Goal: Task Accomplishment & Management: Use online tool/utility

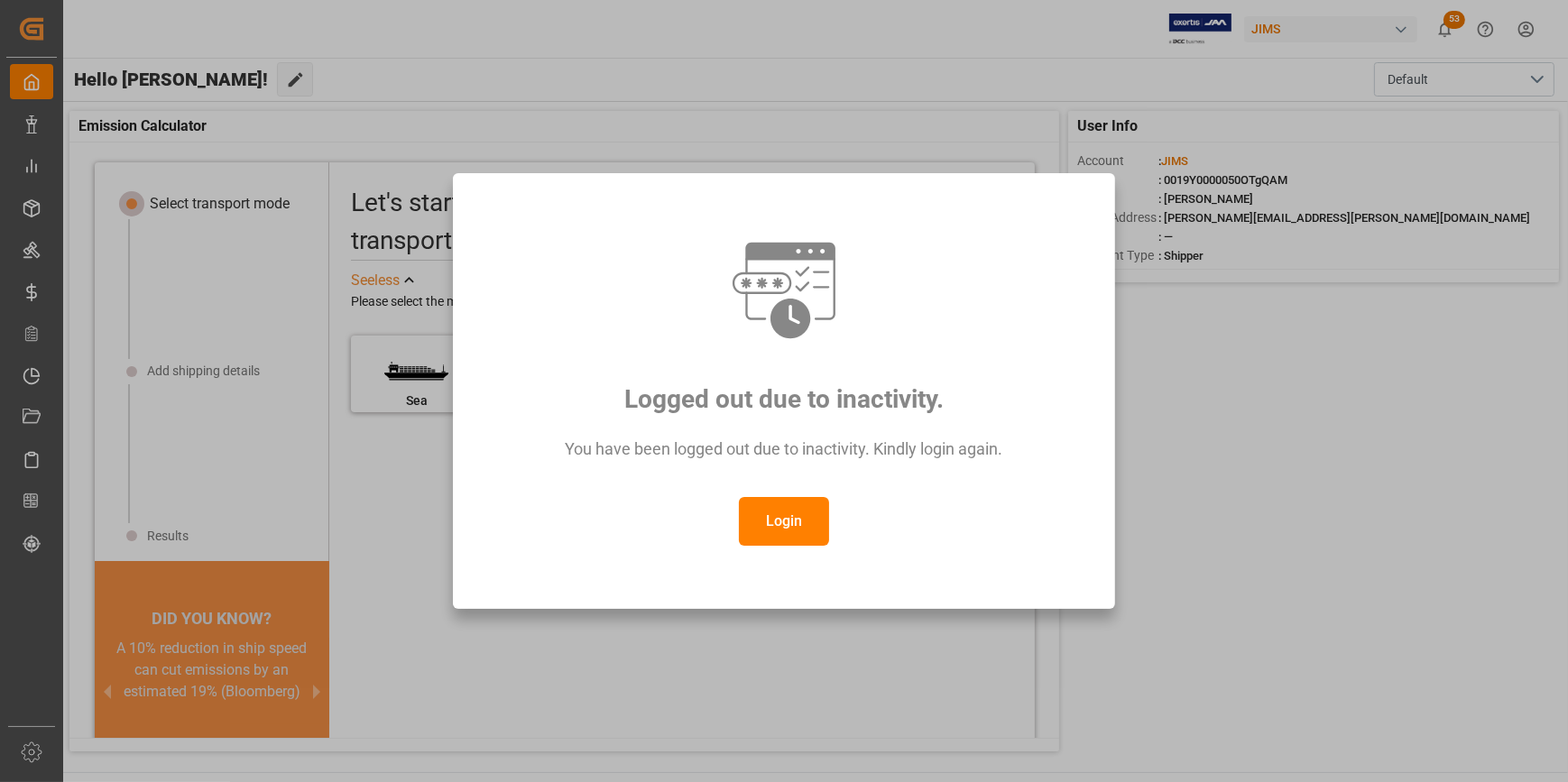
click at [770, 493] on div "You have been logged out due to inactivity. Kindly login again." at bounding box center [784, 458] width 595 height 79
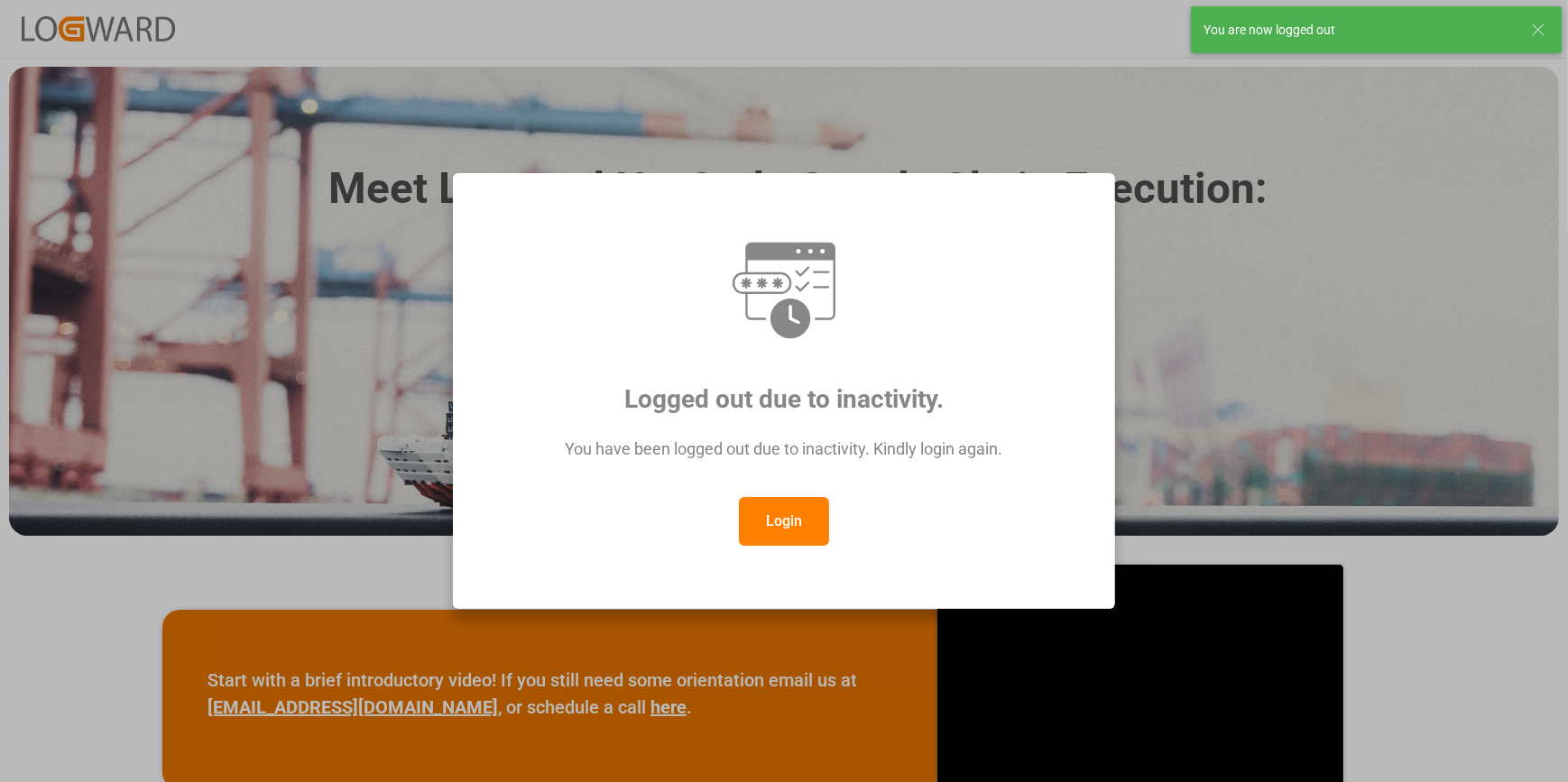
click at [793, 534] on button "Login" at bounding box center [784, 521] width 91 height 49
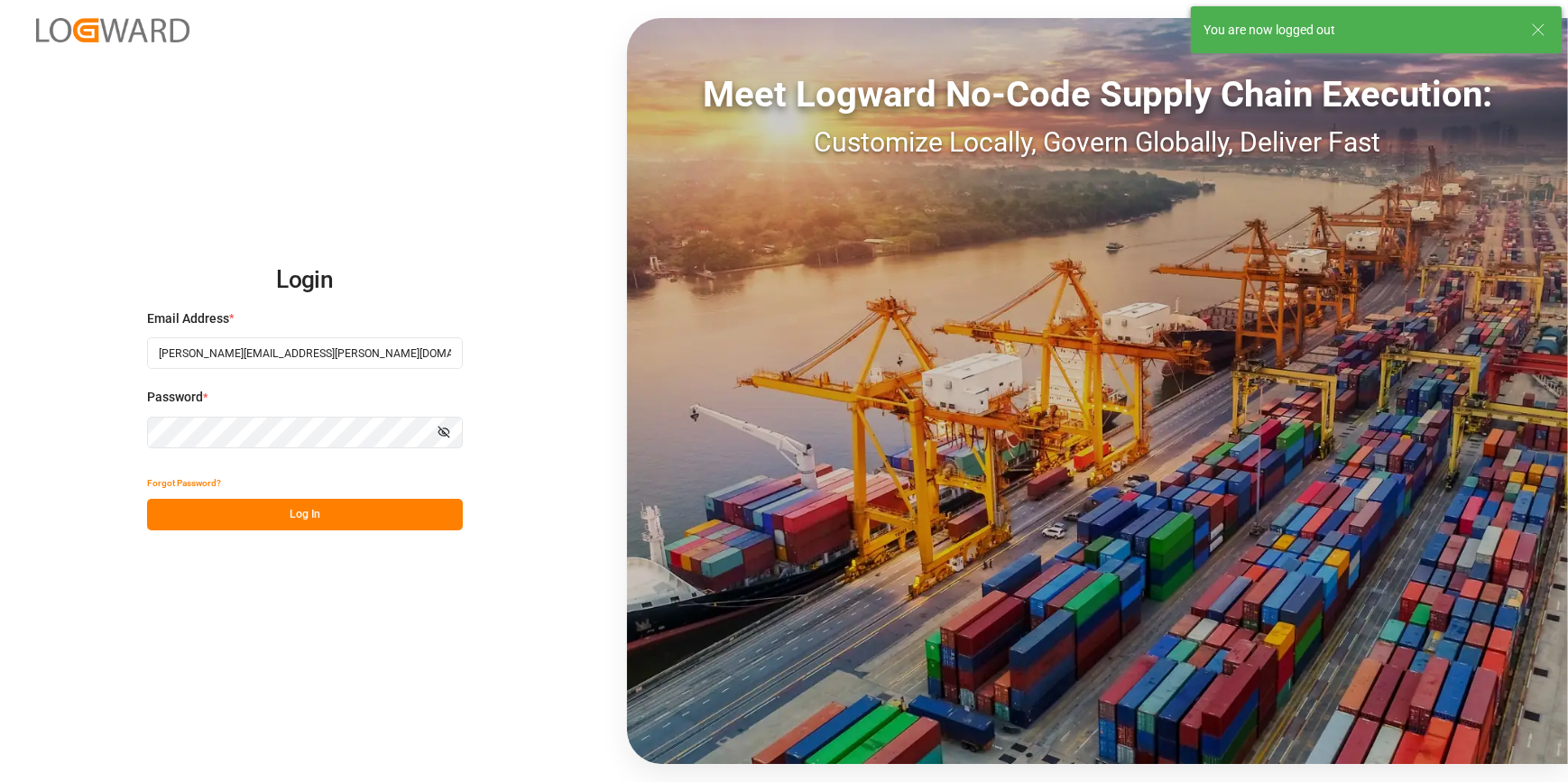
click at [214, 523] on button "Log In" at bounding box center [304, 515] width 315 height 31
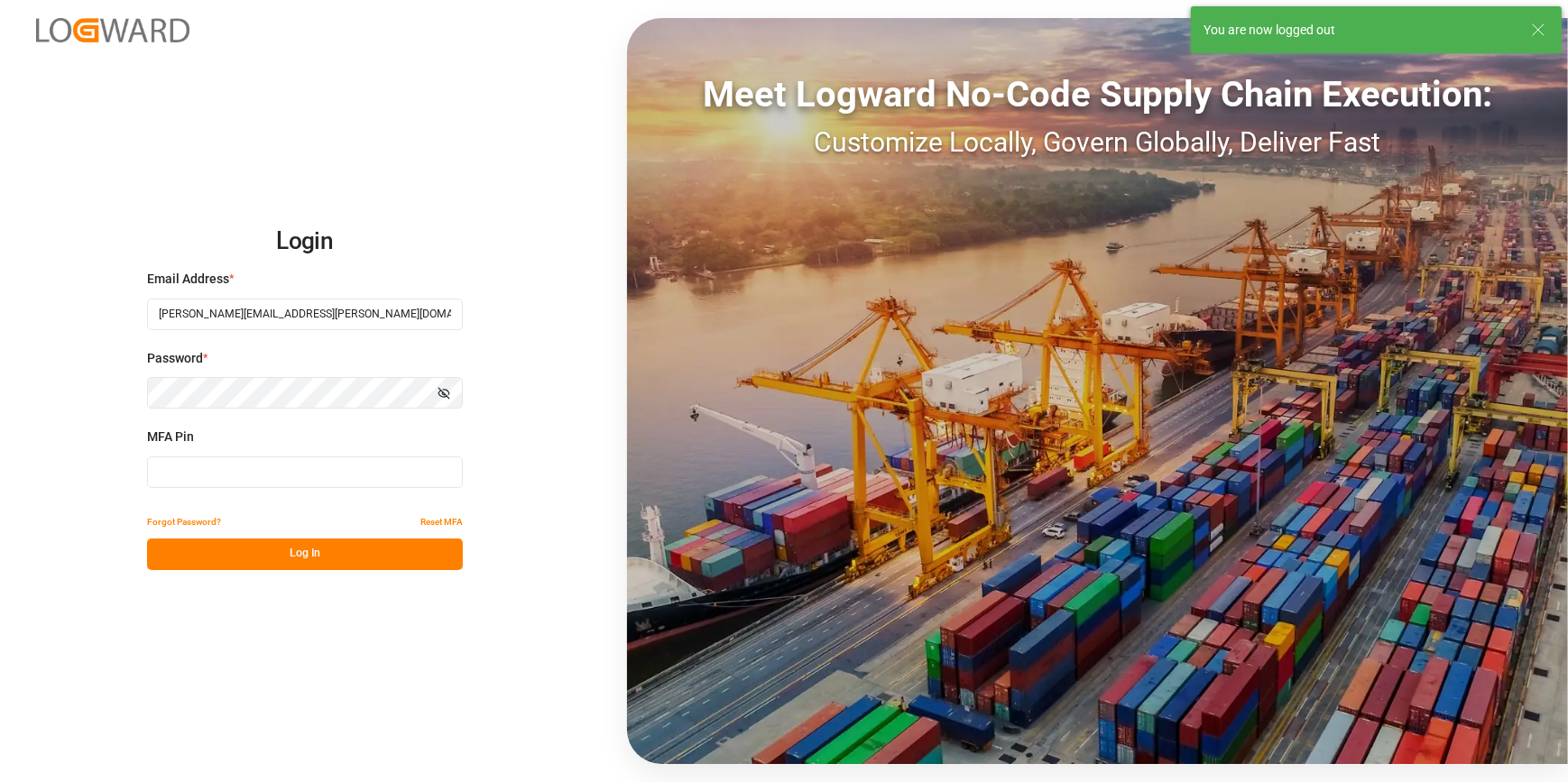
click at [173, 479] on input at bounding box center [304, 472] width 315 height 31
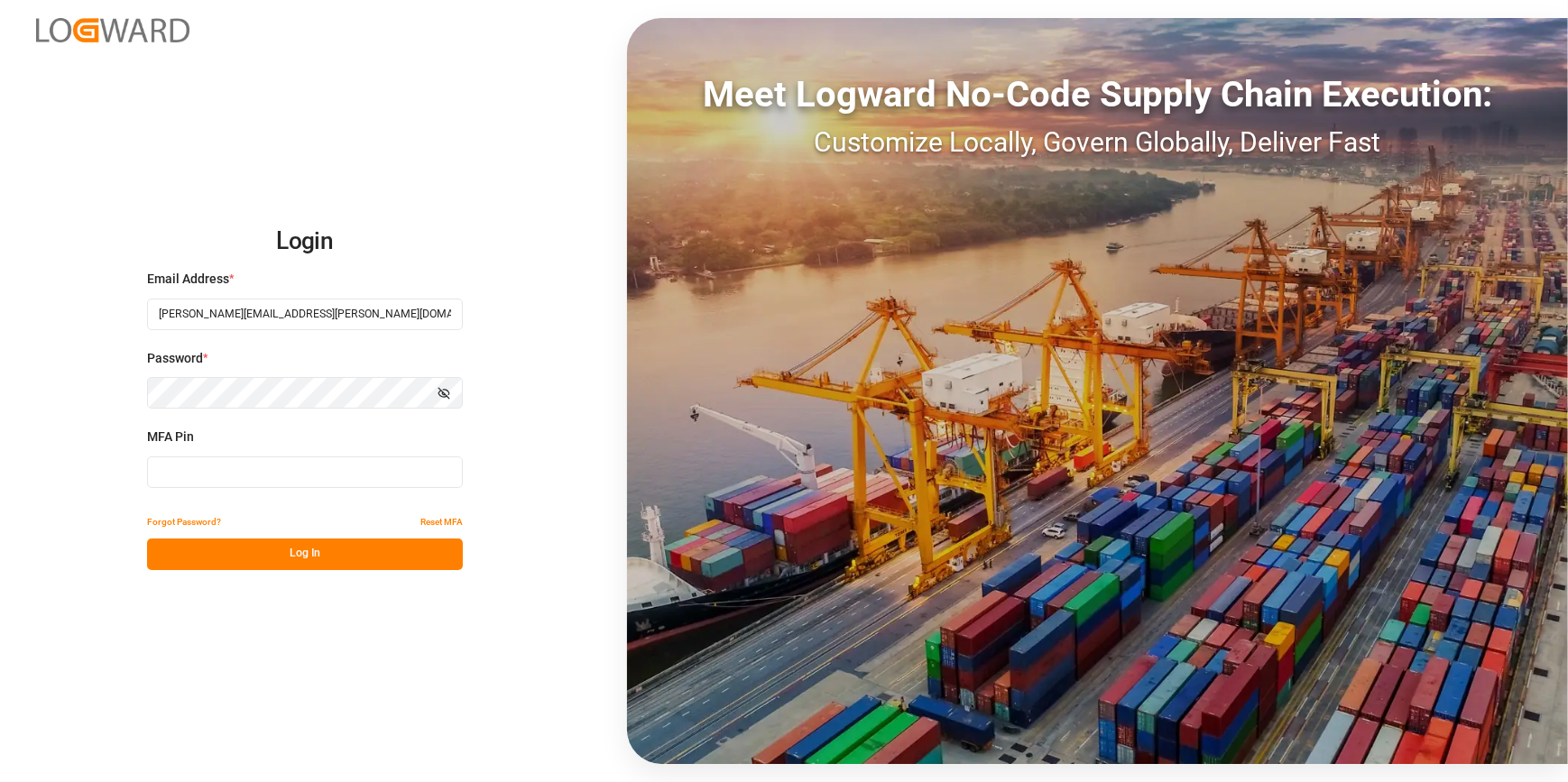
click at [173, 479] on input at bounding box center [304, 472] width 315 height 31
type input "757885"
click at [244, 572] on div "Login Email Address * [PERSON_NAME][EMAIL_ADDRESS][PERSON_NAME][DOMAIN_NAME] Pa…" at bounding box center [784, 391] width 1568 height 782
click at [259, 555] on button "Log In" at bounding box center [304, 554] width 315 height 31
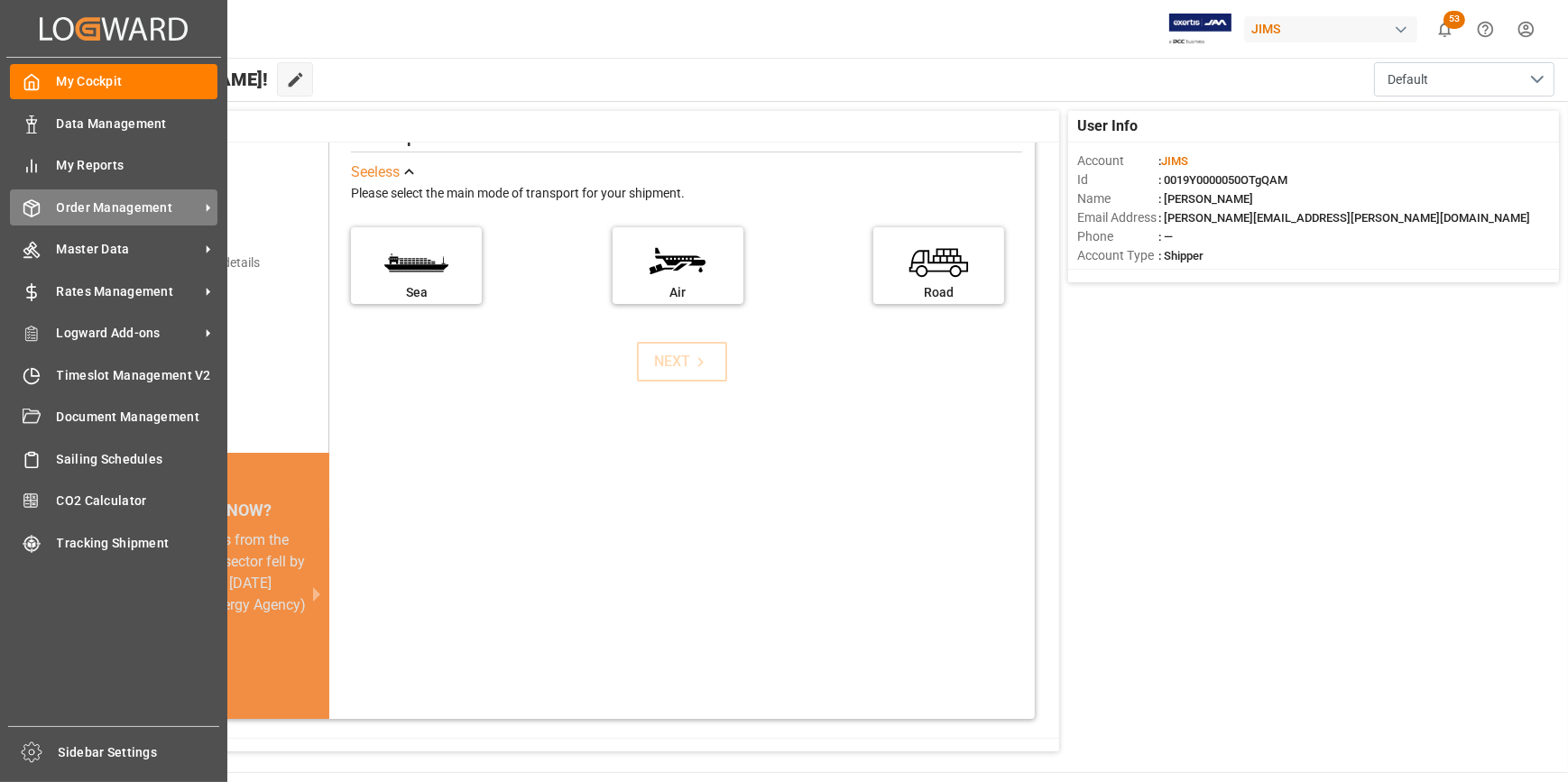
click at [104, 215] on span "Order Management" at bounding box center [128, 208] width 142 height 18
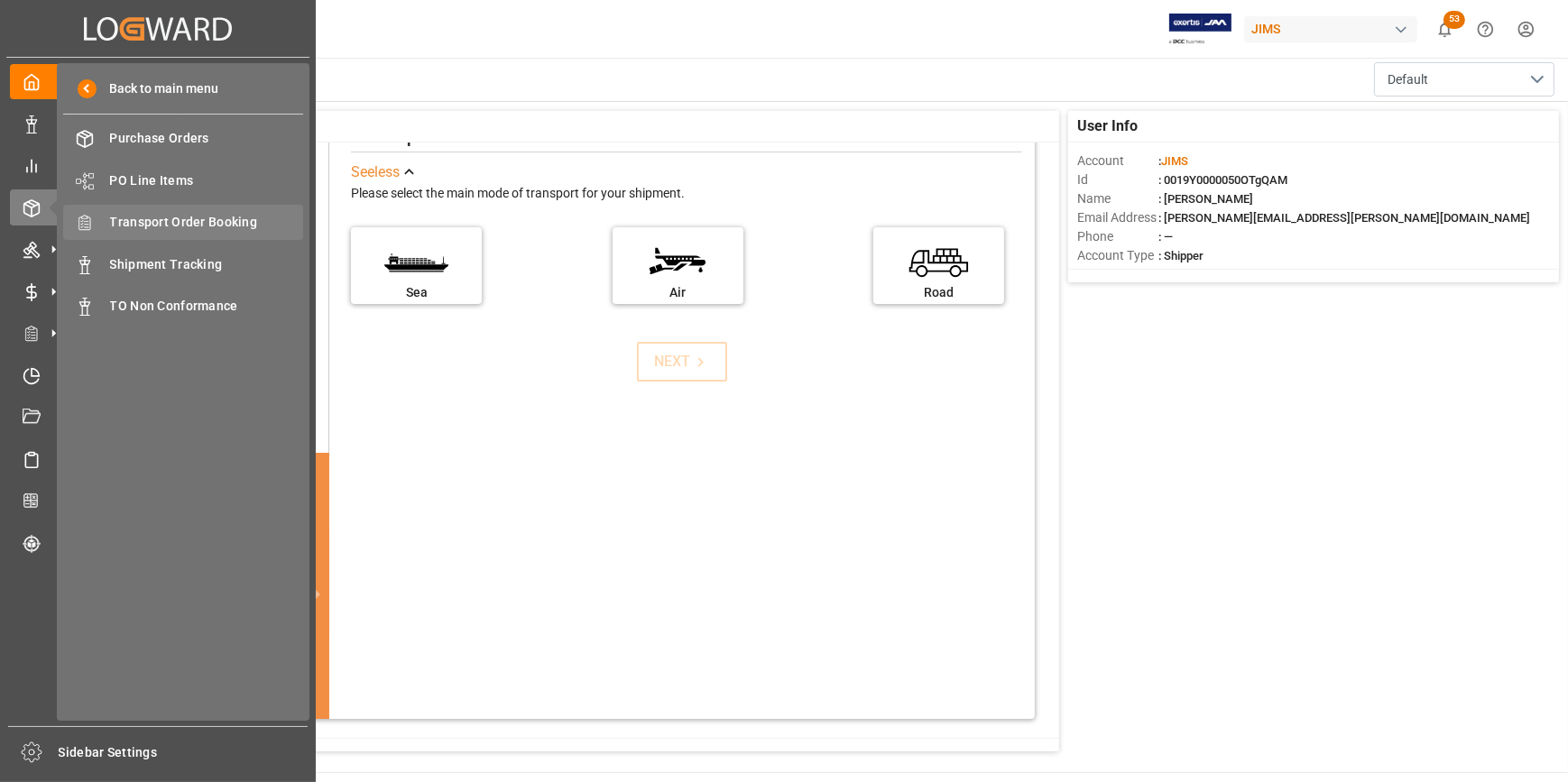
click at [177, 227] on span "Transport Order Booking" at bounding box center [207, 222] width 194 height 18
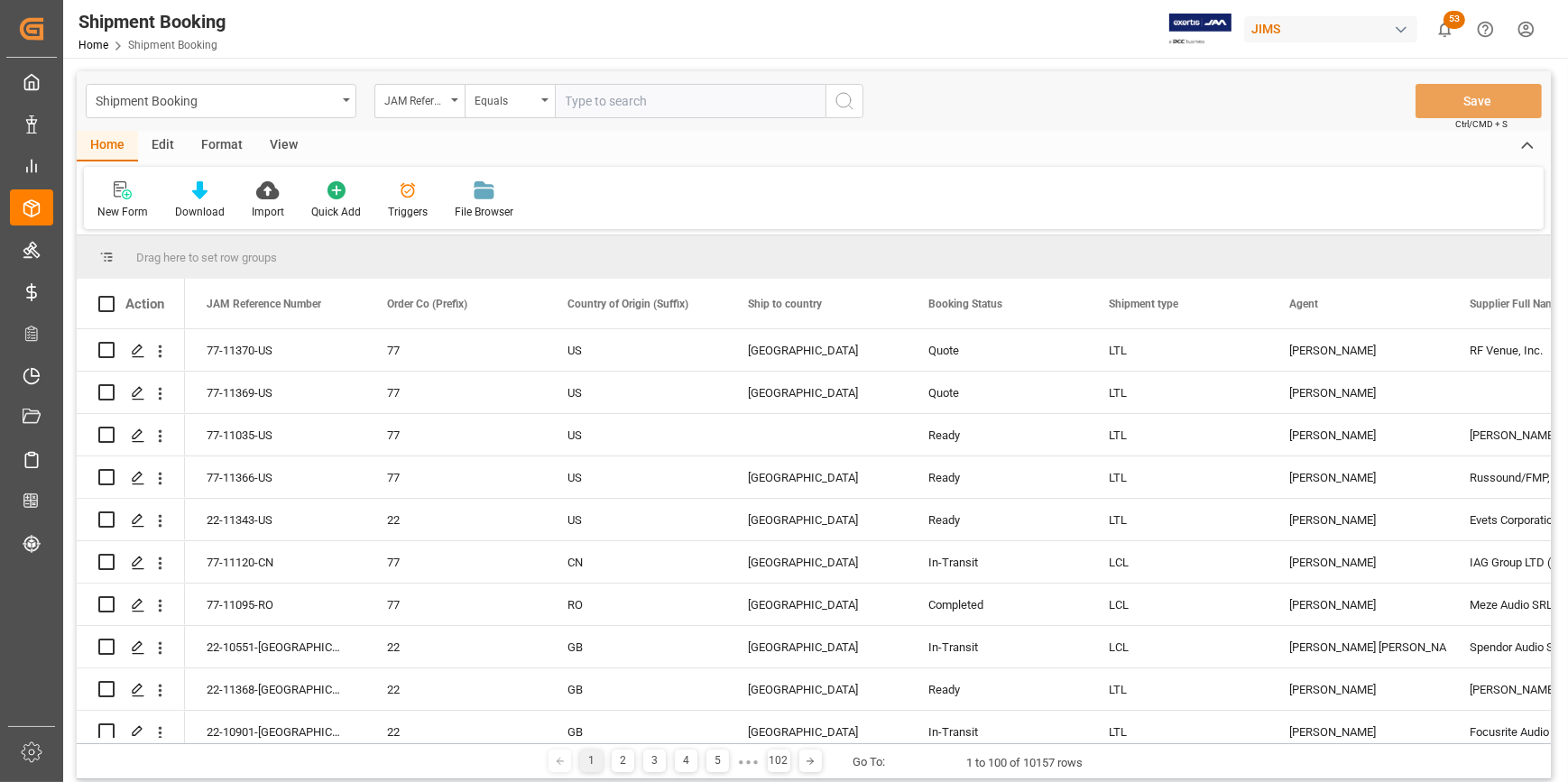
click at [606, 106] on input "text" at bounding box center [690, 101] width 271 height 34
click at [603, 109] on input "text" at bounding box center [690, 101] width 271 height 34
paste input "22-110351-GB"
type input "22-110351-GB"
click at [841, 93] on icon "search button" at bounding box center [844, 101] width 21 height 21
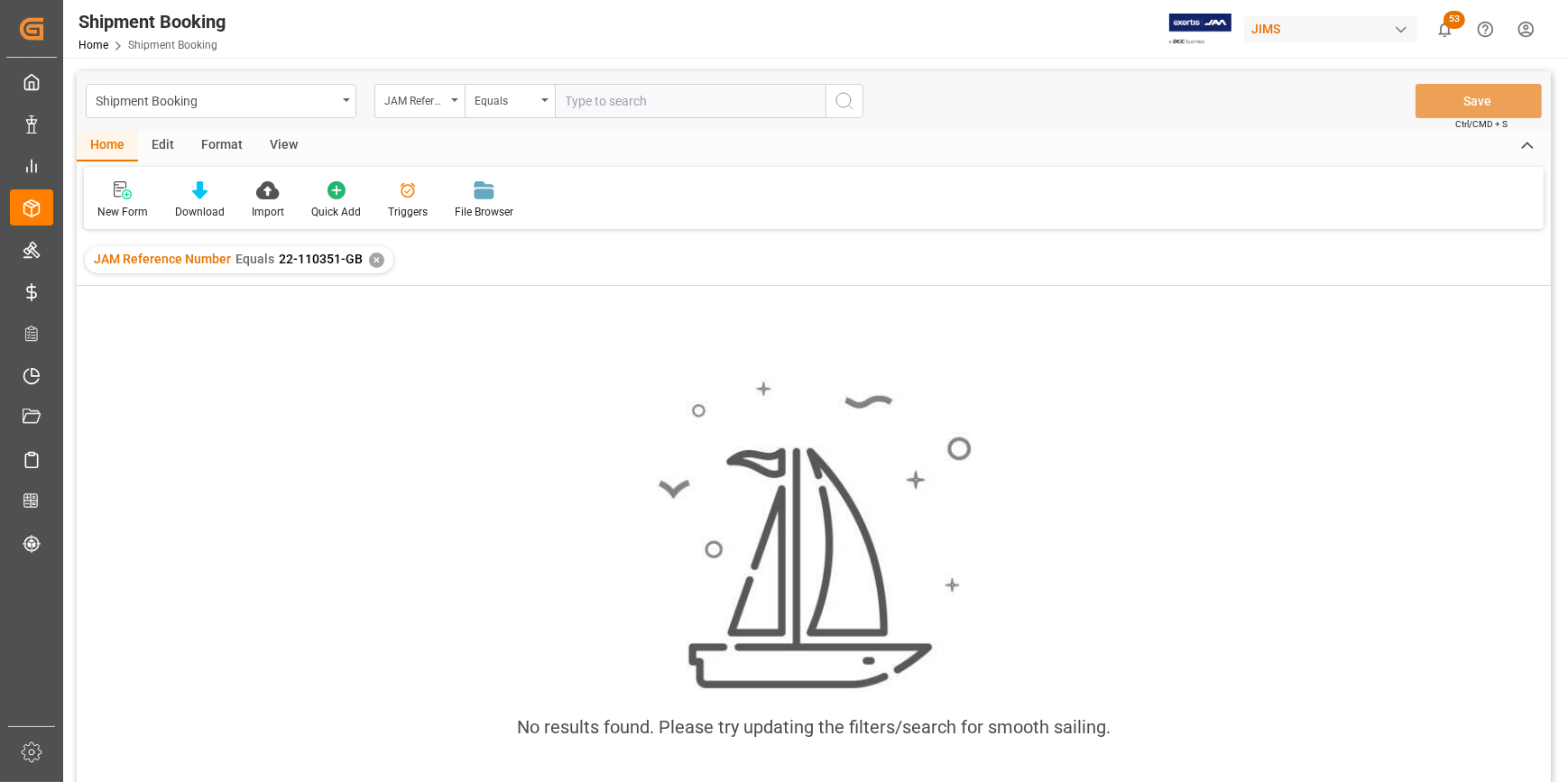
click at [615, 107] on input "text" at bounding box center [690, 101] width 271 height 34
paste input "22-110351-GB"
click at [569, 104] on input "22-110351-GB" at bounding box center [690, 101] width 271 height 34
type input "22-110351-GB"
click at [846, 99] on icon "search button" at bounding box center [844, 101] width 21 height 21
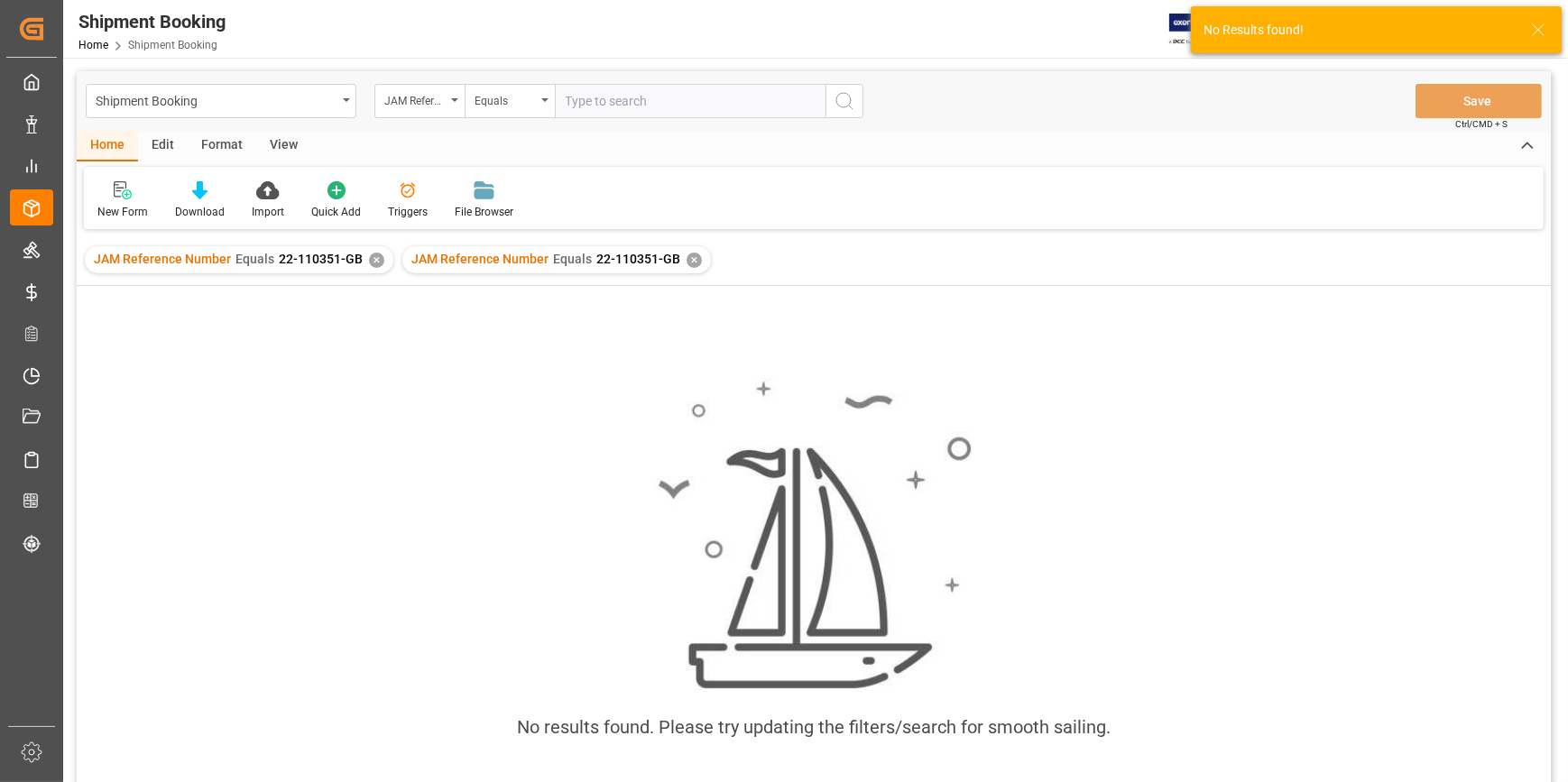
click at [369, 264] on div "✕" at bounding box center [376, 260] width 16 height 16
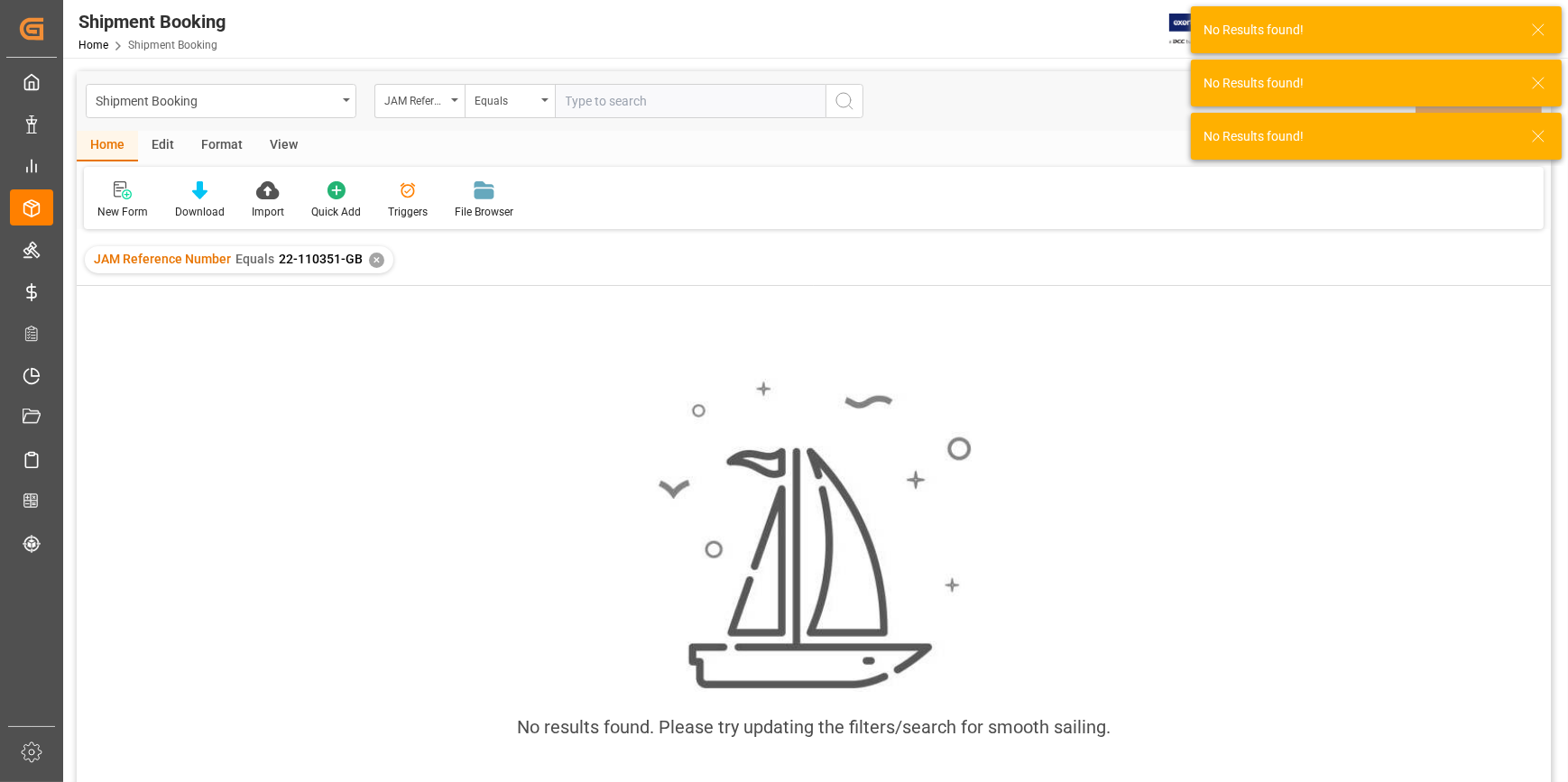
click at [351, 335] on div "No results found. Please try updating the filters/search for smooth sailing." at bounding box center [814, 557] width 1474 height 544
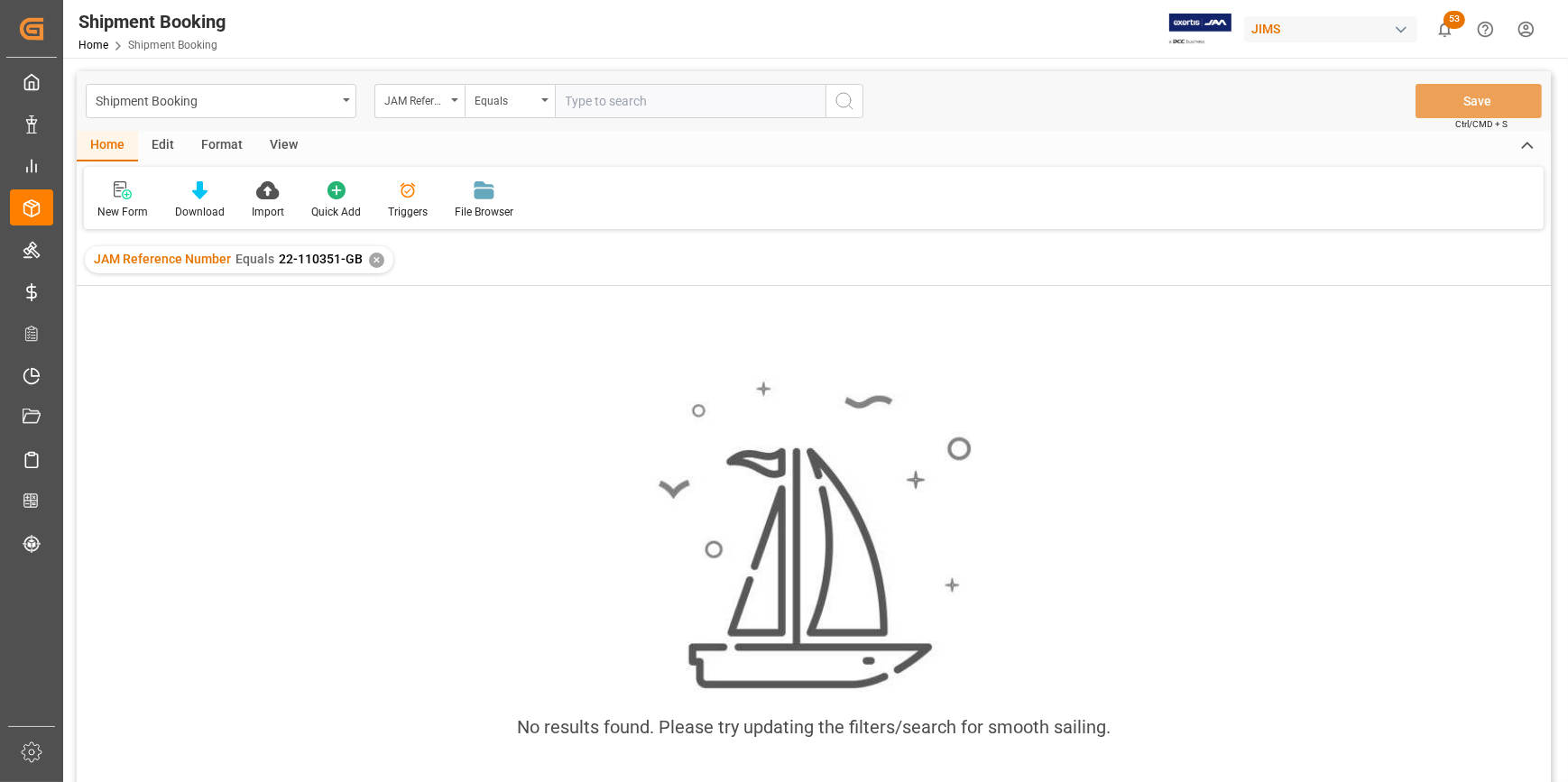
click at [597, 107] on input "text" at bounding box center [690, 101] width 271 height 34
paste input "22-110351-GB"
click at [370, 260] on div "✕" at bounding box center [376, 260] width 16 height 16
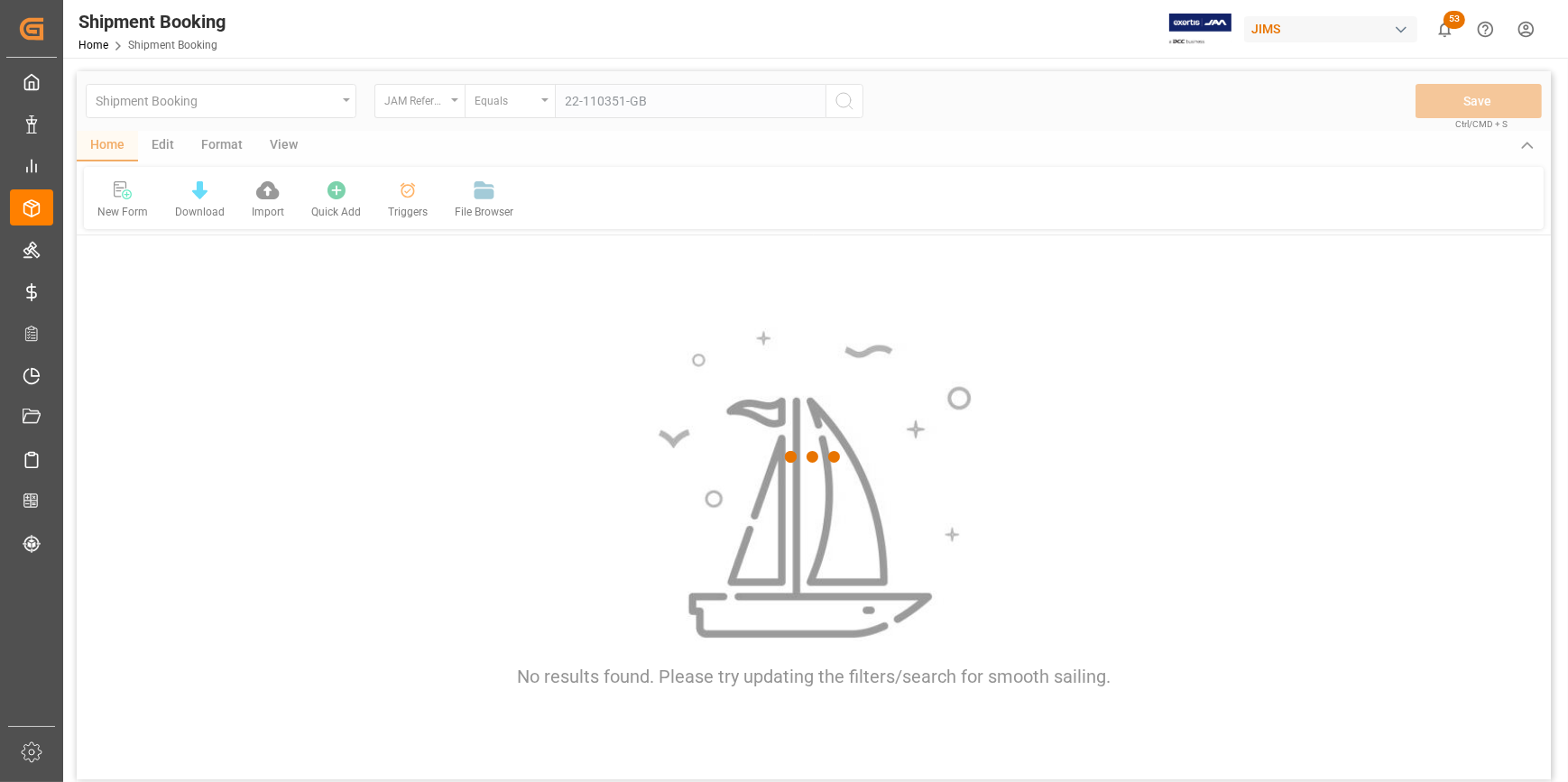
click at [609, 103] on div at bounding box center [814, 457] width 1474 height 771
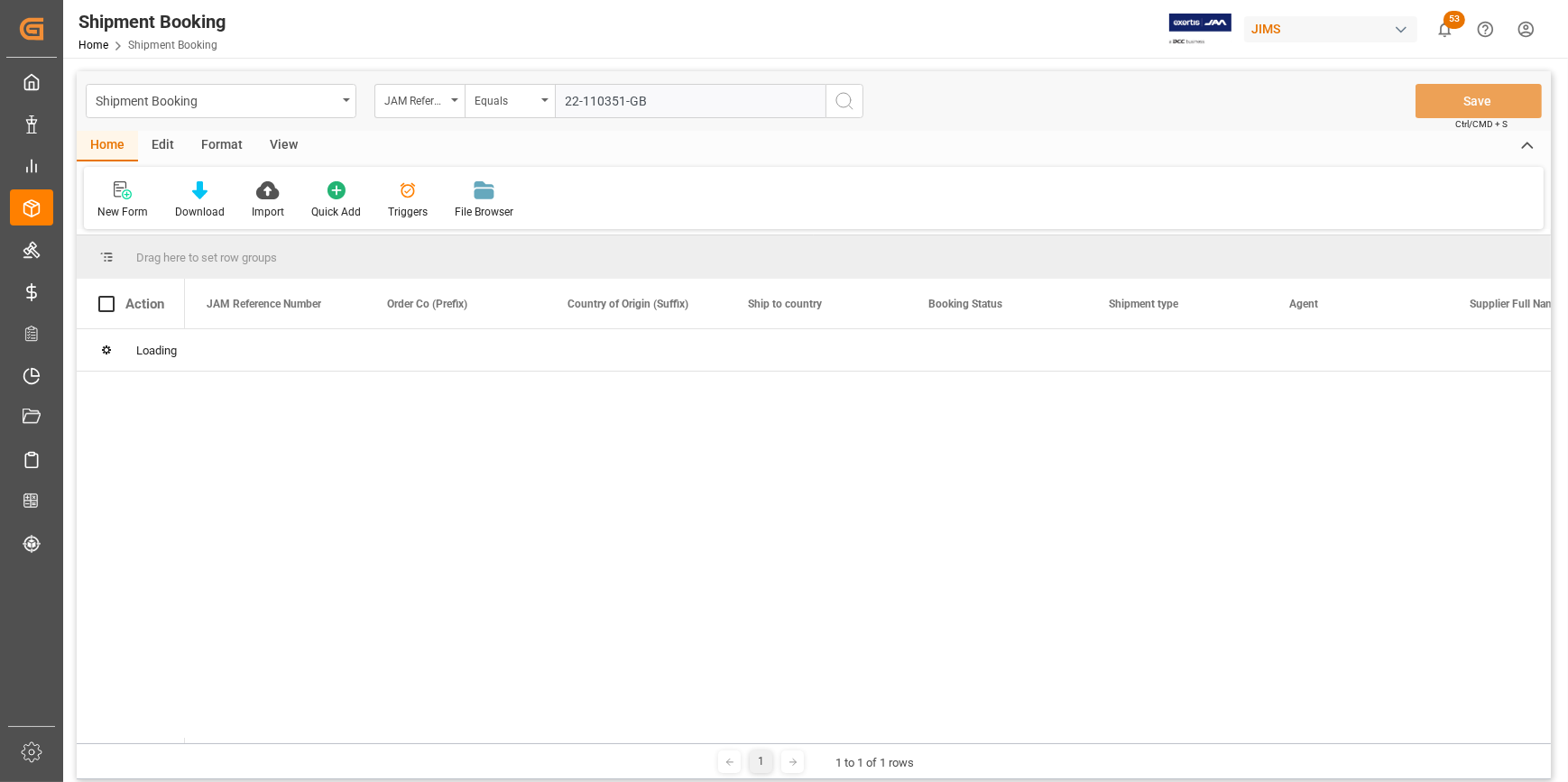
click at [607, 102] on input "22-110351-GB" at bounding box center [690, 101] width 271 height 34
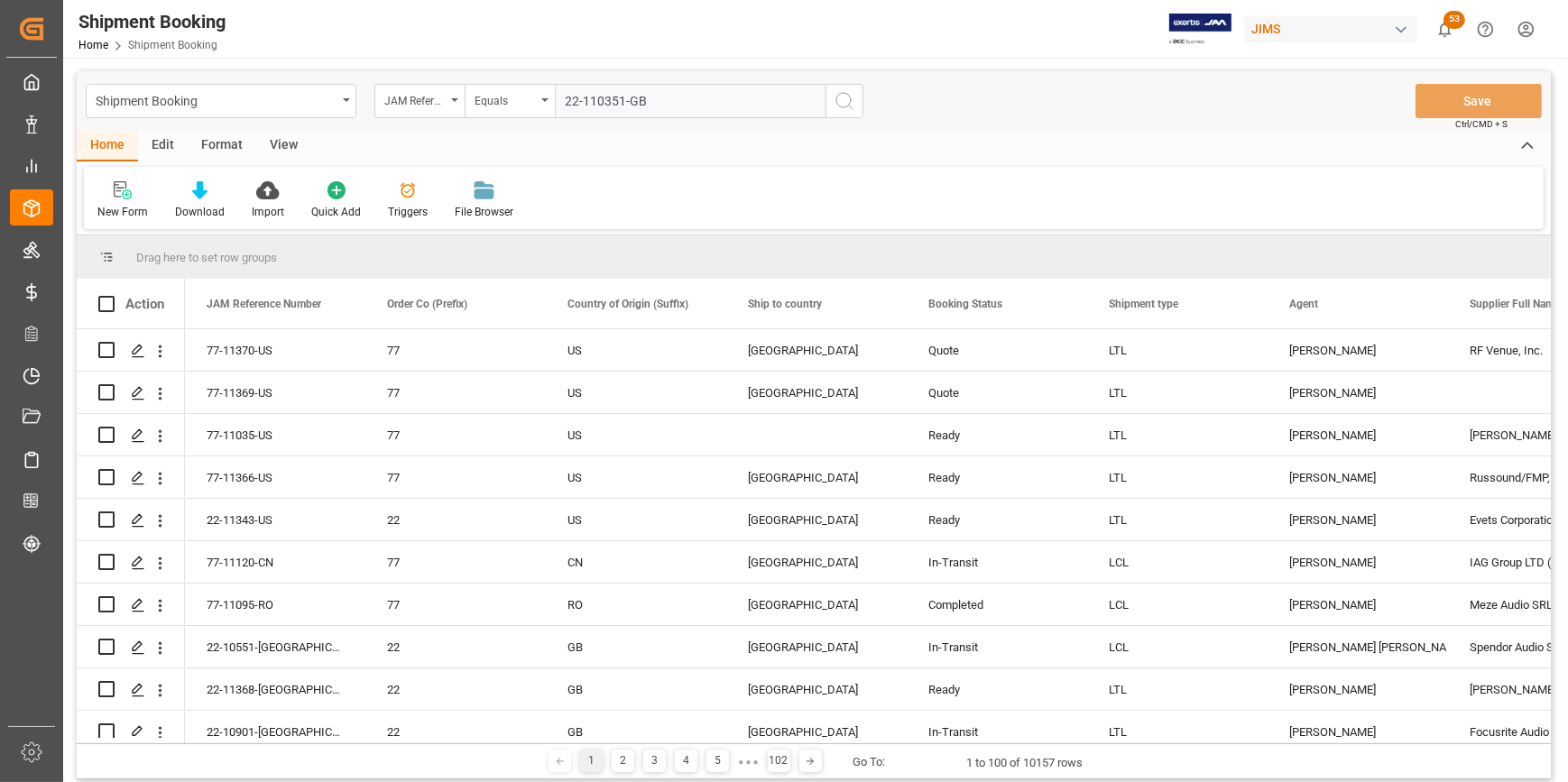
click at [604, 106] on input "22-110351-GB" at bounding box center [690, 101] width 271 height 34
type input "22-11351-[GEOGRAPHIC_DATA]"
click at [834, 104] on icon "search button" at bounding box center [844, 101] width 21 height 21
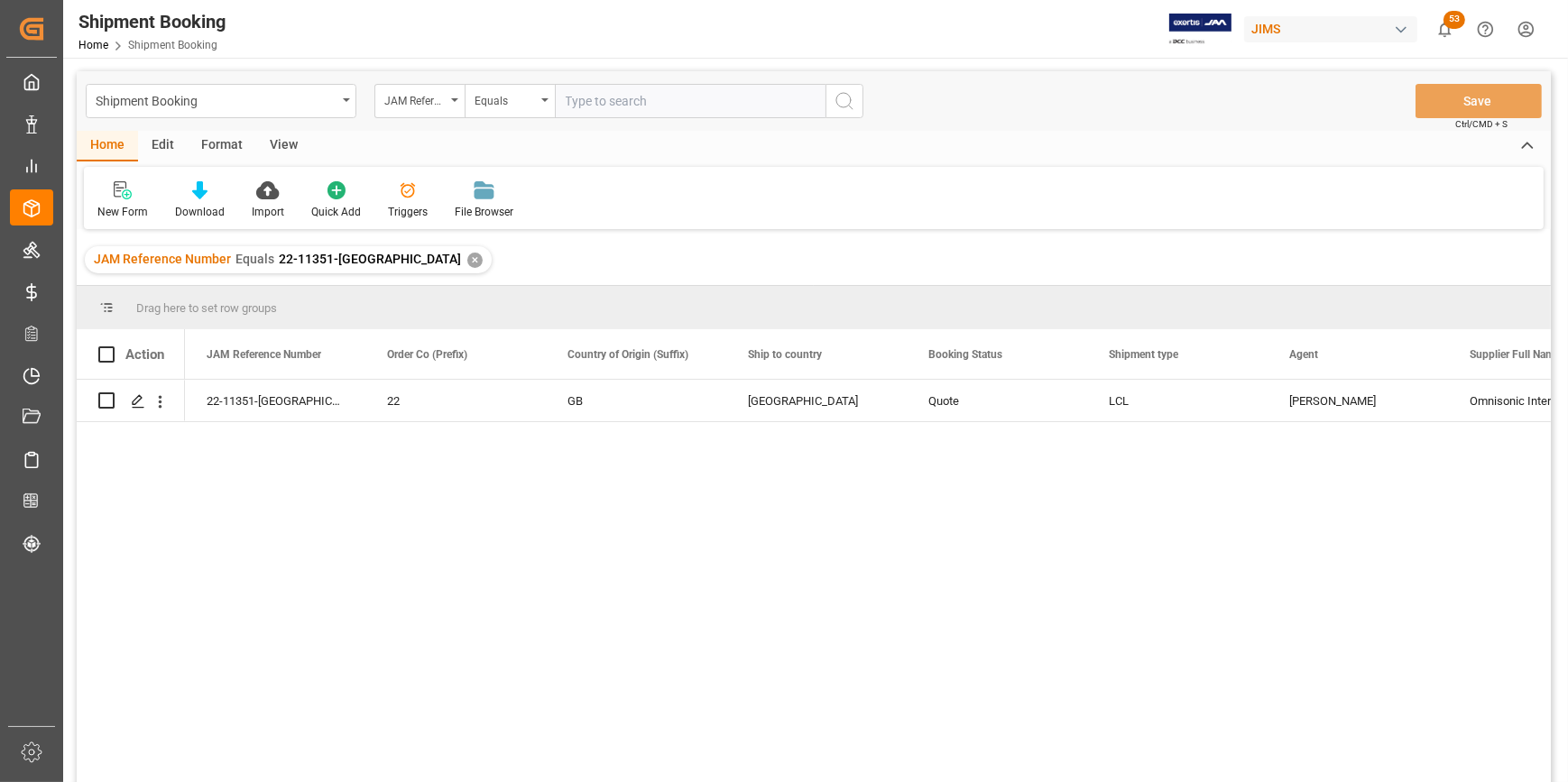
click at [512, 511] on div "22-11351-GB 22 GB [GEOGRAPHIC_DATA] Quote LCL [PERSON_NAME] Omnisonic Internati…" at bounding box center [867, 587] width 1366 height 414
click at [136, 397] on polygon "Press SPACE to select this row." at bounding box center [137, 399] width 9 height 9
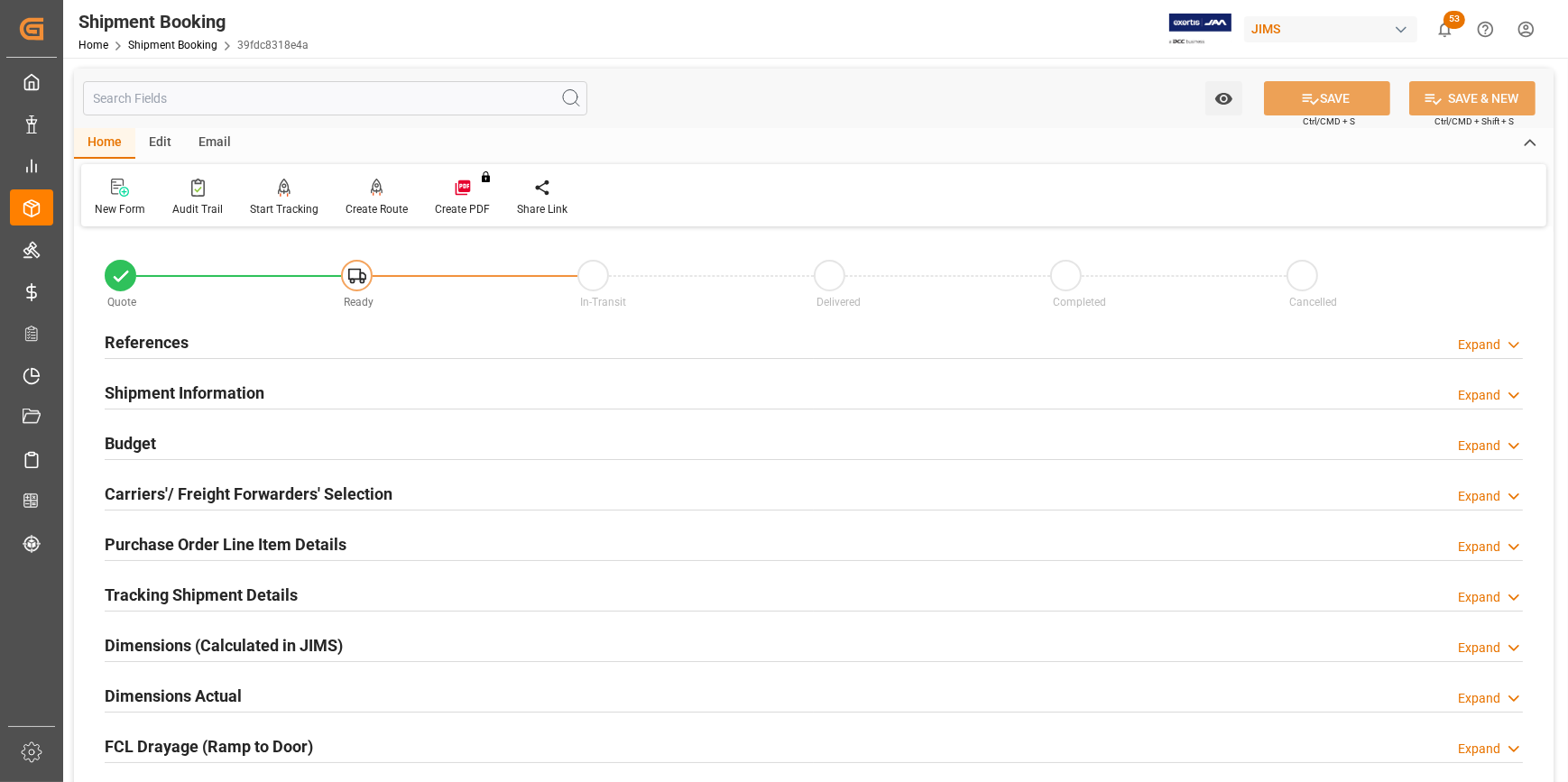
click at [171, 599] on h2 "Tracking Shipment Details" at bounding box center [201, 594] width 193 height 24
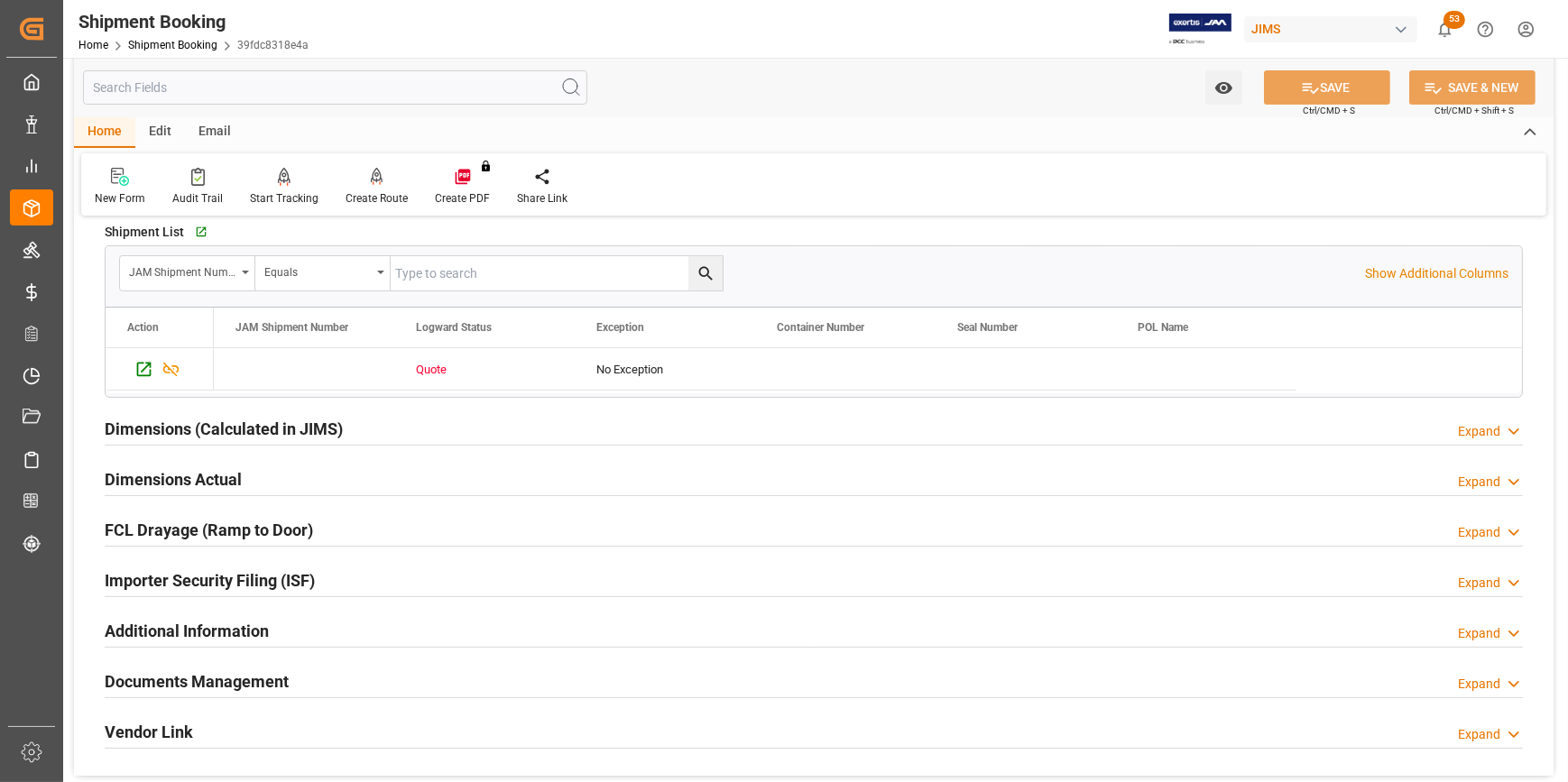
scroll to position [409, 0]
click at [225, 684] on h2 "Documents Management" at bounding box center [196, 680] width 184 height 24
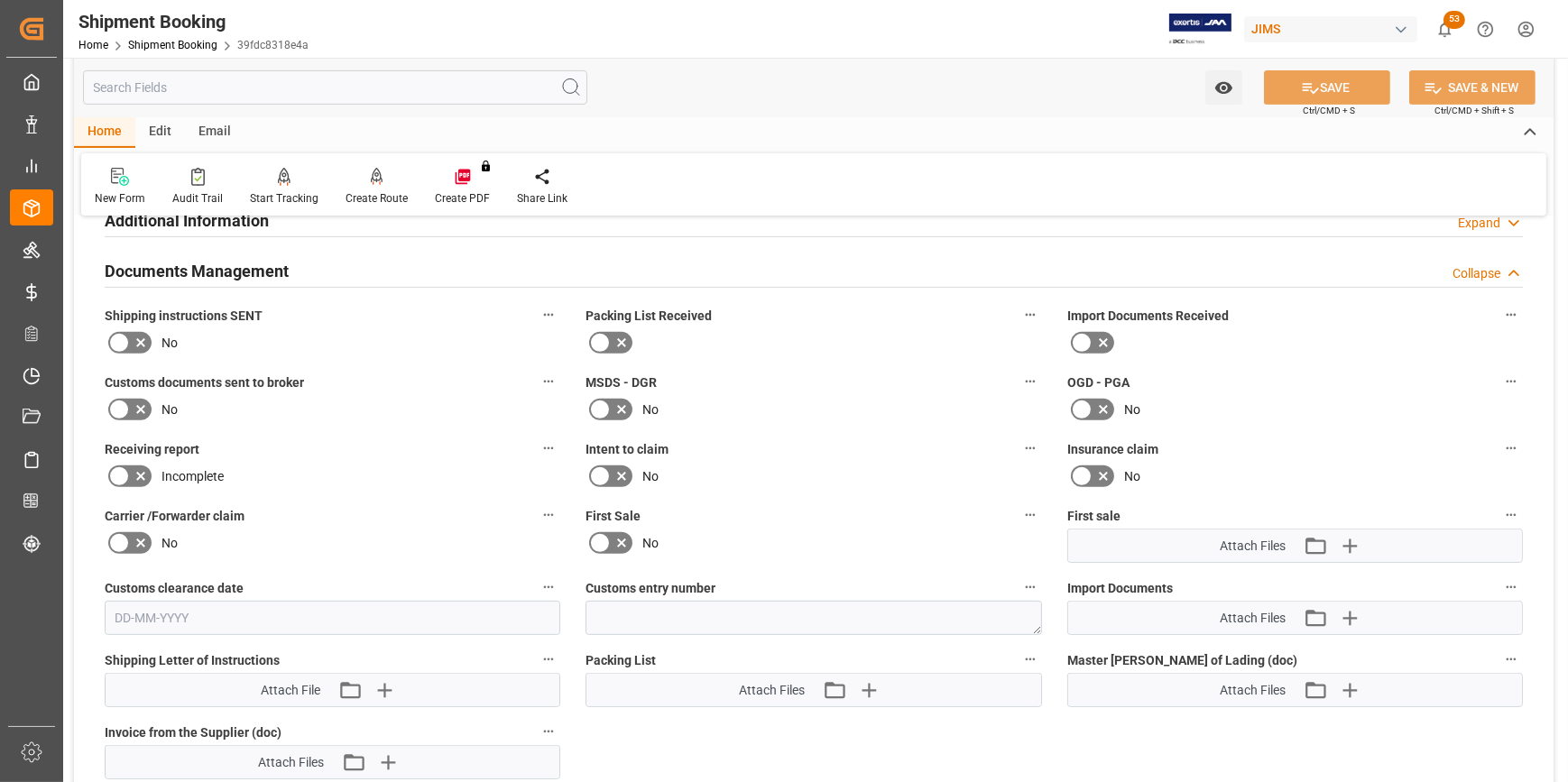
scroll to position [820, 0]
click at [874, 688] on icon "button" at bounding box center [867, 689] width 29 height 29
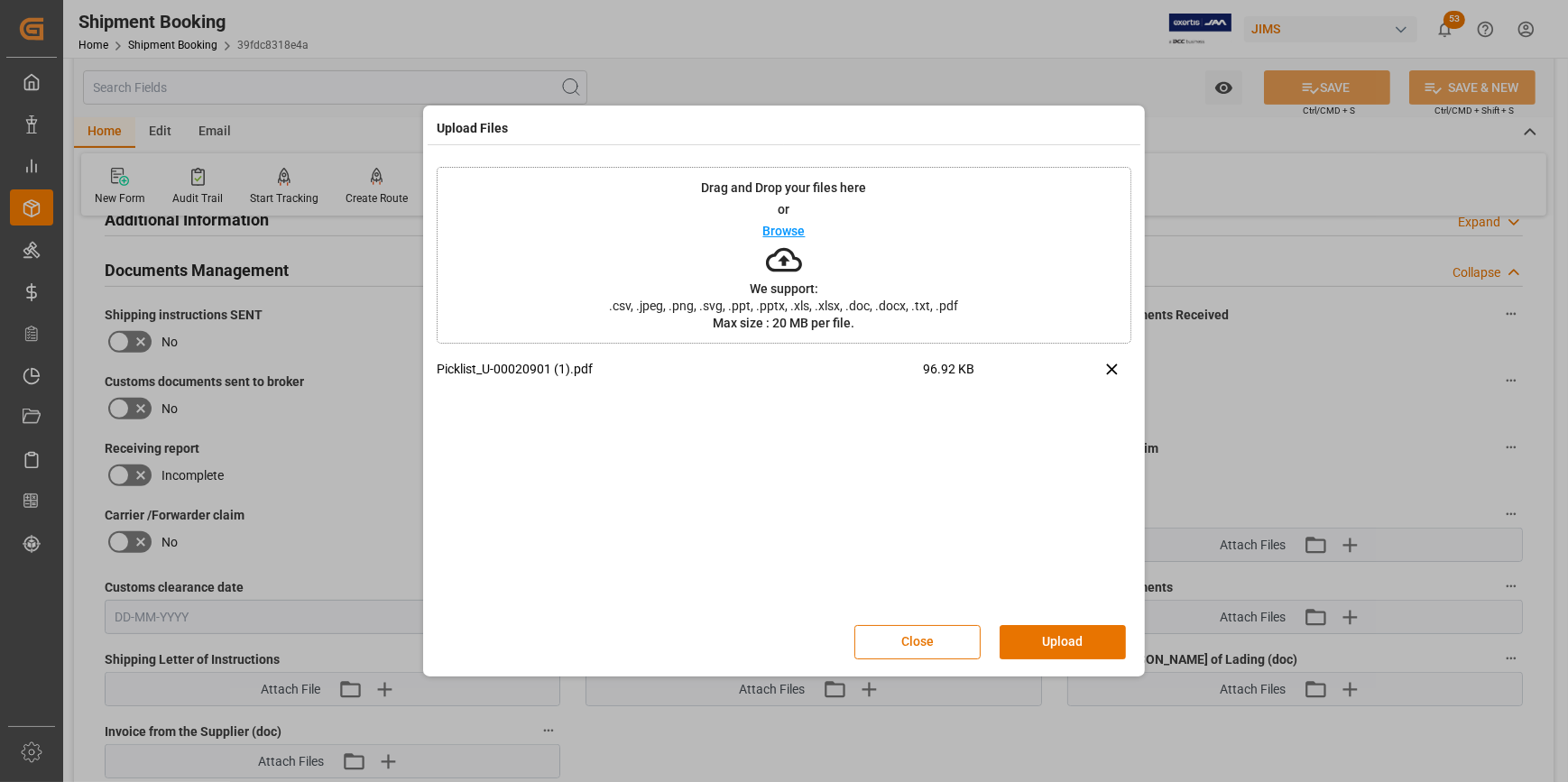
drag, startPoint x: 1084, startPoint y: 637, endPoint x: 962, endPoint y: 619, distance: 123.3
click at [1083, 637] on button "Upload" at bounding box center [1062, 641] width 127 height 34
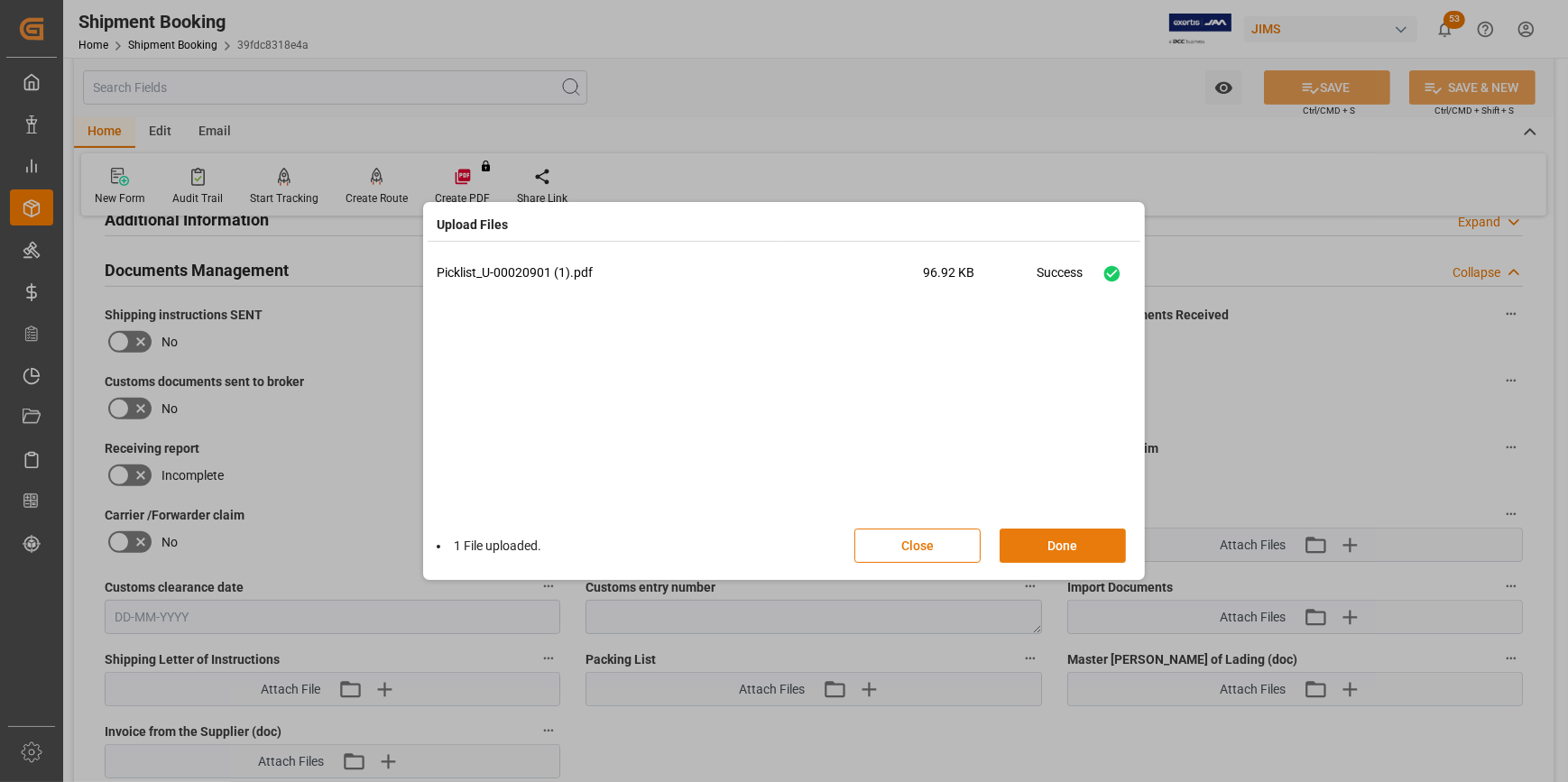
click at [1062, 548] on button "Done" at bounding box center [1062, 545] width 127 height 34
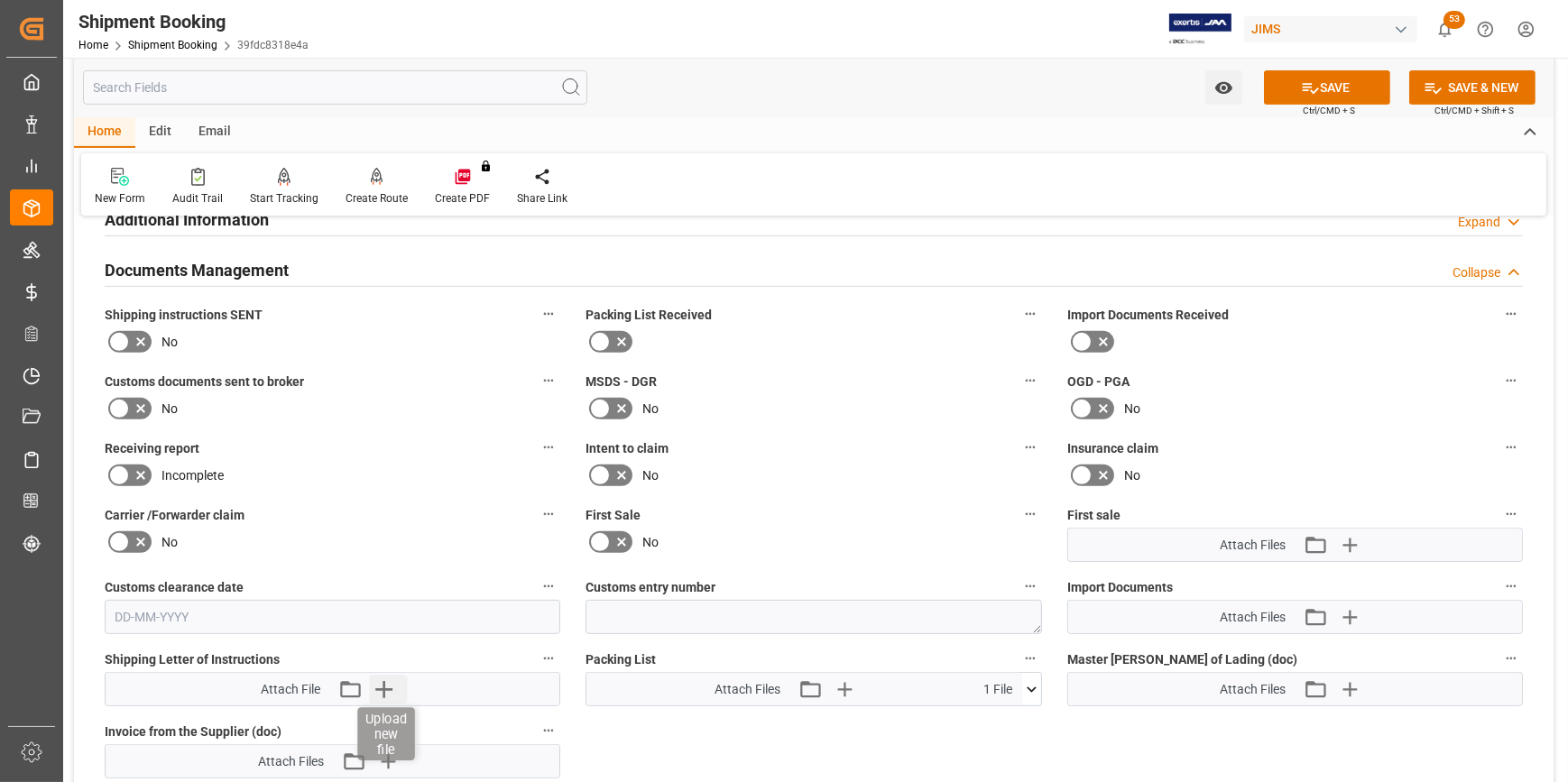
click at [385, 690] on icon "button" at bounding box center [384, 690] width 18 height 18
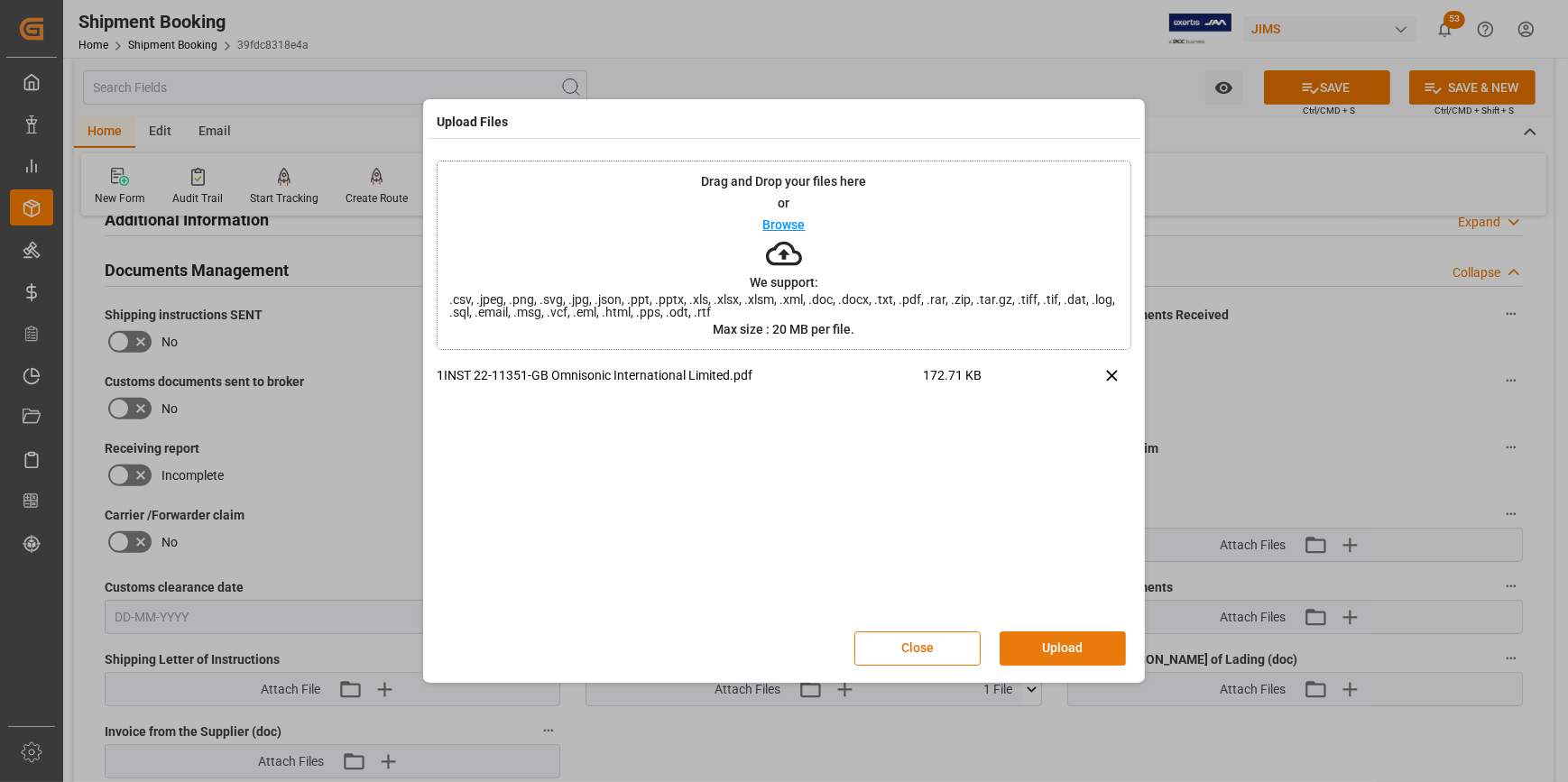
click at [1061, 643] on button "Upload" at bounding box center [1062, 648] width 127 height 34
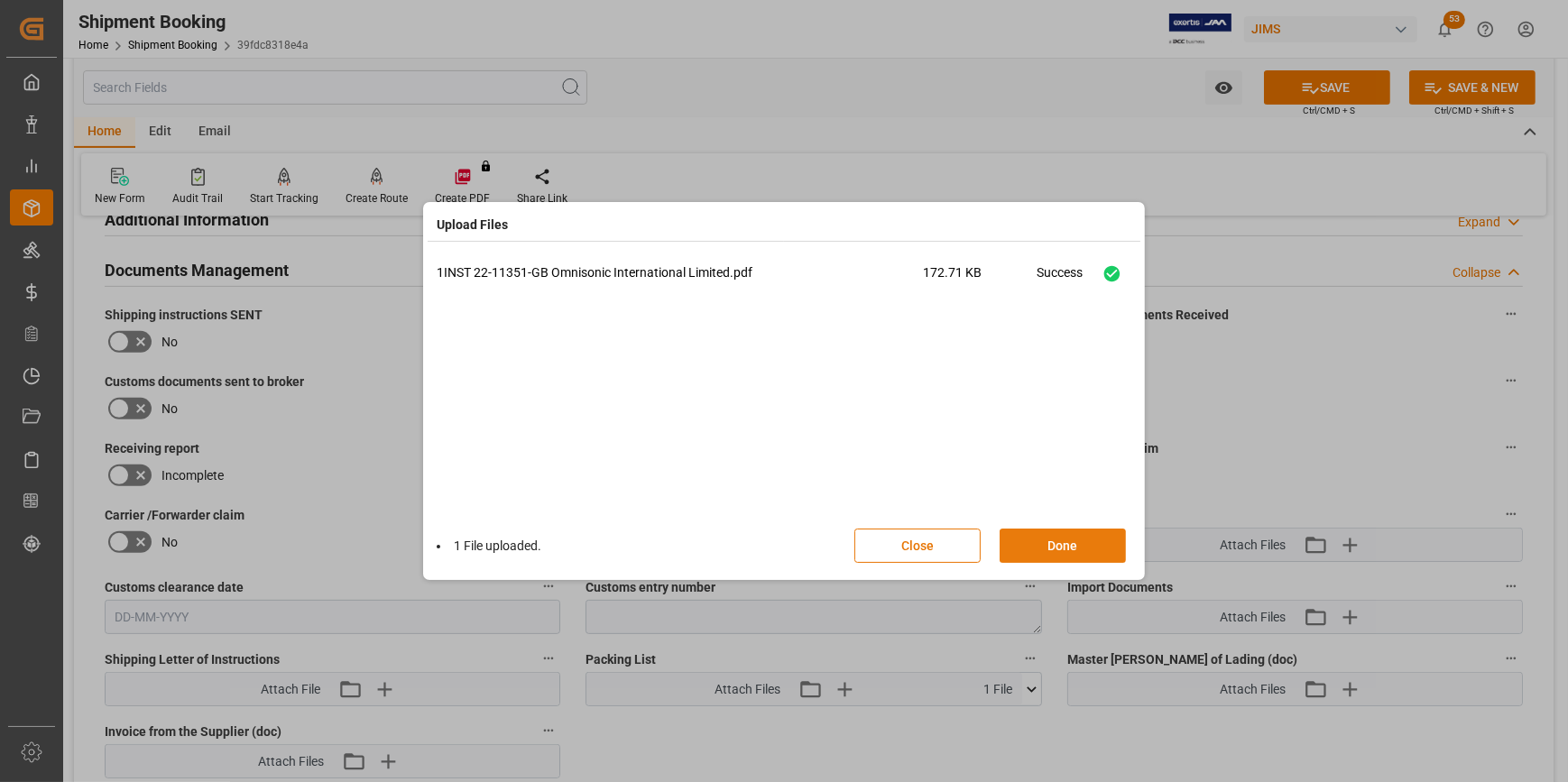
click at [1083, 541] on button "Done" at bounding box center [1062, 545] width 127 height 34
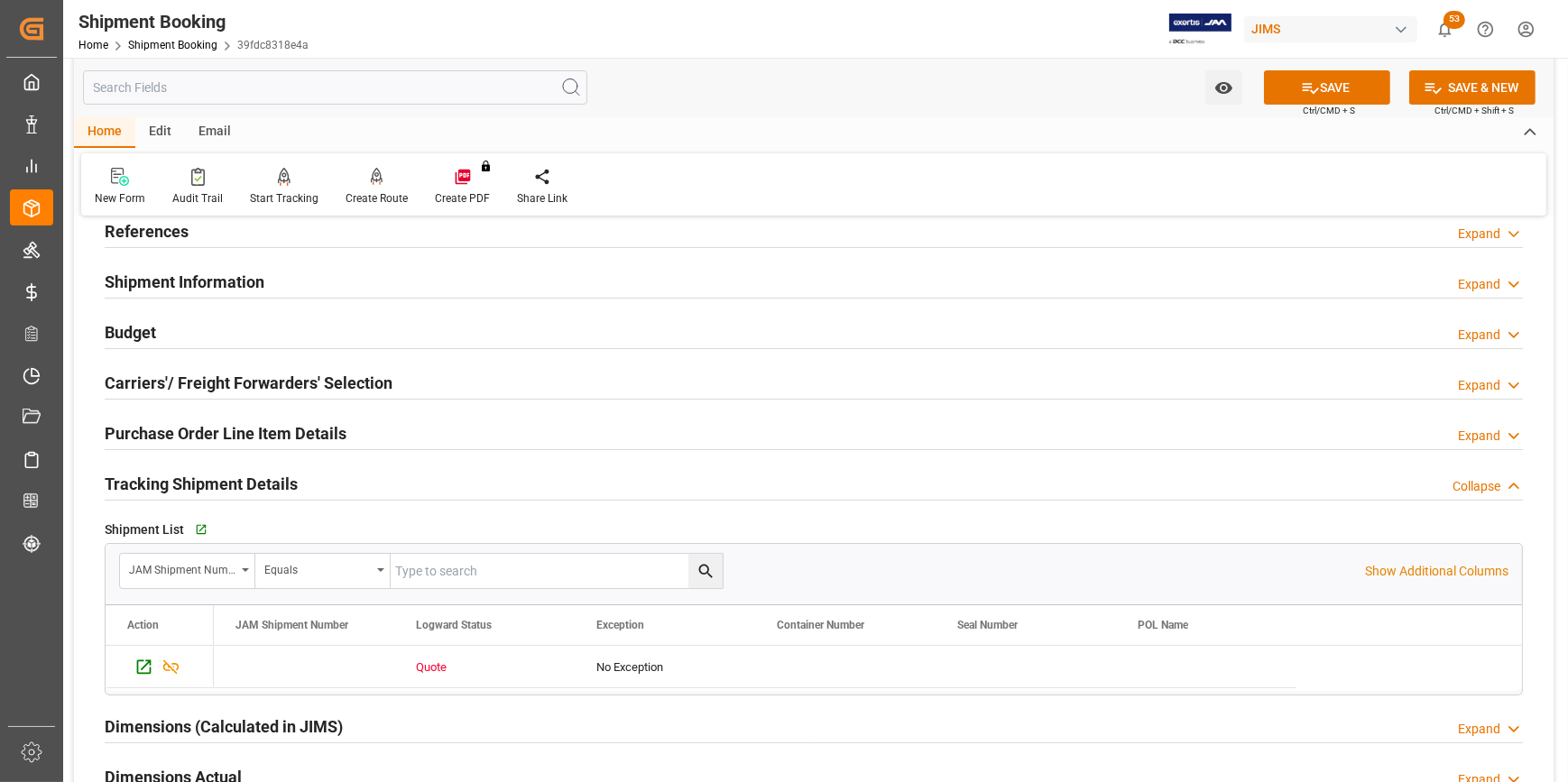
scroll to position [81, 0]
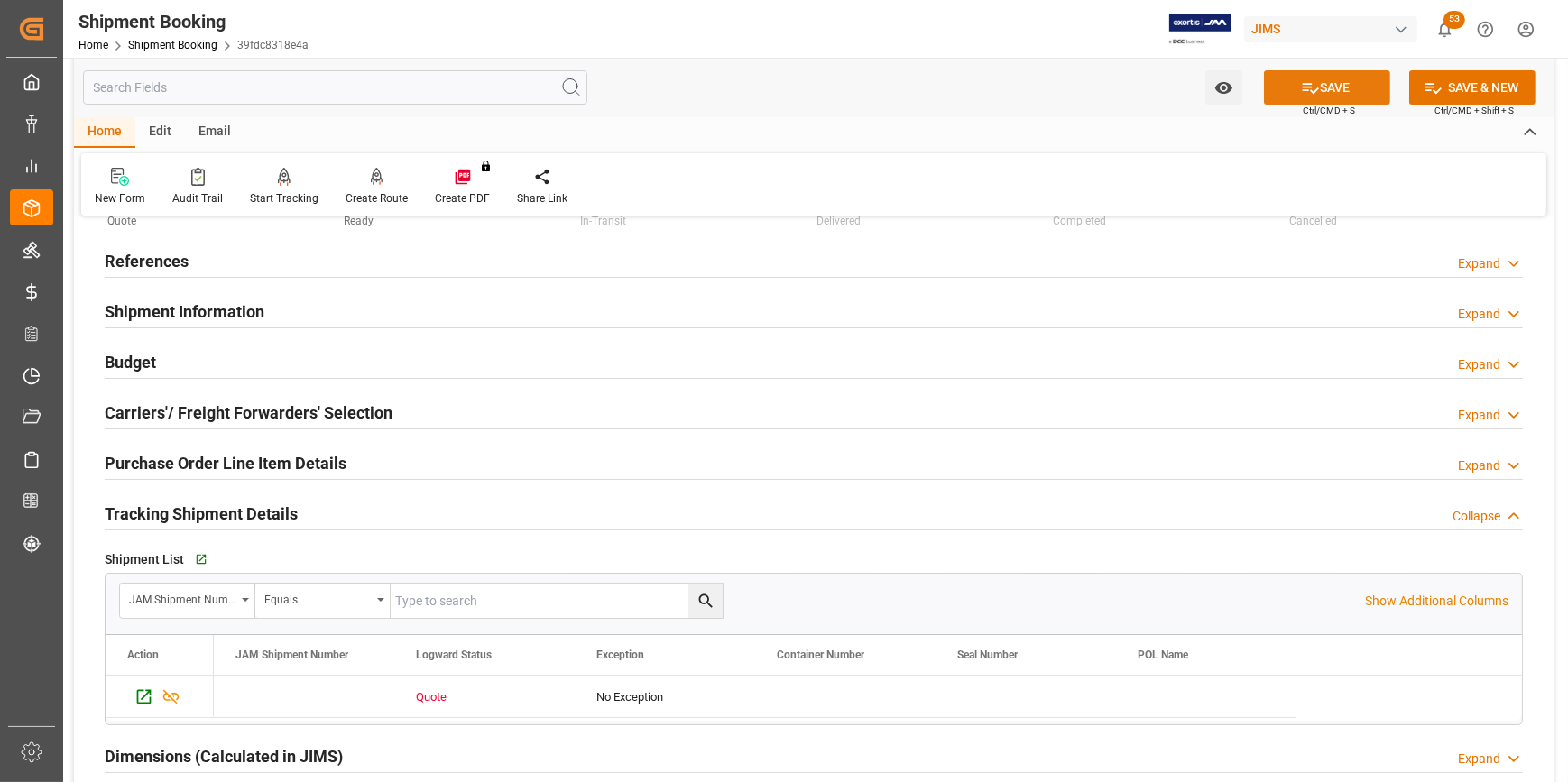
click at [1317, 85] on button "SAVE" at bounding box center [1327, 87] width 127 height 34
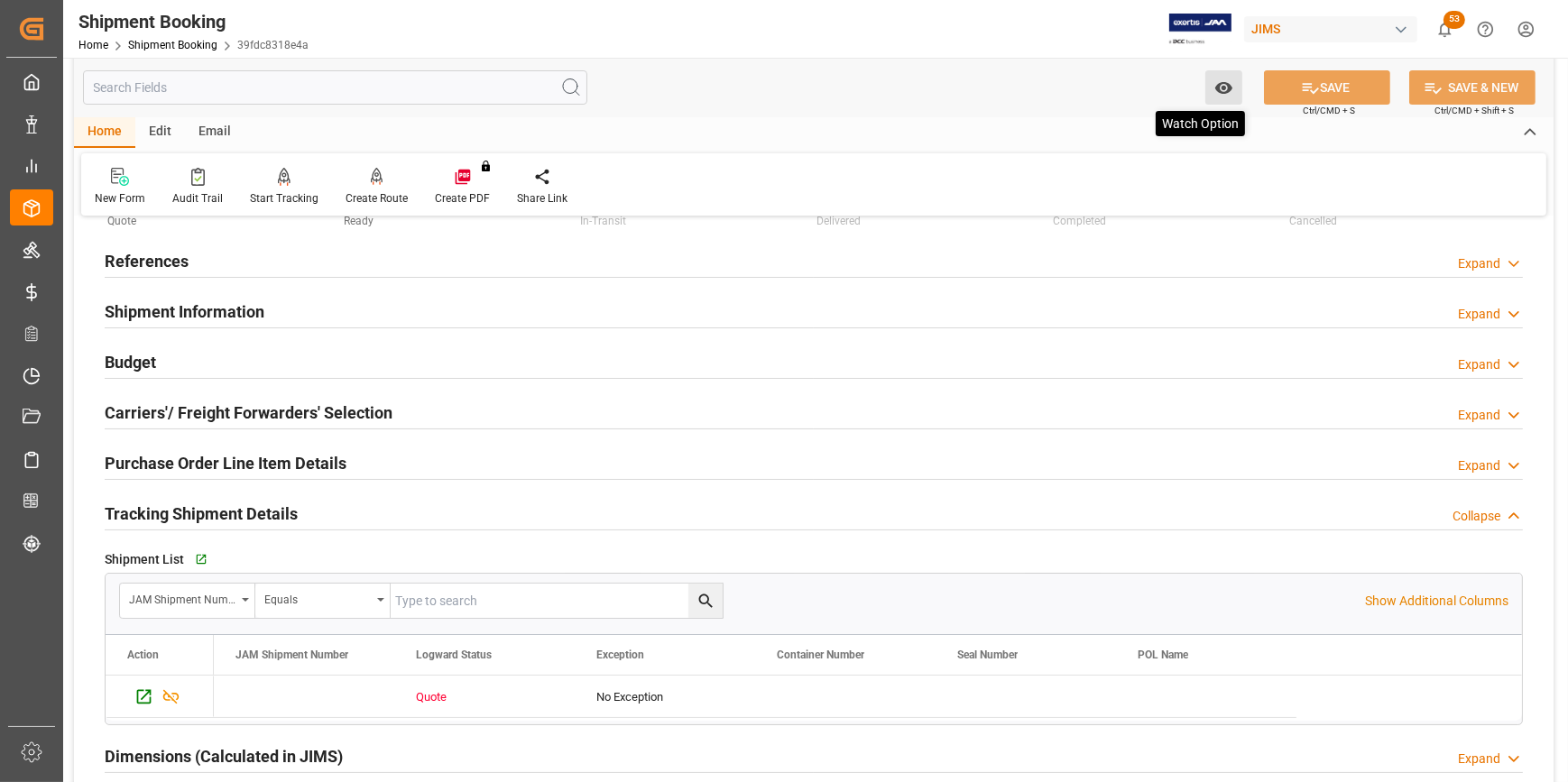
click at [1226, 94] on icon "open menu" at bounding box center [1223, 88] width 18 height 18
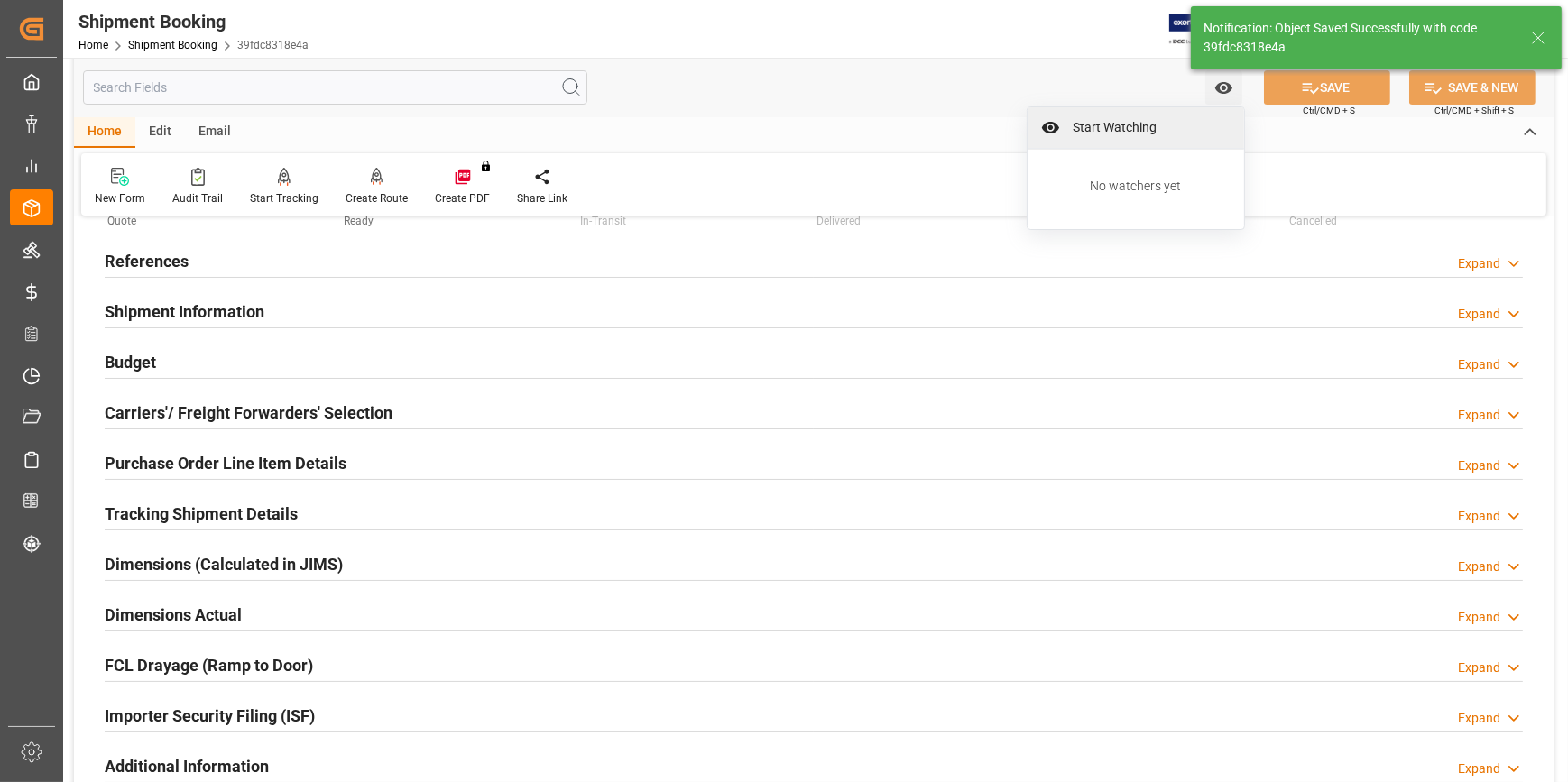
click at [1175, 118] on span "Start Watching" at bounding box center [1148, 128] width 165 height 18
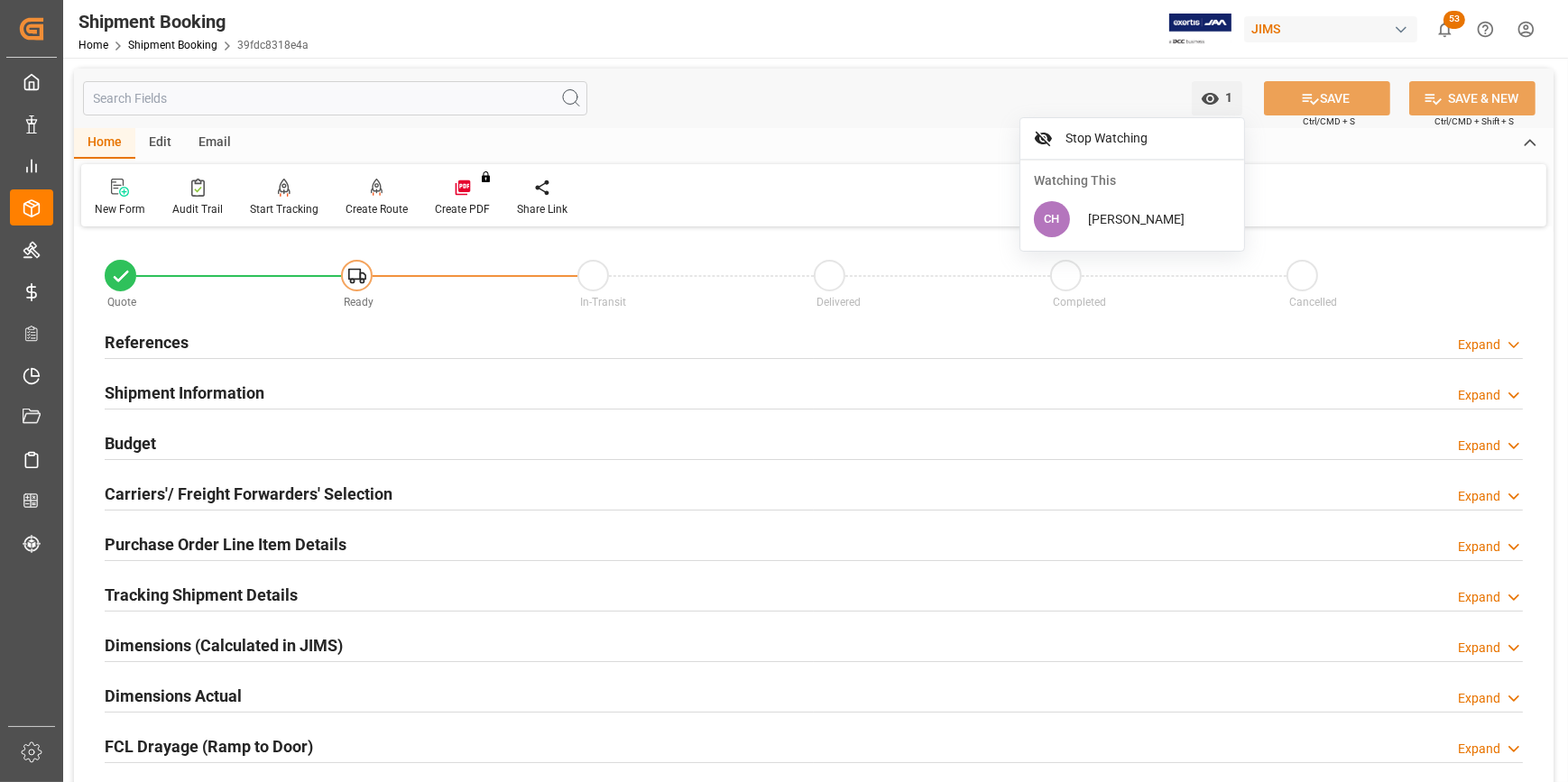
scroll to position [0, 0]
click at [148, 350] on h2 "References" at bounding box center [146, 342] width 84 height 24
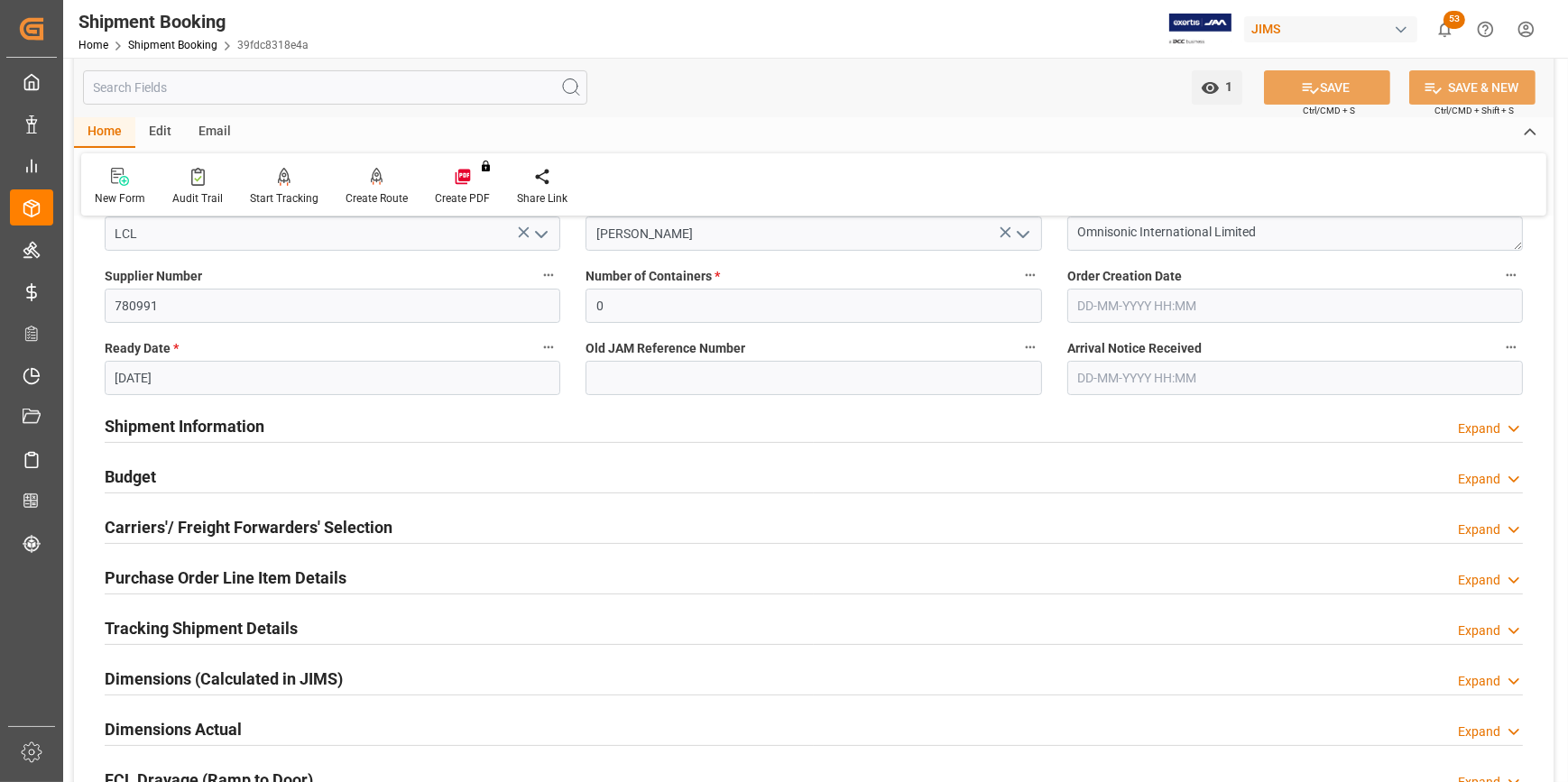
scroll to position [245, 0]
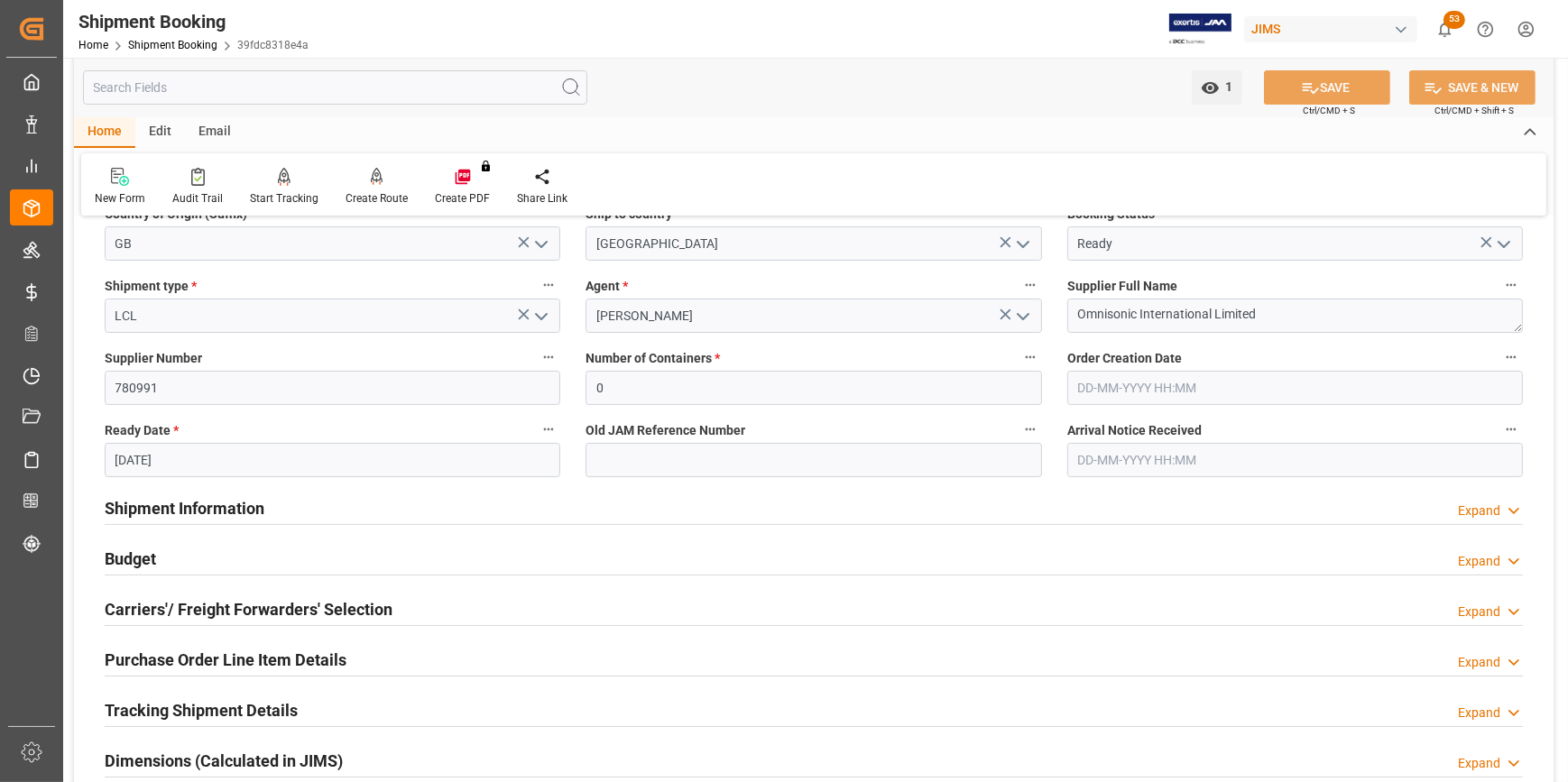
click at [215, 136] on div "Email" at bounding box center [214, 132] width 59 height 31
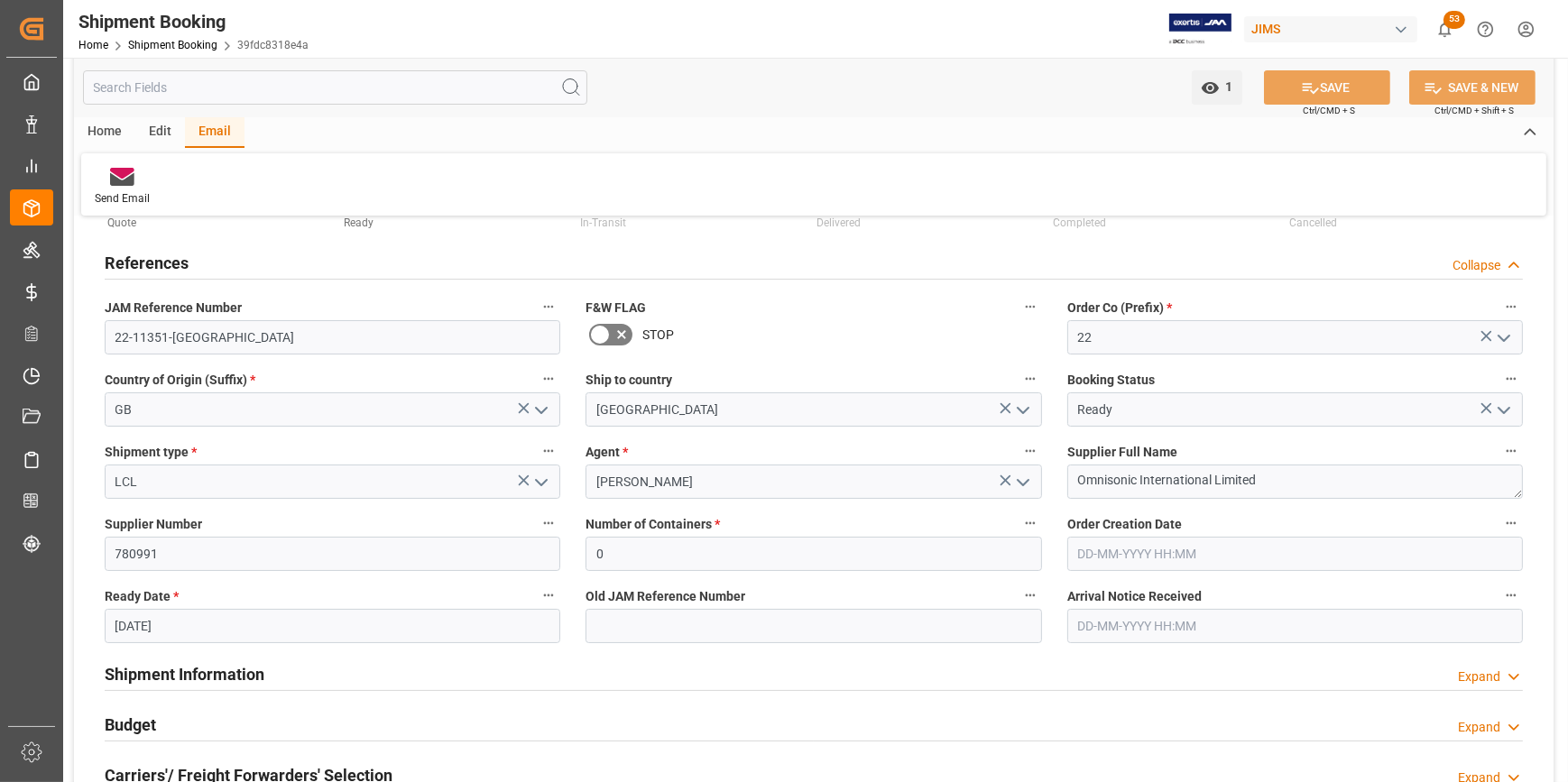
scroll to position [0, 0]
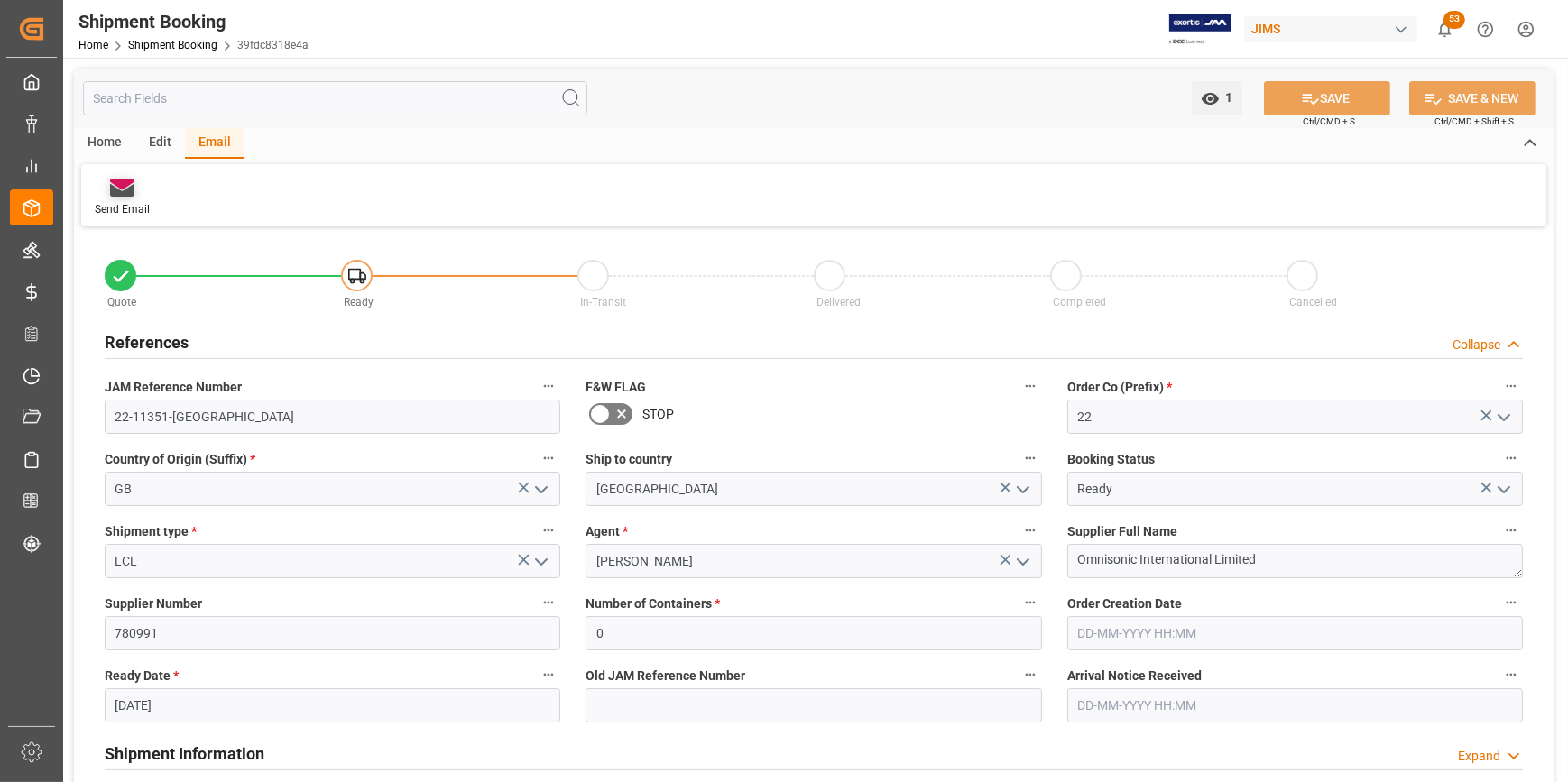
click at [129, 195] on icon at bounding box center [122, 190] width 24 height 13
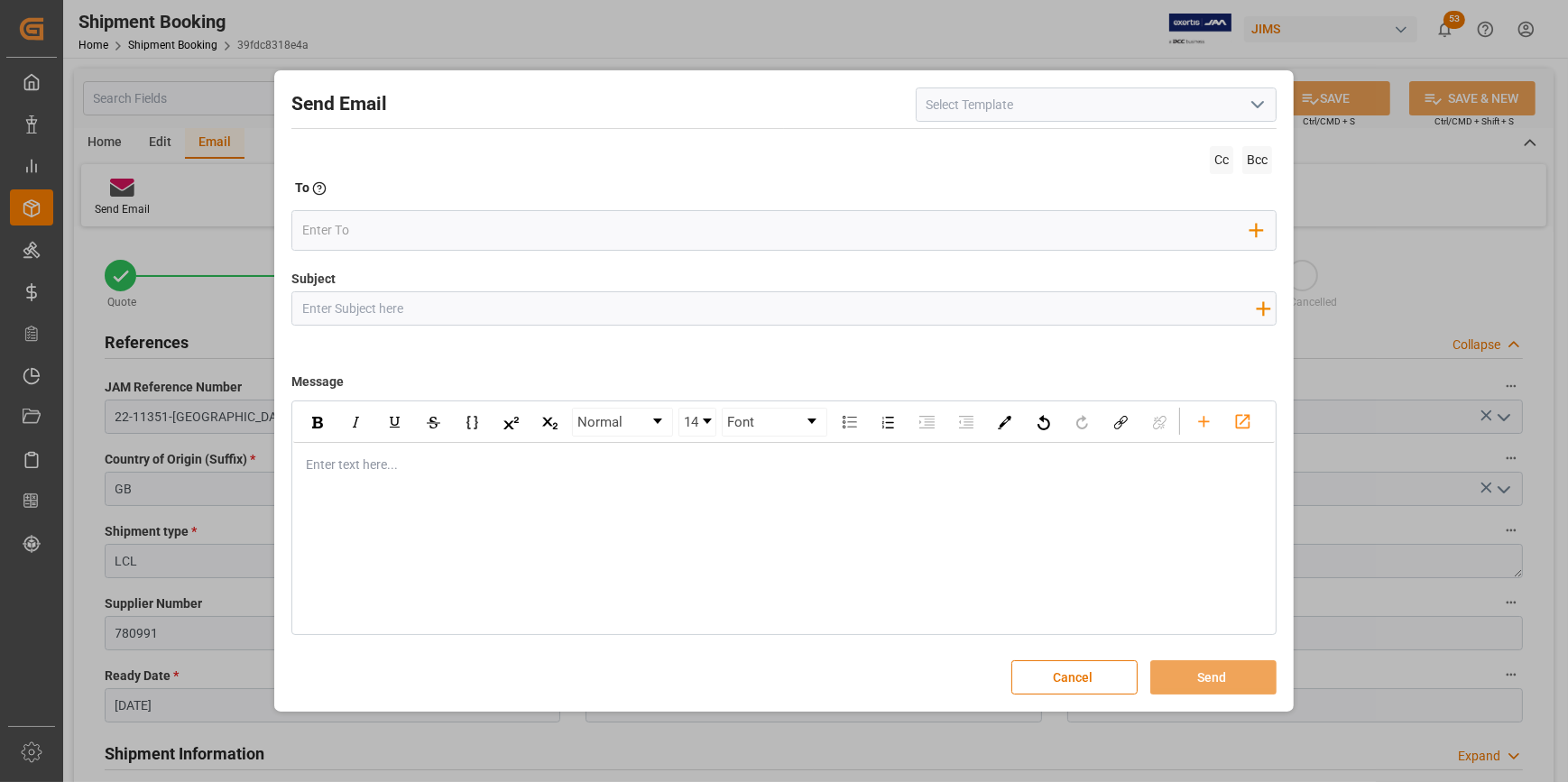
click at [954, 110] on input at bounding box center [1096, 104] width 361 height 34
click at [1004, 155] on div "2BOOK - Ocean - Air freight" at bounding box center [1096, 145] width 359 height 41
type input "2BOOK - Ocean - Air freight"
type input "2BOOK {{jamReferenceNumber}} {{supplierFullName}} Ship from: {{country}} Ship t…"
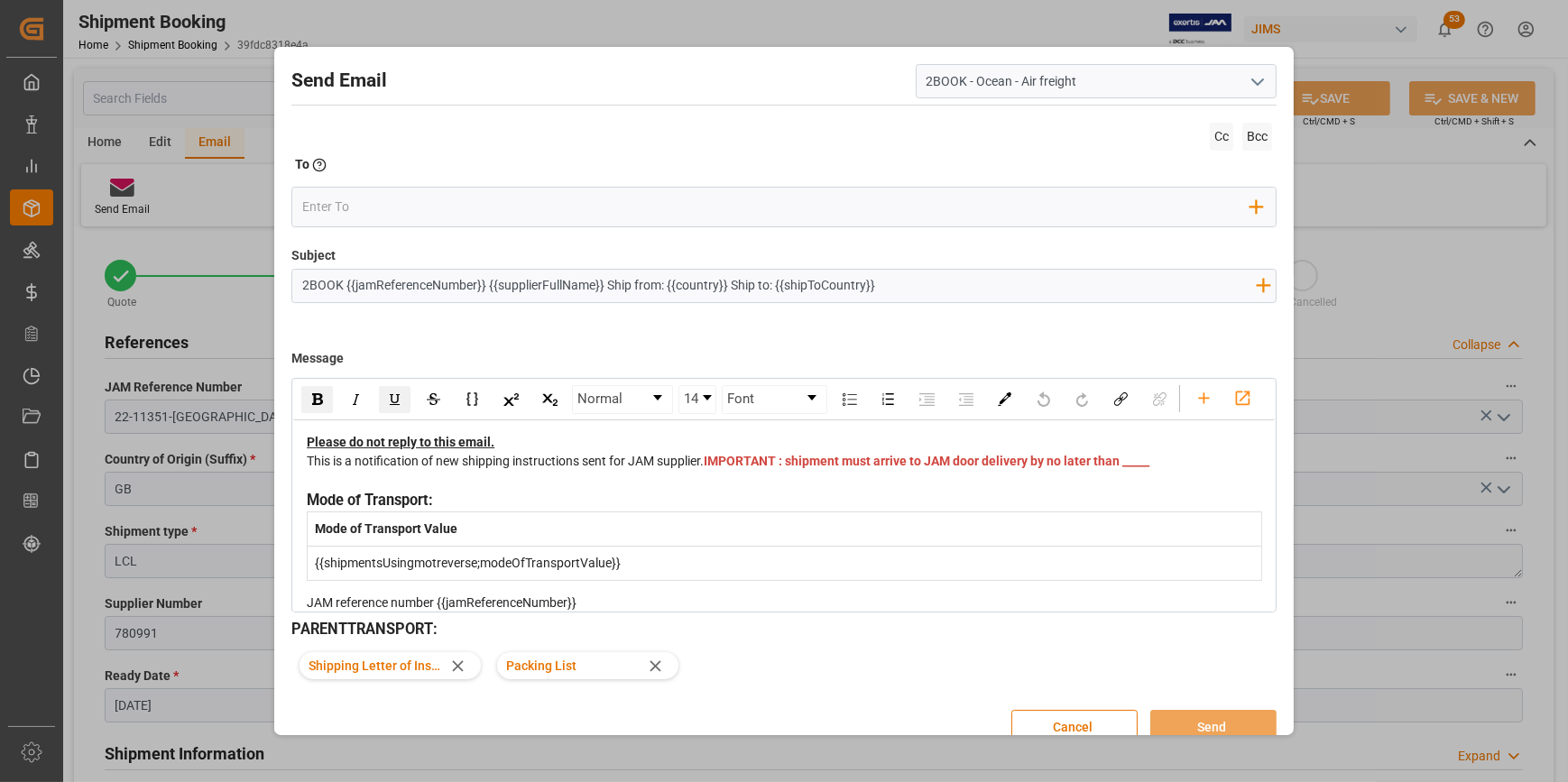
type input "2BOOK - Ocean - Air freight"
drag, startPoint x: 347, startPoint y: 282, endPoint x: 380, endPoint y: 285, distance: 33.1
click at [380, 285] on input "2BOOK {{jamReferenceNumber}} {{supplierFullName}} Ship from: {{country}} Ship t…" at bounding box center [778, 286] width 973 height 31
click at [343, 286] on input "2BOOK {{jamReferenceNumber}} {{supplierFullName}} Ship from: {{country}} Ship t…" at bounding box center [778, 286] width 973 height 31
paste input "Omnisonic International Limited"
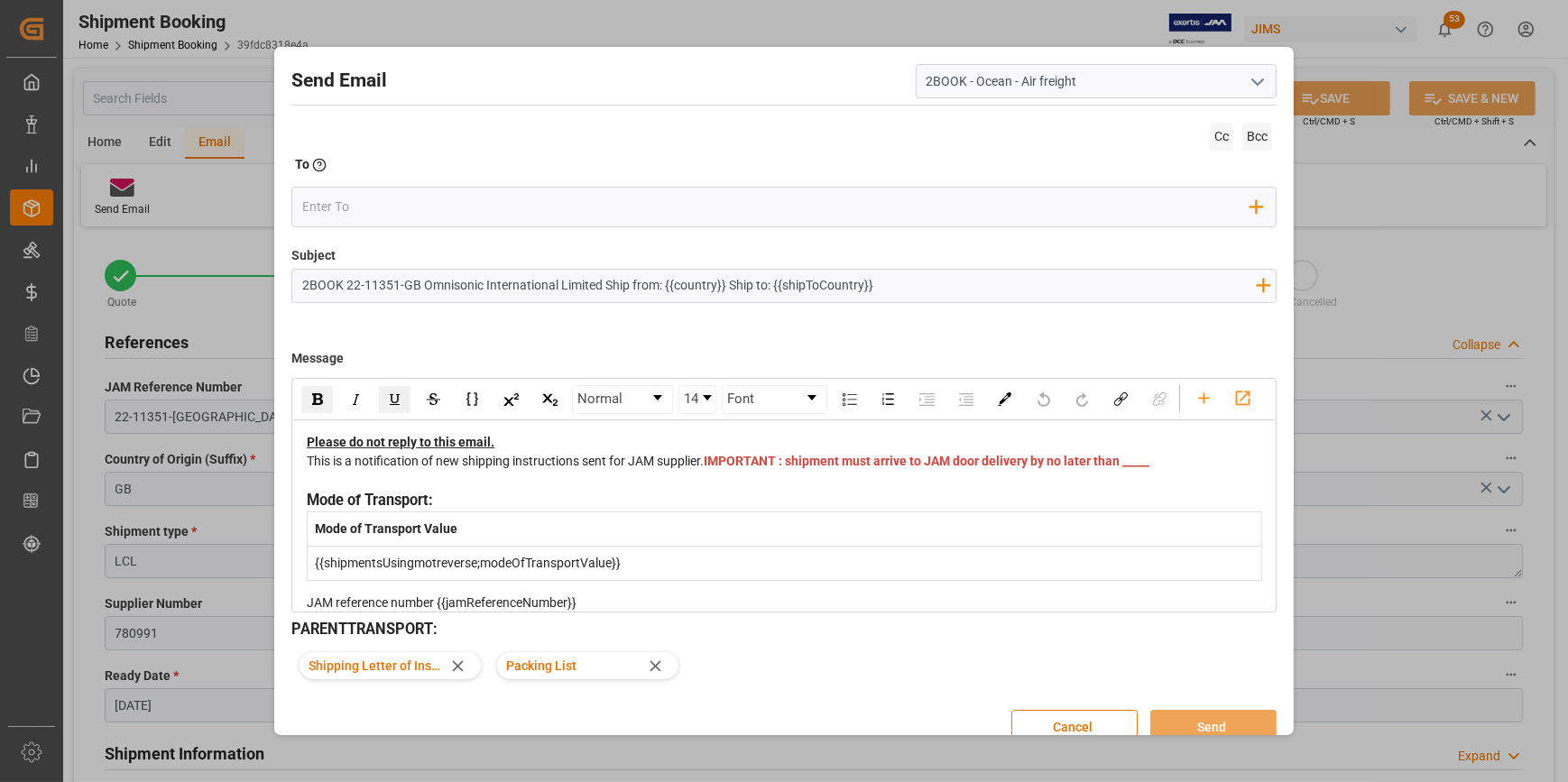
type input "2BOOK 22-11351-GB Omnisonic International Limited Ship from: {{country}} Ship t…"
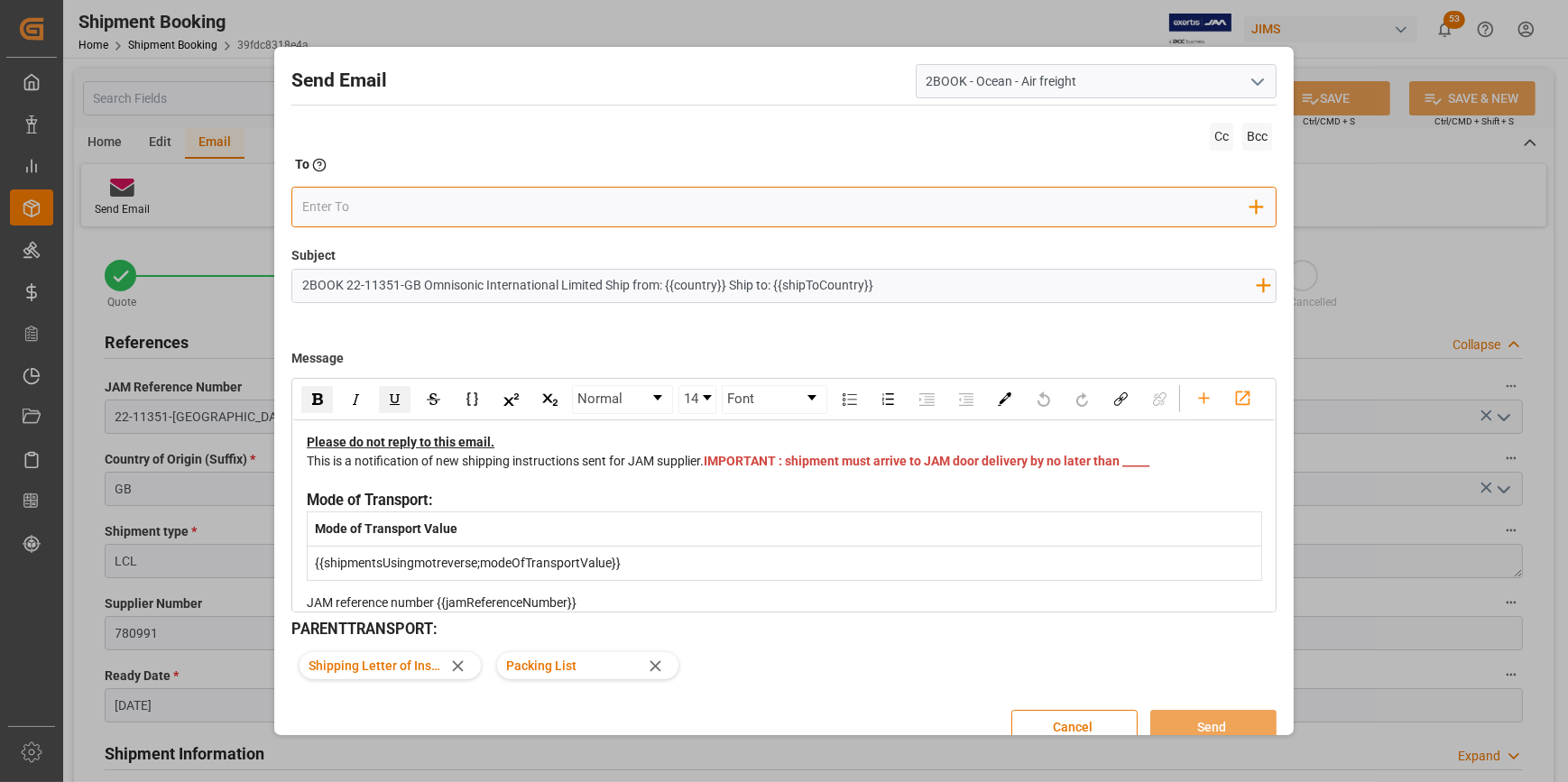
click at [378, 214] on input "email" at bounding box center [776, 207] width 948 height 27
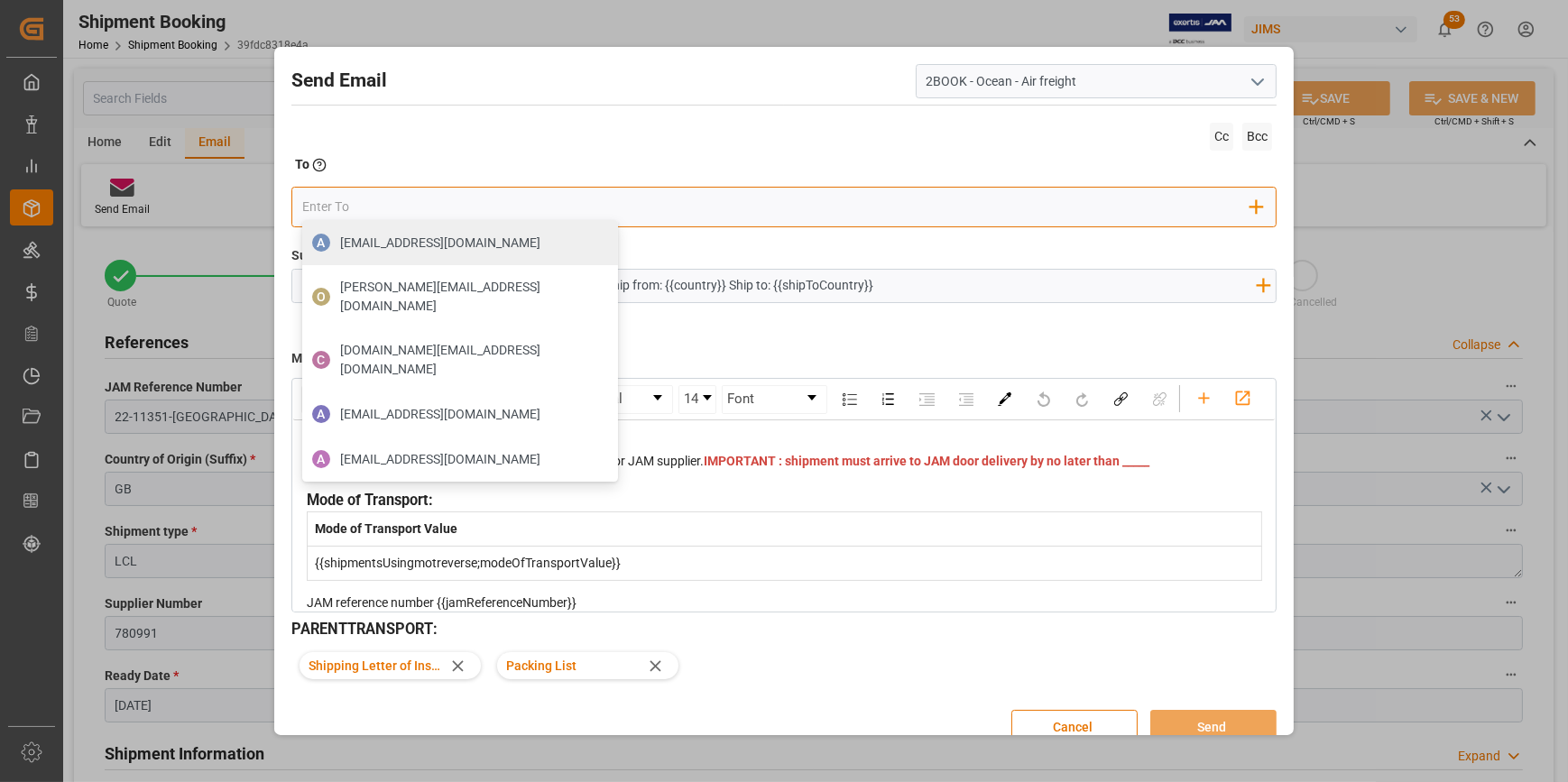
type input "[DOMAIN_NAME][EMAIL_ADDRESS][PERSON_NAME][DOMAIN_NAME]"
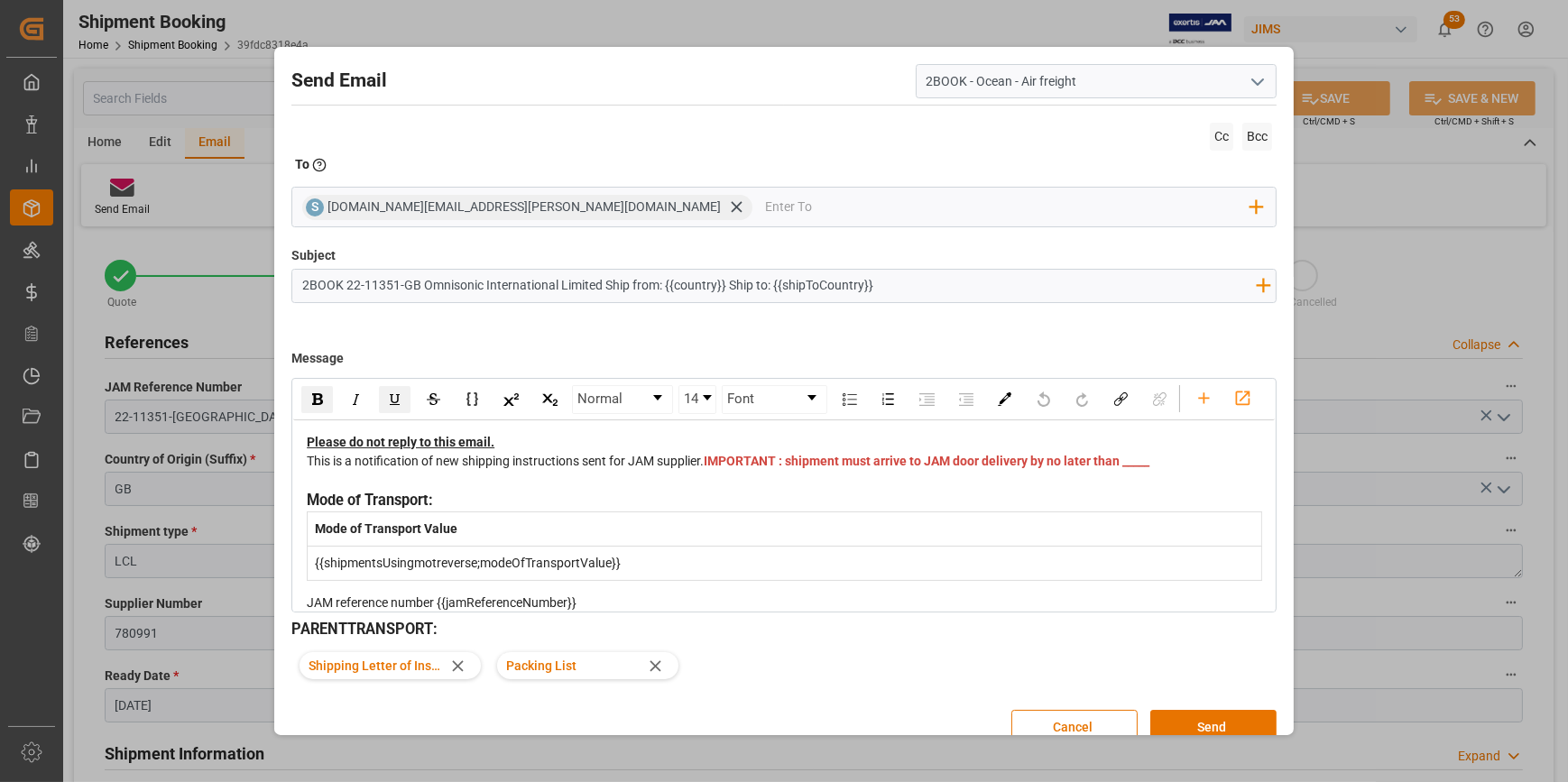
drag, startPoint x: 663, startPoint y: 291, endPoint x: 723, endPoint y: 291, distance: 60.0
click at [723, 291] on input "2BOOK 22-11351-GB Omnisonic International Limited Ship from: {{country}} Ship t…" at bounding box center [778, 286] width 973 height 31
click at [911, 299] on input "2BOOK 22-11351-GB Omnisonic International Limited Ship from: [GEOGRAPHIC_DATA] …" at bounding box center [778, 286] width 973 height 31
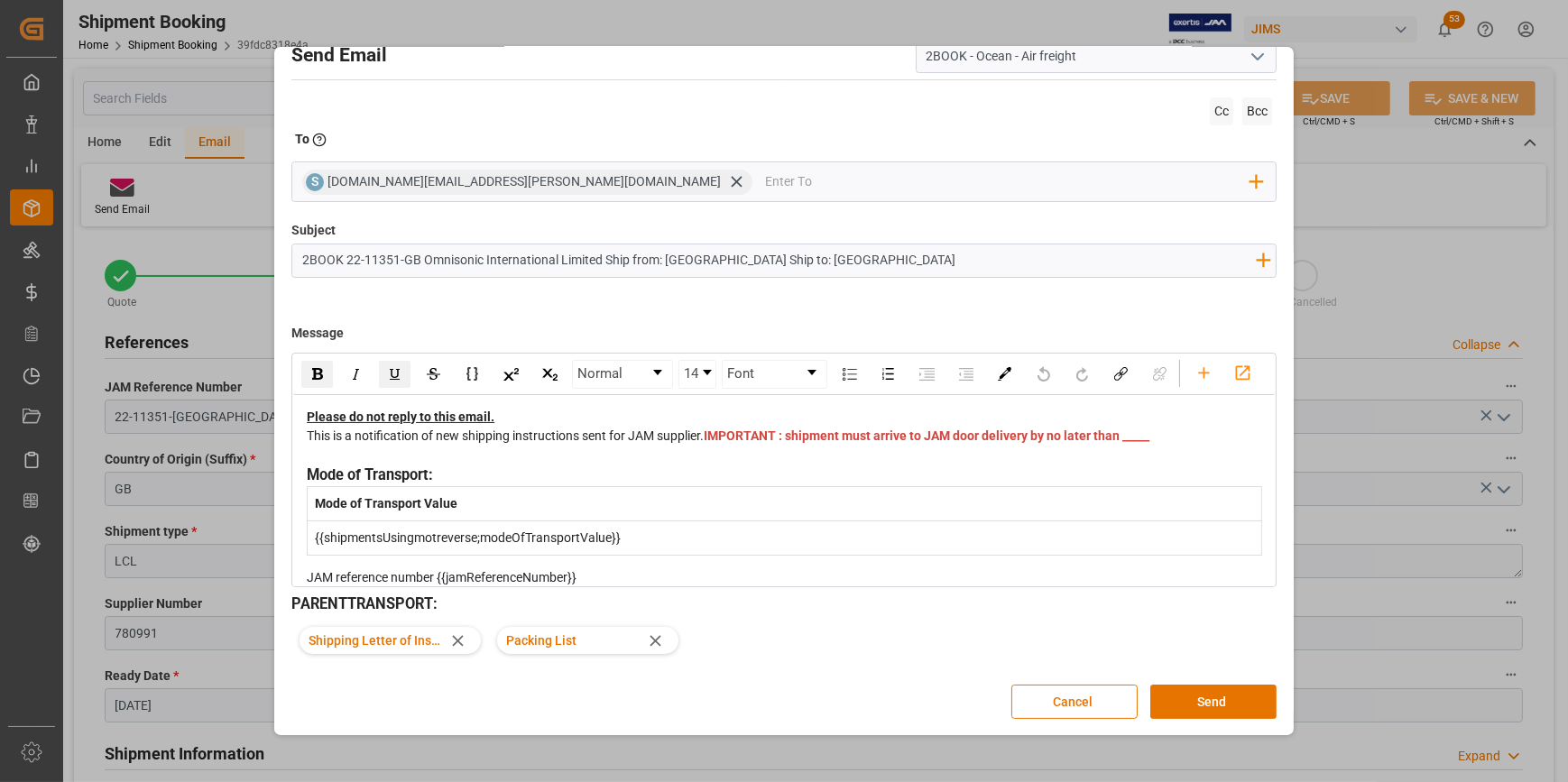
type input "2BOOK 22-11351-GB Omnisonic International Limited Ship from: [GEOGRAPHIC_DATA] …"
click at [763, 464] on div "This is a notification of new shipping instructions sent for JAM supplier. IMPO…" at bounding box center [784, 445] width 955 height 38
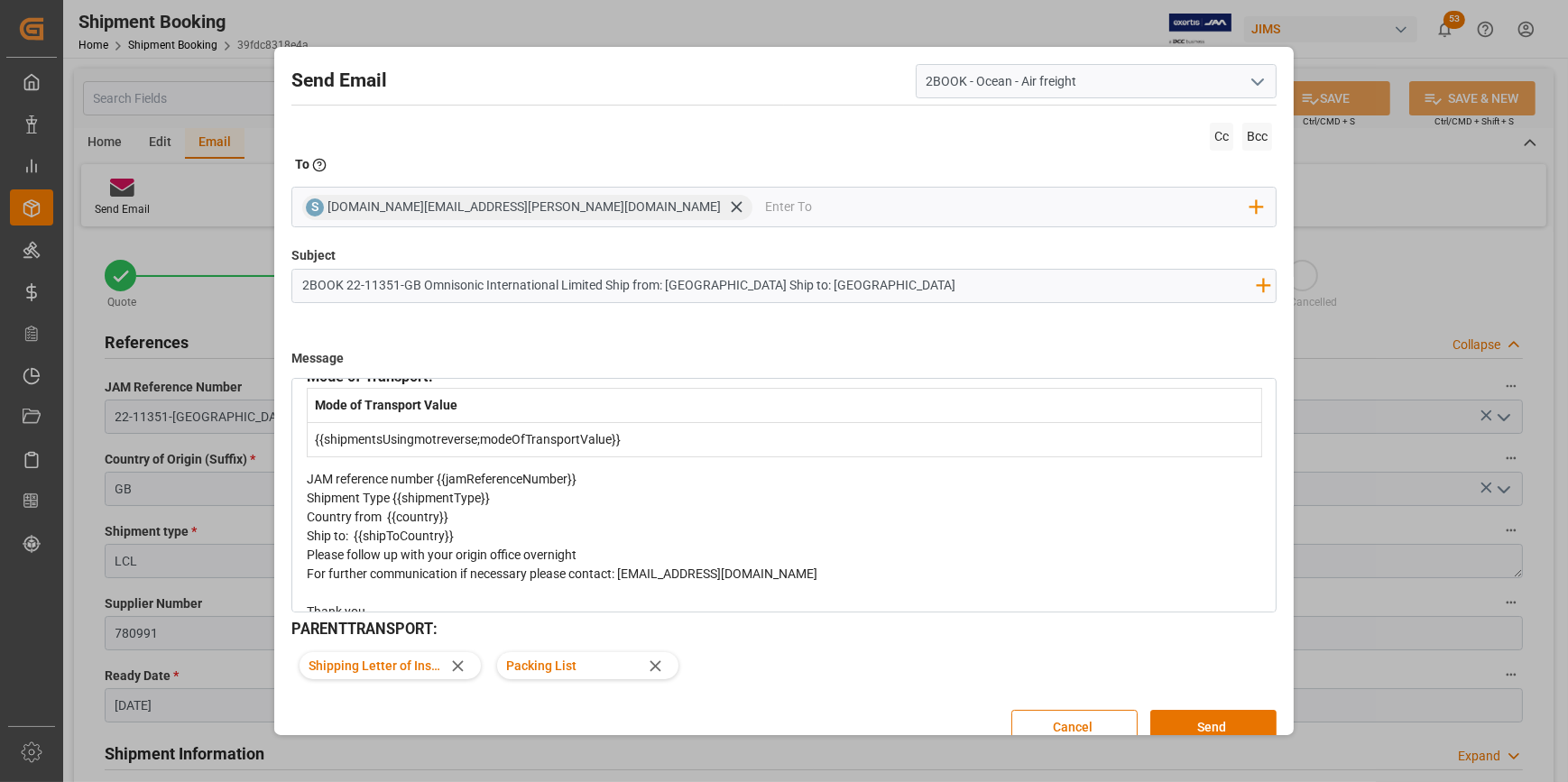
scroll to position [164, 0]
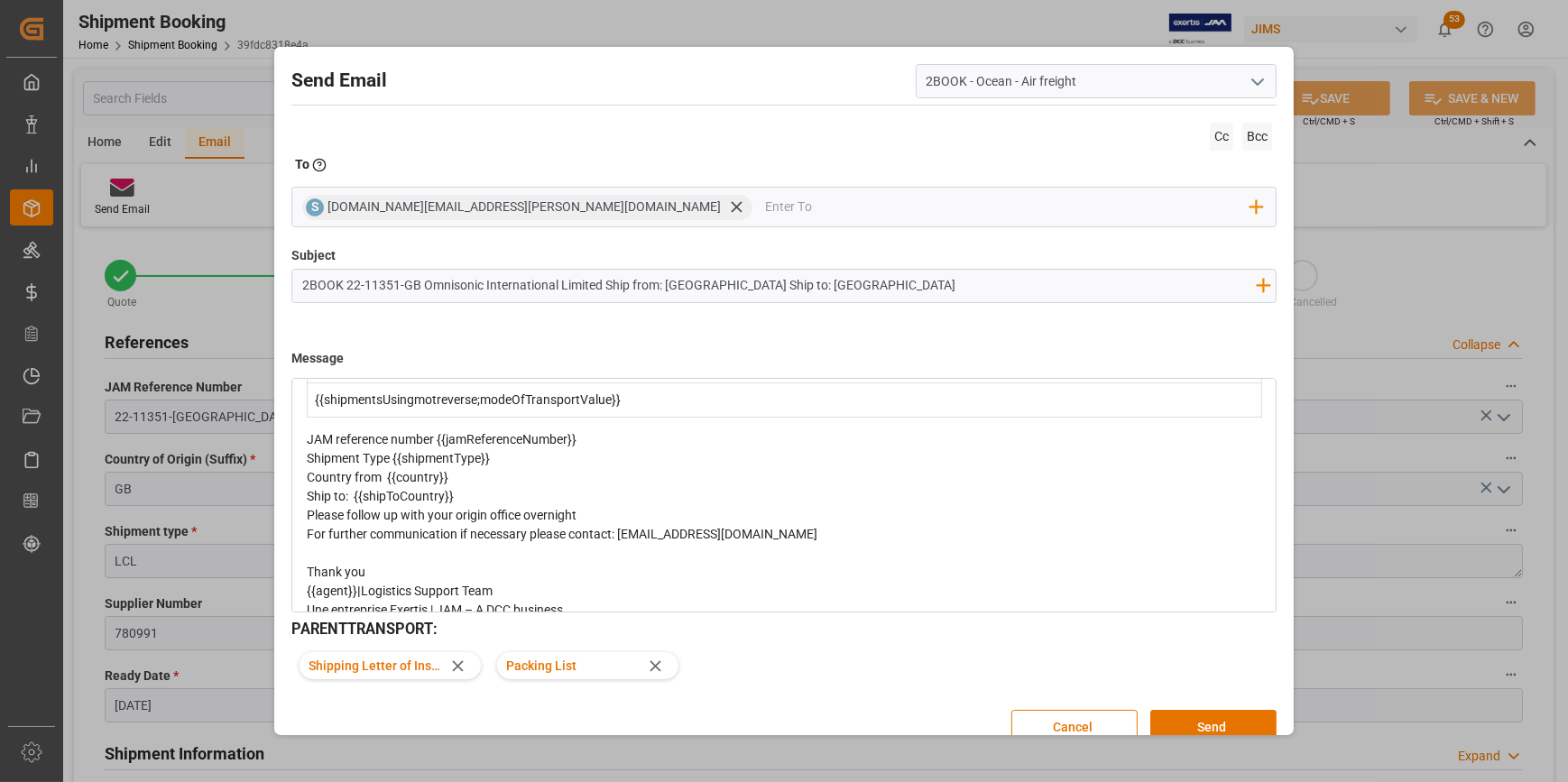
click at [533, 446] on span "JAM reference number {{jamReferenceNumber}}" at bounding box center [442, 439] width 270 height 15
drag, startPoint x: 586, startPoint y: 485, endPoint x: 442, endPoint y: 477, distance: 144.2
click at [442, 449] on div "JAM reference number {{jamReferenceNumber}}" at bounding box center [784, 439] width 955 height 18
drag, startPoint x: 867, startPoint y: 271, endPoint x: 206, endPoint y: 267, distance: 661.0
click at [217, 273] on div "Send Email 2BOOK - Ocean - Air freight Cc Bcc To Enter the TO Email address S […" at bounding box center [784, 391] width 1568 height 782
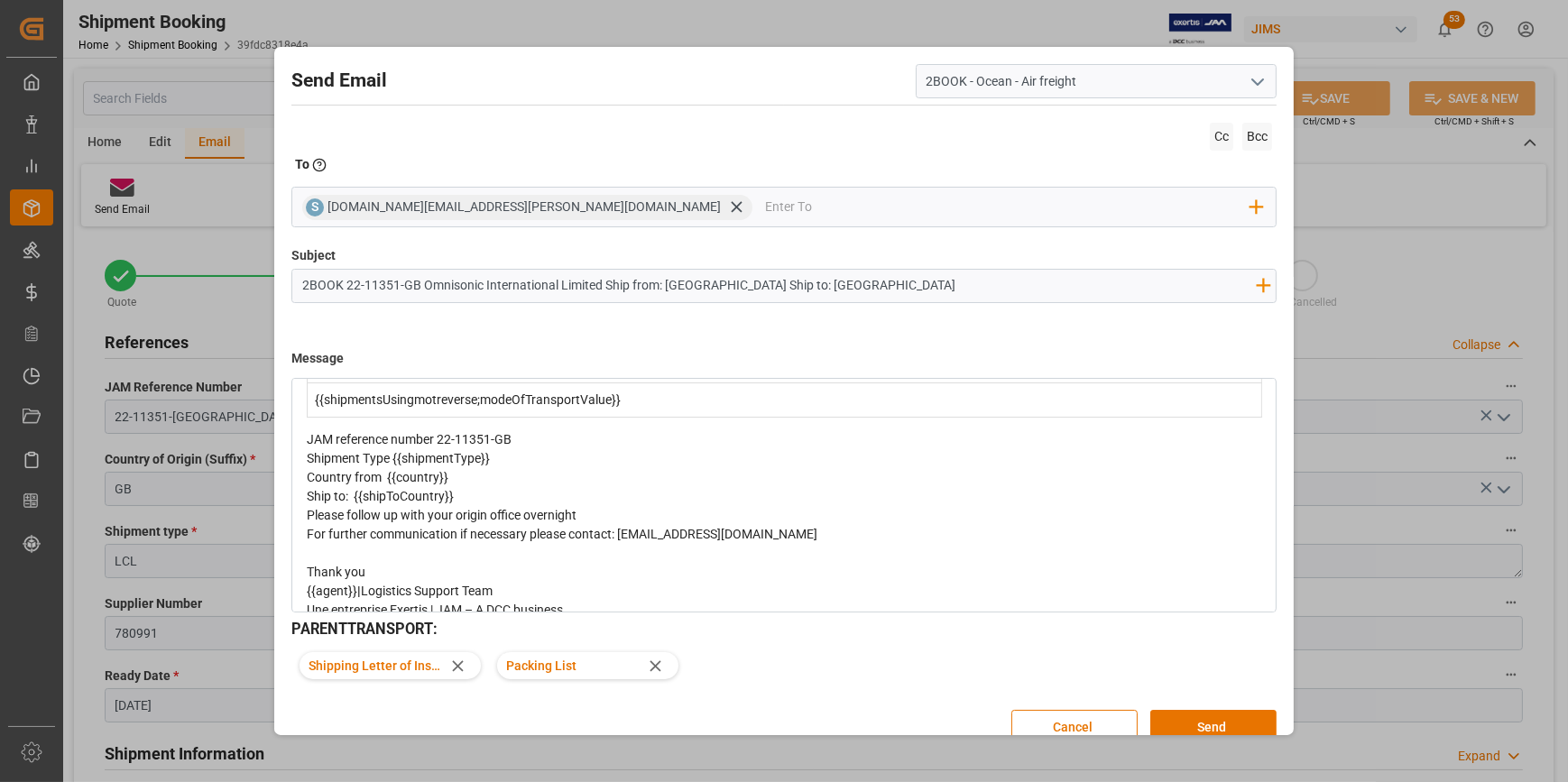
click at [608, 146] on div "Cc Bcc" at bounding box center [783, 137] width 985 height 37
drag, startPoint x: 1049, startPoint y: 727, endPoint x: 1045, endPoint y: 681, distance: 46.2
click at [1050, 725] on button "Cancel" at bounding box center [1074, 727] width 127 height 34
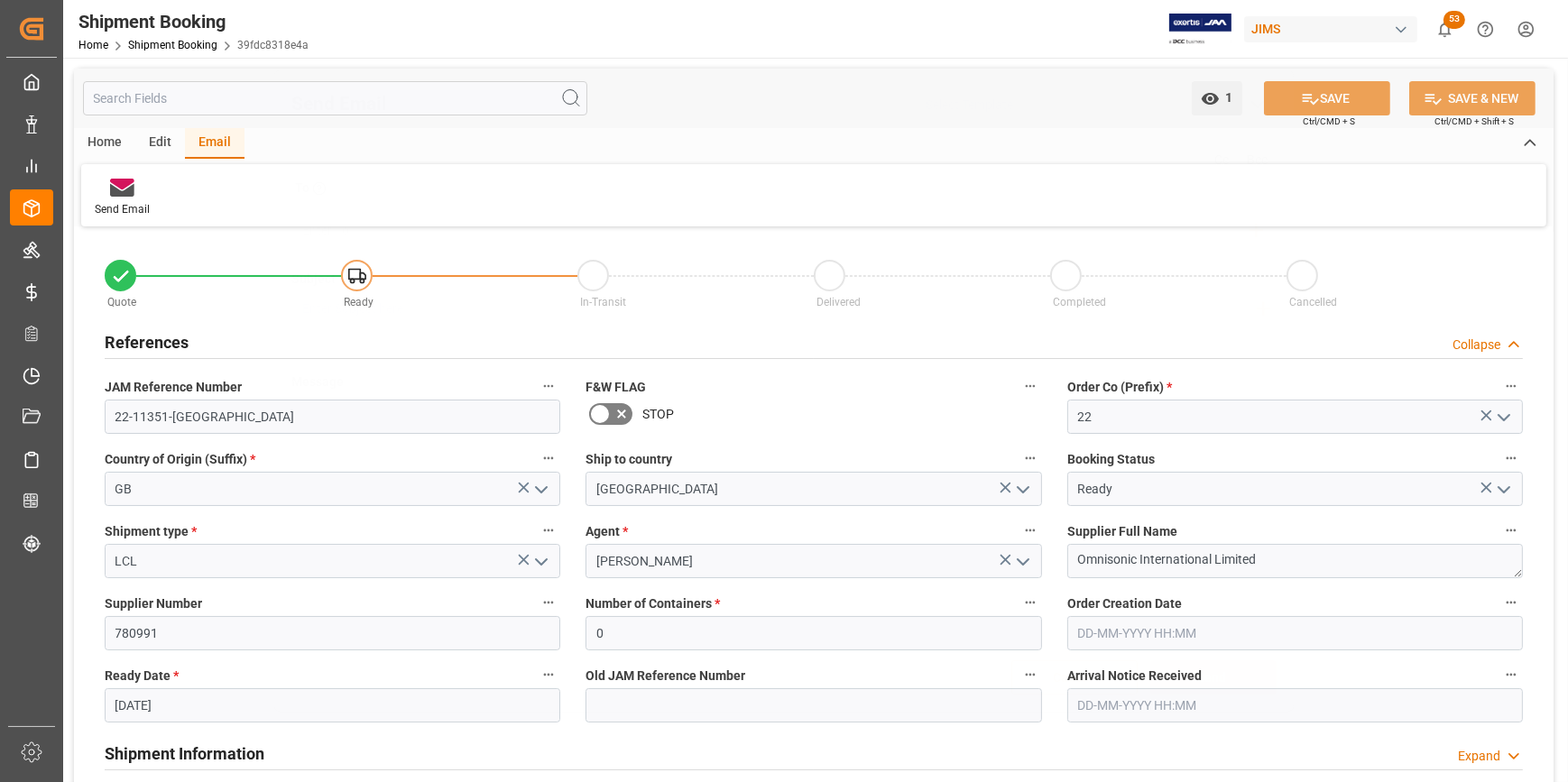
scroll to position [0, 0]
click at [251, 491] on input "GB" at bounding box center [332, 488] width 456 height 34
click at [540, 494] on icon "open menu" at bounding box center [541, 489] width 21 height 21
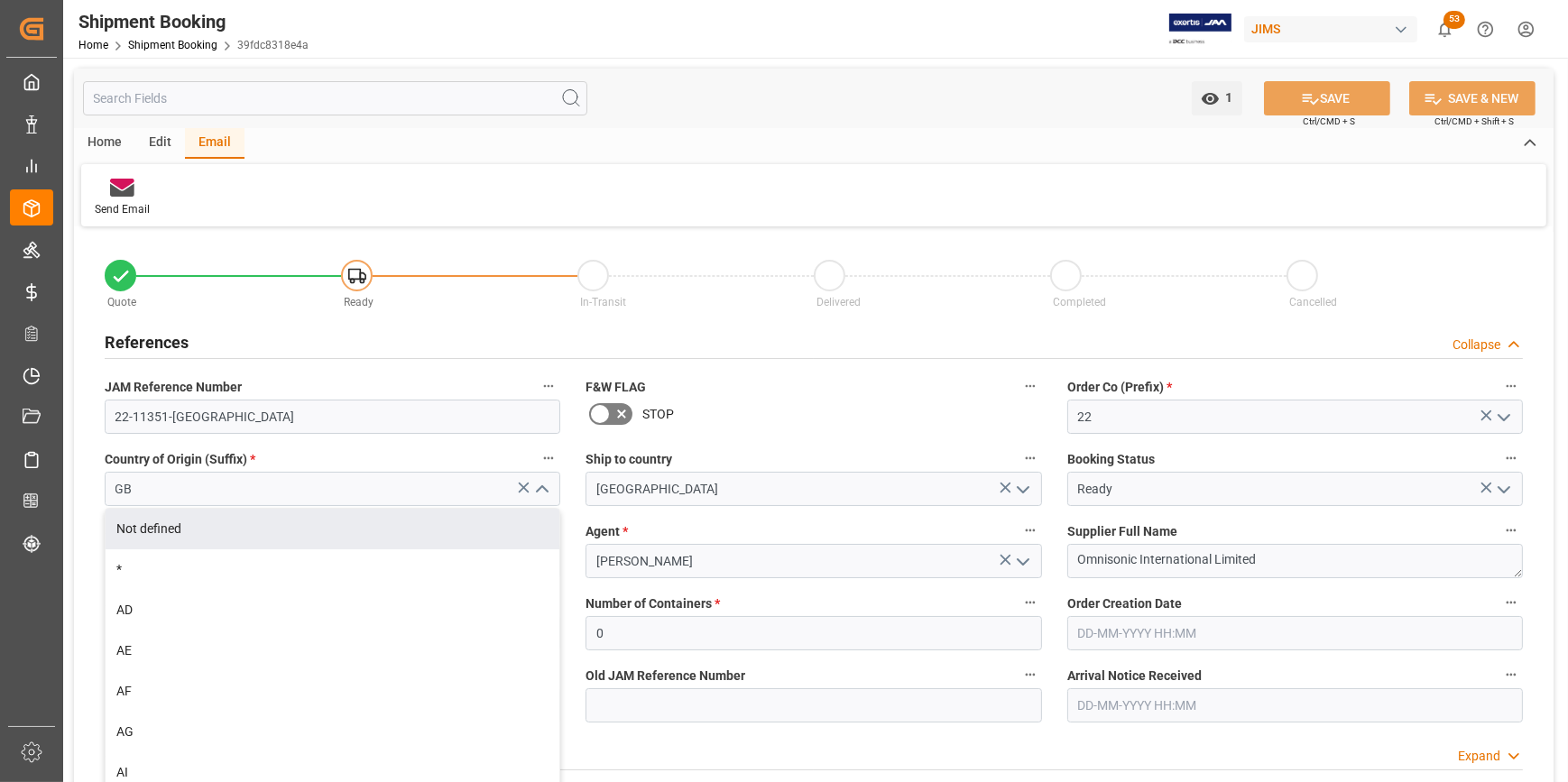
click at [521, 495] on icon at bounding box center [523, 487] width 18 height 18
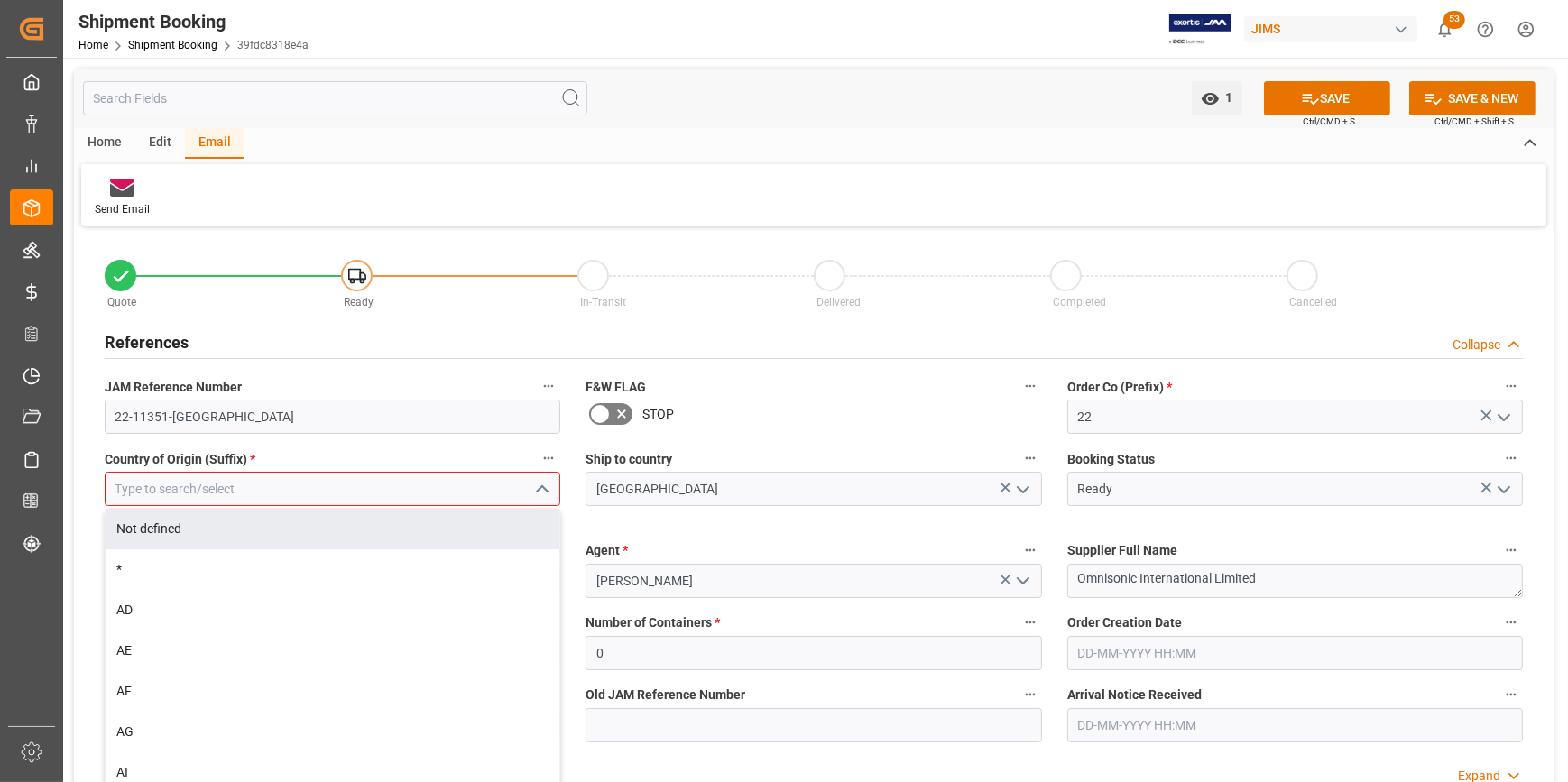
click at [446, 491] on input at bounding box center [332, 488] width 456 height 34
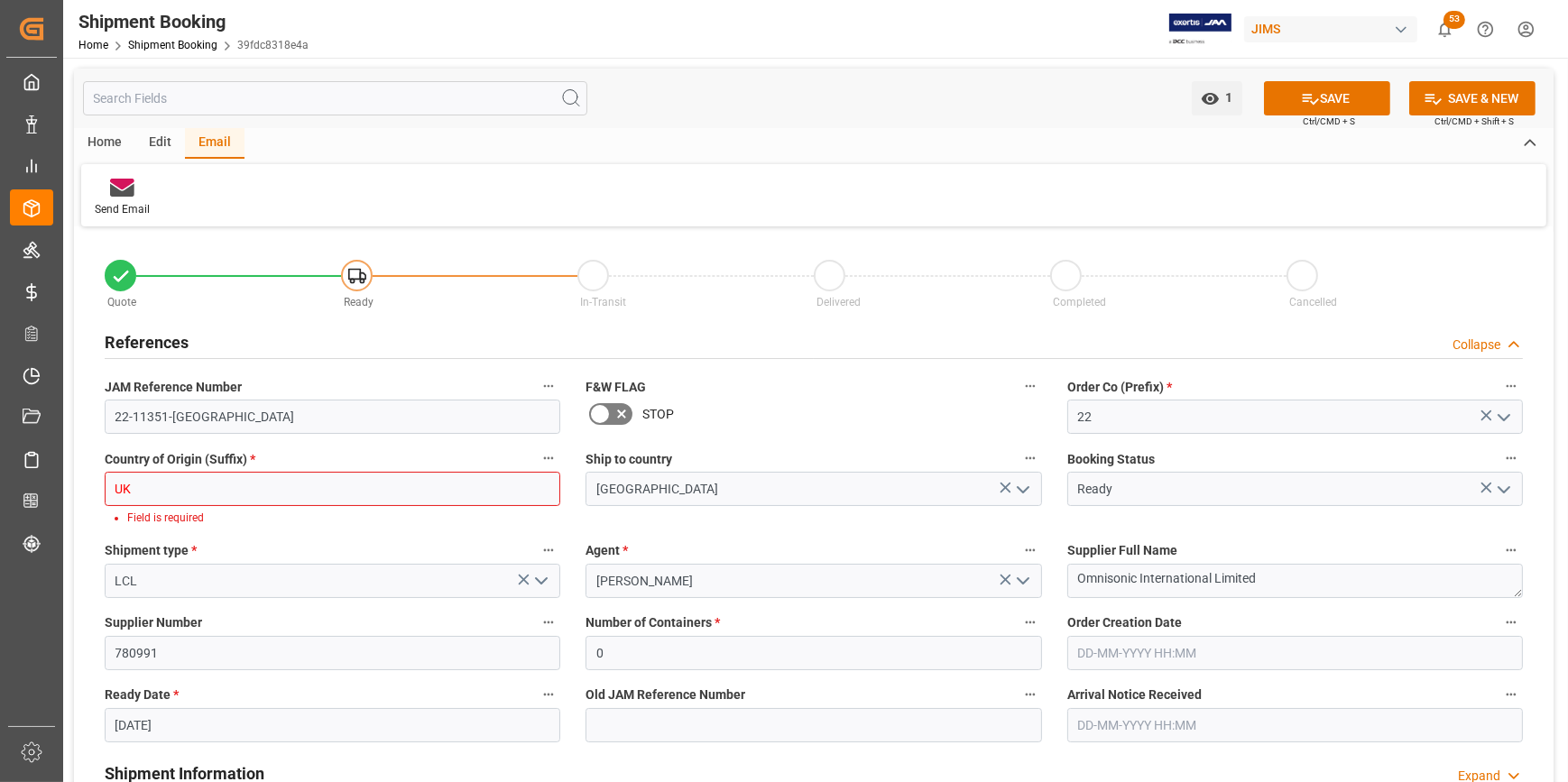
type input "U"
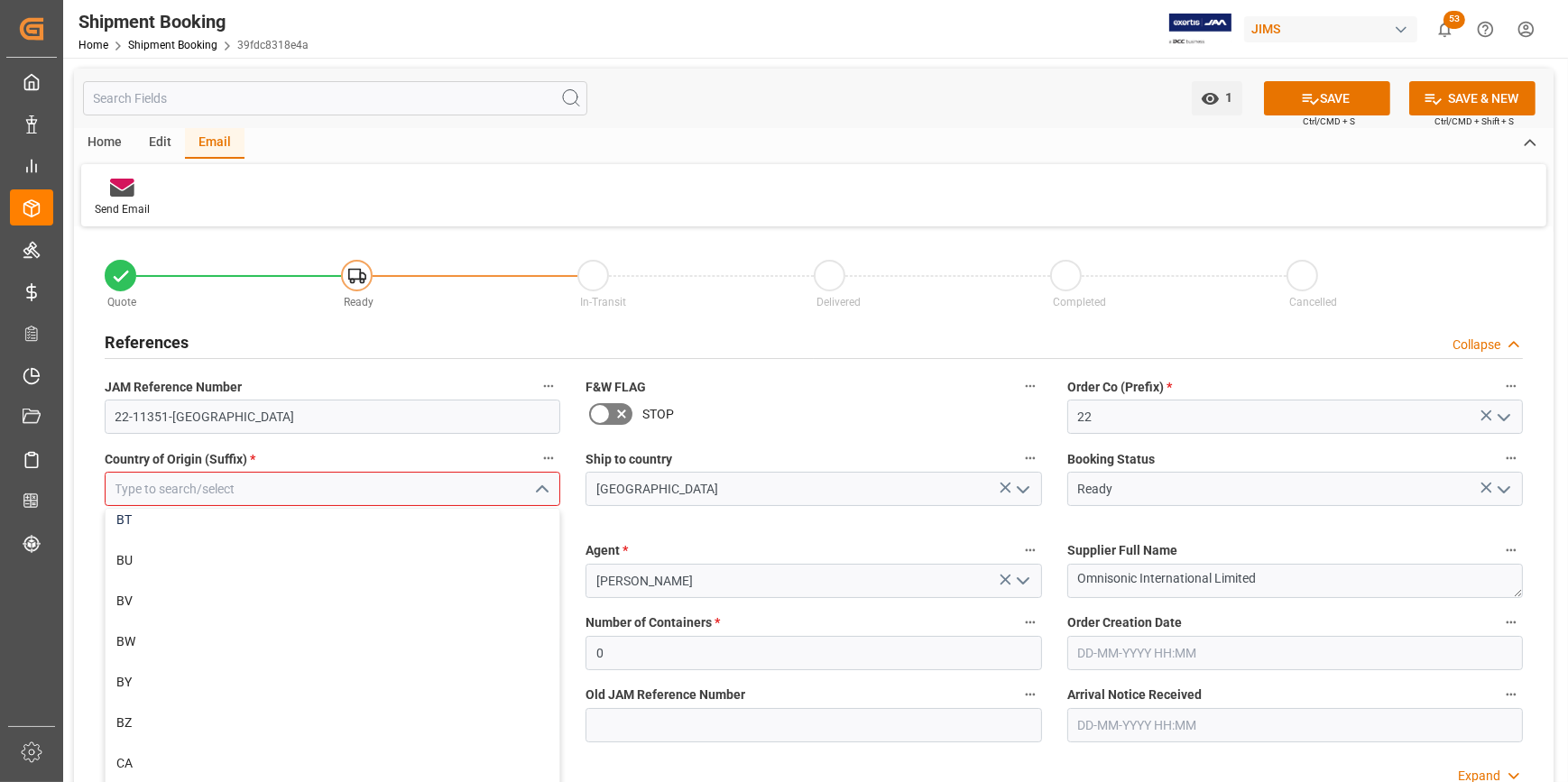
scroll to position [1393, 0]
click at [190, 490] on input at bounding box center [332, 488] width 456 height 34
type input "U"
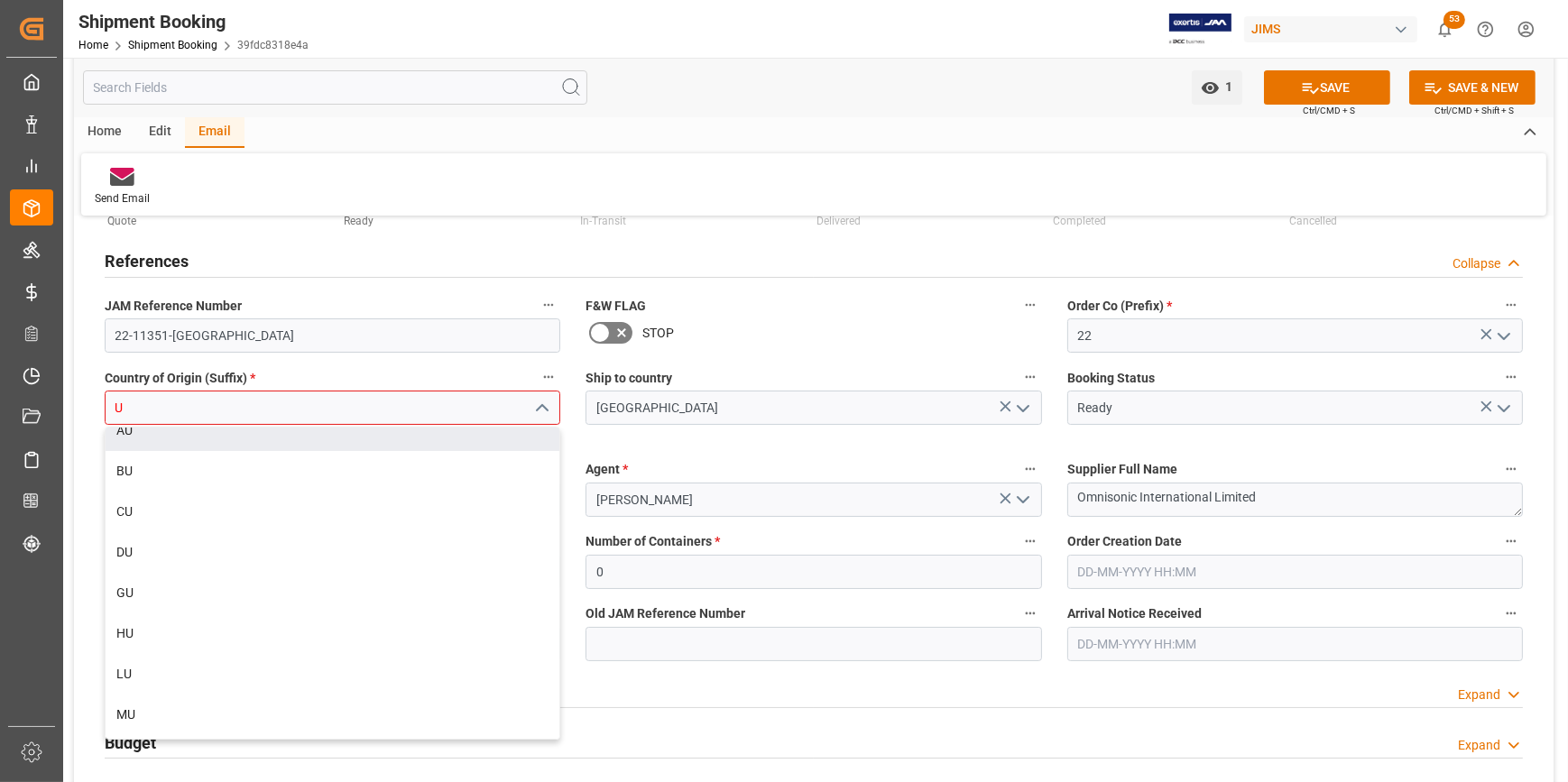
scroll to position [0, 0]
click at [128, 409] on input "U" at bounding box center [332, 407] width 456 height 34
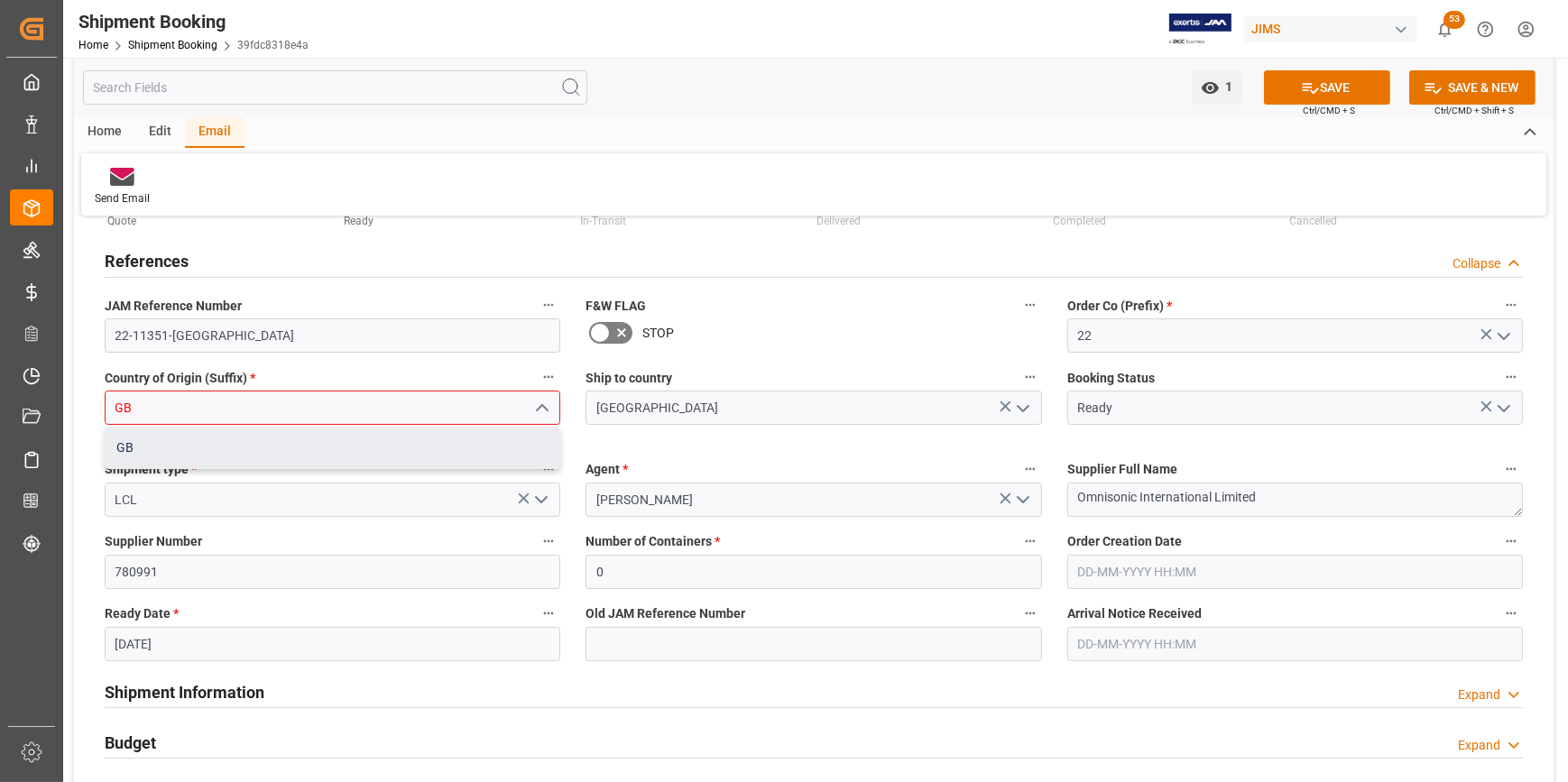
click at [183, 458] on div "GB" at bounding box center [332, 447] width 454 height 41
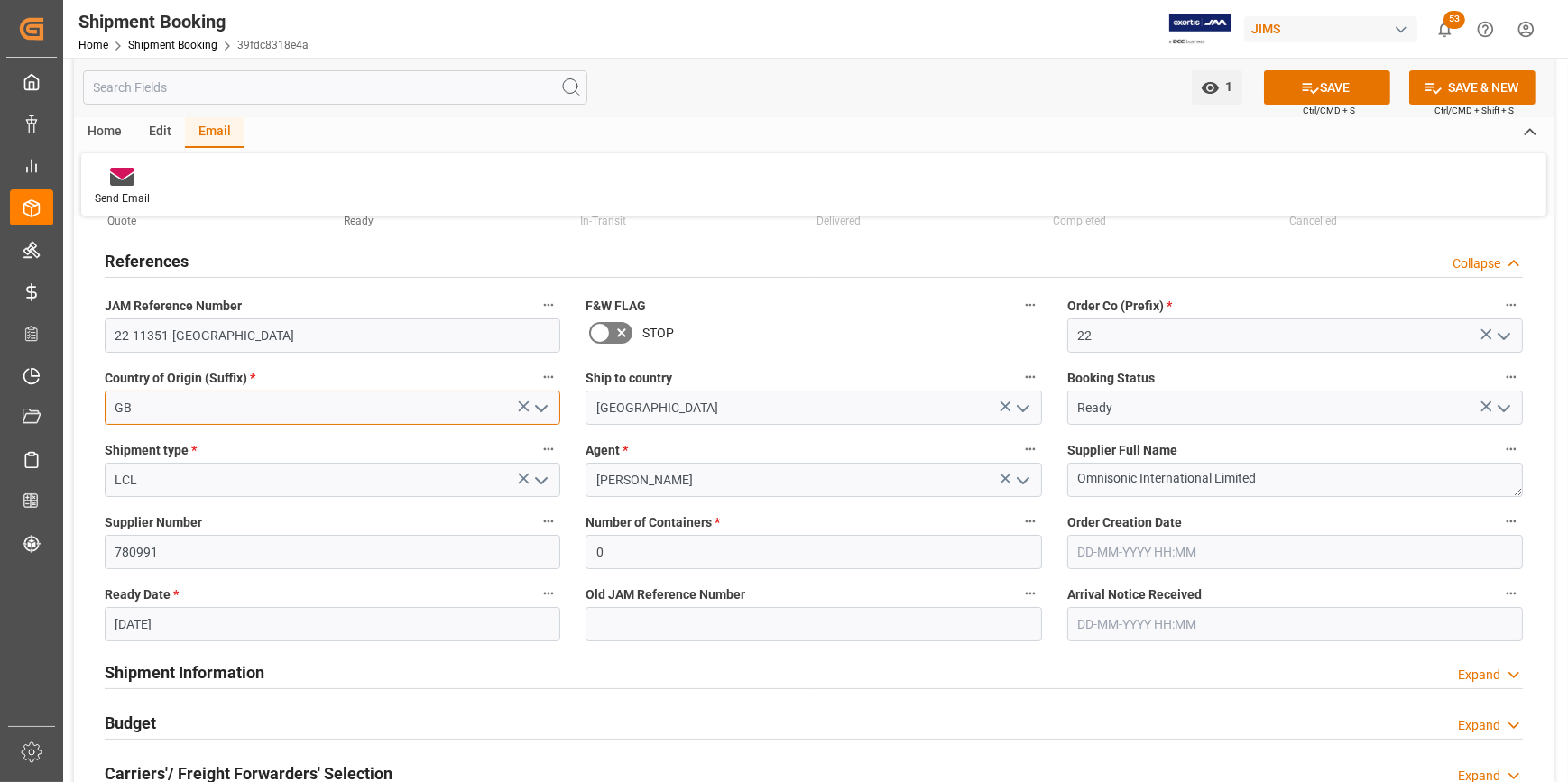
type input "GB"
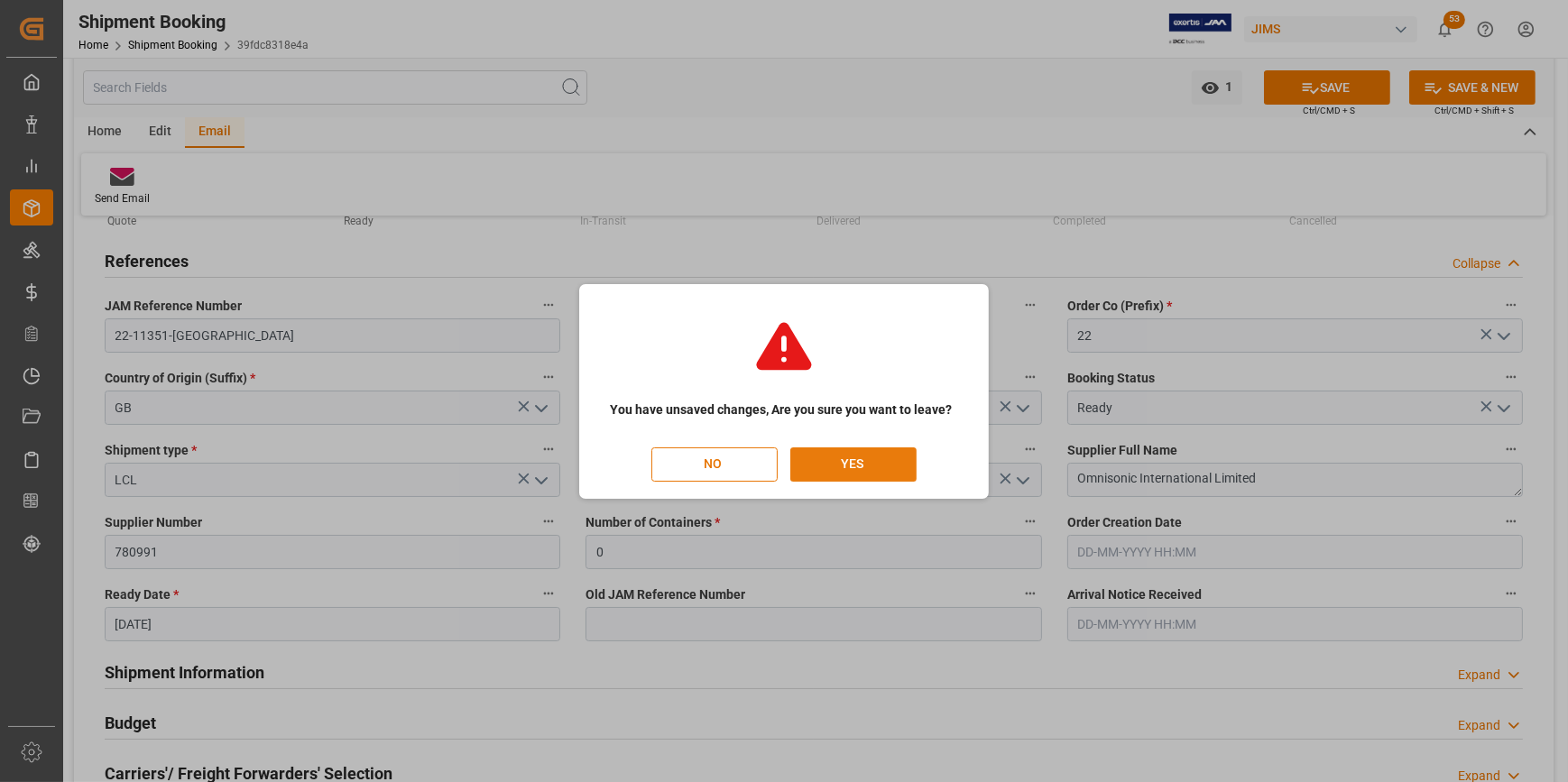
click at [852, 470] on button "YES" at bounding box center [853, 464] width 127 height 34
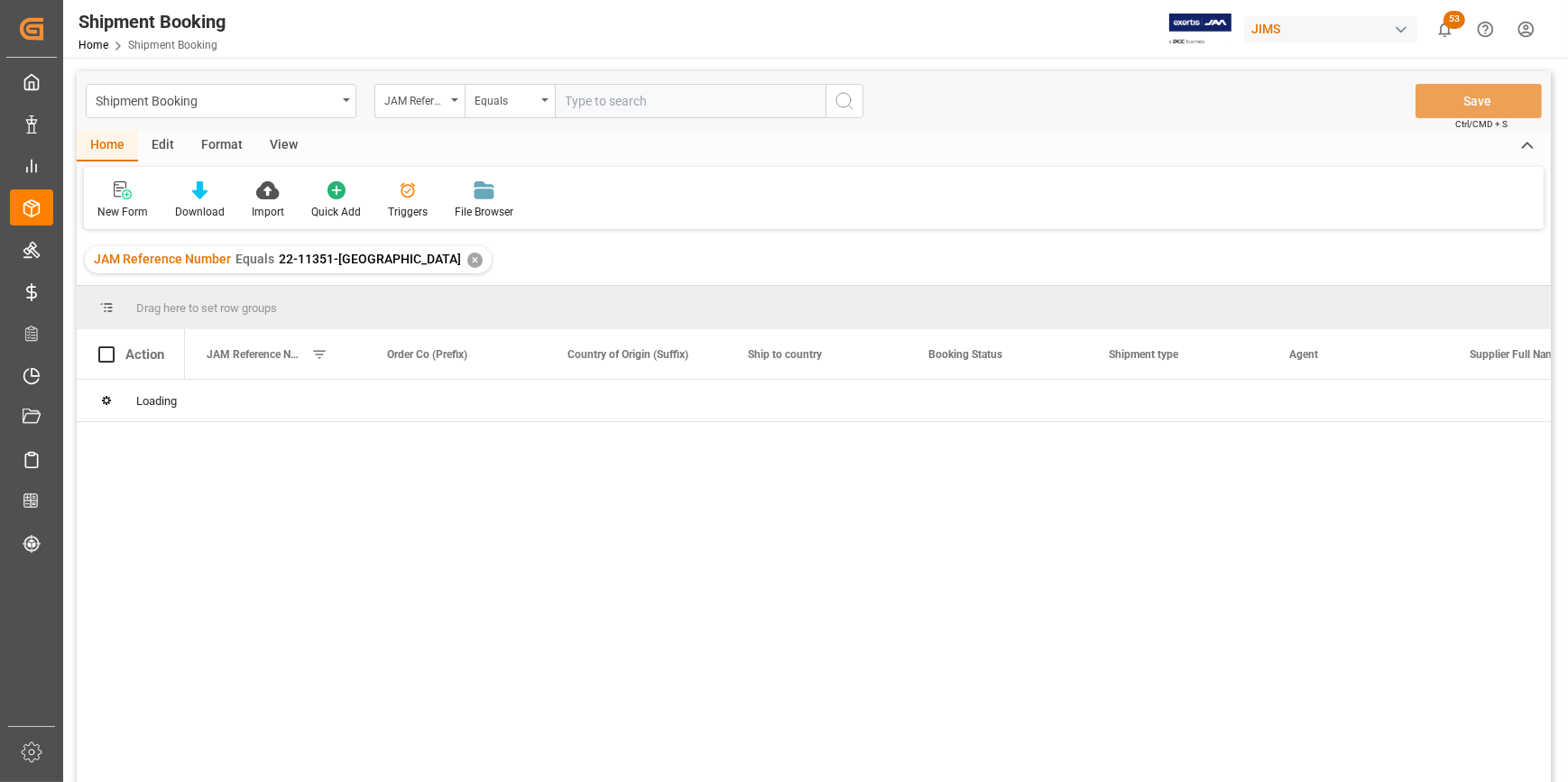
click at [601, 599] on div at bounding box center [867, 587] width 1366 height 414
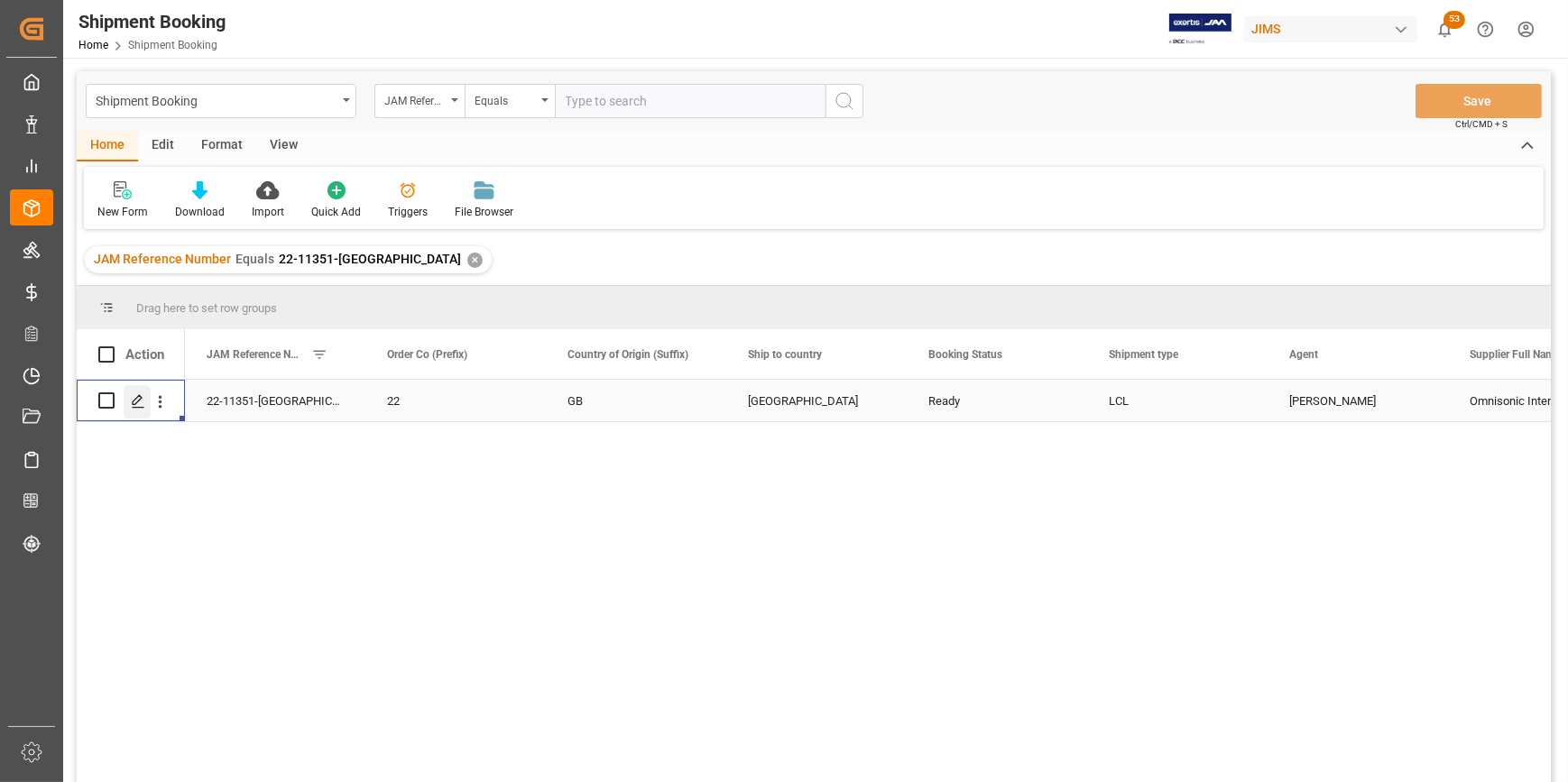
click at [134, 405] on icon "Press SPACE to select this row." at bounding box center [138, 401] width 15 height 15
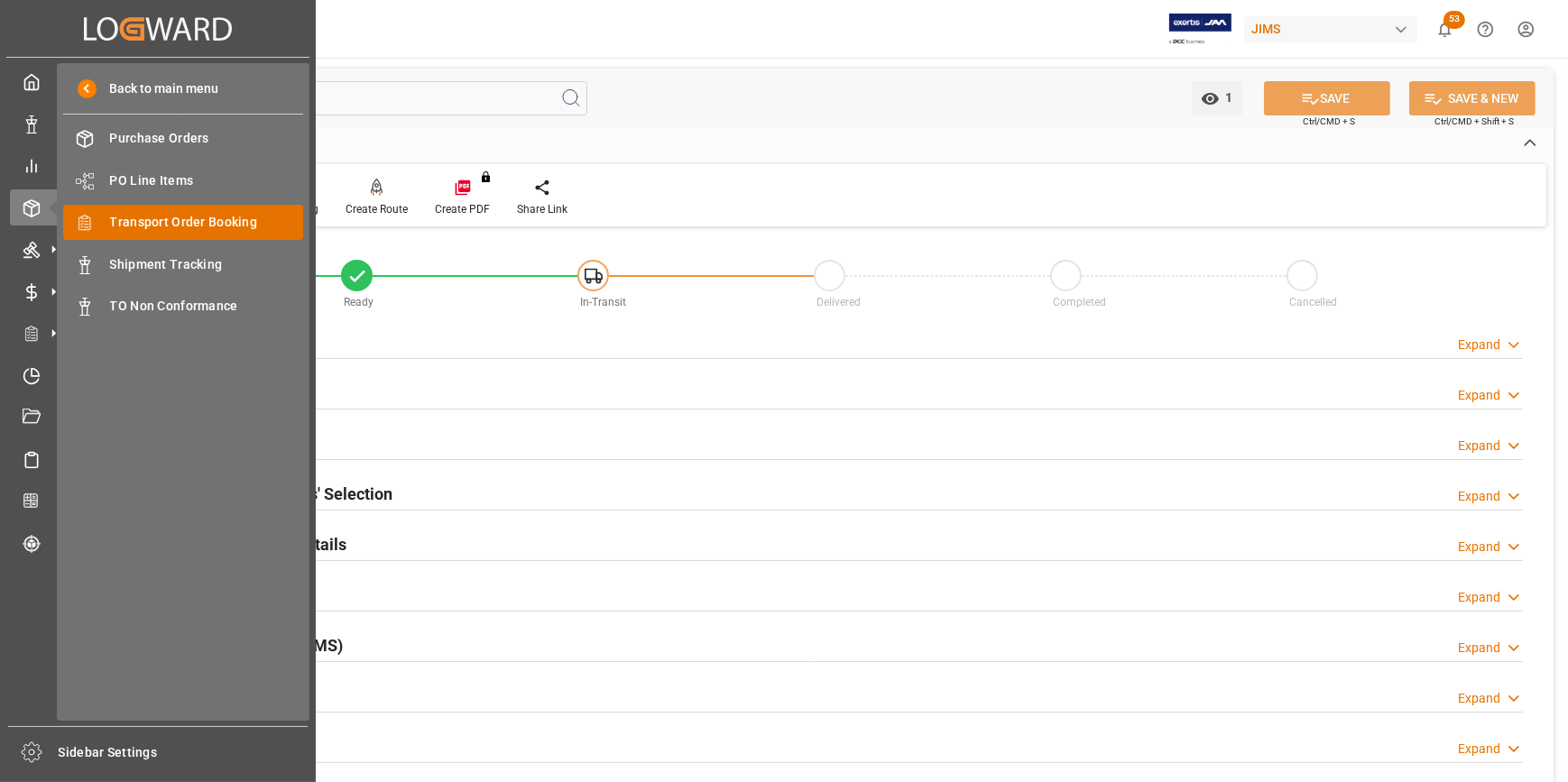
click at [180, 223] on span "Transport Order Booking" at bounding box center [207, 222] width 194 height 18
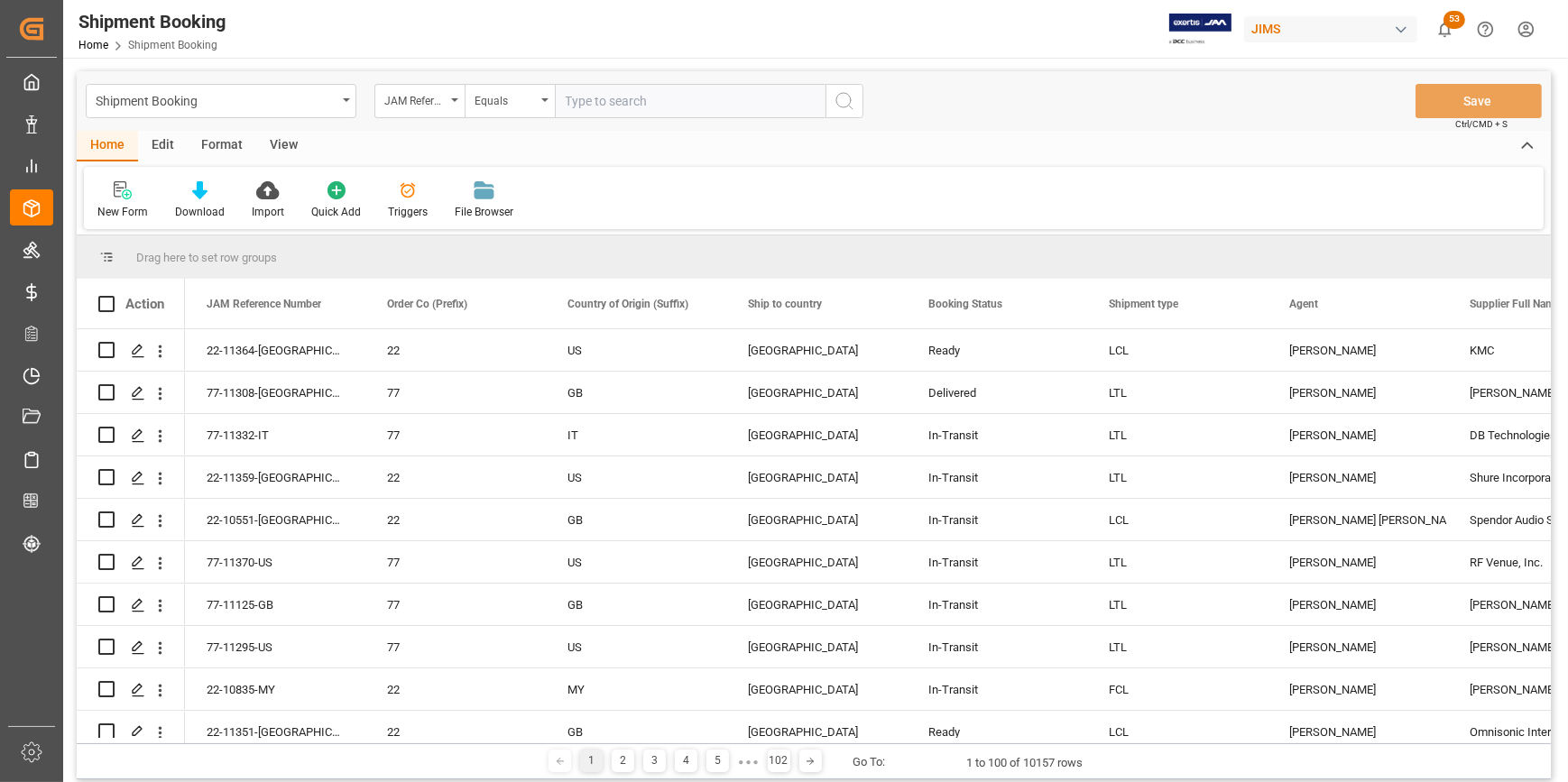
click at [589, 100] on input "text" at bounding box center [690, 101] width 271 height 34
type input "22-9875-ID"
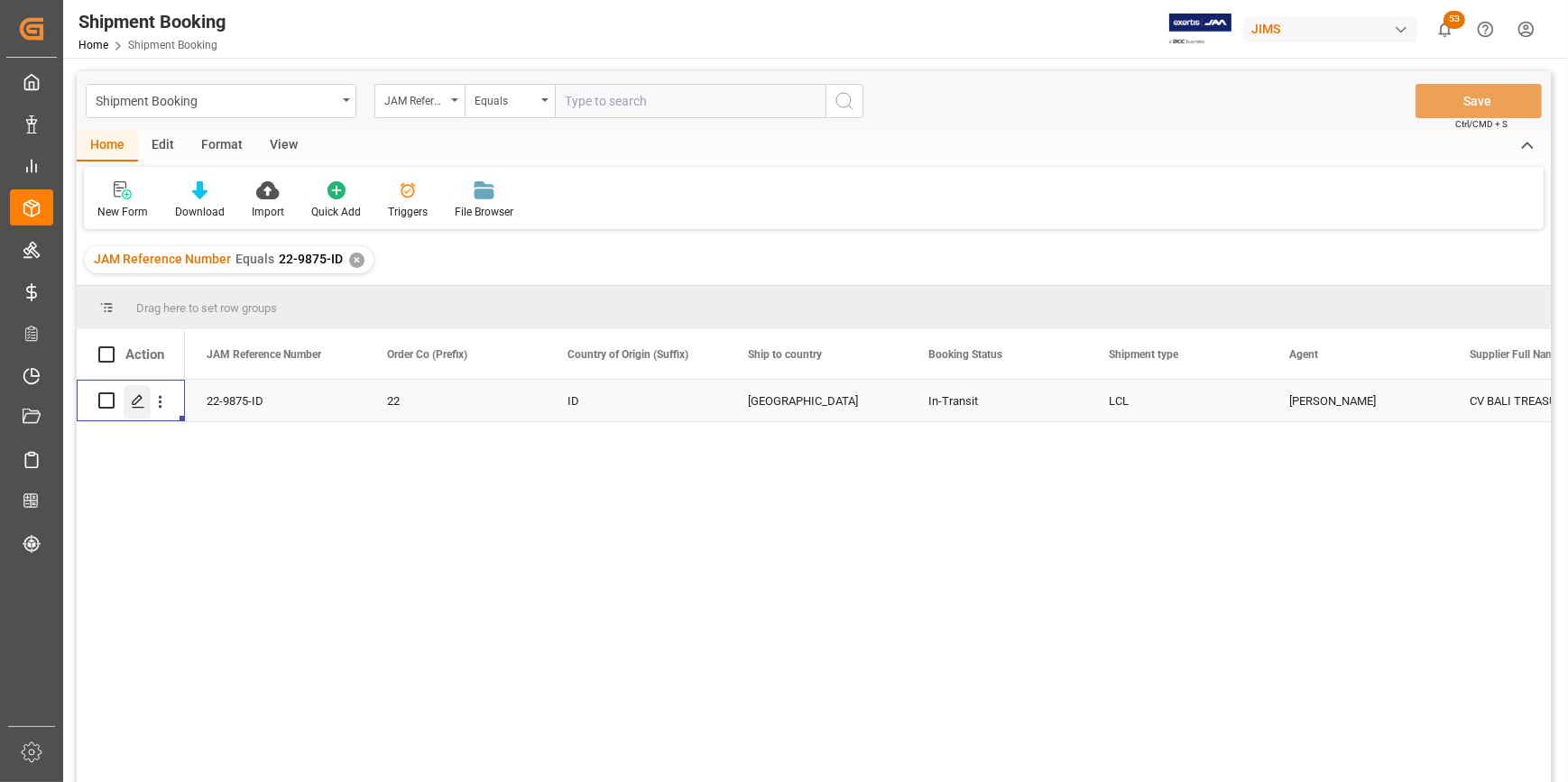
click at [135, 402] on icon "Press SPACE to select this row." at bounding box center [138, 401] width 15 height 15
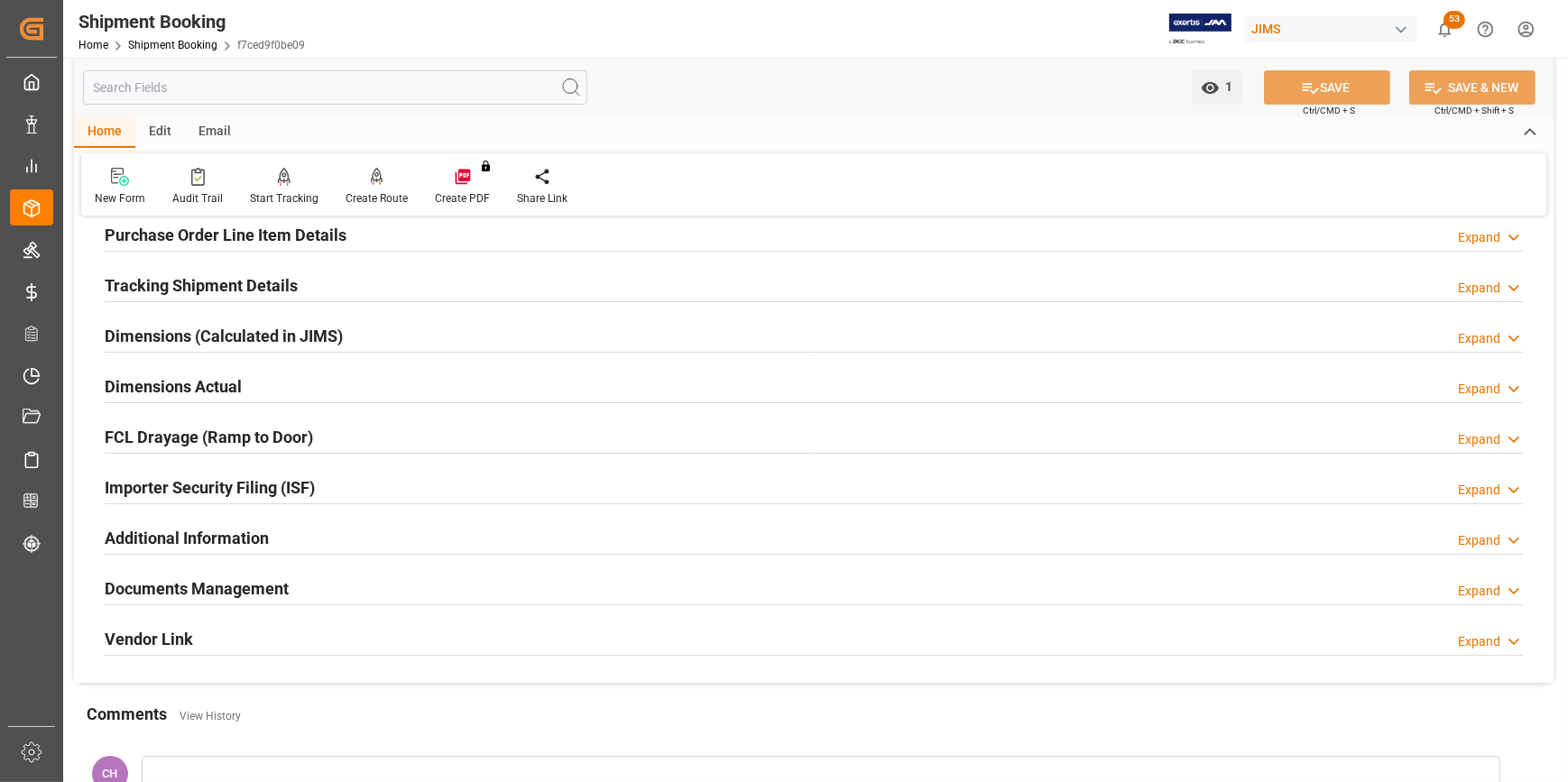
scroll to position [327, 0]
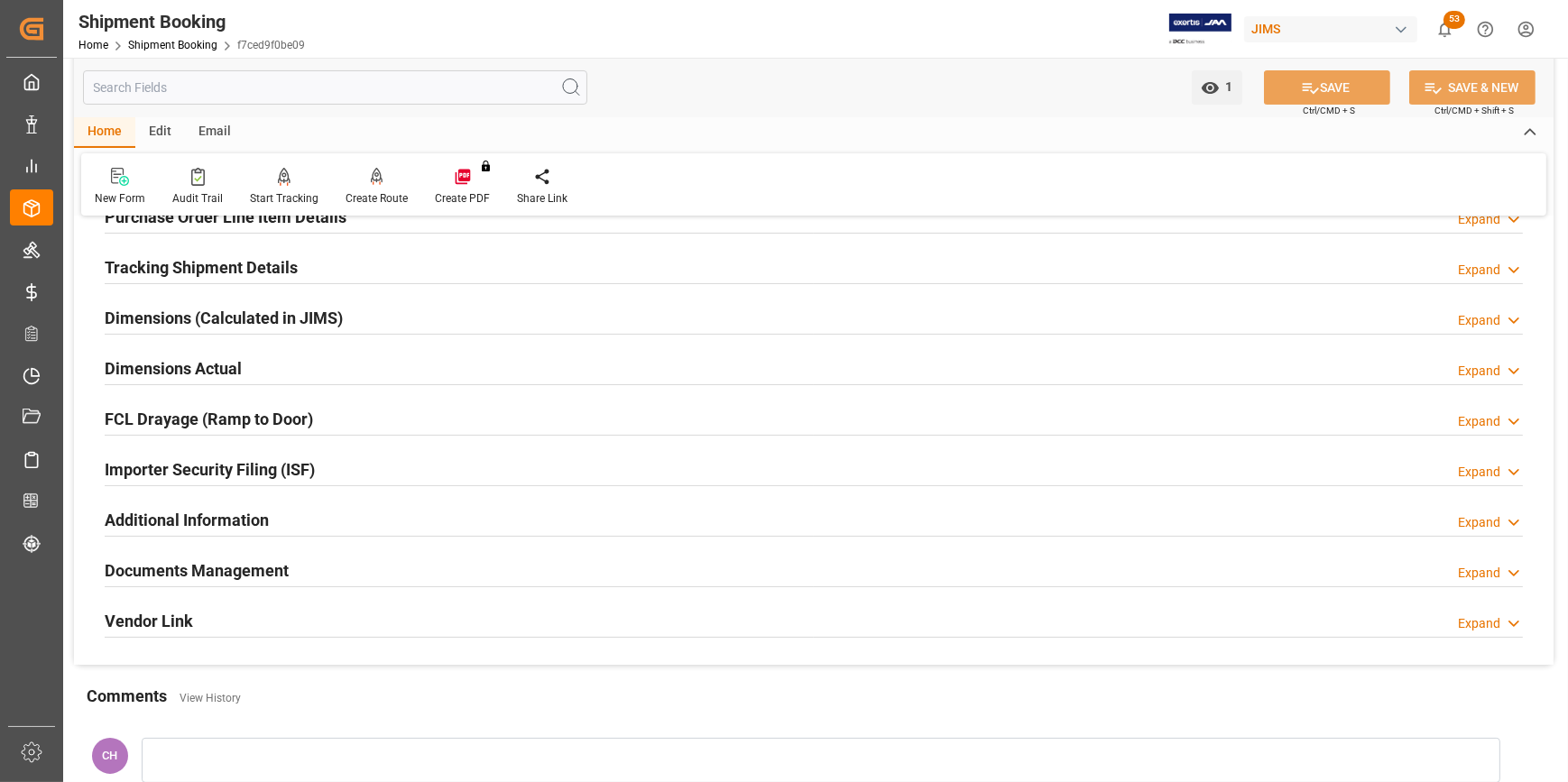
click at [191, 562] on h2 "Documents Management" at bounding box center [196, 570] width 184 height 24
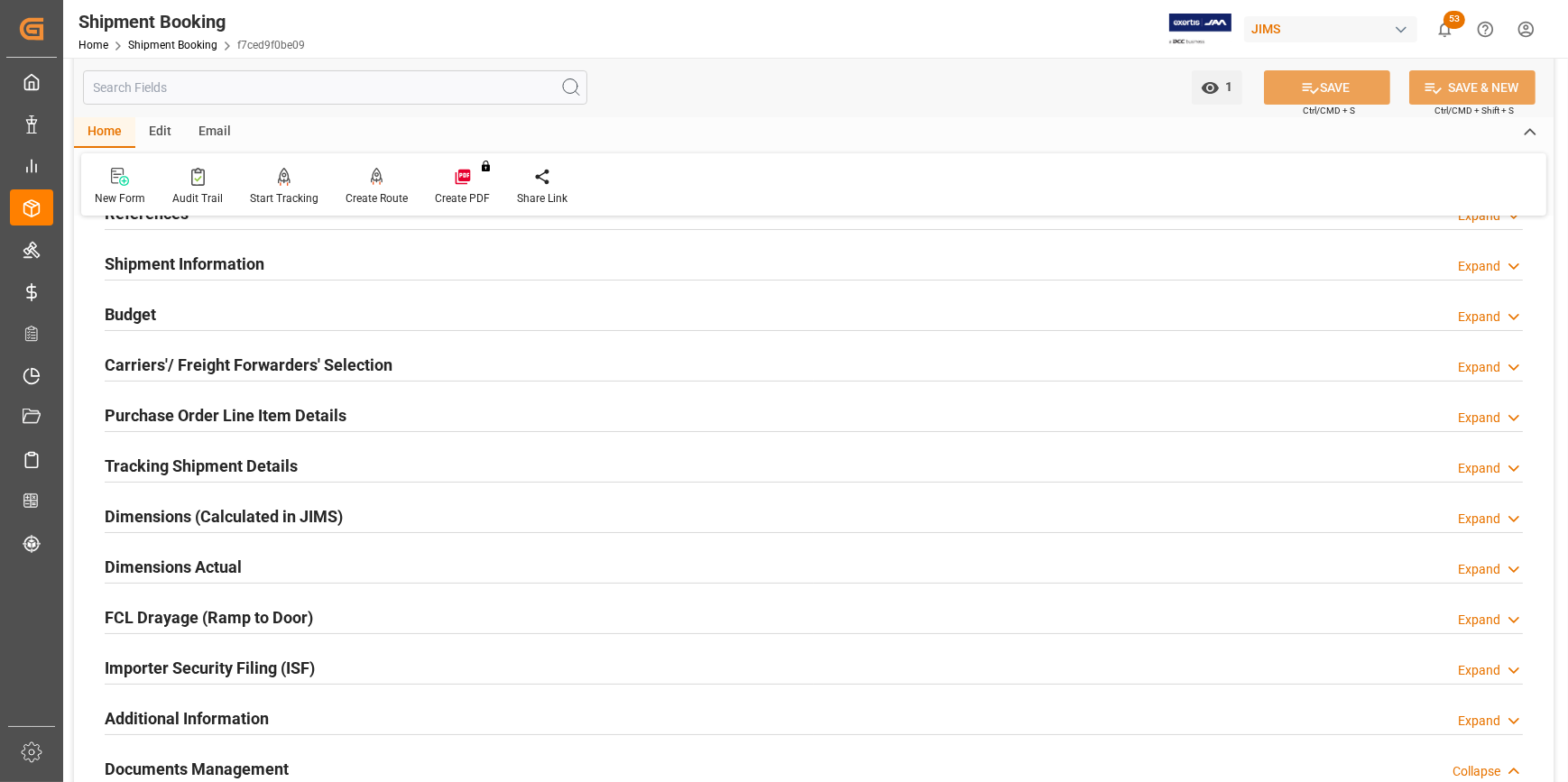
scroll to position [33, 0]
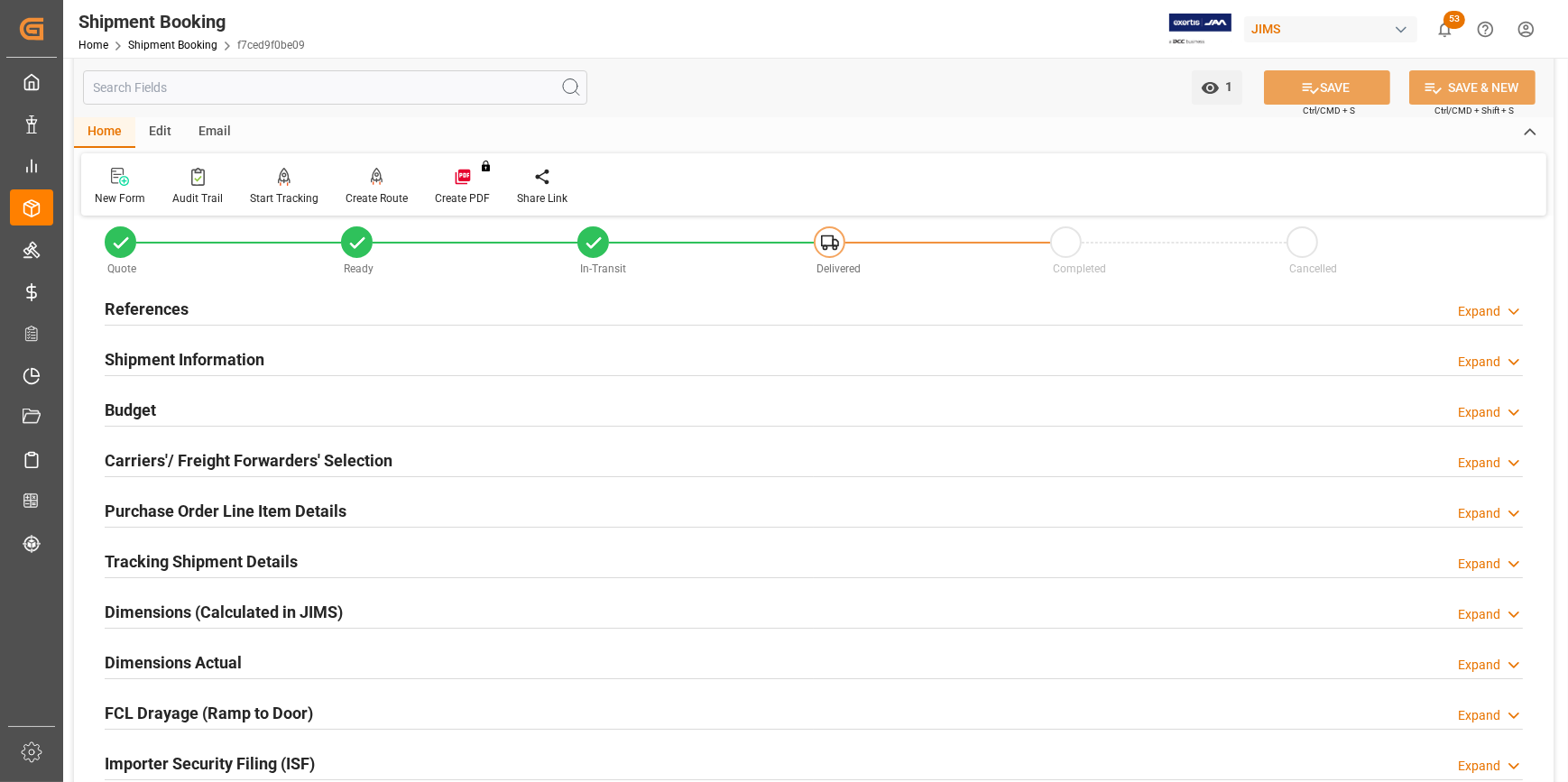
click at [189, 550] on h2 "Tracking Shipment Details" at bounding box center [201, 561] width 193 height 24
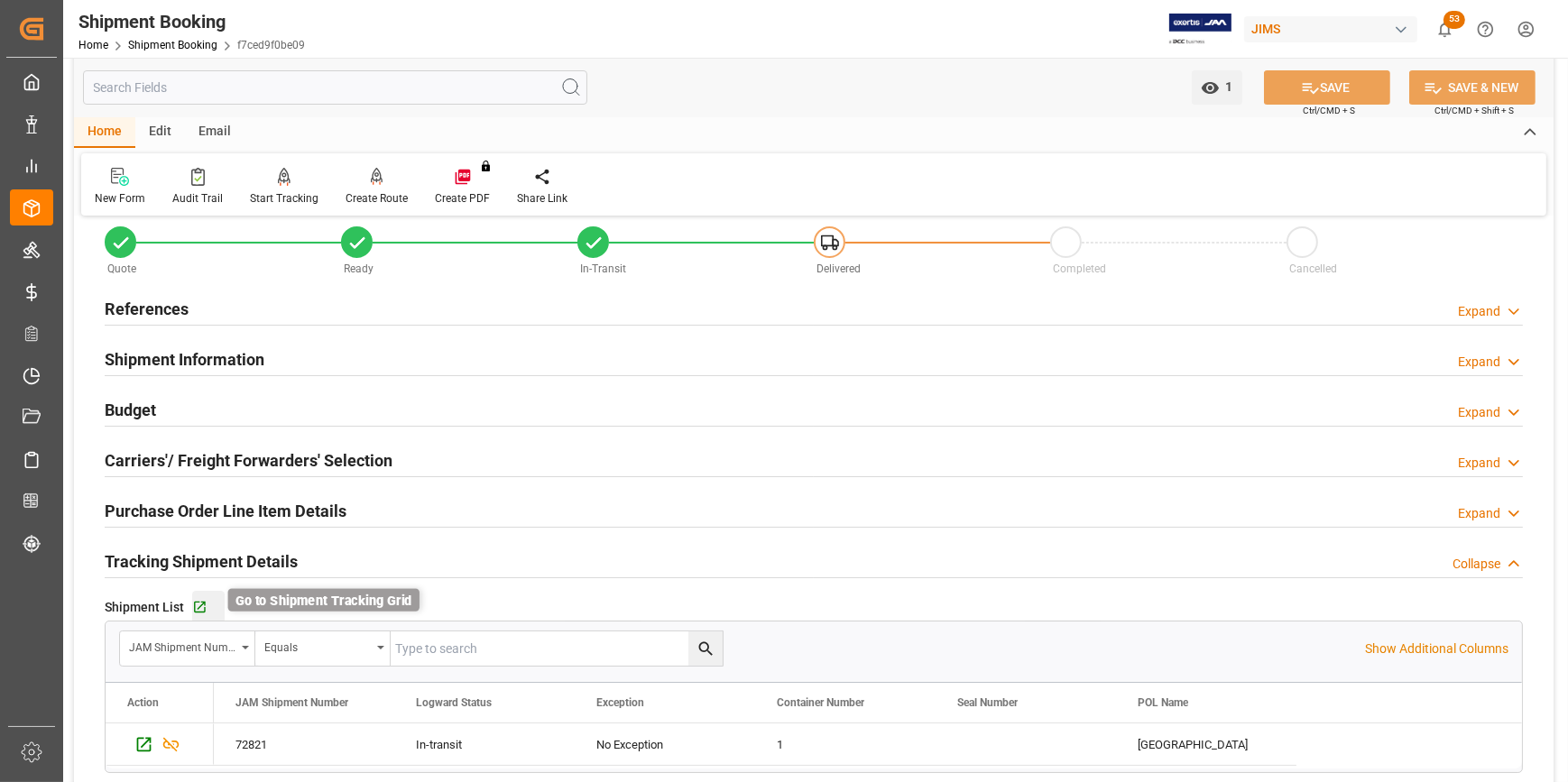
click at [199, 605] on icon "button" at bounding box center [200, 607] width 16 height 16
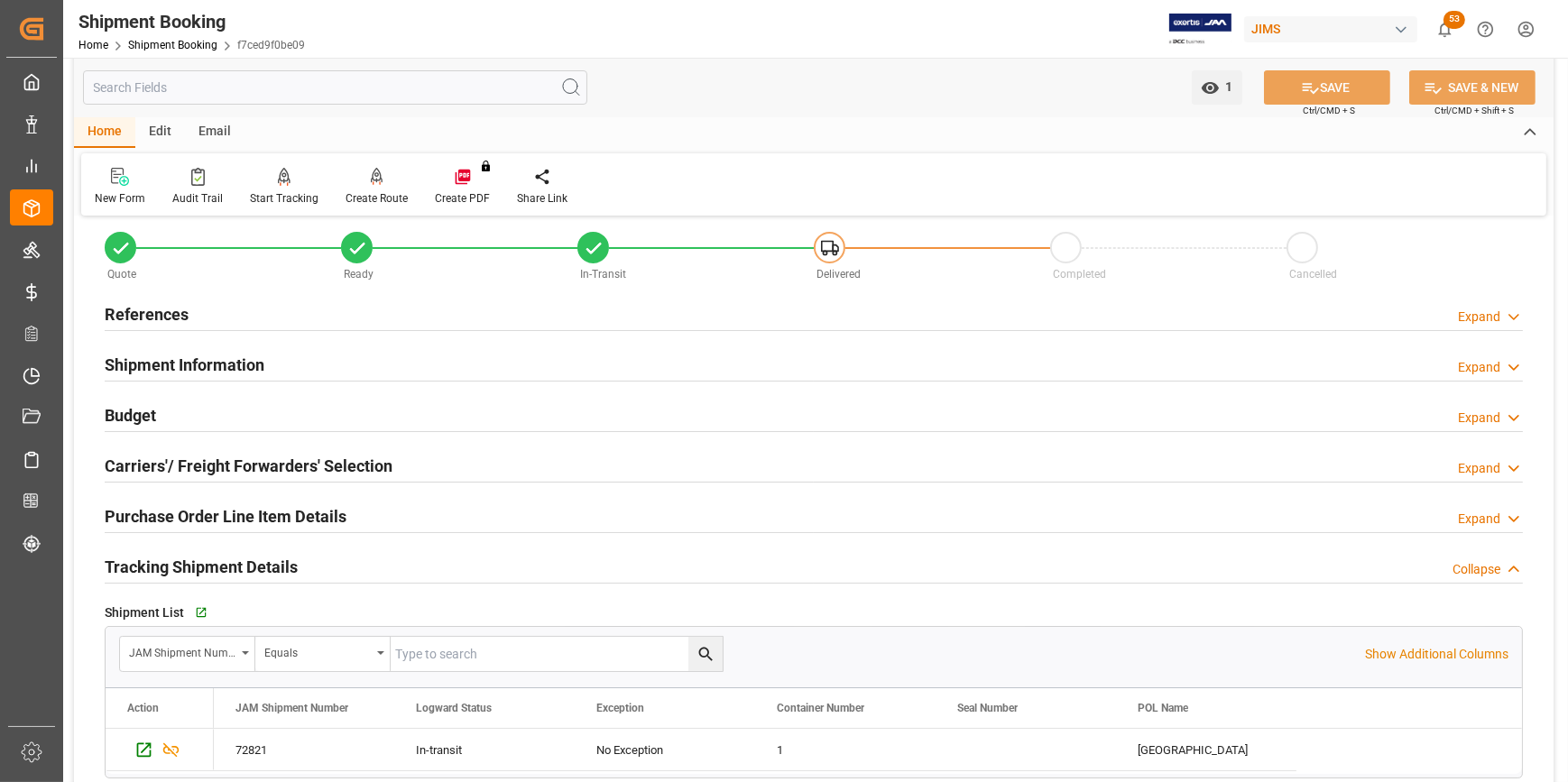
scroll to position [0, 0]
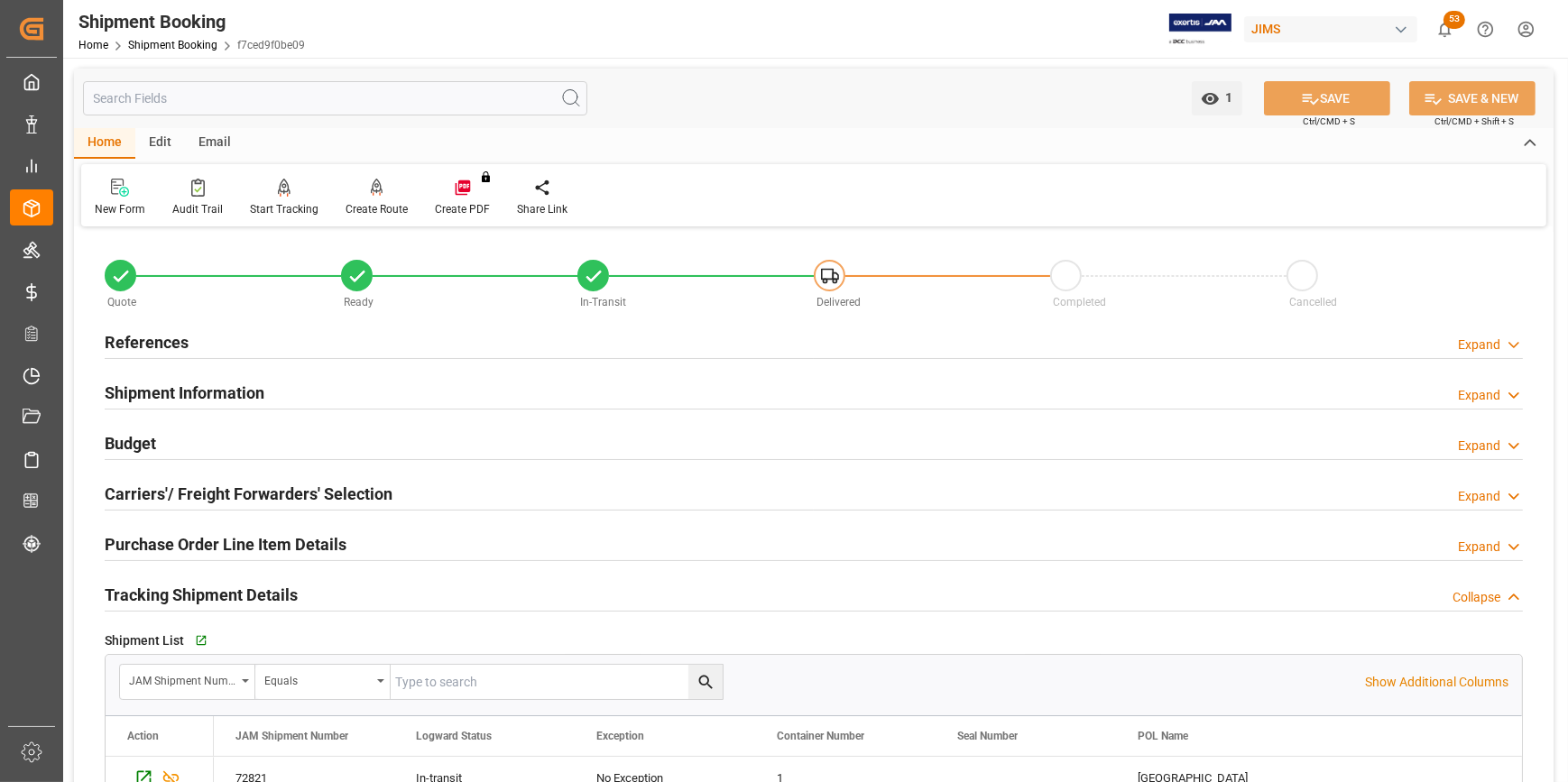
click at [129, 337] on h2 "References" at bounding box center [146, 342] width 84 height 24
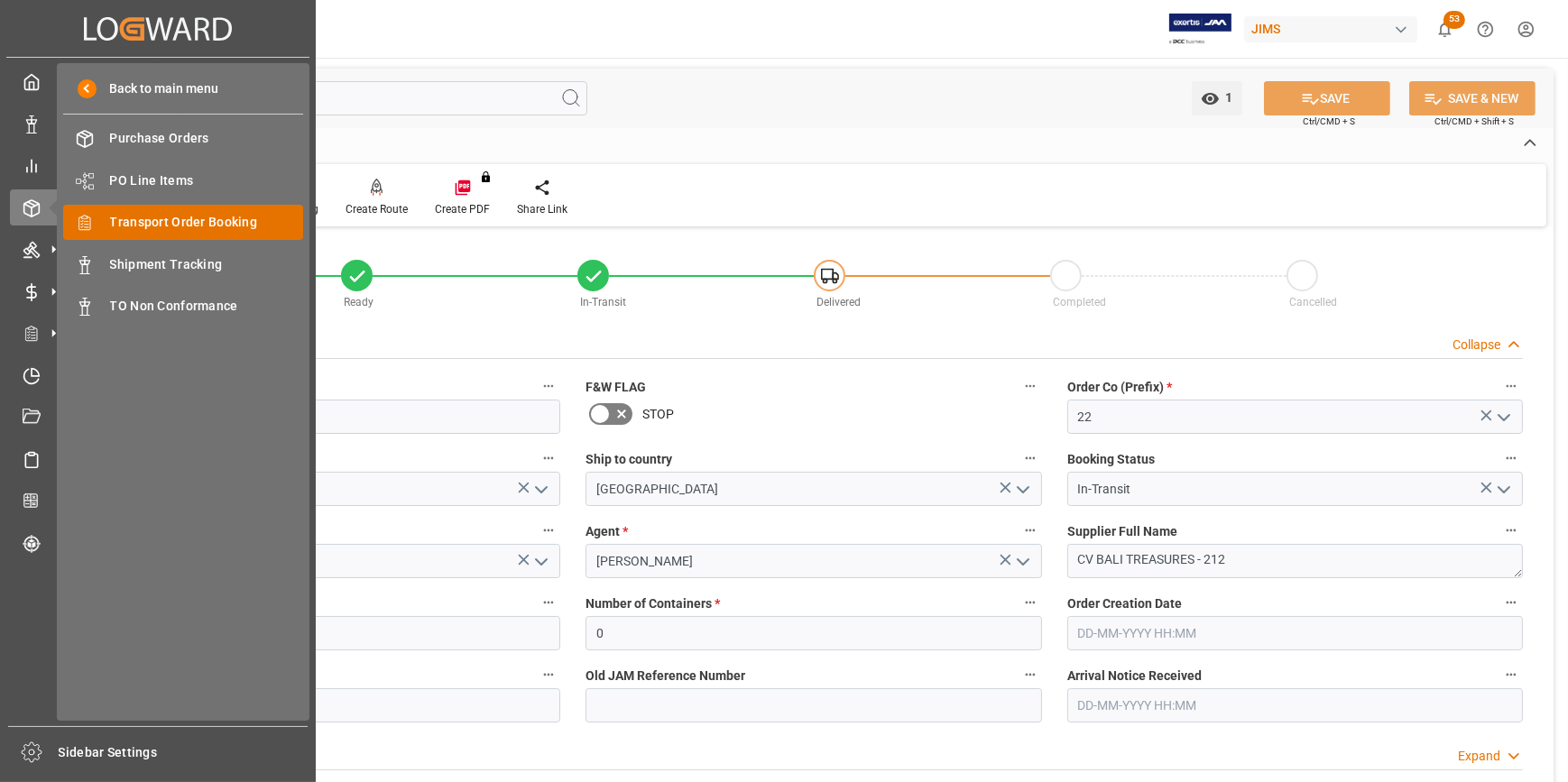
click at [153, 232] on span "Transport Order Booking" at bounding box center [207, 222] width 194 height 18
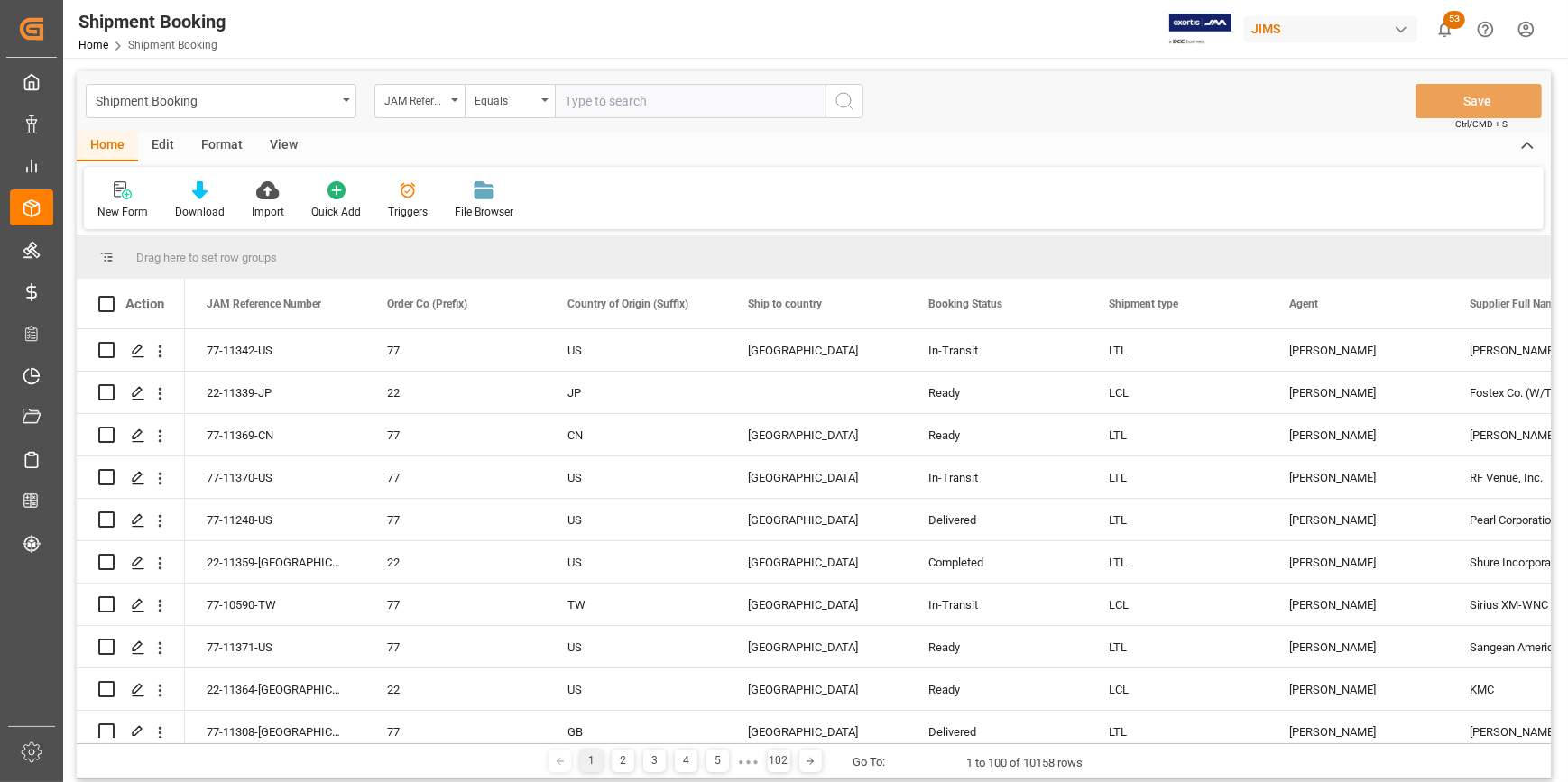
click at [577, 104] on input "text" at bounding box center [690, 101] width 271 height 34
click at [595, 99] on input "text" at bounding box center [690, 101] width 271 height 34
paste input "22-11351-[GEOGRAPHIC_DATA]"
type input "22-11351-[GEOGRAPHIC_DATA]"
click at [845, 105] on icon "search button" at bounding box center [844, 101] width 21 height 21
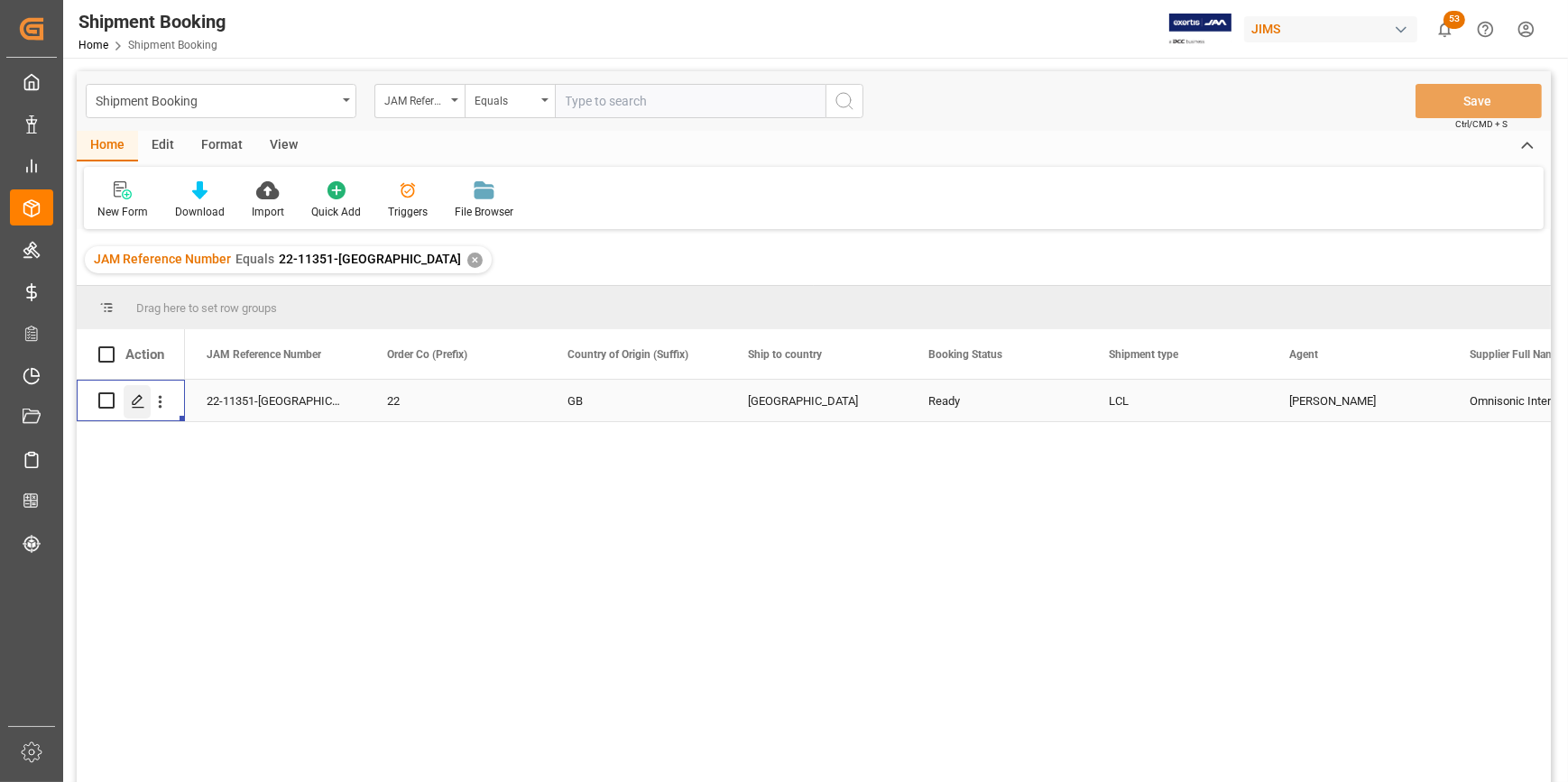
click at [137, 399] on icon "Press SPACE to select this row." at bounding box center [138, 401] width 15 height 15
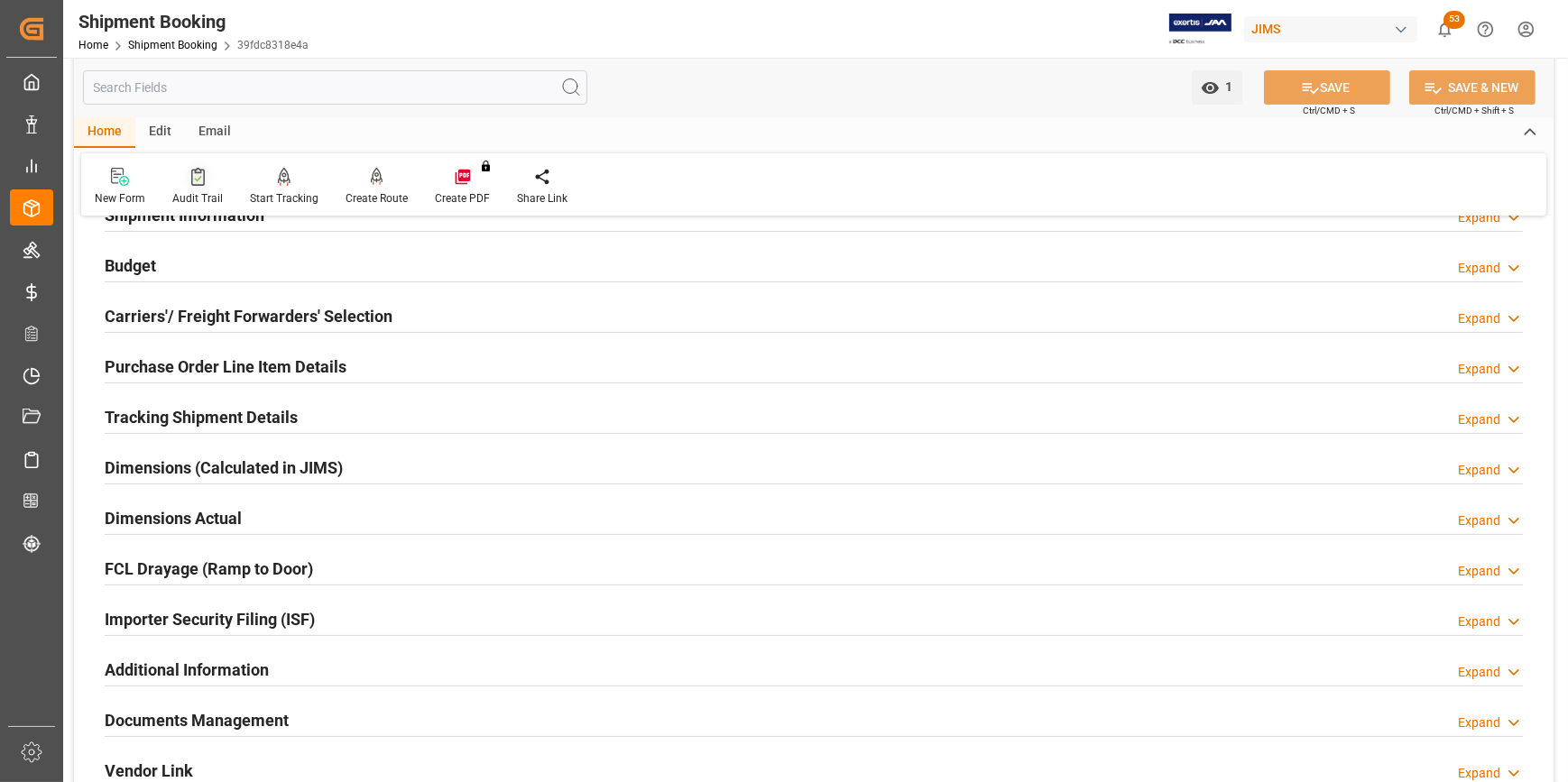
scroll to position [164, 0]
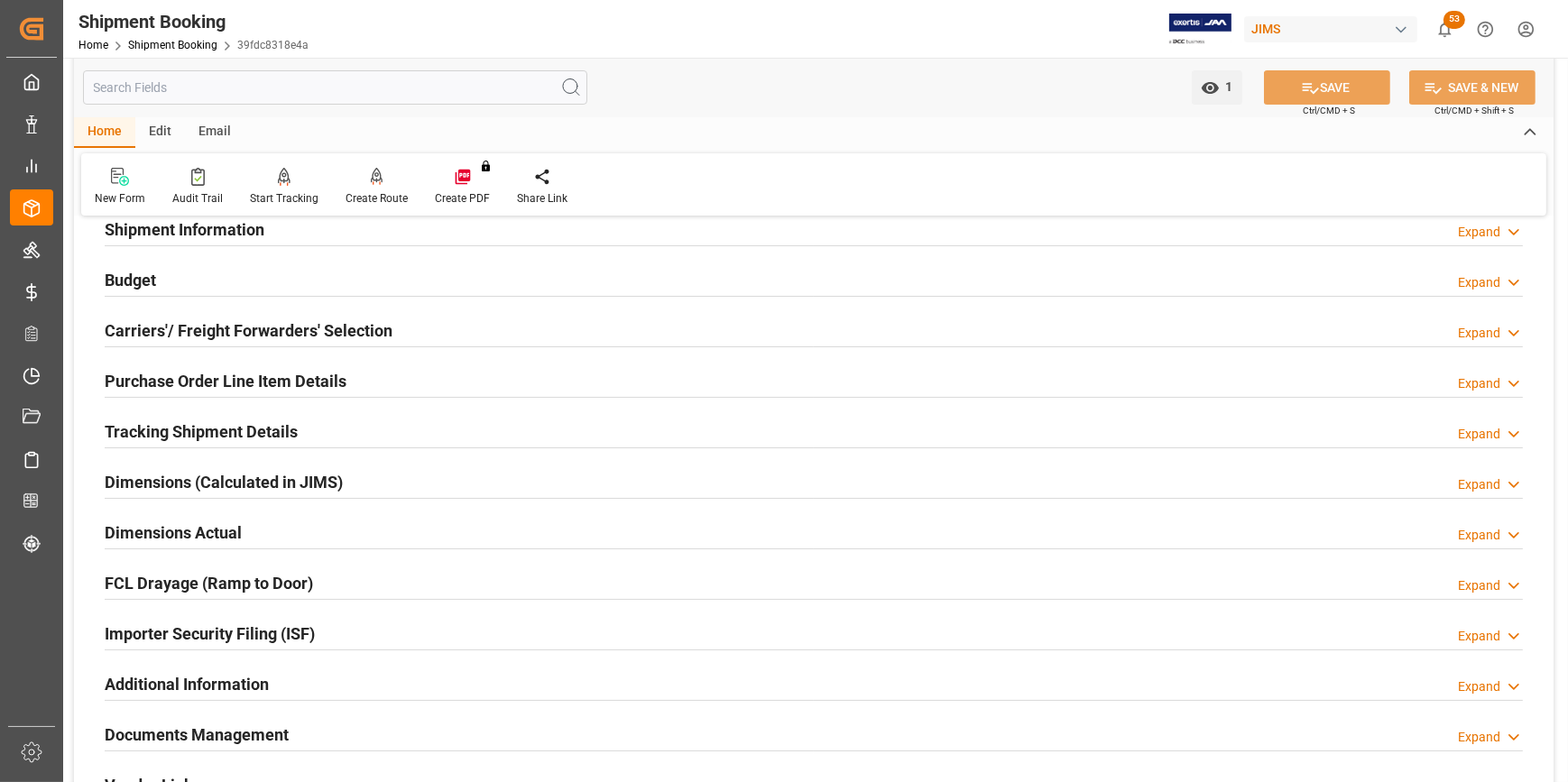
click at [227, 131] on div "Email" at bounding box center [214, 132] width 59 height 31
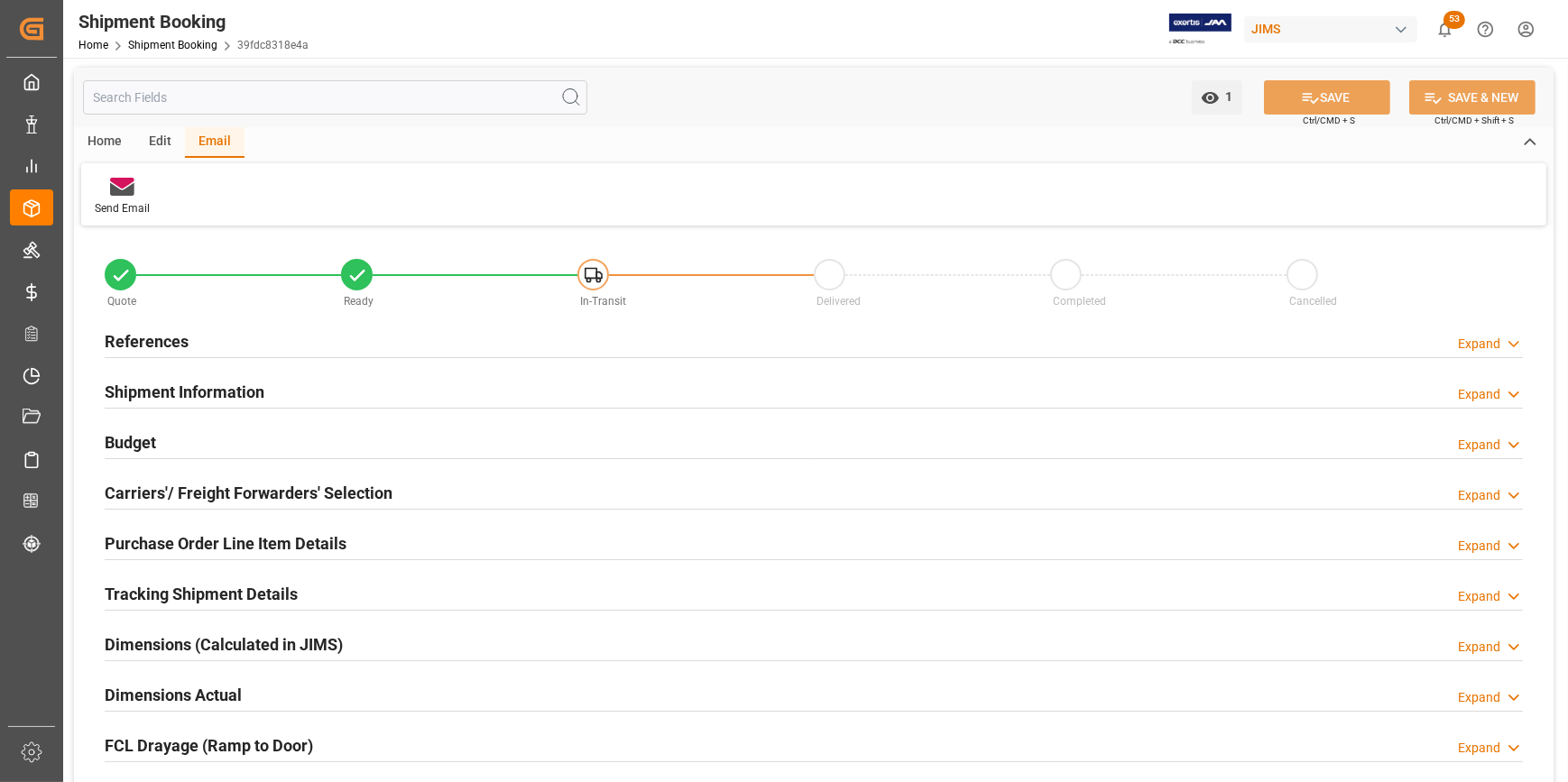
scroll to position [0, 0]
click at [122, 201] on div "Send Email" at bounding box center [122, 197] width 82 height 40
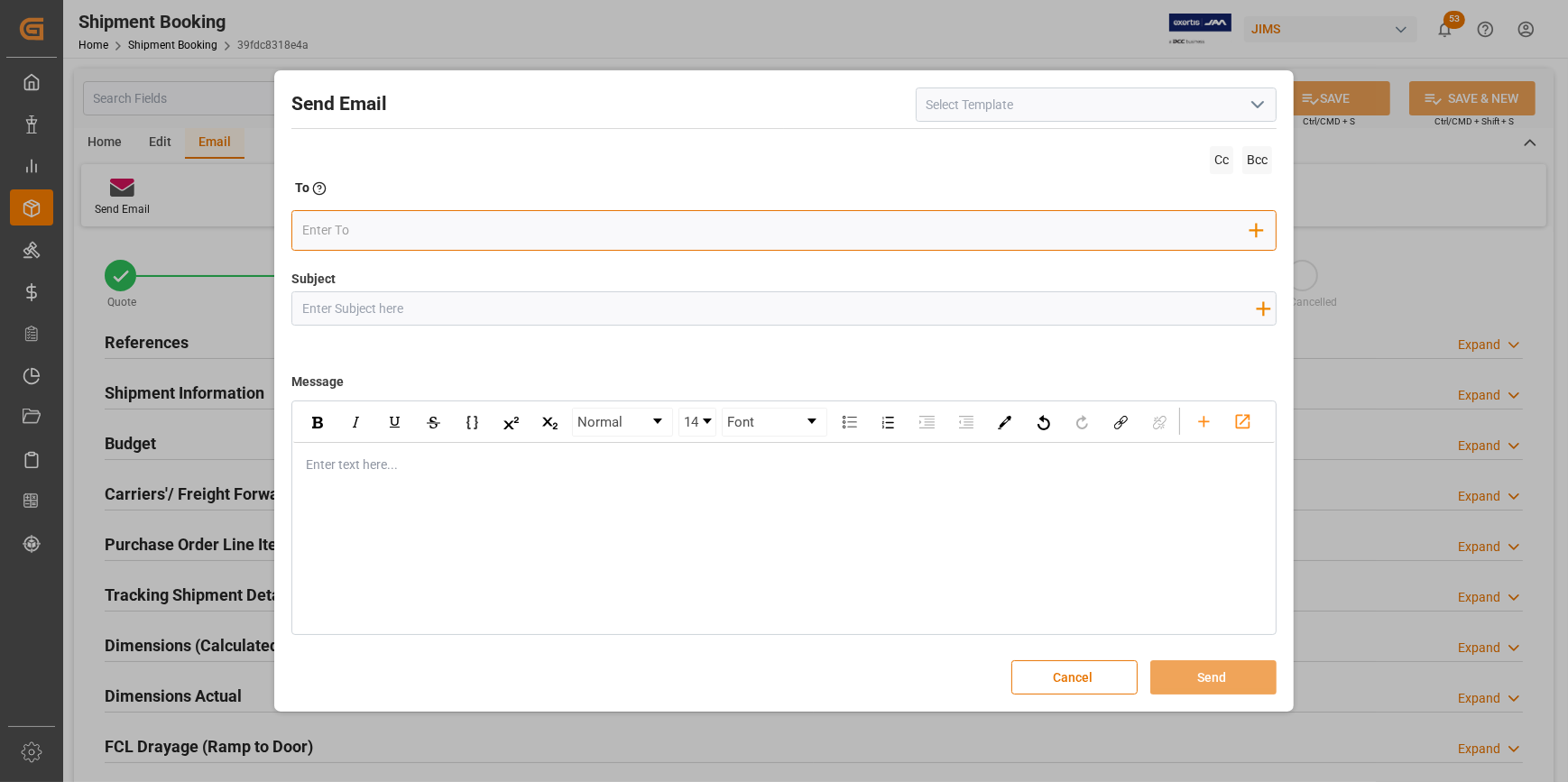
click at [330, 236] on input "email" at bounding box center [776, 229] width 948 height 27
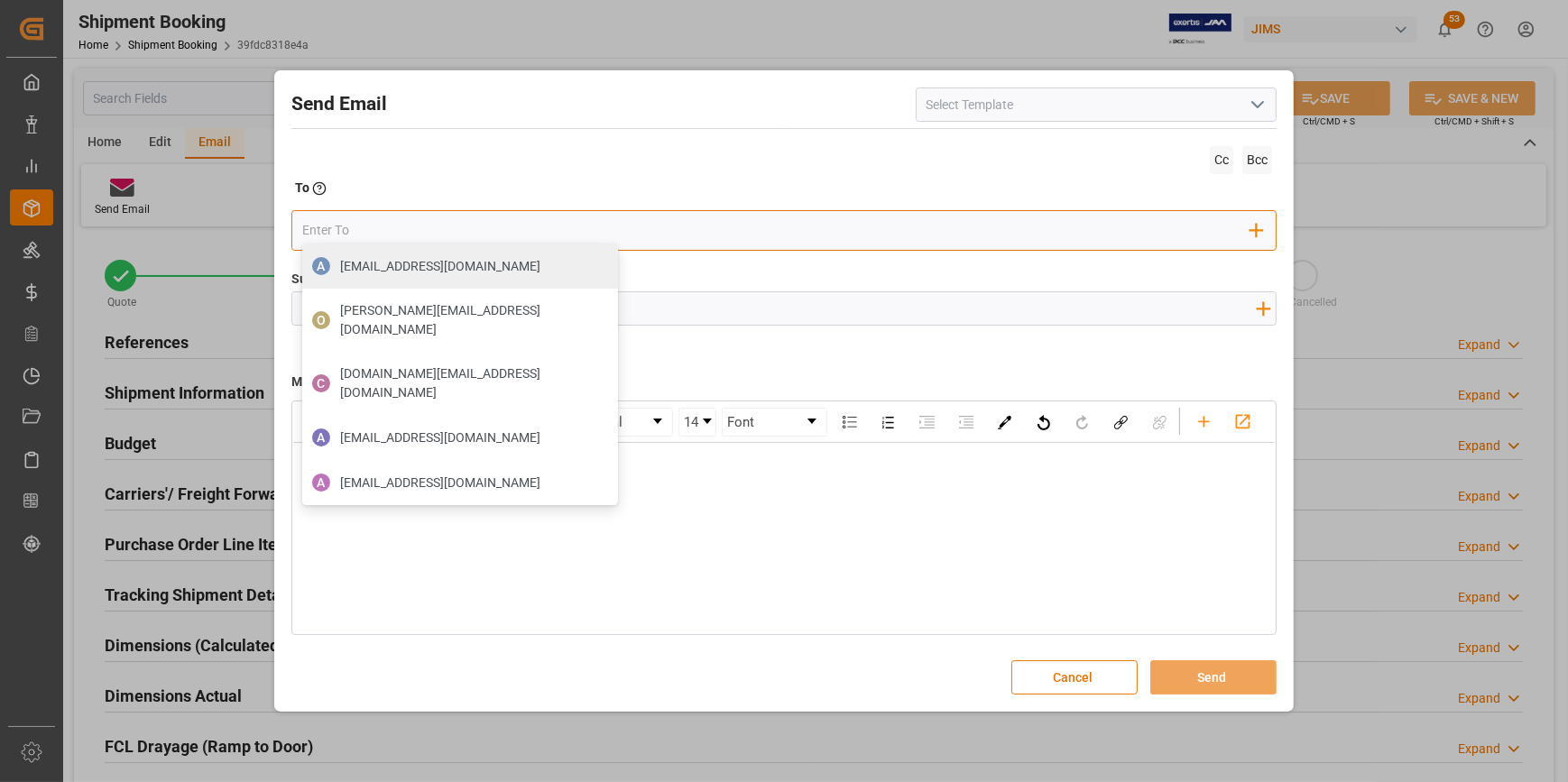
type input "[DOMAIN_NAME][EMAIL_ADDRESS][PERSON_NAME][DOMAIN_NAME]"
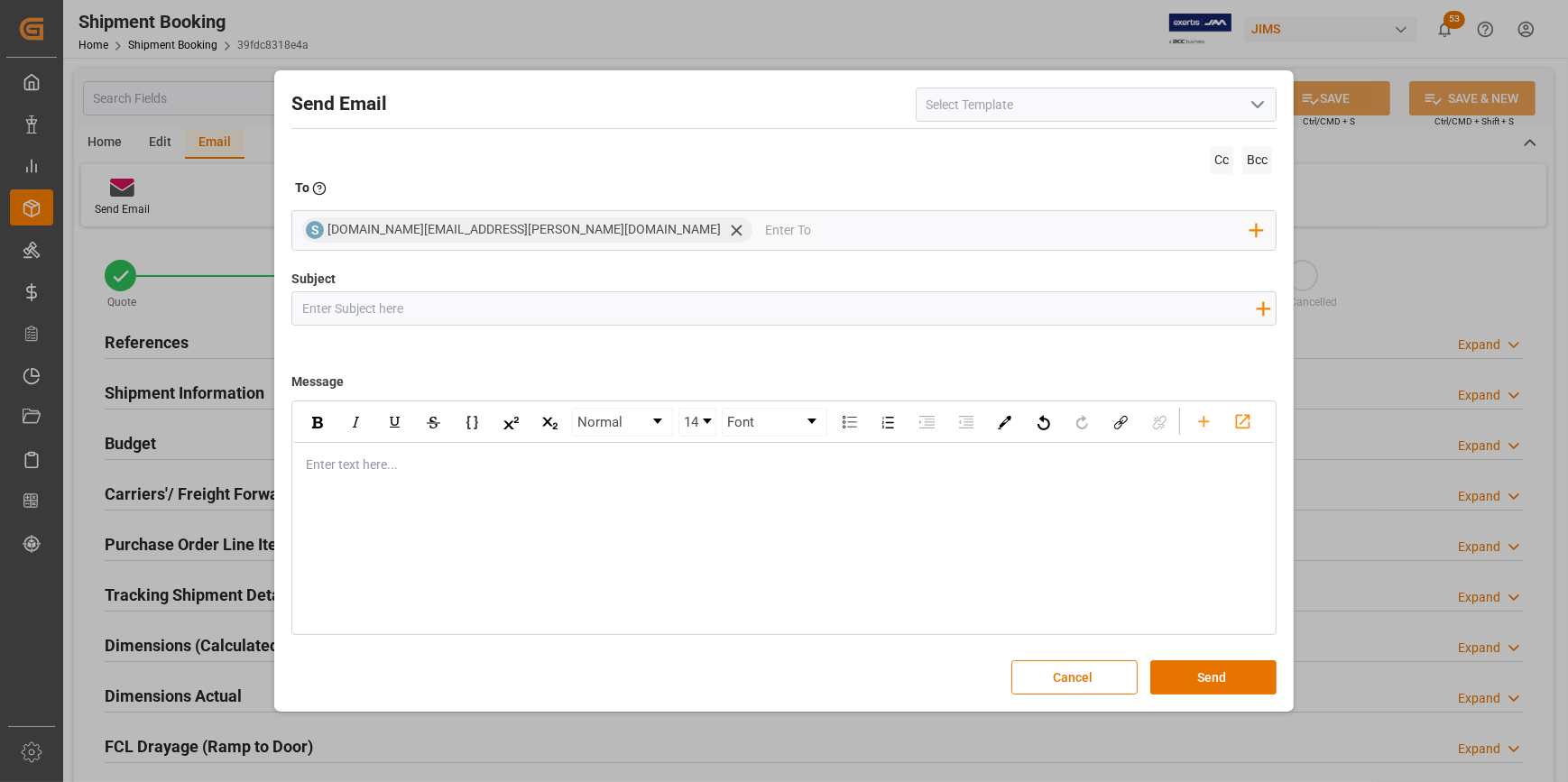
drag, startPoint x: 315, startPoint y: 315, endPoint x: 332, endPoint y: 315, distance: 17.0
click at [315, 315] on input "Subject" at bounding box center [778, 308] width 973 height 31
click at [471, 318] on input "Subject" at bounding box center [778, 308] width 973 height 31
paste input "22-11351-[GEOGRAPHIC_DATA]"
type input "22-11351-[GEOGRAPHIC_DATA]"
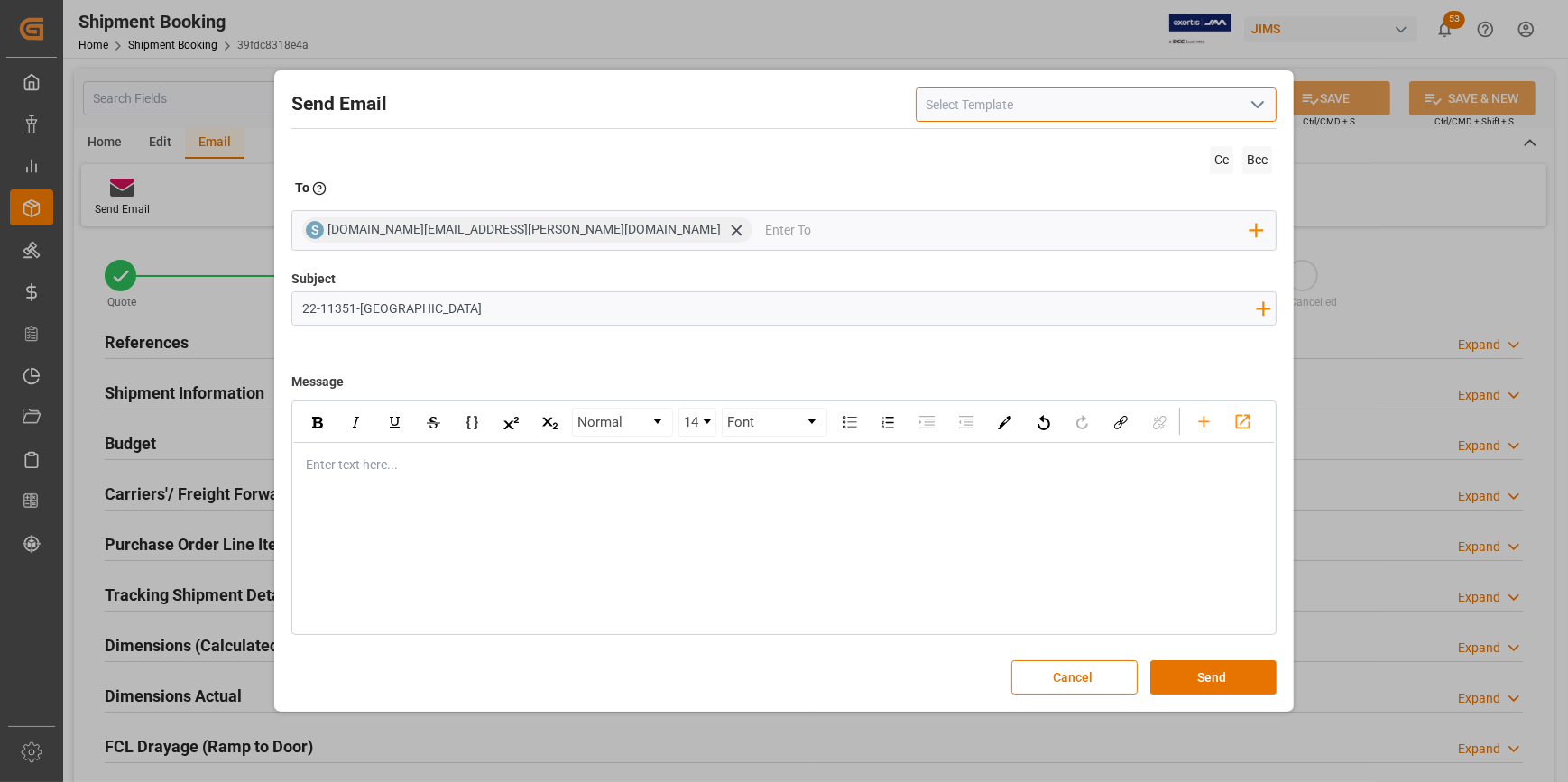
click at [944, 114] on input at bounding box center [1096, 104] width 361 height 34
click at [1084, 676] on button "Cancel" at bounding box center [1074, 677] width 127 height 34
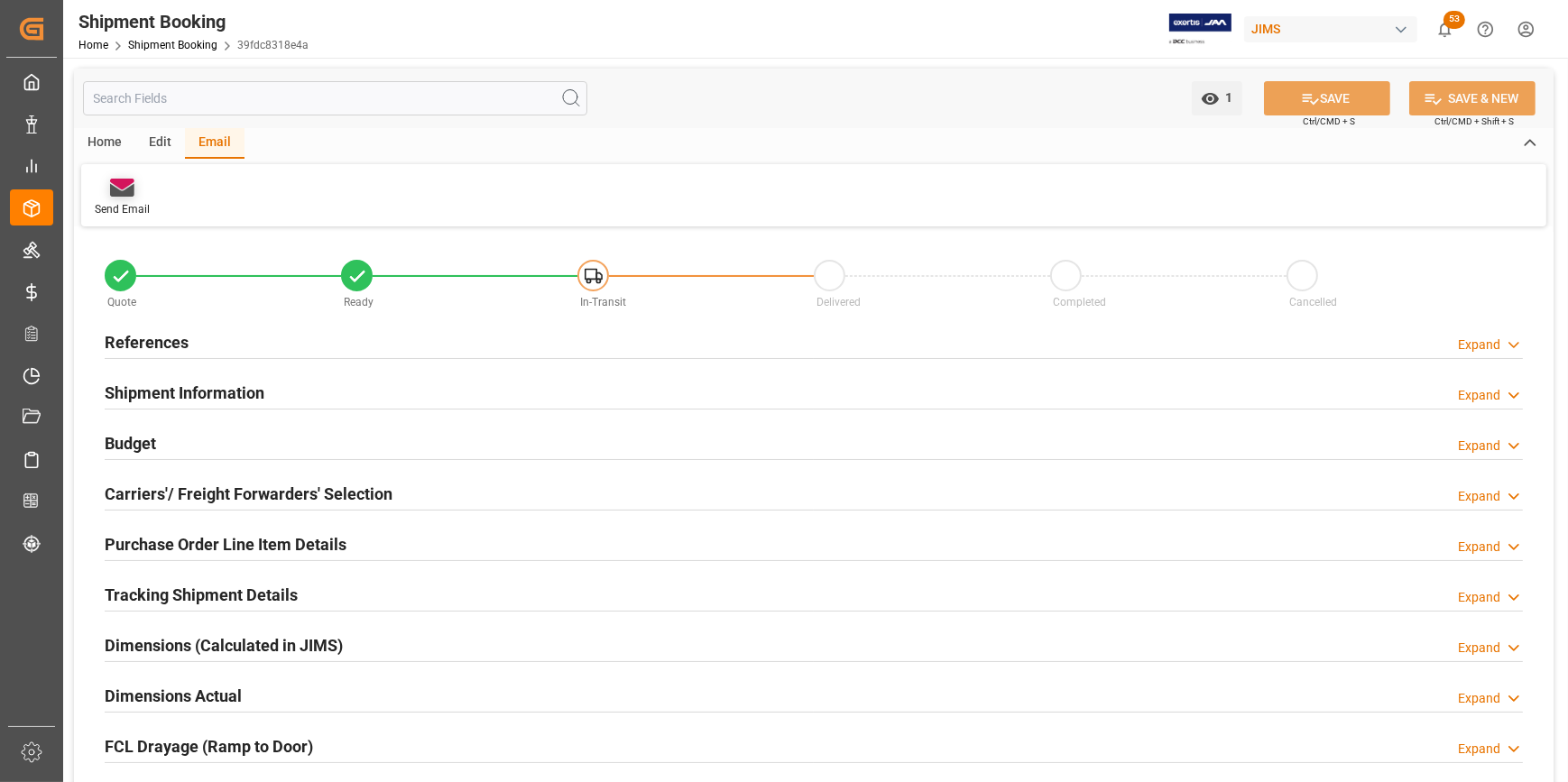
click at [120, 198] on div "Send Email" at bounding box center [122, 197] width 82 height 40
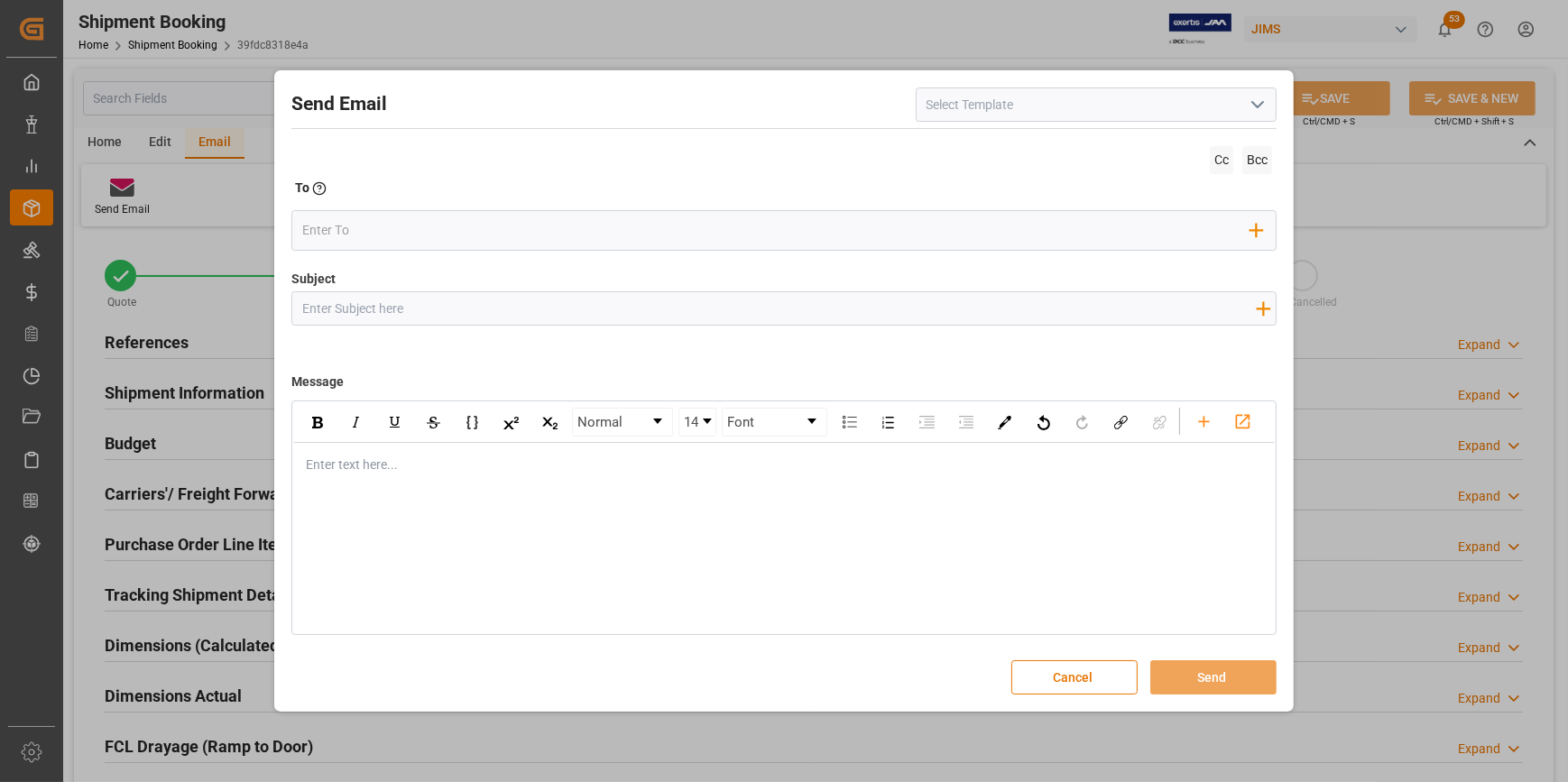
click at [947, 98] on input at bounding box center [1096, 104] width 361 height 34
click at [966, 143] on div "2BOOK - Ocean - Air freight" at bounding box center [1096, 145] width 359 height 41
type input "2BOOK - Ocean - Air freight"
type input "2BOOK {{jamReferenceNumber}} {{supplierFullName}} Ship from: {{country}} Ship t…"
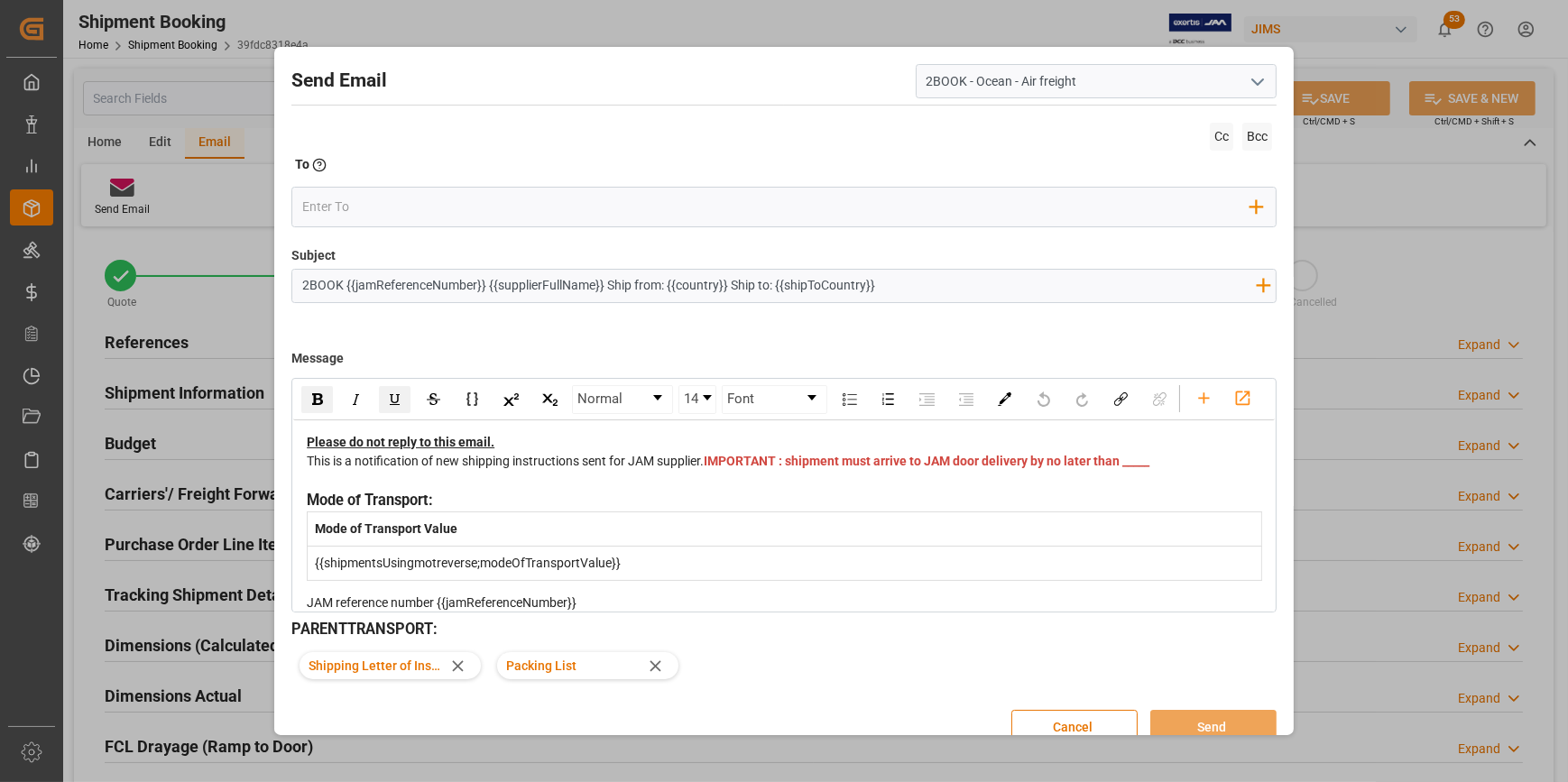
type input "2BOOK - Ocean - Air freight"
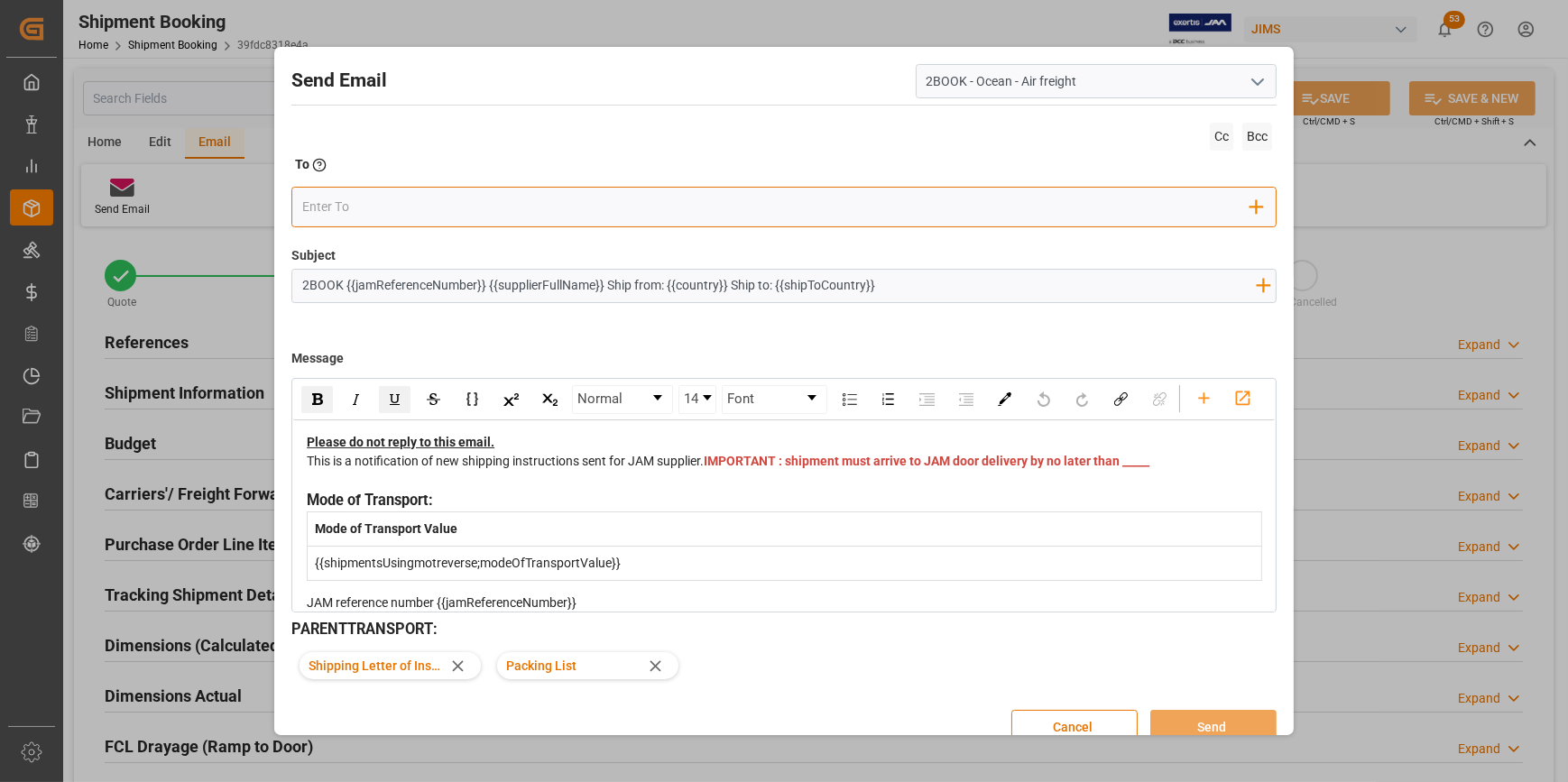
click at [350, 202] on input "email" at bounding box center [776, 207] width 948 height 27
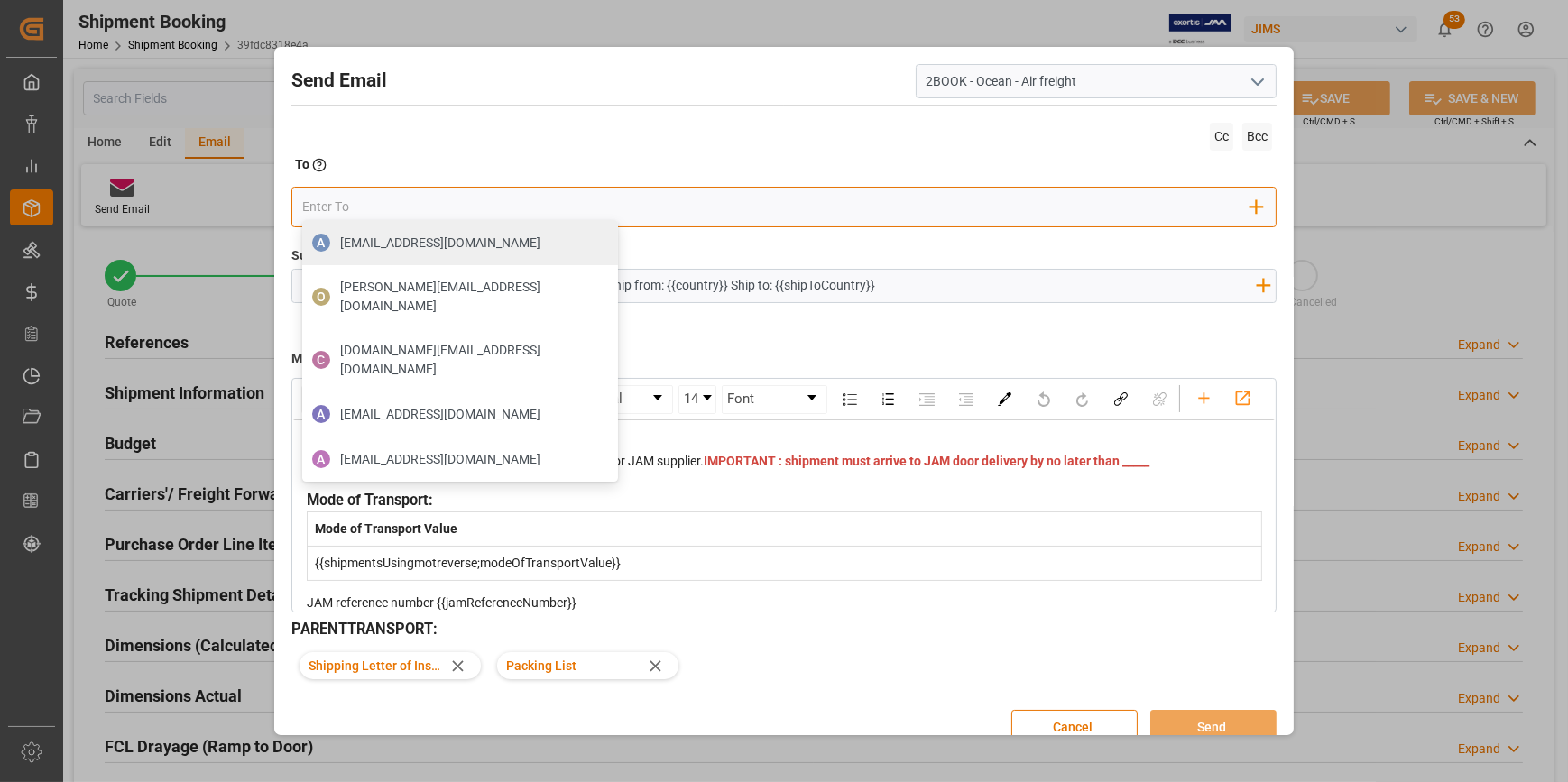
type input "[DOMAIN_NAME][EMAIL_ADDRESS][PERSON_NAME][DOMAIN_NAME]"
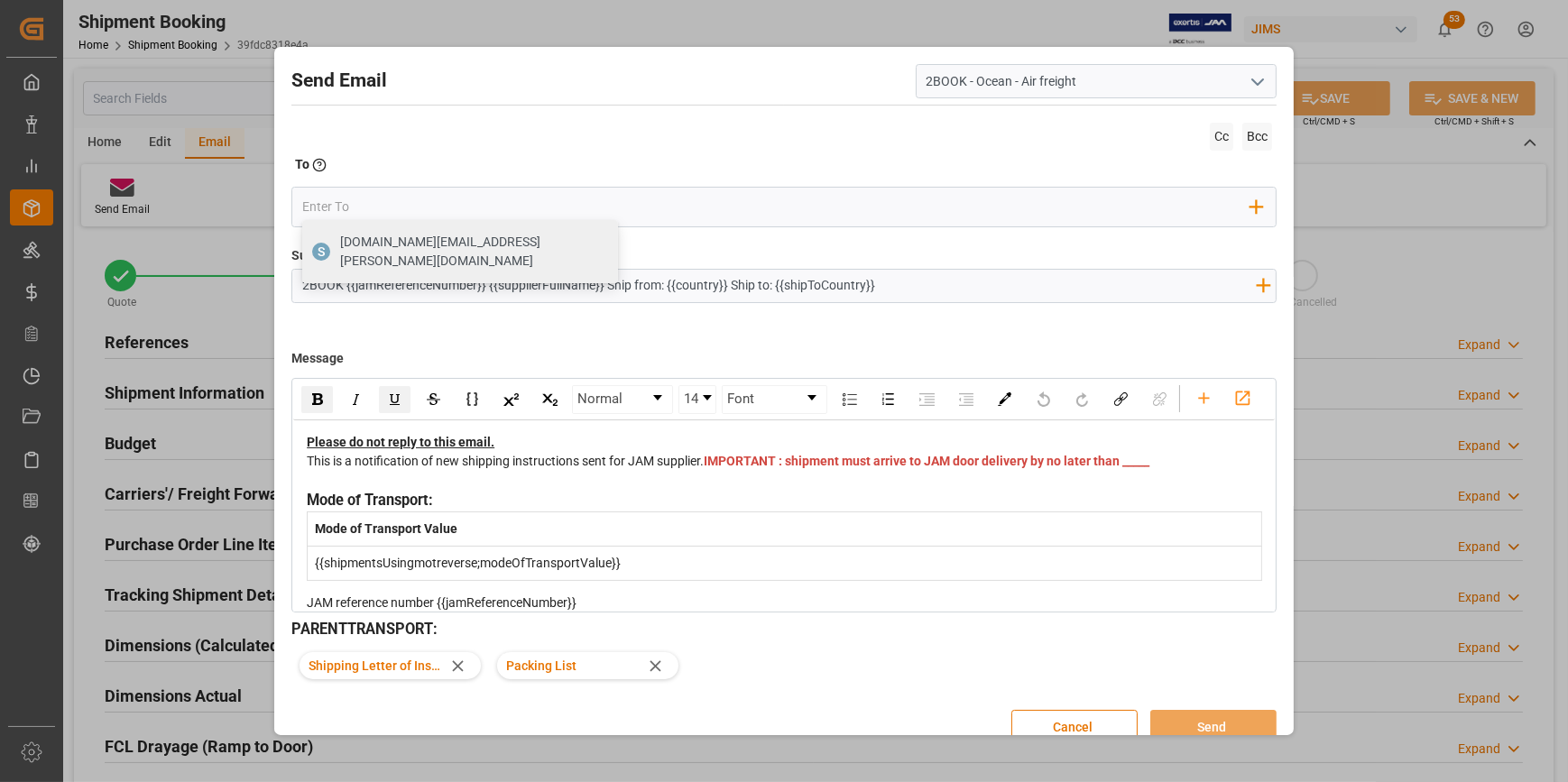
click at [363, 286] on input "2BOOK {{jamReferenceNumber}} {{supplierFullName}} Ship from: {{country}} Ship t…" at bounding box center [778, 286] width 973 height 31
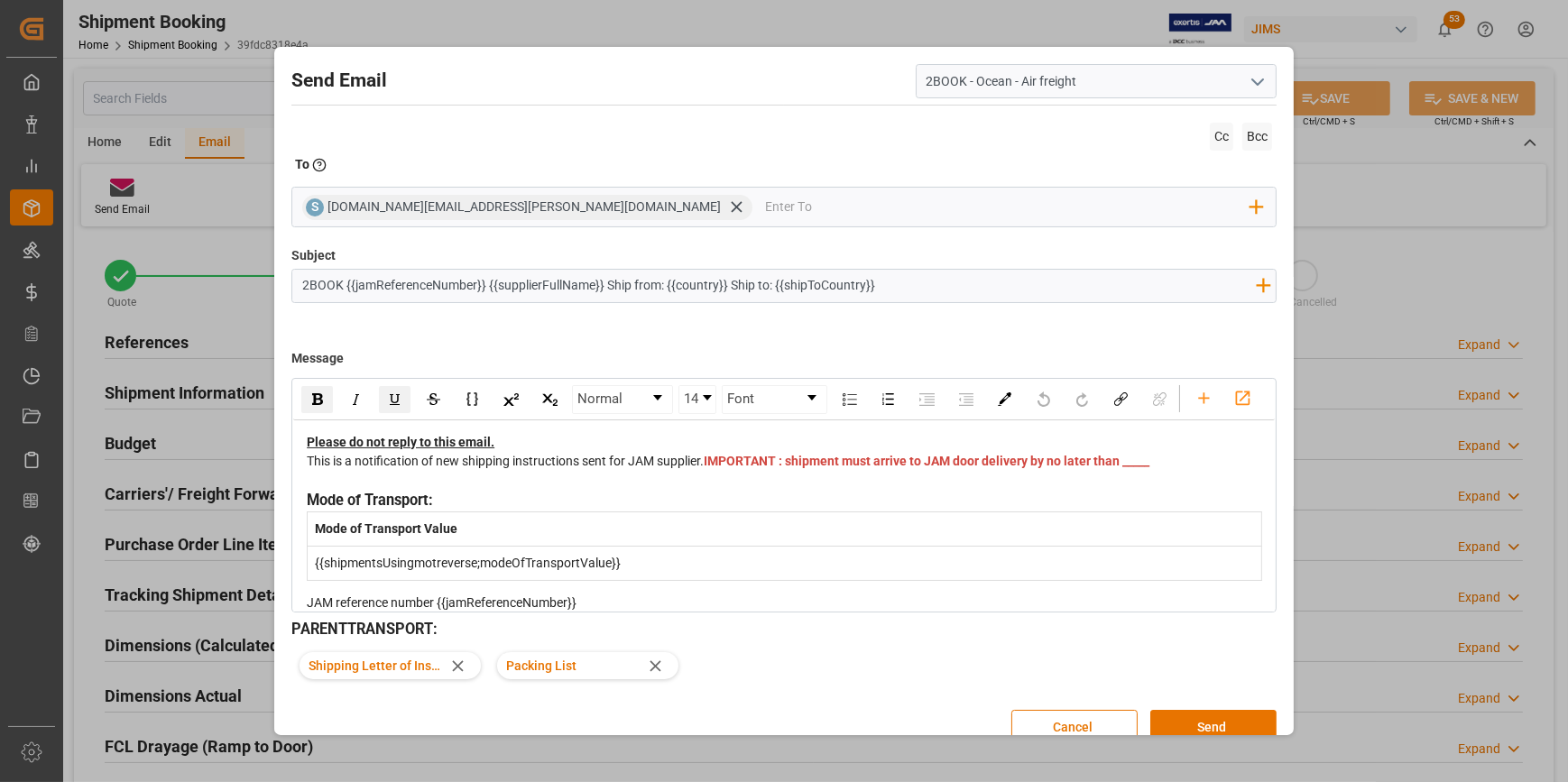
drag, startPoint x: 347, startPoint y: 286, endPoint x: 457, endPoint y: 286, distance: 110.0
click at [457, 286] on input "2BOOK {{jamReferenceNumber}} {{supplierFullName}} Ship from: {{country}} Ship t…" at bounding box center [778, 286] width 973 height 31
click at [339, 283] on input "2BOOK {{jamReferenceNumber}} {{supplierFullName}} Ship from: {{country}} Ship t…" at bounding box center [778, 286] width 973 height 31
paste input "22-11351-[GEOGRAPHIC_DATA]"
paste input "Omnisonic International Limited"
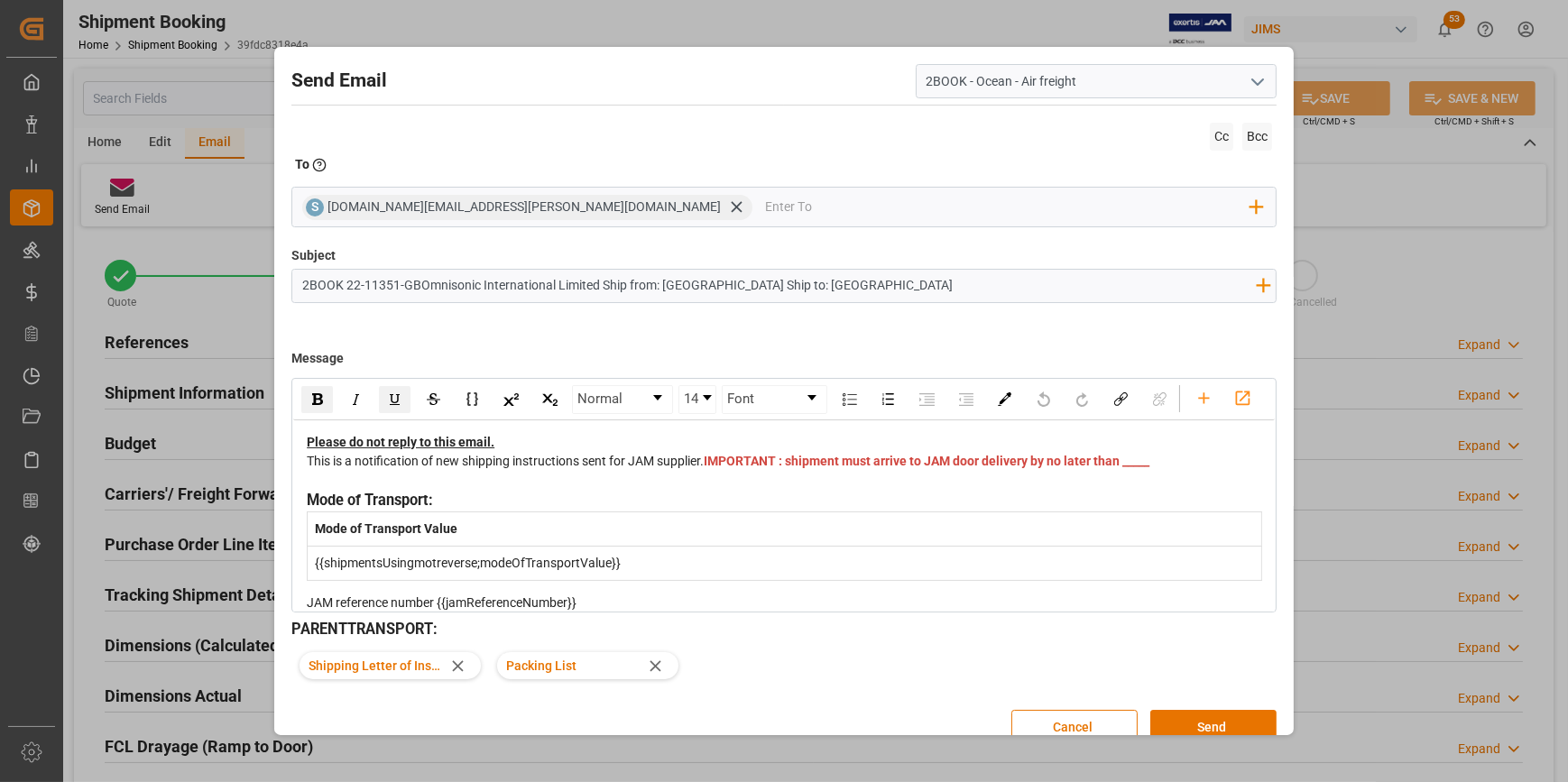
type input "2BOOK 22-11351-GBOmnisonic International Limited Ship from: [GEOGRAPHIC_DATA] S…"
click at [780, 490] on div "This is a notification of new shipping instructions sent for JAM supplier. IMPO…" at bounding box center [784, 470] width 955 height 38
drag, startPoint x: 764, startPoint y: 512, endPoint x: 727, endPoint y: 512, distance: 37.0
click at [727, 490] on div "This is a notification of new shipping instructions sent for JAM supplier. IMPO…" at bounding box center [784, 470] width 955 height 38
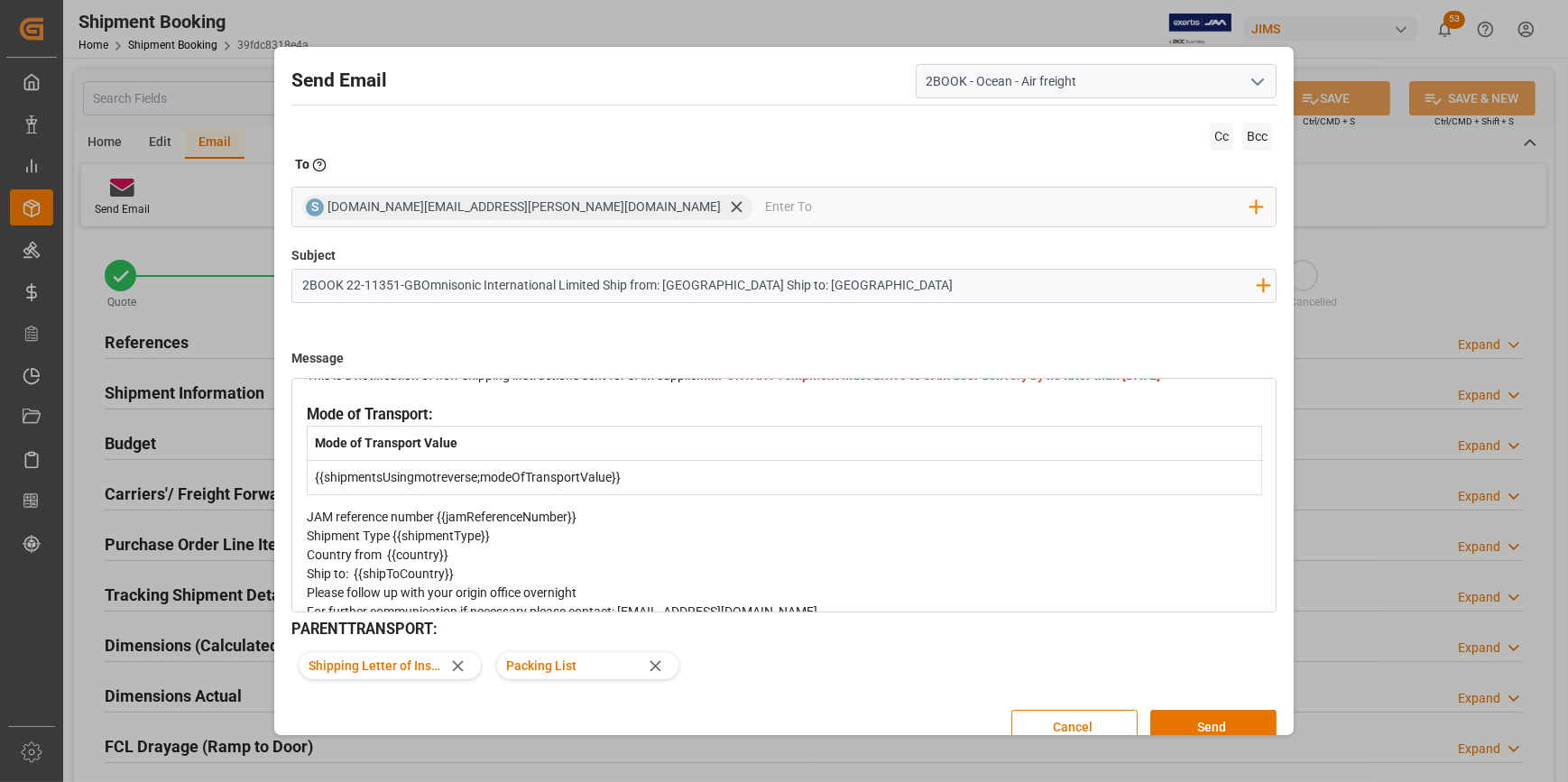
scroll to position [81, 0]
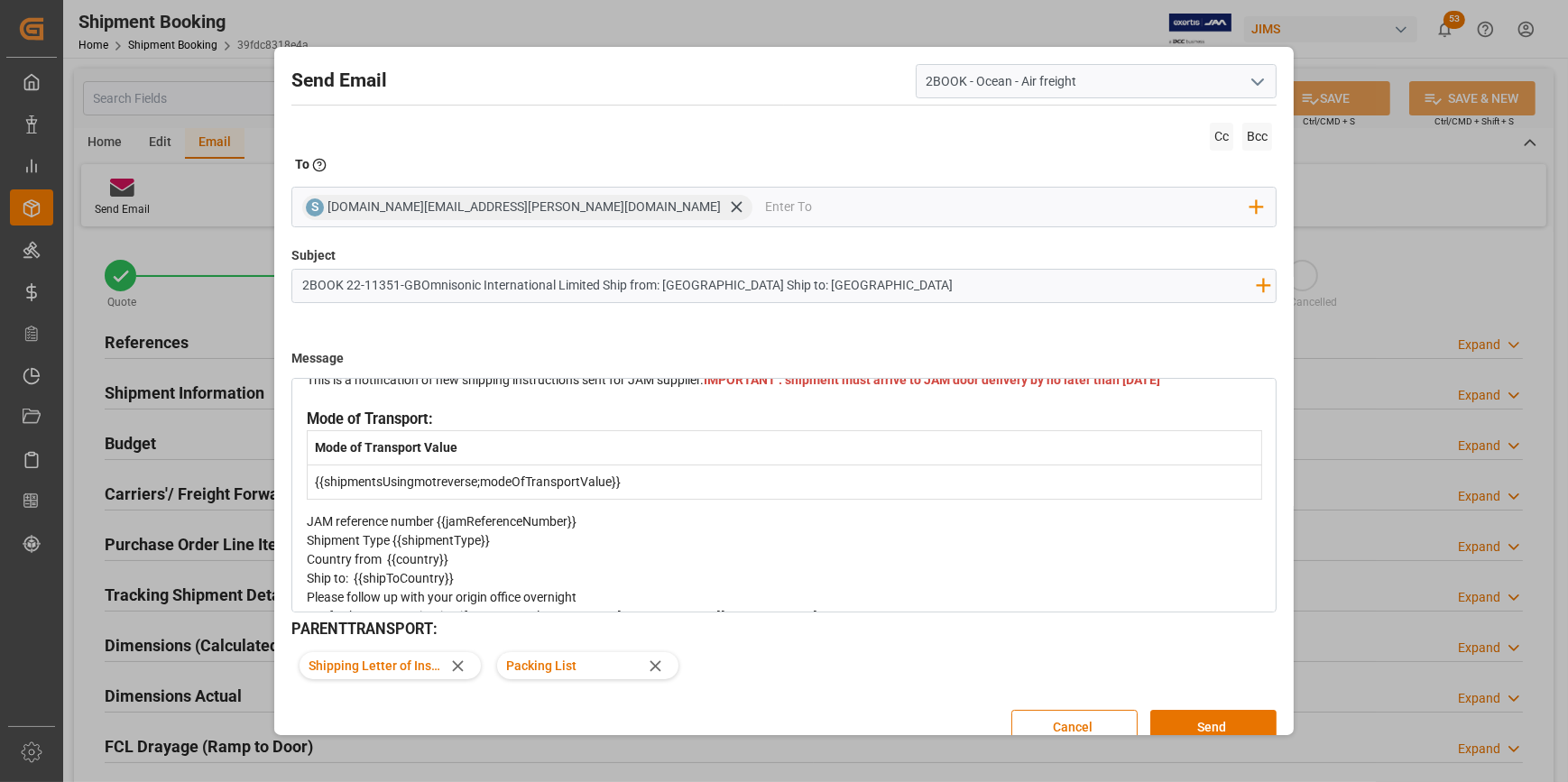
click at [749, 387] on span "IMPORTANT : shipment must arrive to JAM door delivery by no later than [DATE]" at bounding box center [932, 380] width 457 height 15
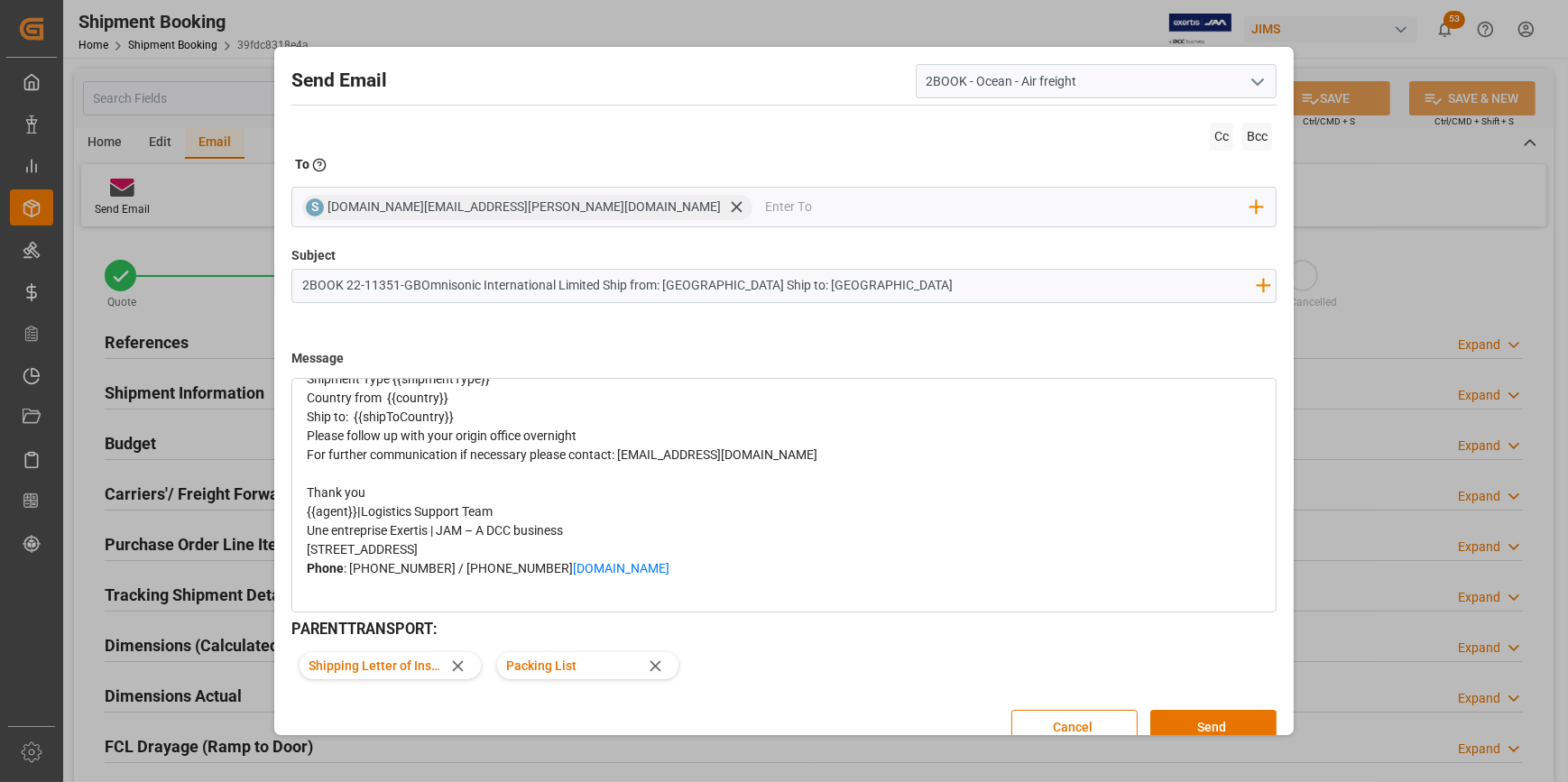
scroll to position [245, 0]
drag, startPoint x: 581, startPoint y: 405, endPoint x: 439, endPoint y: 405, distance: 142.0
click at [439, 367] on div "JAM reference number {{jamReferenceNumber}}" at bounding box center [784, 358] width 955 height 18
click at [449, 367] on div "JAM reference number" at bounding box center [784, 358] width 955 height 18
click at [516, 386] on div "Shipment Type {{shipmentType}}" at bounding box center [784, 376] width 955 height 18
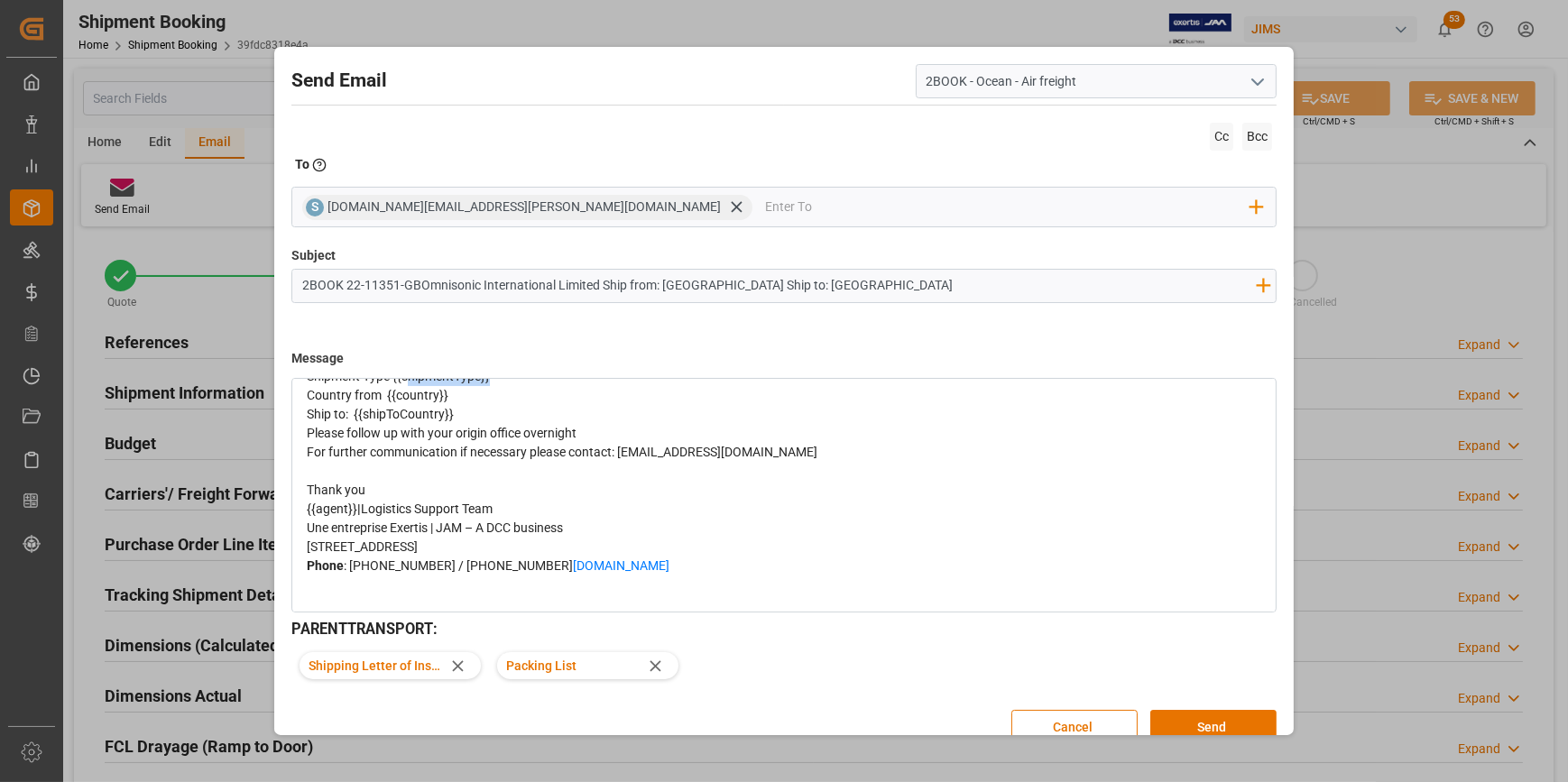
drag, startPoint x: 498, startPoint y: 426, endPoint x: 406, endPoint y: 422, distance: 92.1
click at [406, 386] on div "Shipment Type {{shipmentType}}" at bounding box center [784, 376] width 955 height 18
click at [487, 405] on div "Country from {{country}}" at bounding box center [784, 396] width 955 height 18
click at [479, 424] on div "Ship to: {{shipToCountry}}" at bounding box center [784, 414] width 955 height 18
click at [610, 443] on div "Please follow up with your origin office overnight" at bounding box center [784, 434] width 955 height 18
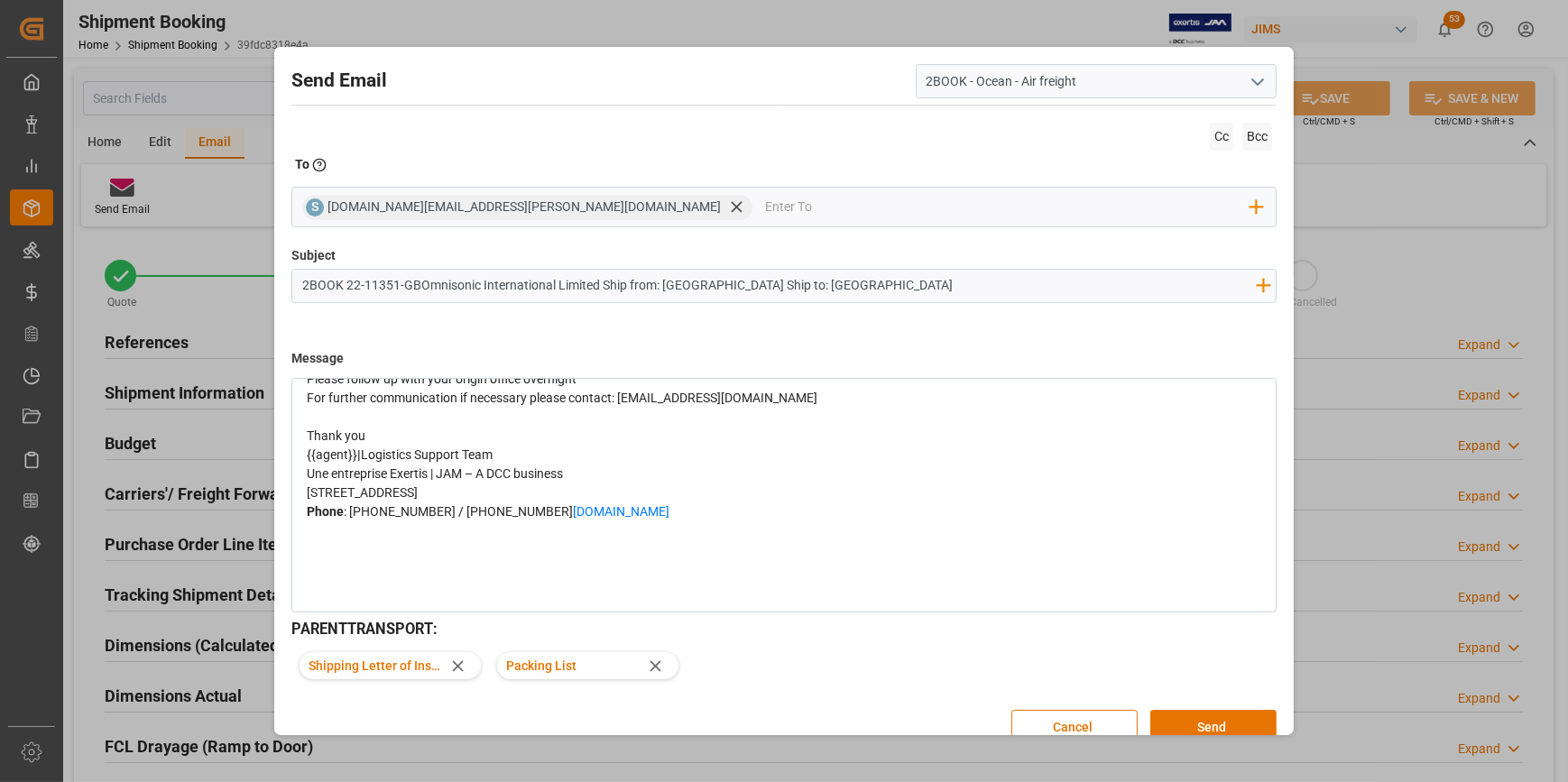
scroll to position [400, 0]
click at [355, 447] on span "{{agent}}" at bounding box center [332, 455] width 51 height 15
drag, startPoint x: 353, startPoint y: 436, endPoint x: 295, endPoint y: 431, distance: 58.2
click at [295, 431] on div "Please do not reply to this email. This is a notification of new shipping instr…" at bounding box center [784, 366] width 982 height 490
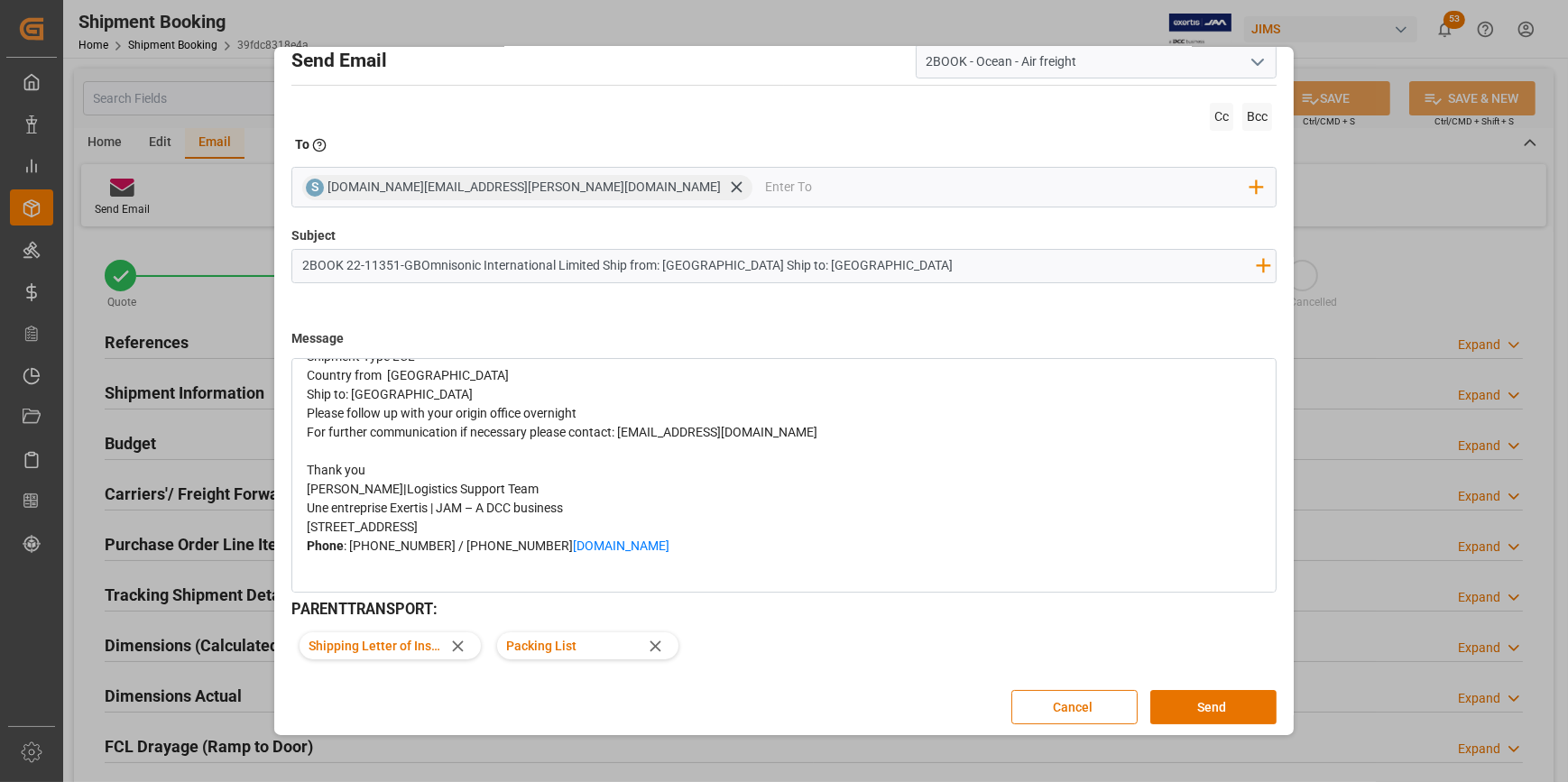
scroll to position [25, 0]
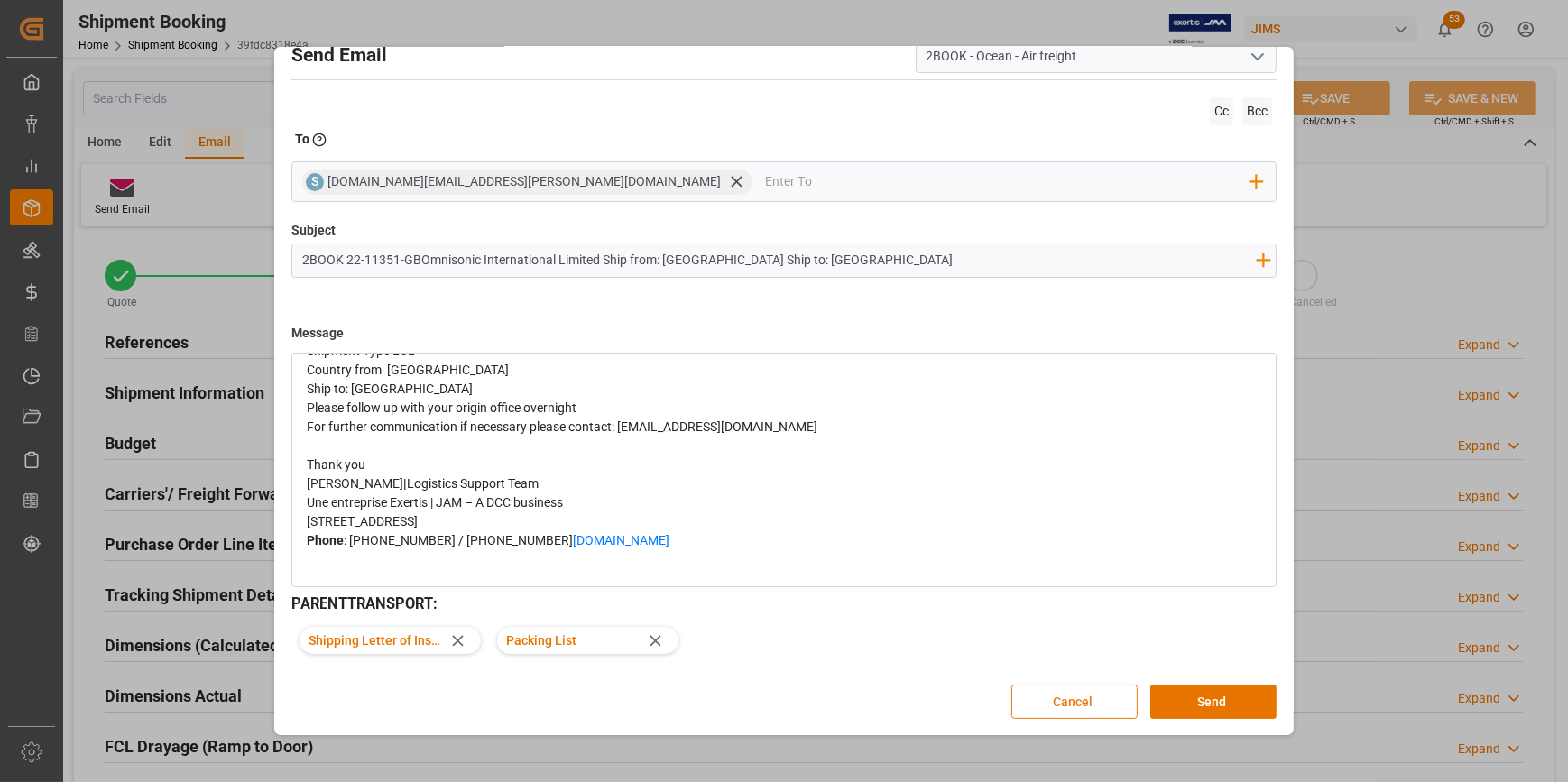
click at [1085, 696] on button "Cancel" at bounding box center [1074, 702] width 127 height 34
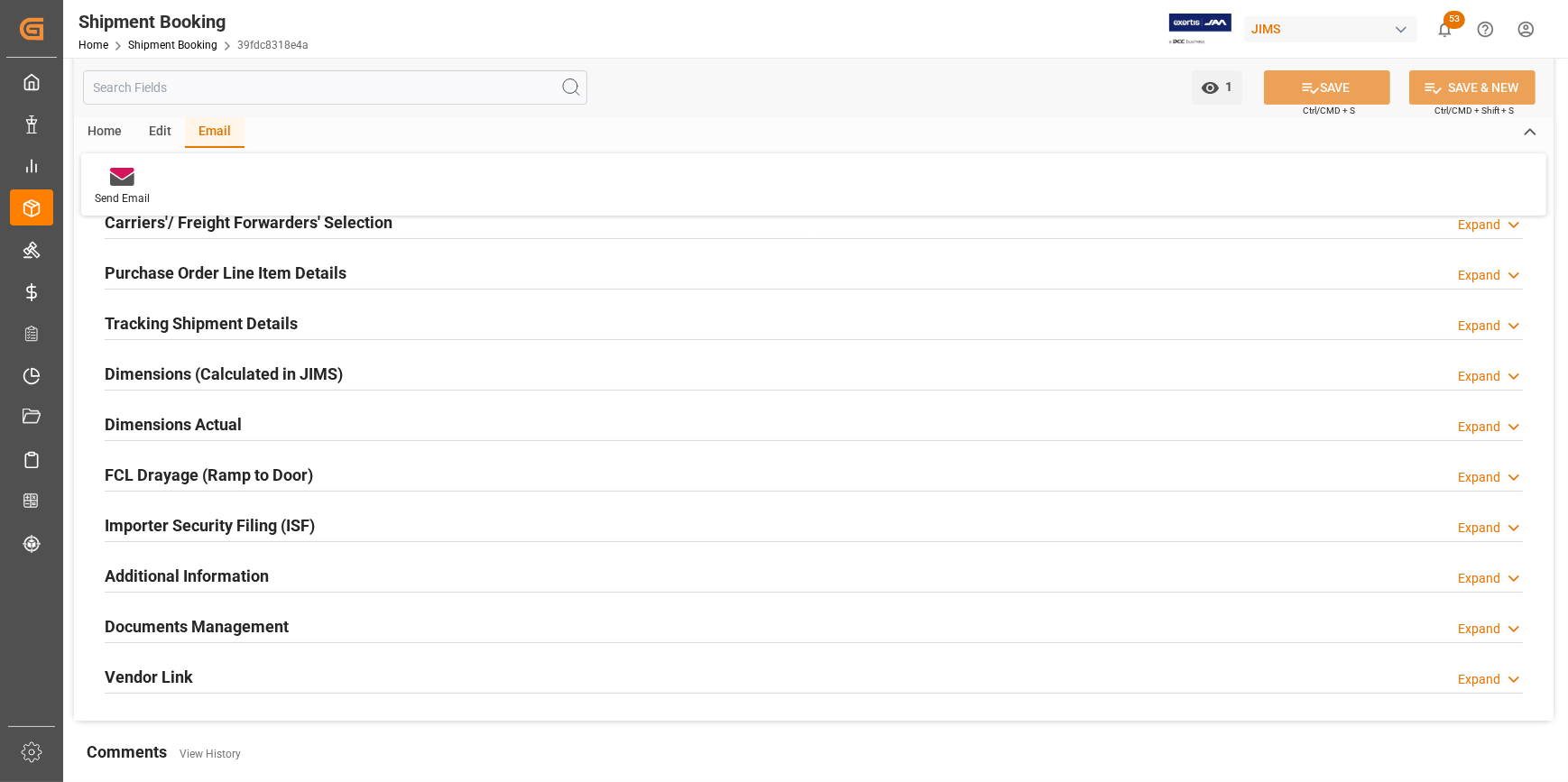
scroll to position [327, 0]
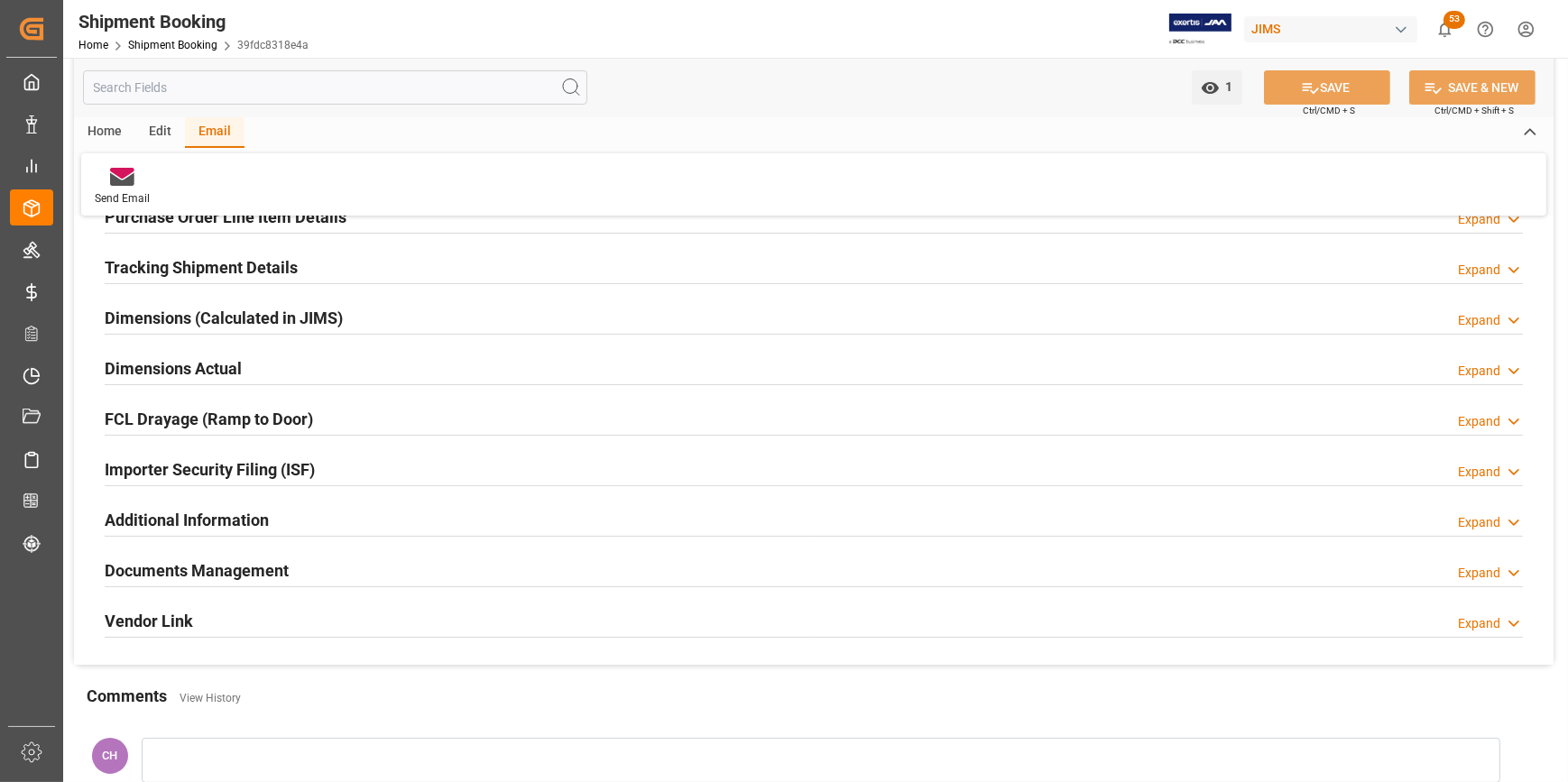
click at [202, 571] on h2 "Documents Management" at bounding box center [196, 570] width 184 height 24
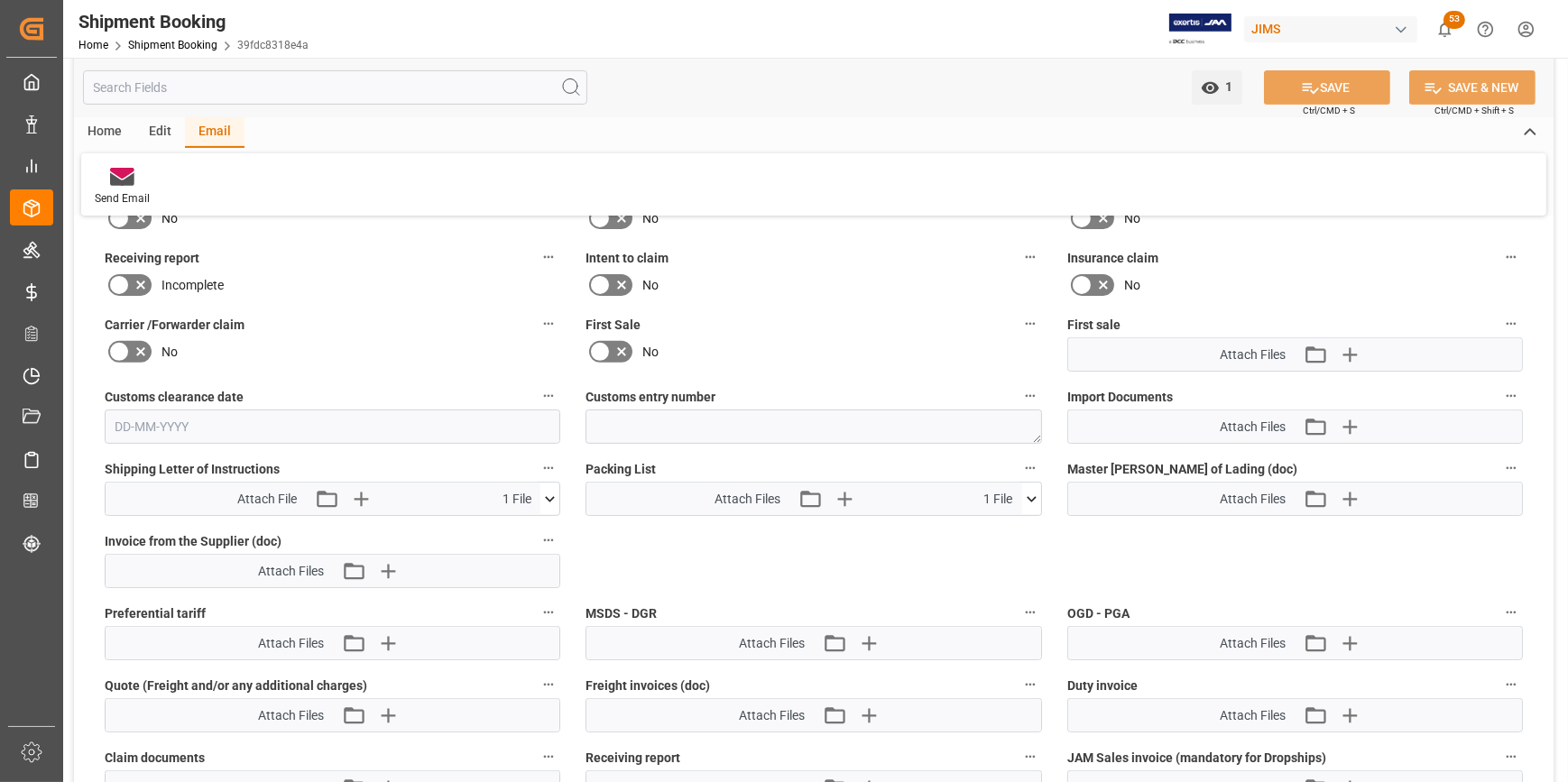
scroll to position [820, 0]
click at [545, 497] on icon at bounding box center [549, 497] width 18 height 18
click at [520, 532] on icon at bounding box center [521, 531] width 18 height 18
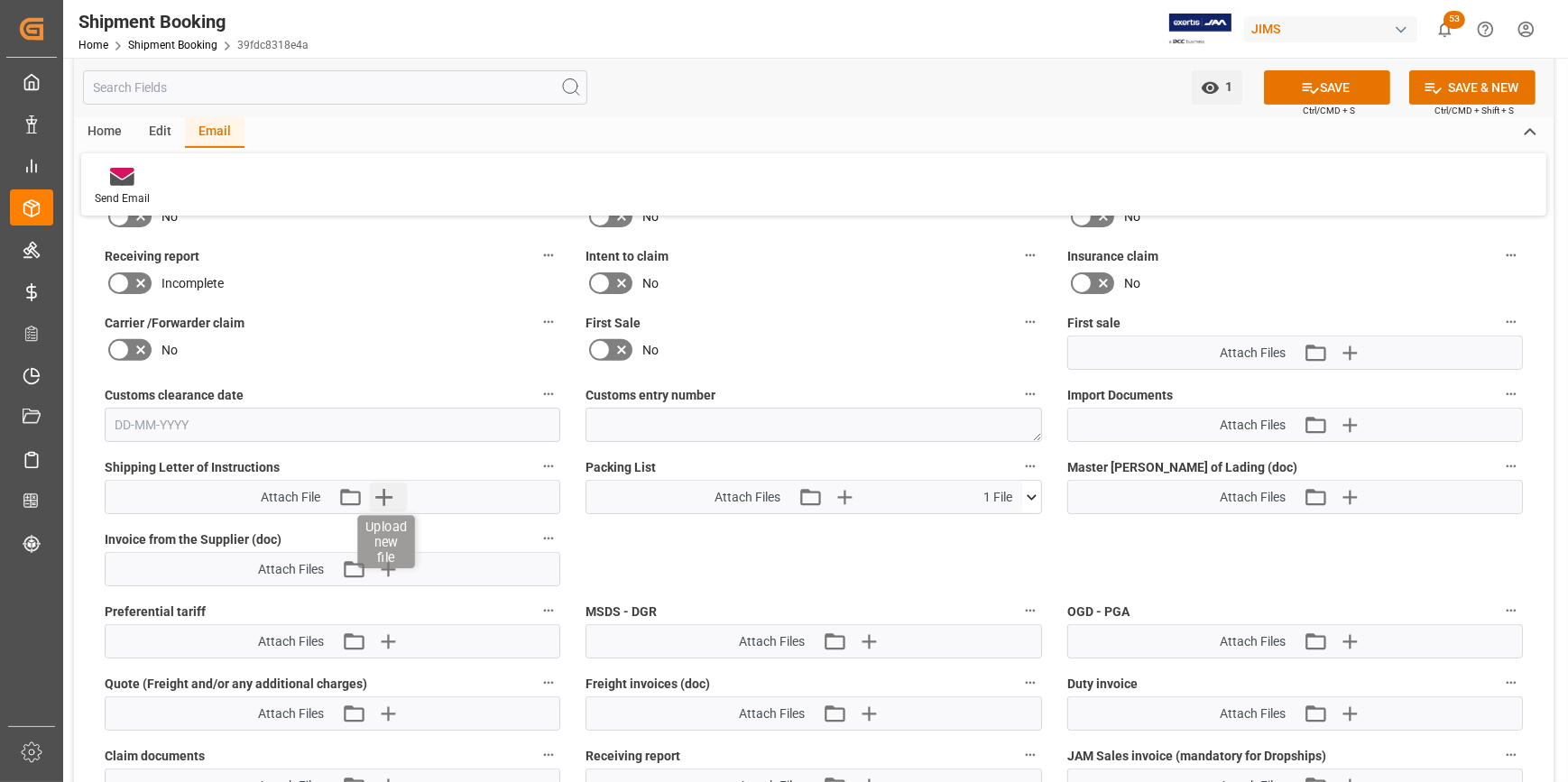
click at [380, 499] on icon "button" at bounding box center [384, 496] width 29 height 29
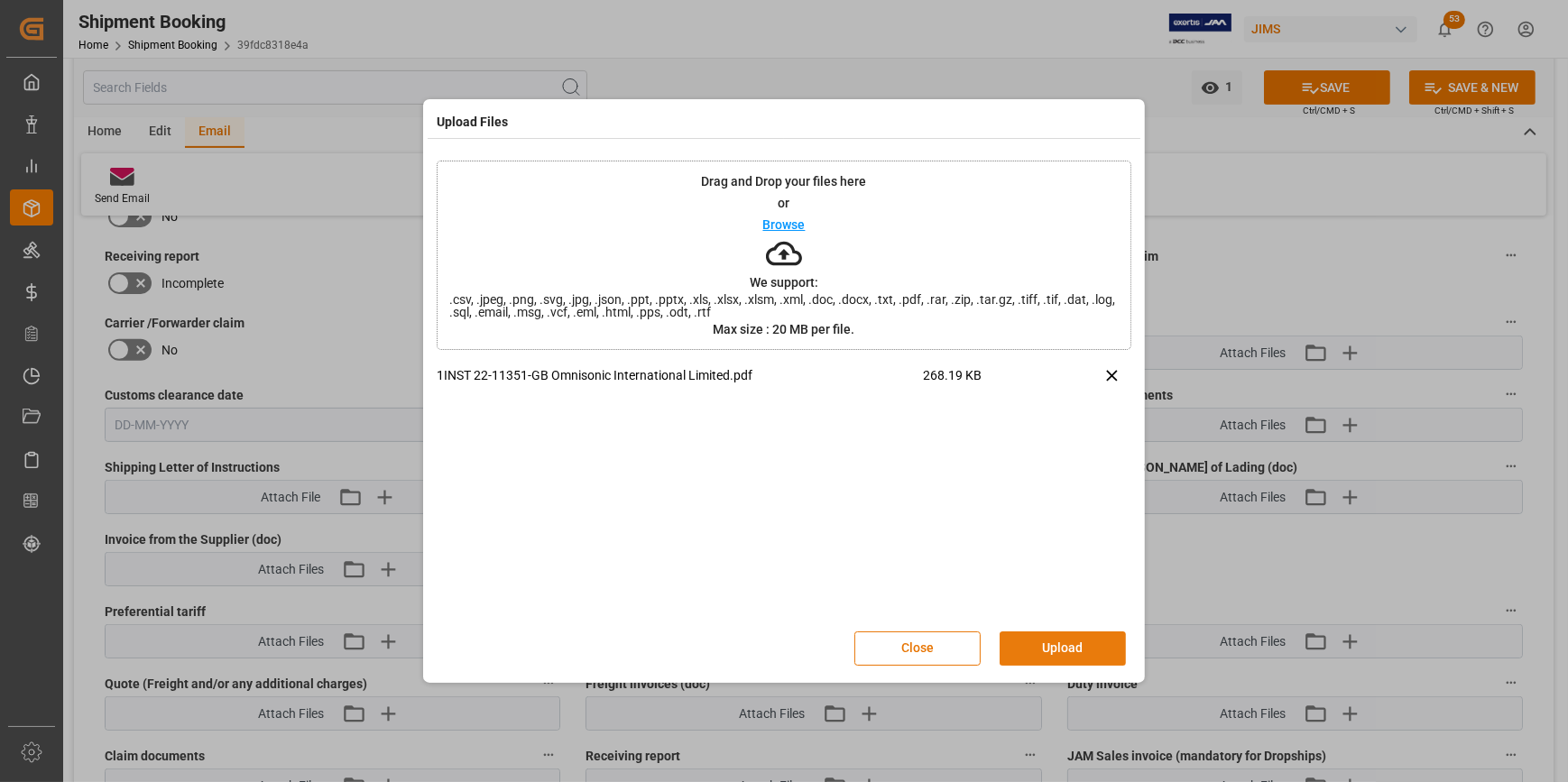
click at [1043, 652] on button "Upload" at bounding box center [1062, 648] width 127 height 34
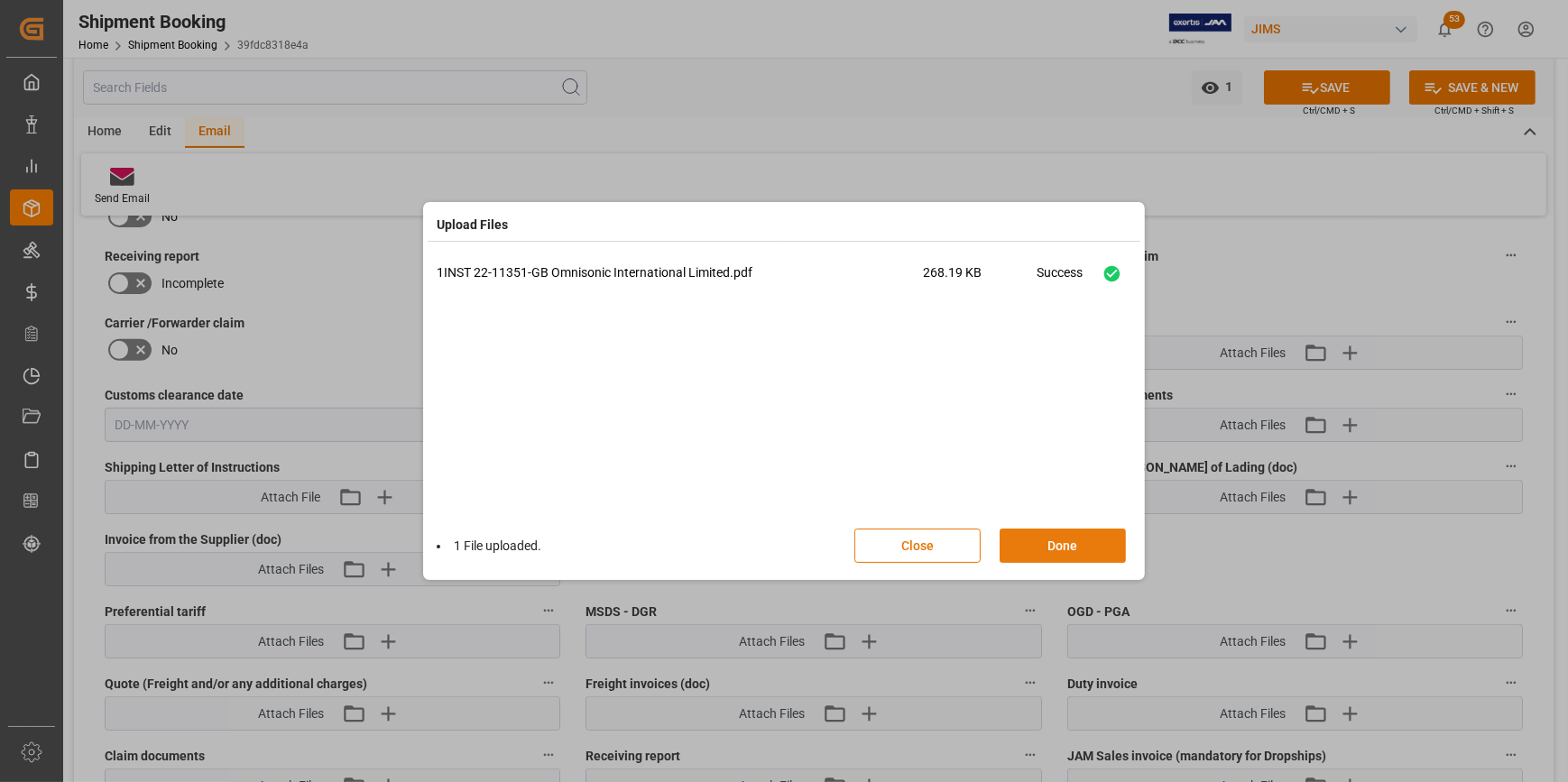
click at [1047, 554] on button "Done" at bounding box center [1062, 545] width 127 height 34
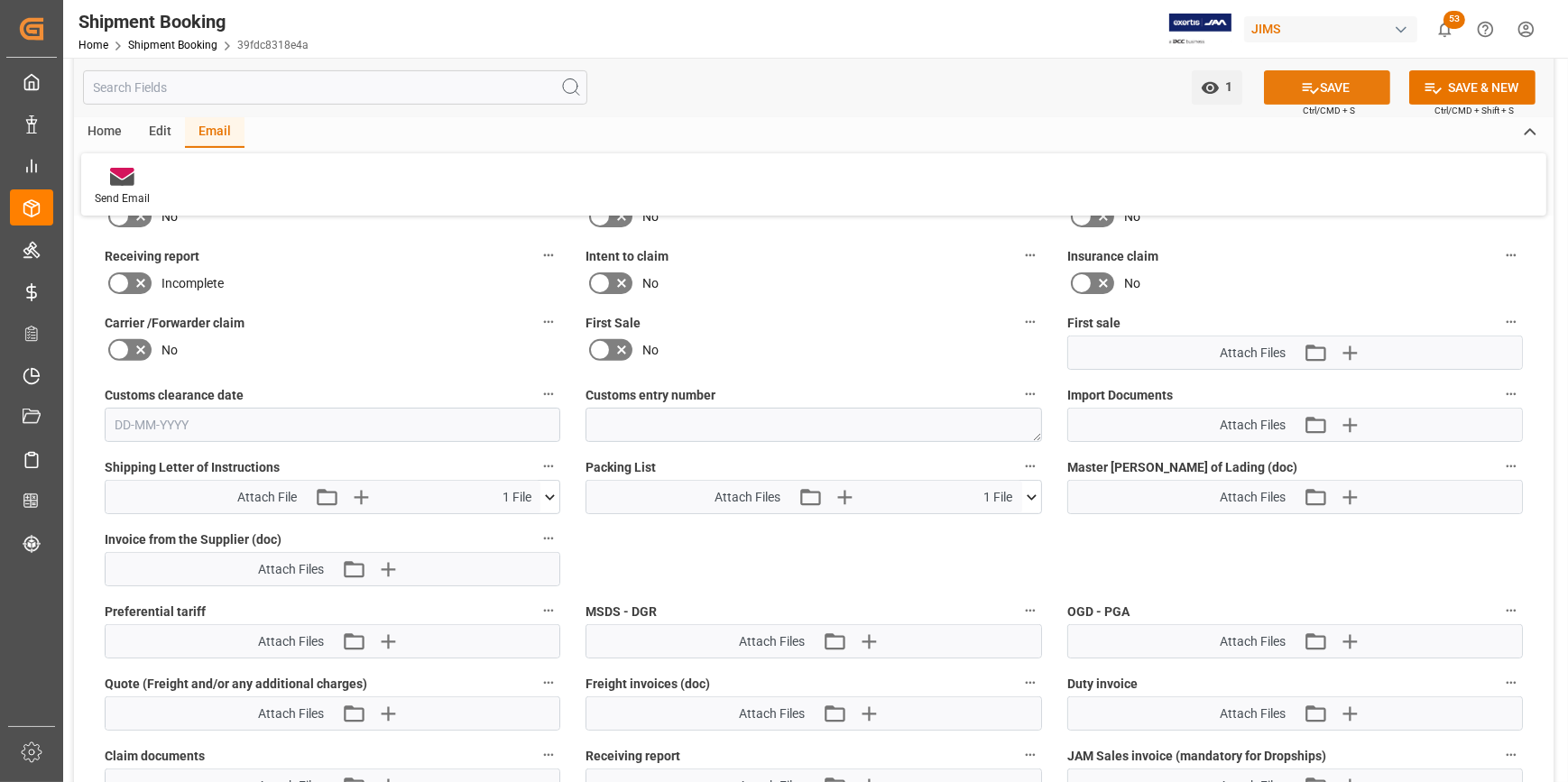
click at [1331, 79] on button "SAVE" at bounding box center [1327, 87] width 127 height 34
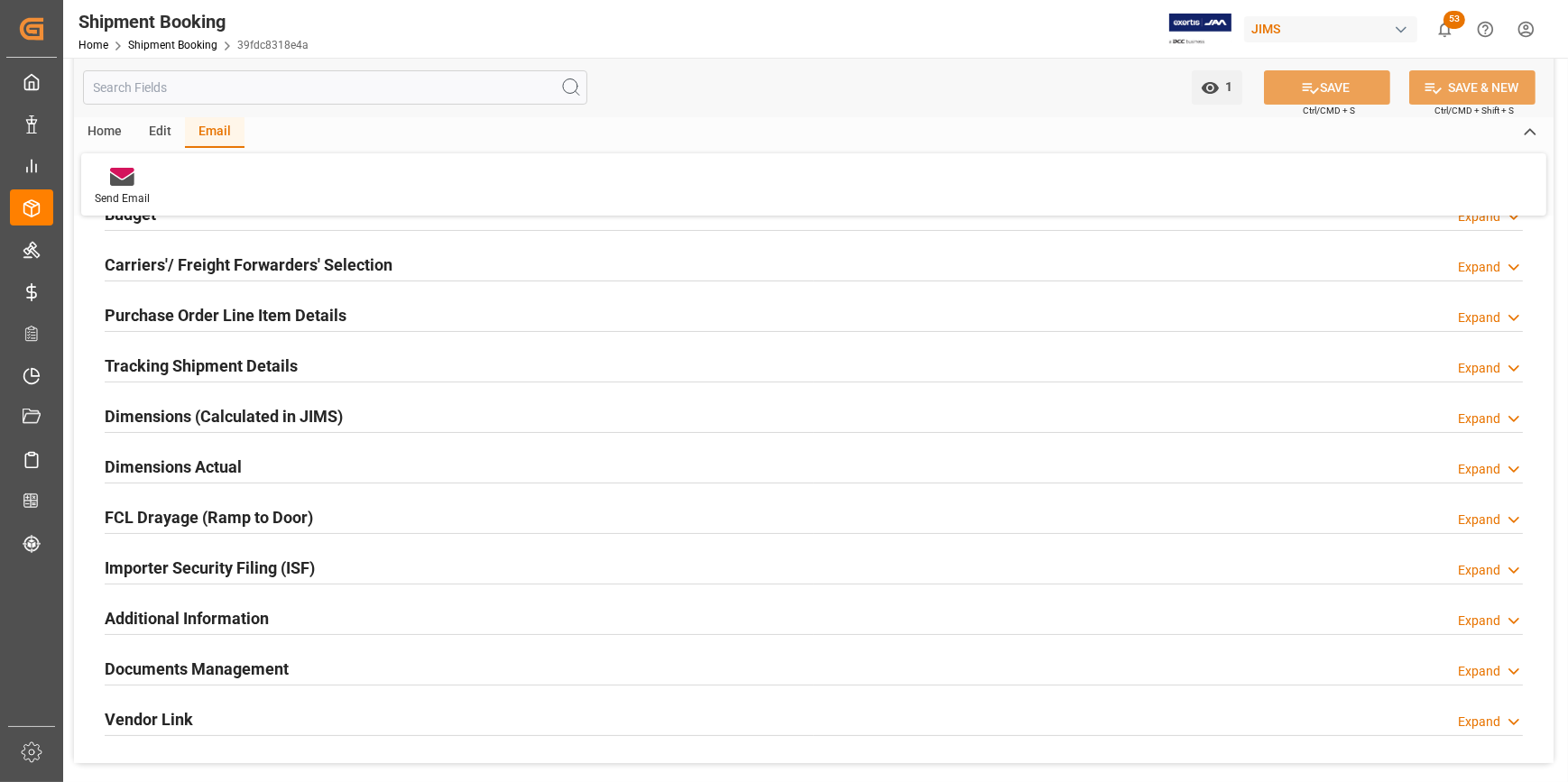
scroll to position [243, 0]
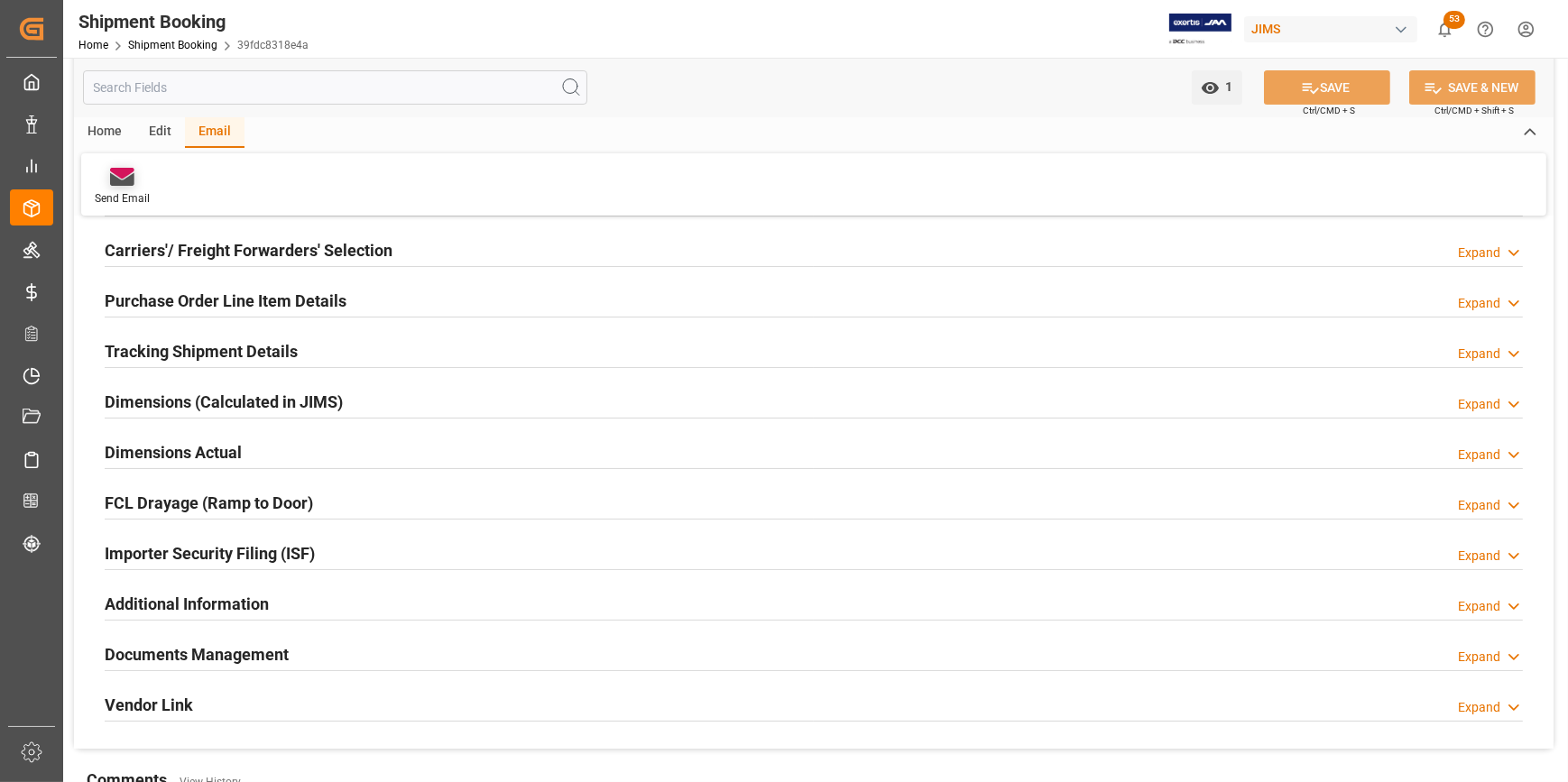
click at [119, 183] on icon at bounding box center [122, 179] width 24 height 13
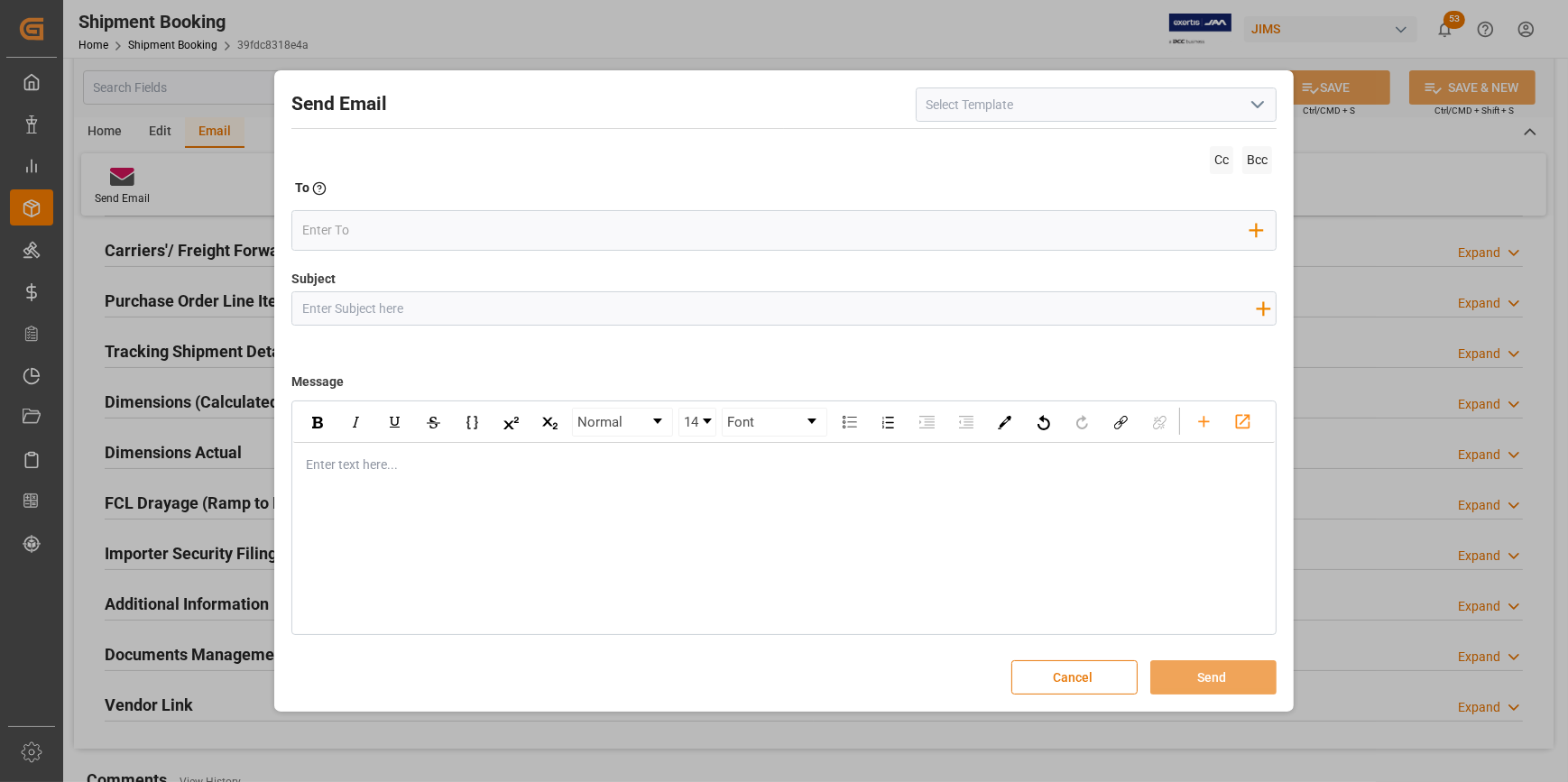
drag, startPoint x: 1047, startPoint y: 670, endPoint x: 982, endPoint y: 633, distance: 74.8
click at [1044, 665] on button "Cancel" at bounding box center [1074, 677] width 127 height 34
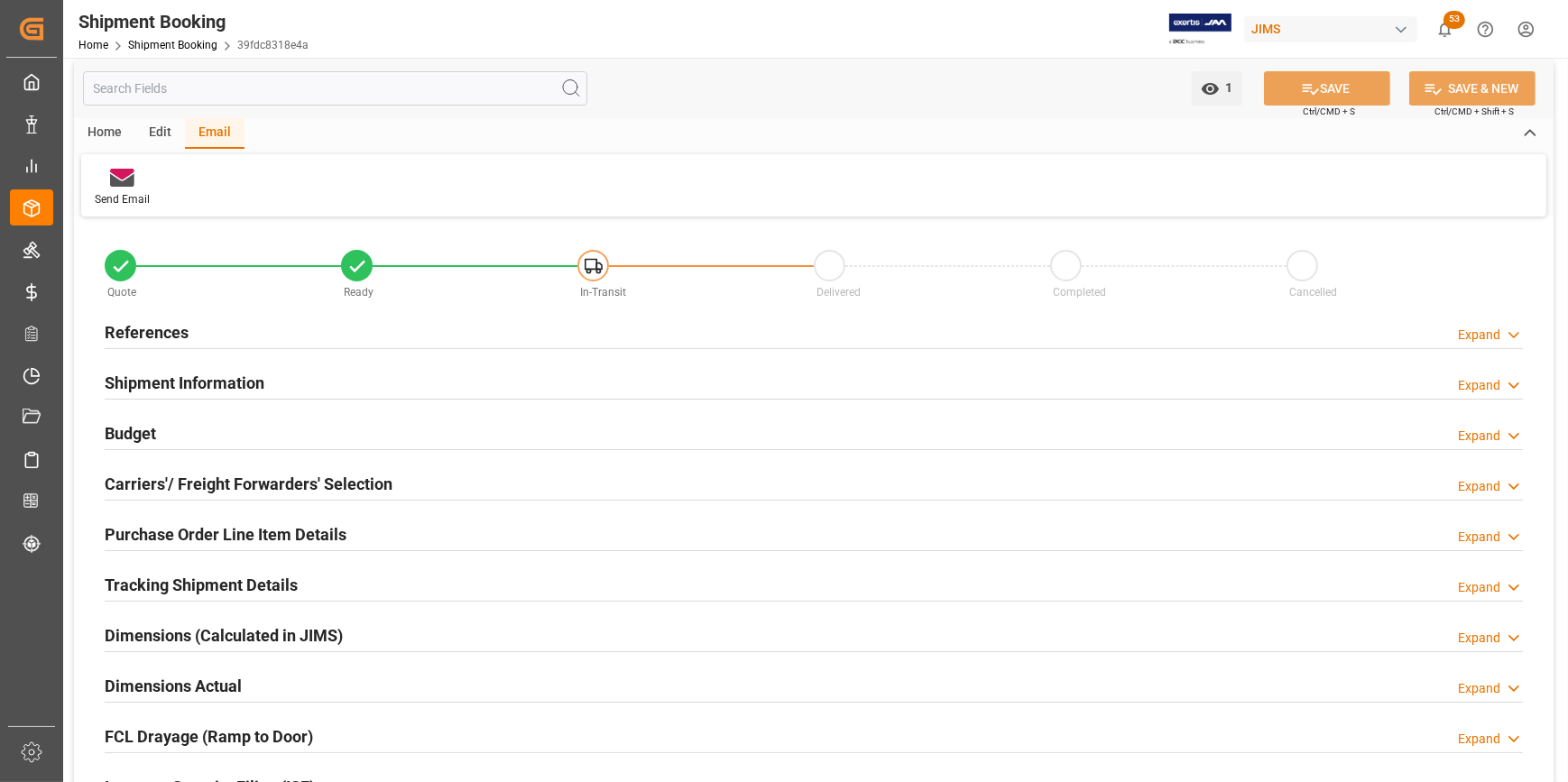
scroll to position [0, 0]
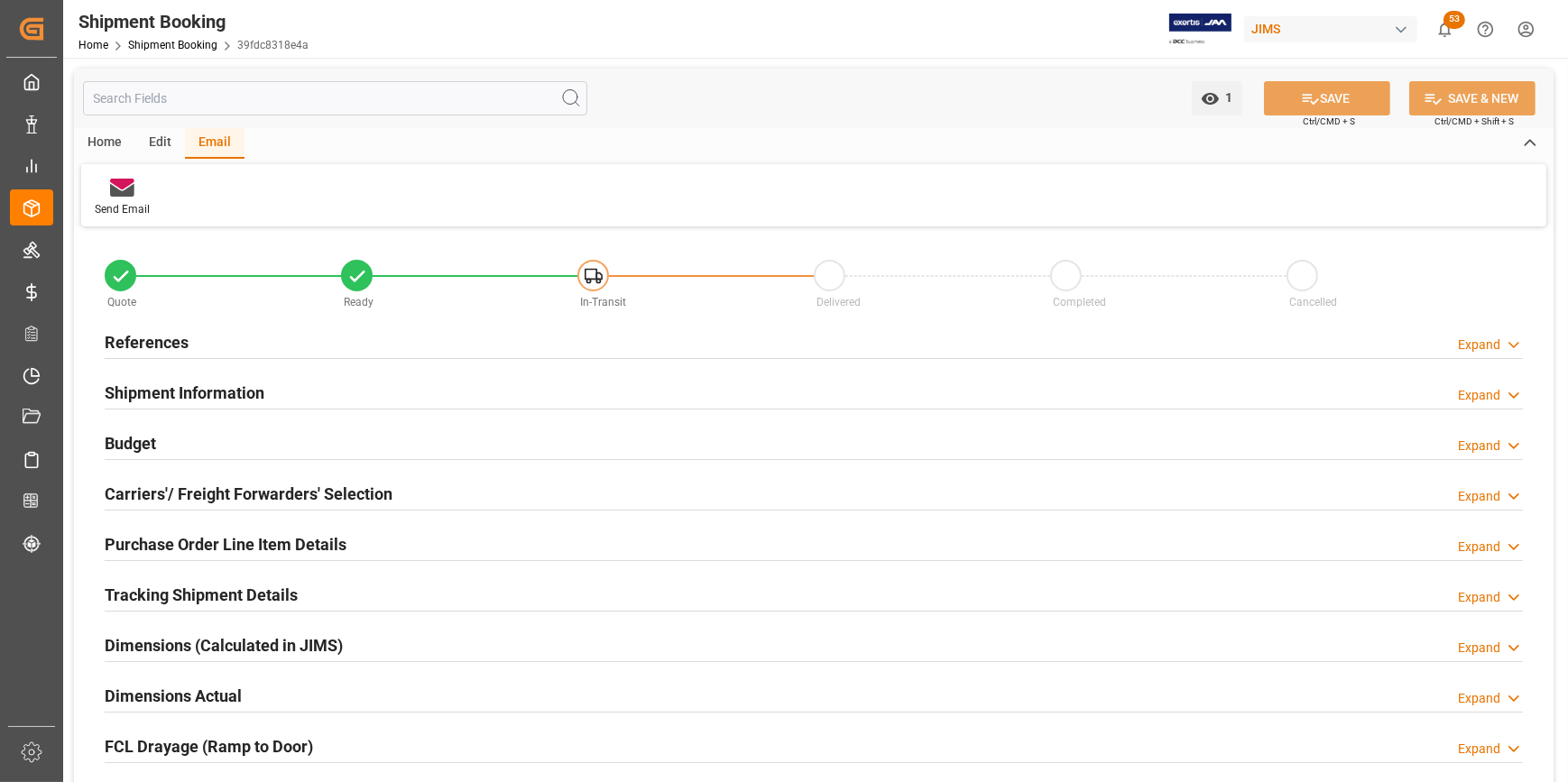
click at [135, 343] on h2 "References" at bounding box center [146, 342] width 84 height 24
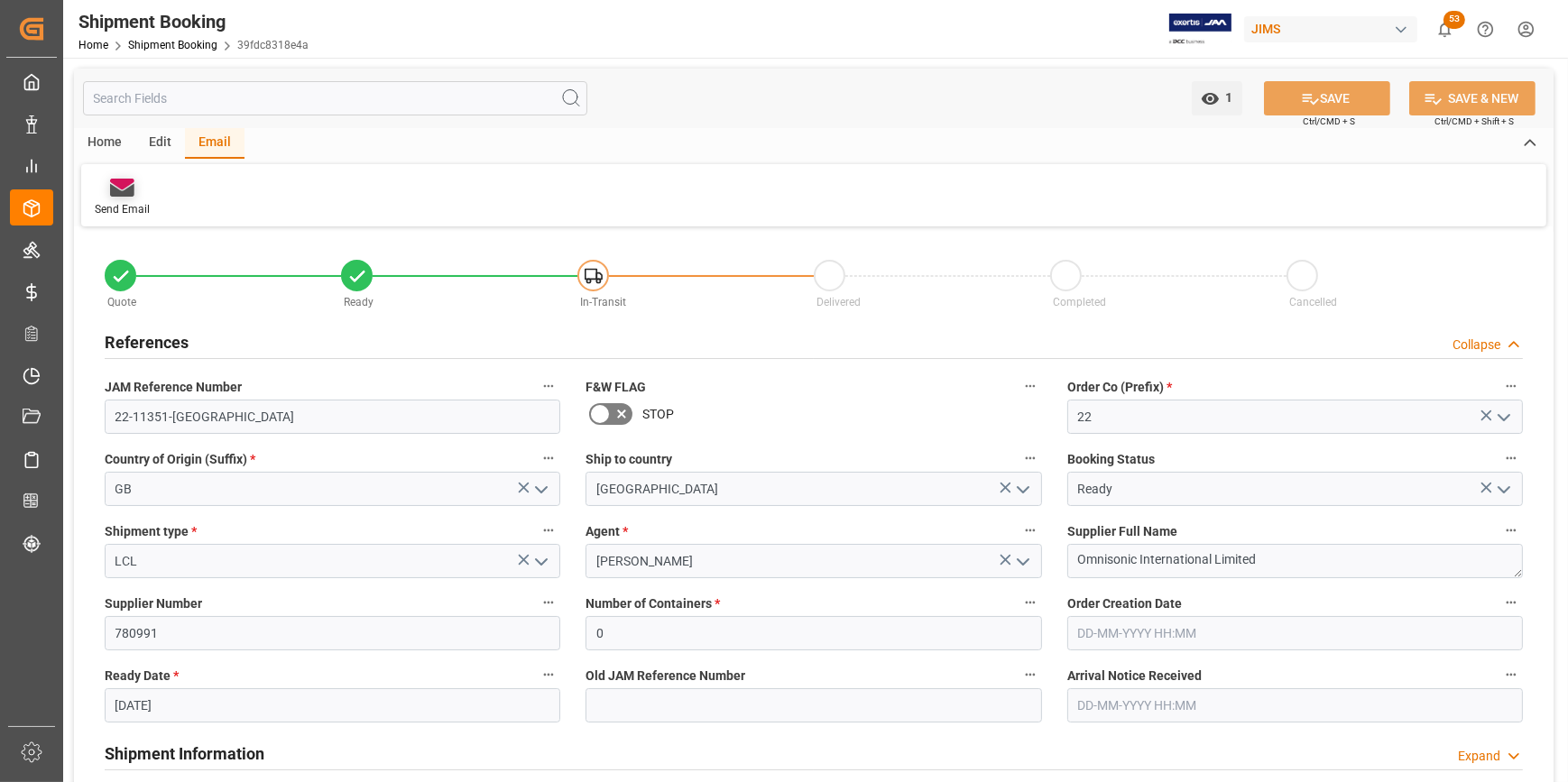
click at [124, 187] on icon at bounding box center [122, 184] width 24 height 11
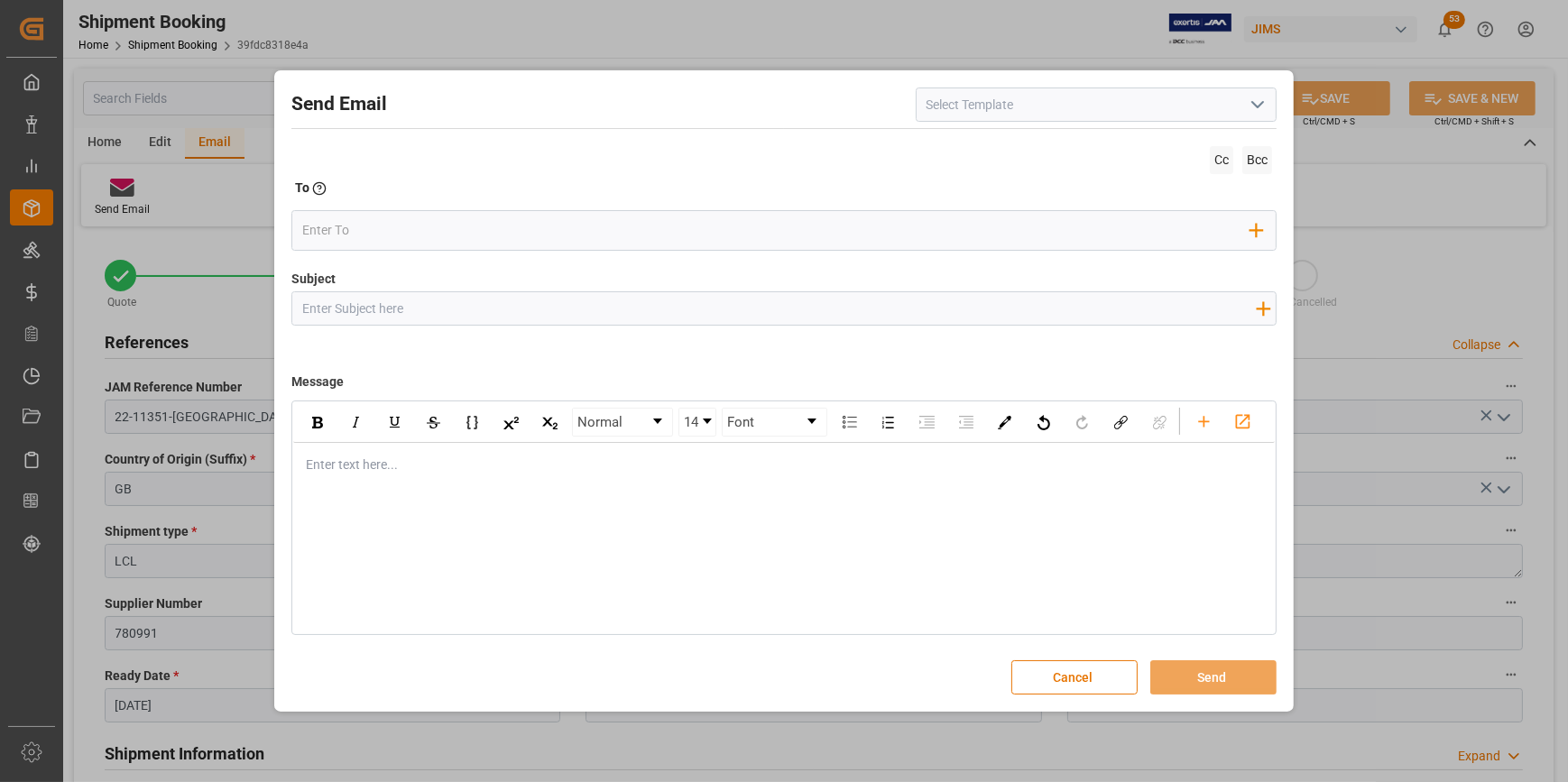
click at [949, 116] on input at bounding box center [1096, 104] width 361 height 34
click at [962, 144] on div "2BOOK - Ocean - Air freight" at bounding box center [1096, 145] width 359 height 41
type input "2BOOK - Ocean - Air freight"
type input "2BOOK {{jamReferenceNumber}} {{supplierFullName}} Ship from: {{country}} Ship t…"
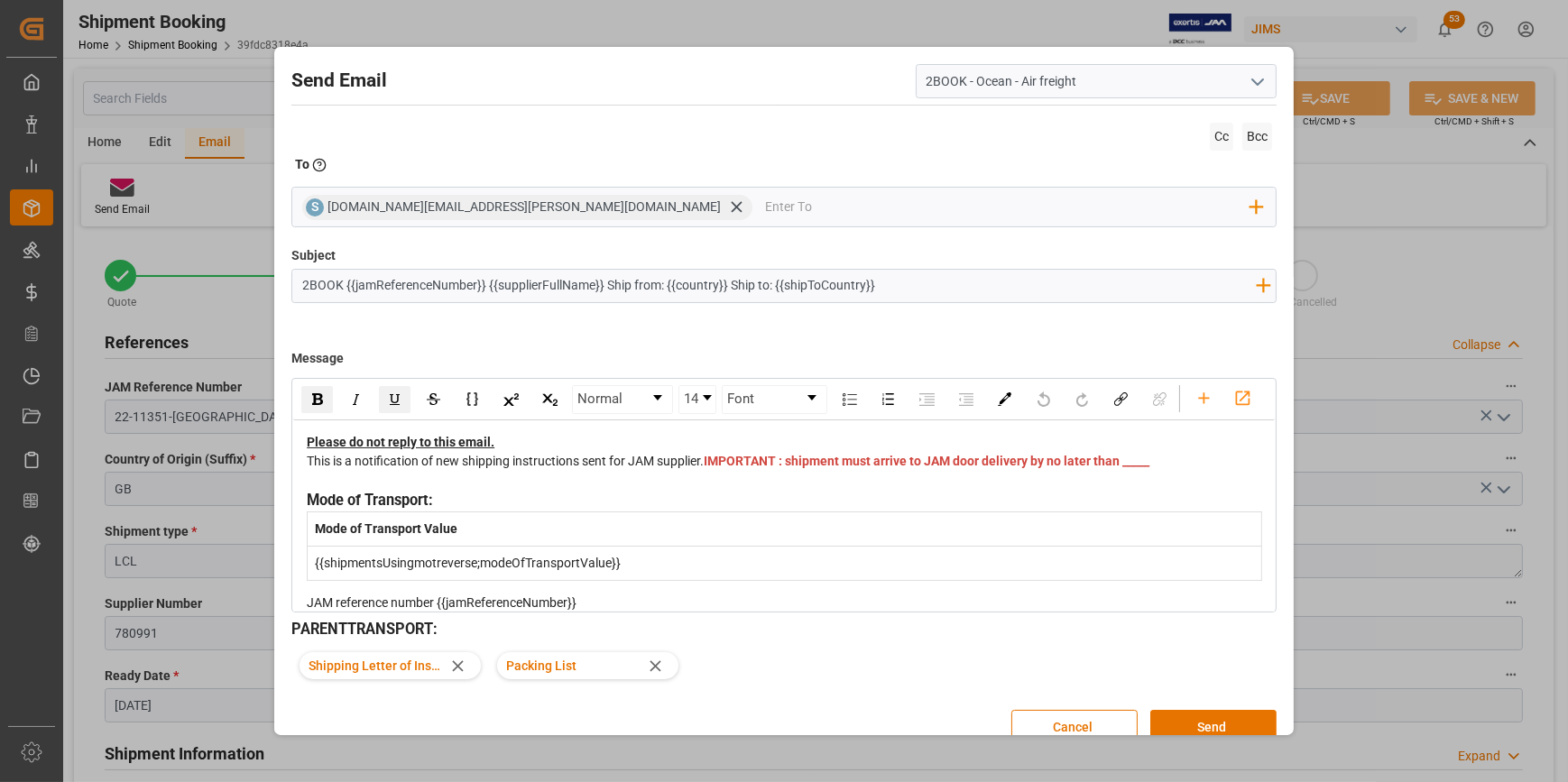
type input "2BOOK - Ocean - Air freight"
drag, startPoint x: 892, startPoint y: 287, endPoint x: 346, endPoint y: 263, distance: 546.5
click at [346, 263] on div "Subject 2BOOK {{jamReferenceNumber}} {{supplierFullName}} Ship from: {{country}…" at bounding box center [783, 291] width 985 height 91
click at [352, 286] on input "2BOOK {{jamReferenceNumber}} {{supplierFullName}} Ship from: {{country}} Ship t…" at bounding box center [778, 286] width 973 height 31
drag, startPoint x: 920, startPoint y: 279, endPoint x: 345, endPoint y: 296, distance: 575.3
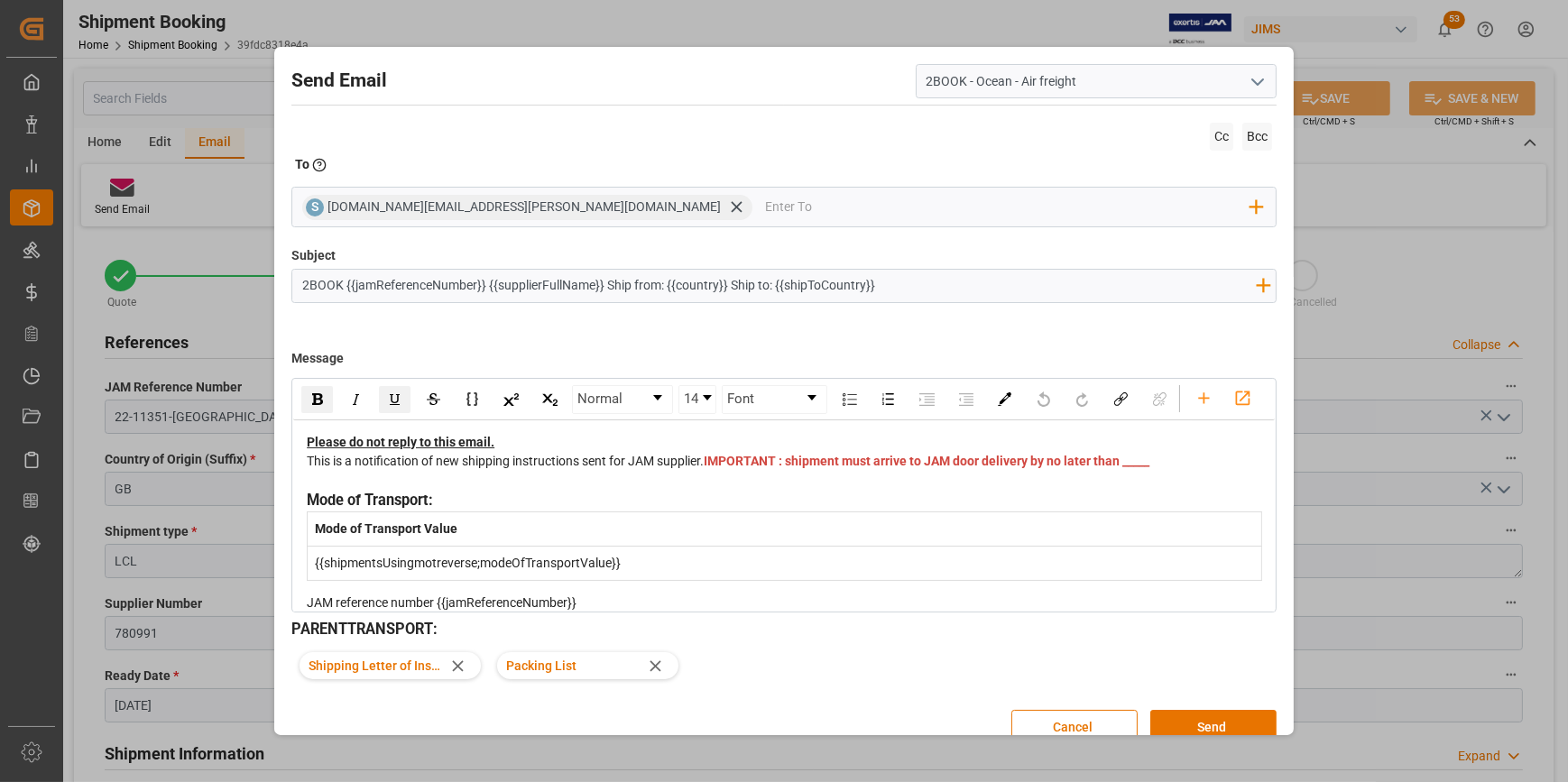
click at [345, 296] on input "2BOOK {{jamReferenceNumber}} {{supplierFullName}} Ship from: {{country}} Ship t…" at bounding box center [778, 286] width 973 height 31
paste input "2BOOK 22-11351-GB Omnisonic International Limited Ship from: [GEOGRAPHIC_DATA] …"
drag, startPoint x: 389, startPoint y: 285, endPoint x: 346, endPoint y: 285, distance: 43.0
click at [346, 285] on input "2BOOK 2BOOK 22-11351-GB Omnisonic International Limited Ship from: [GEOGRAPHIC_…" at bounding box center [778, 286] width 973 height 31
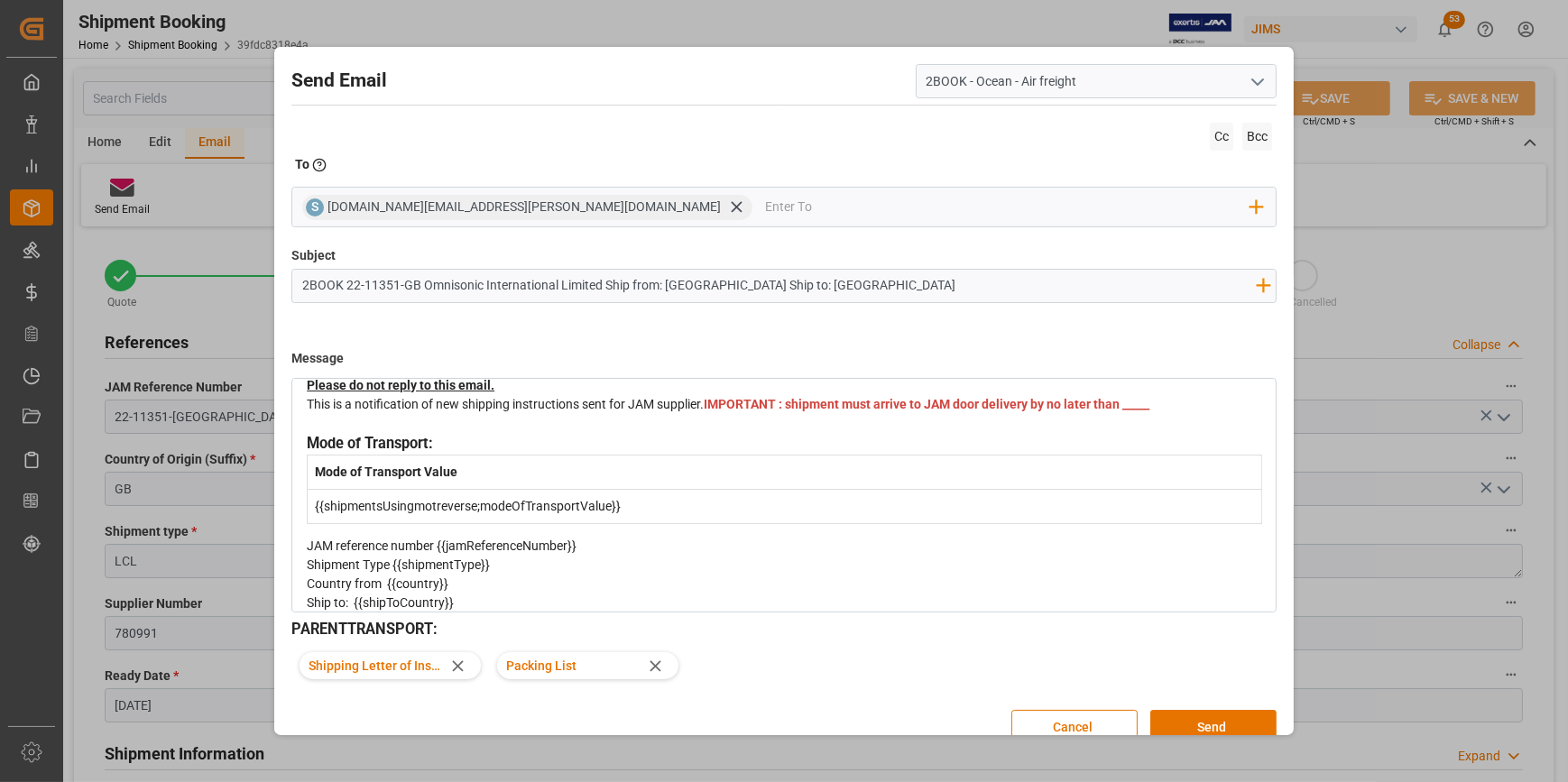
scroll to position [164, 0]
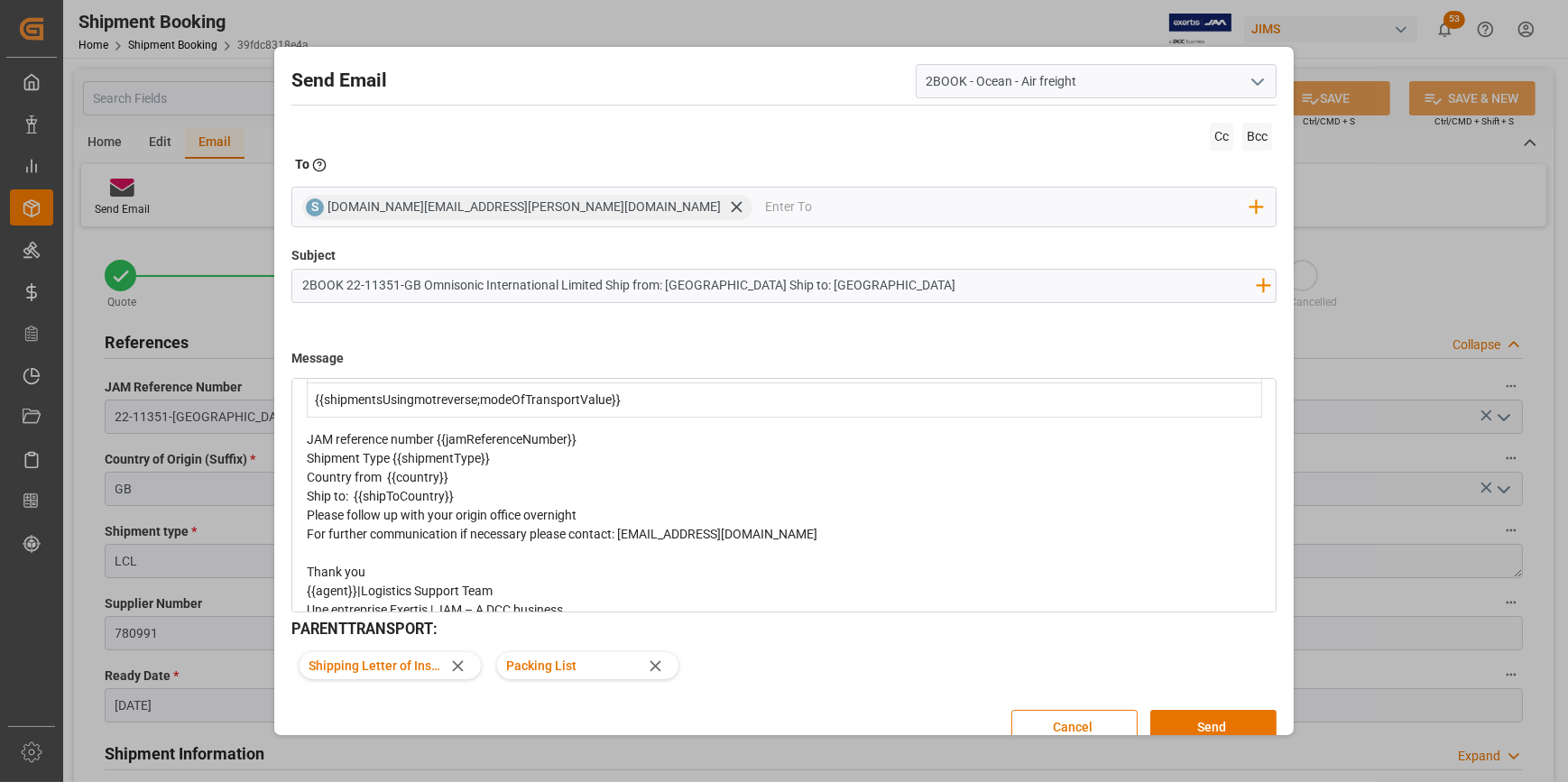
type input "2BOOK 22-11351-GB Omnisonic International Limited Ship from: [GEOGRAPHIC_DATA] …"
click at [595, 449] on div "JAM reference number {{jamReferenceNumber}}" at bounding box center [784, 439] width 955 height 18
drag, startPoint x: 586, startPoint y: 487, endPoint x: 440, endPoint y: 459, distance: 148.7
click at [439, 449] on div "JAM reference number {{jamReferenceNumber}}" at bounding box center [784, 439] width 955 height 18
click at [491, 468] on div "Shipment Type {{shipmentType}}" at bounding box center [784, 458] width 955 height 18
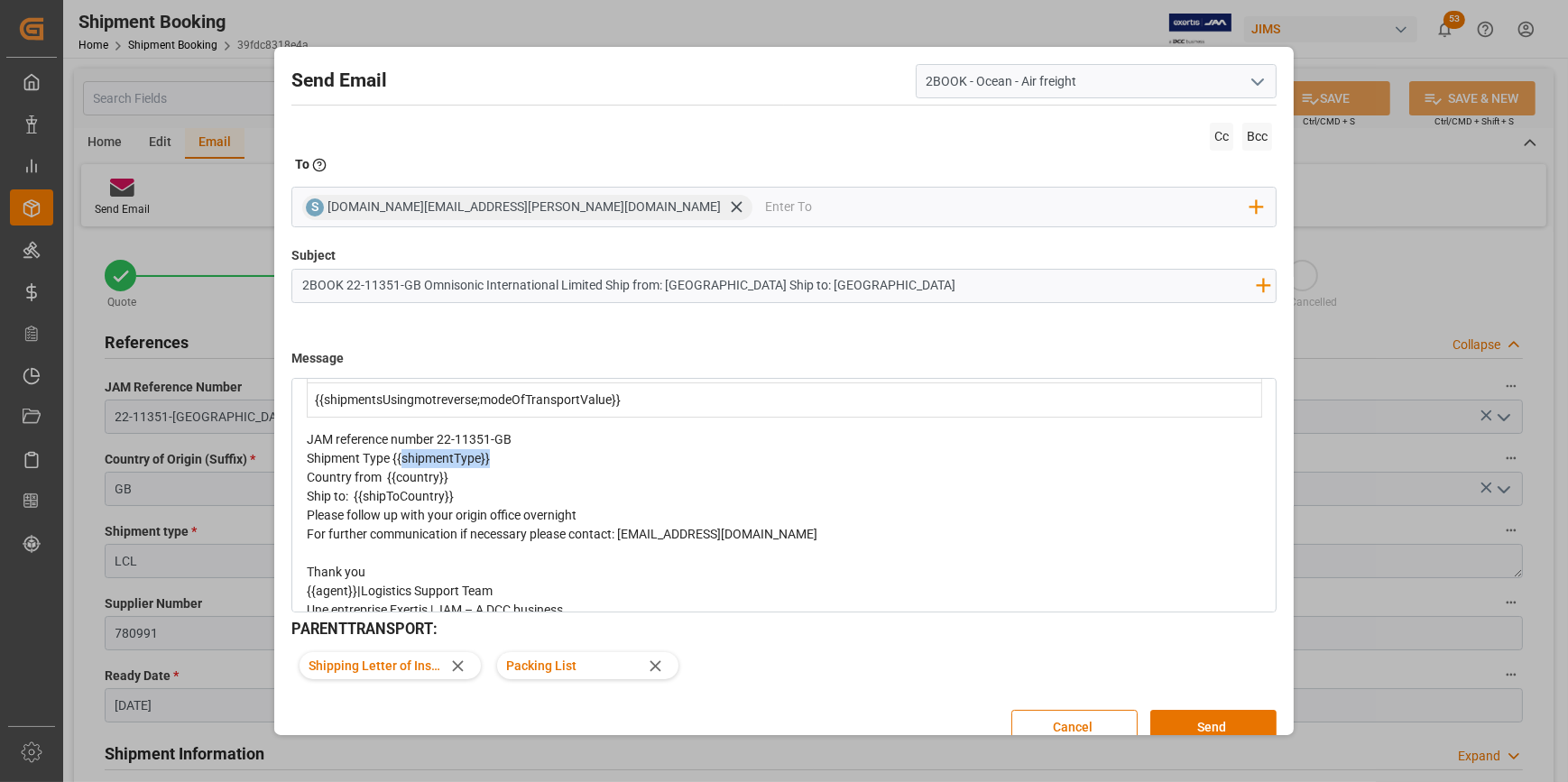
drag, startPoint x: 494, startPoint y: 507, endPoint x: 414, endPoint y: 486, distance: 82.7
click at [405, 468] on div "Shipment Type {{shipmentType}}" at bounding box center [784, 458] width 955 height 18
click at [450, 487] on div "Country from {{country}}" at bounding box center [784, 477] width 955 height 18
click at [459, 506] on div "Ship to: {{shipToCountry}}" at bounding box center [784, 496] width 955 height 18
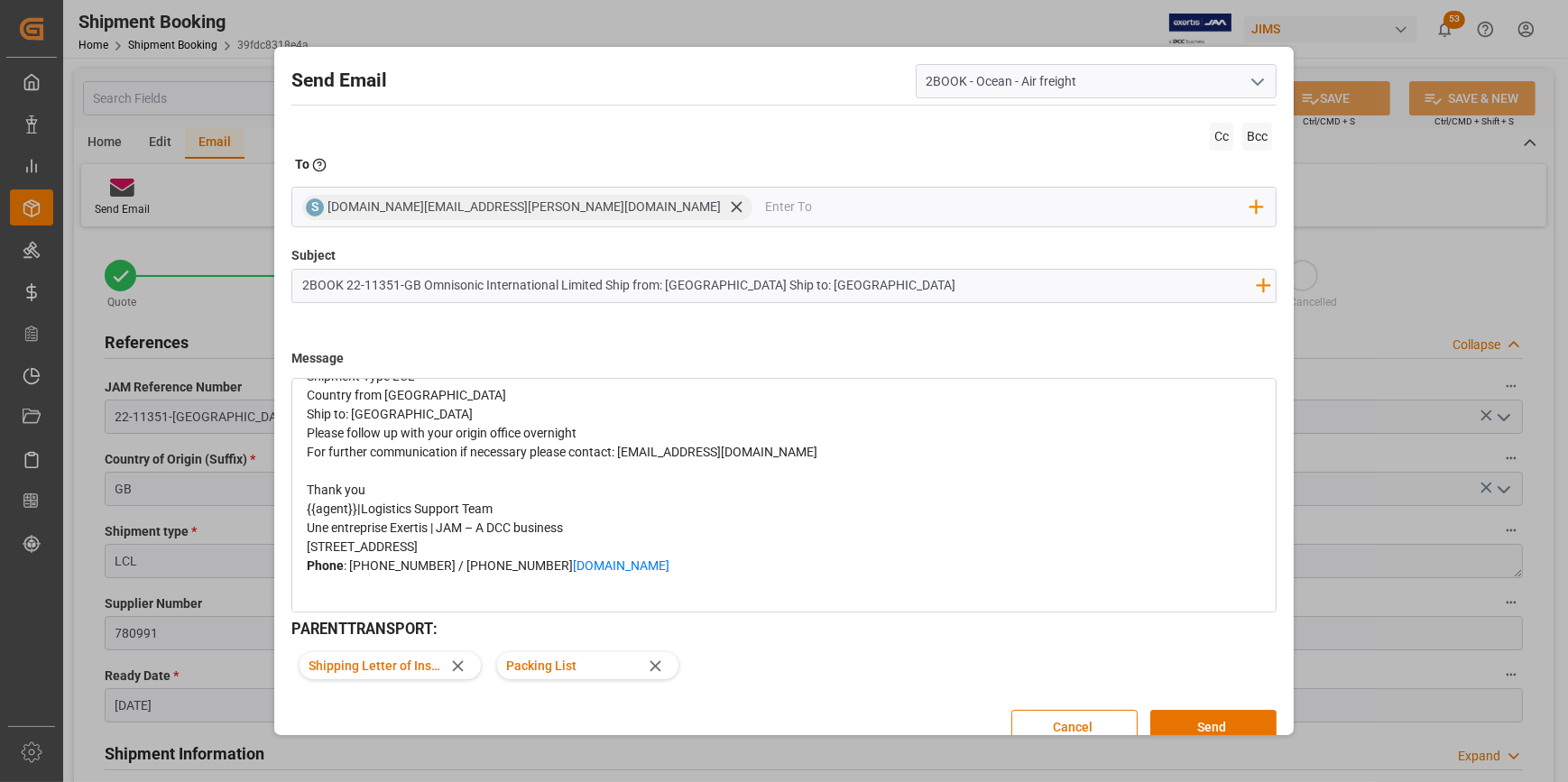
scroll to position [327, 0]
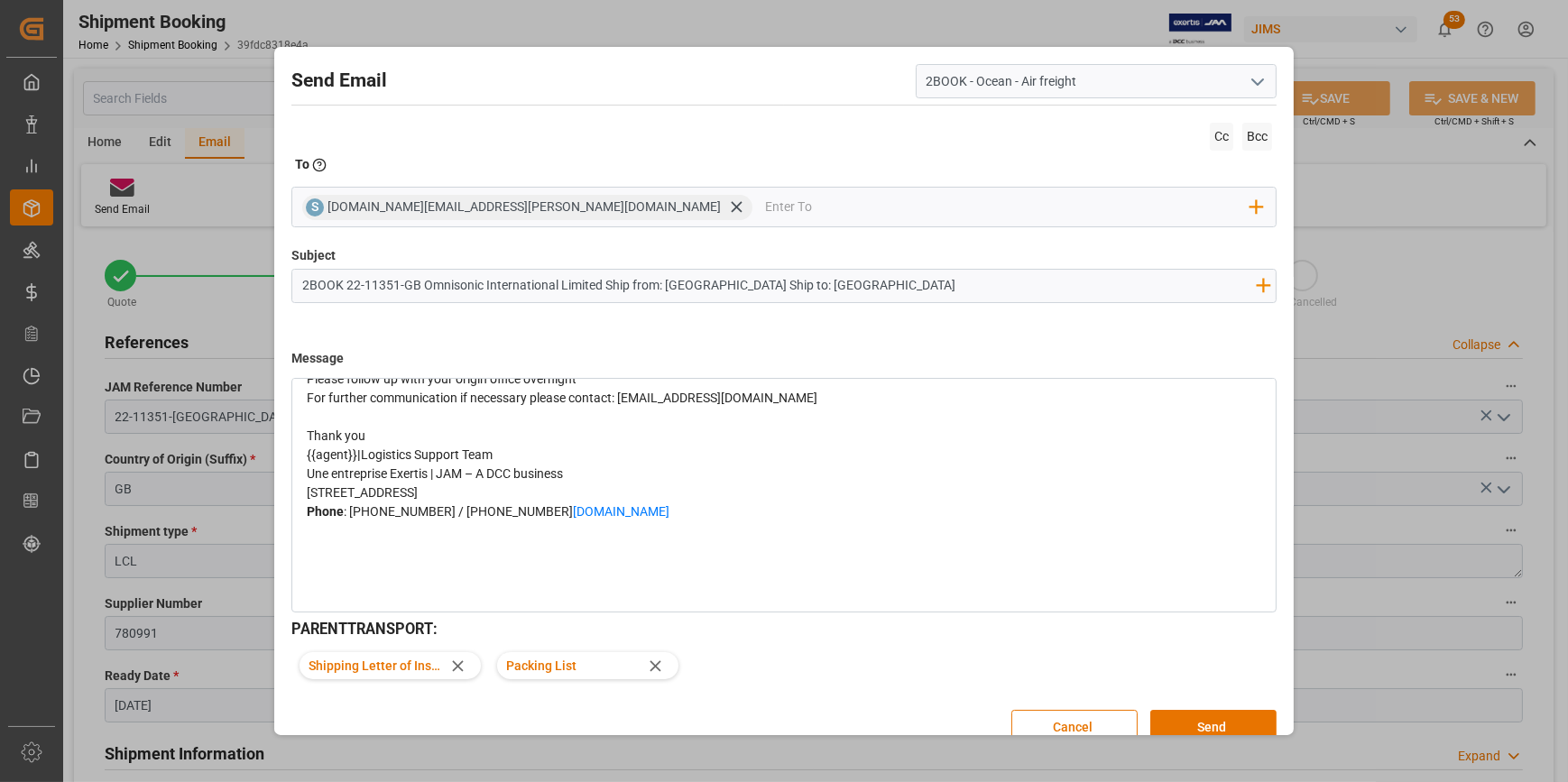
click at [354, 462] on span "{{agent}}" at bounding box center [332, 455] width 51 height 15
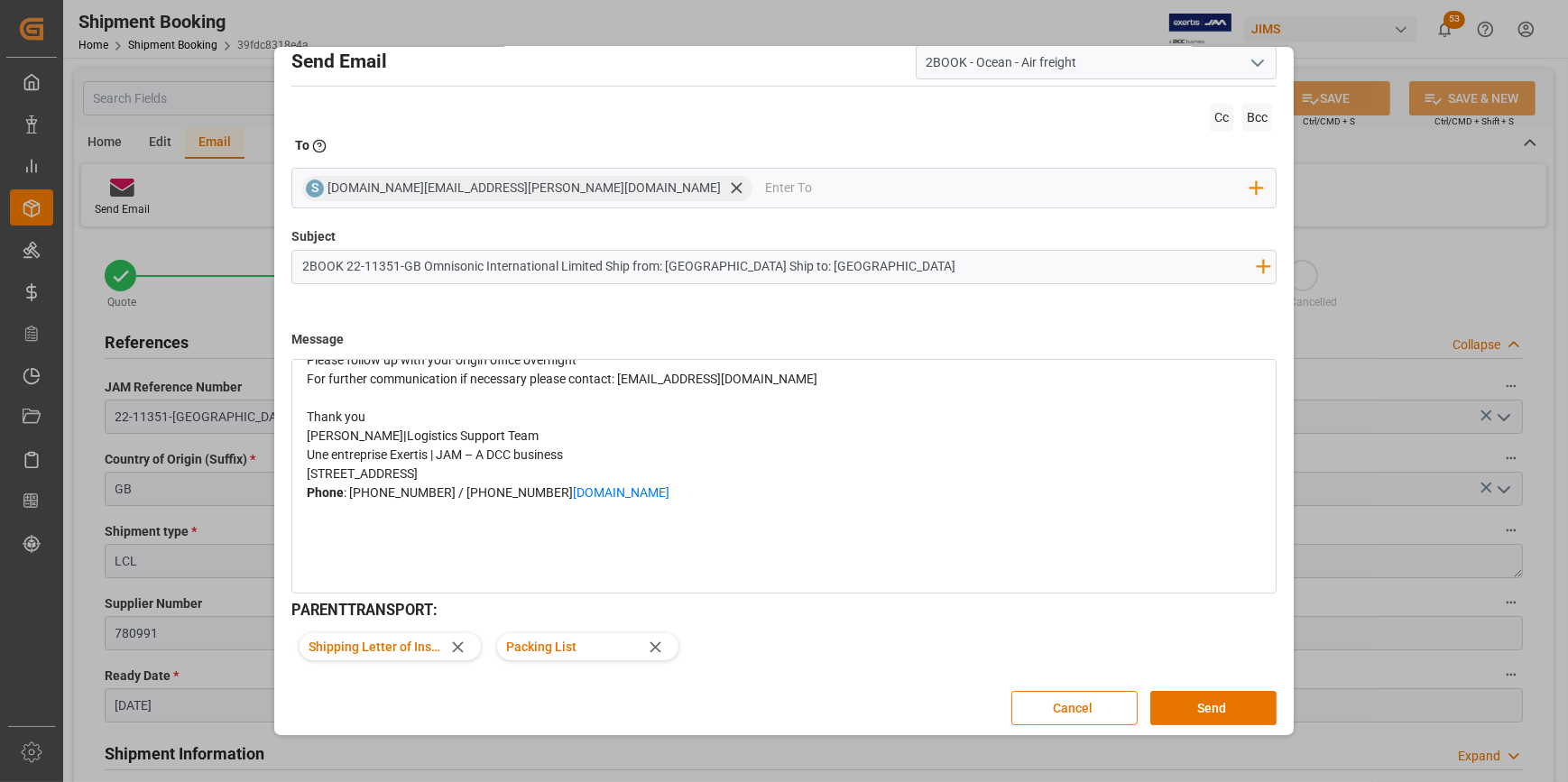
scroll to position [25, 0]
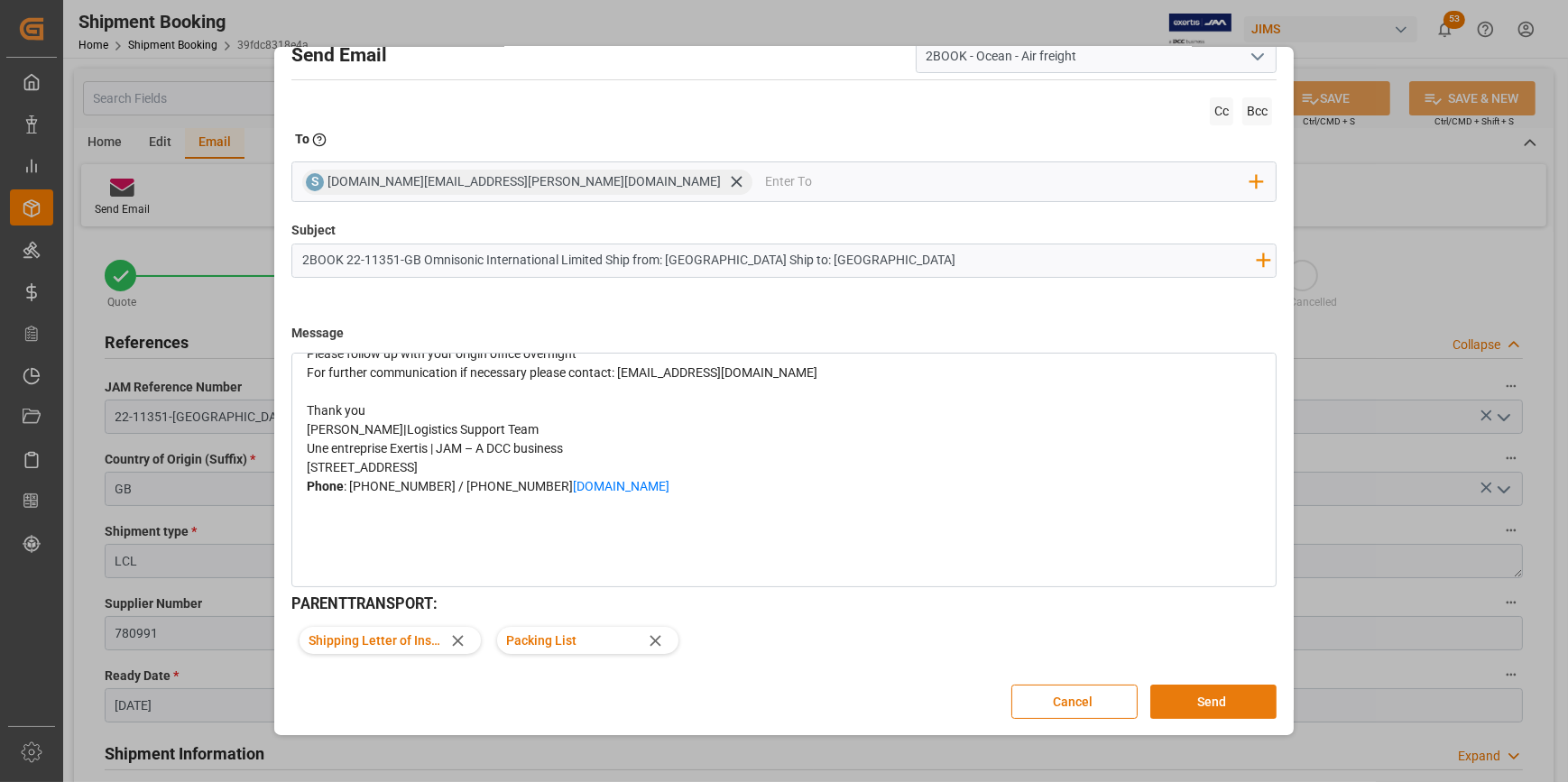
click at [1184, 690] on button "Send" at bounding box center [1213, 702] width 127 height 34
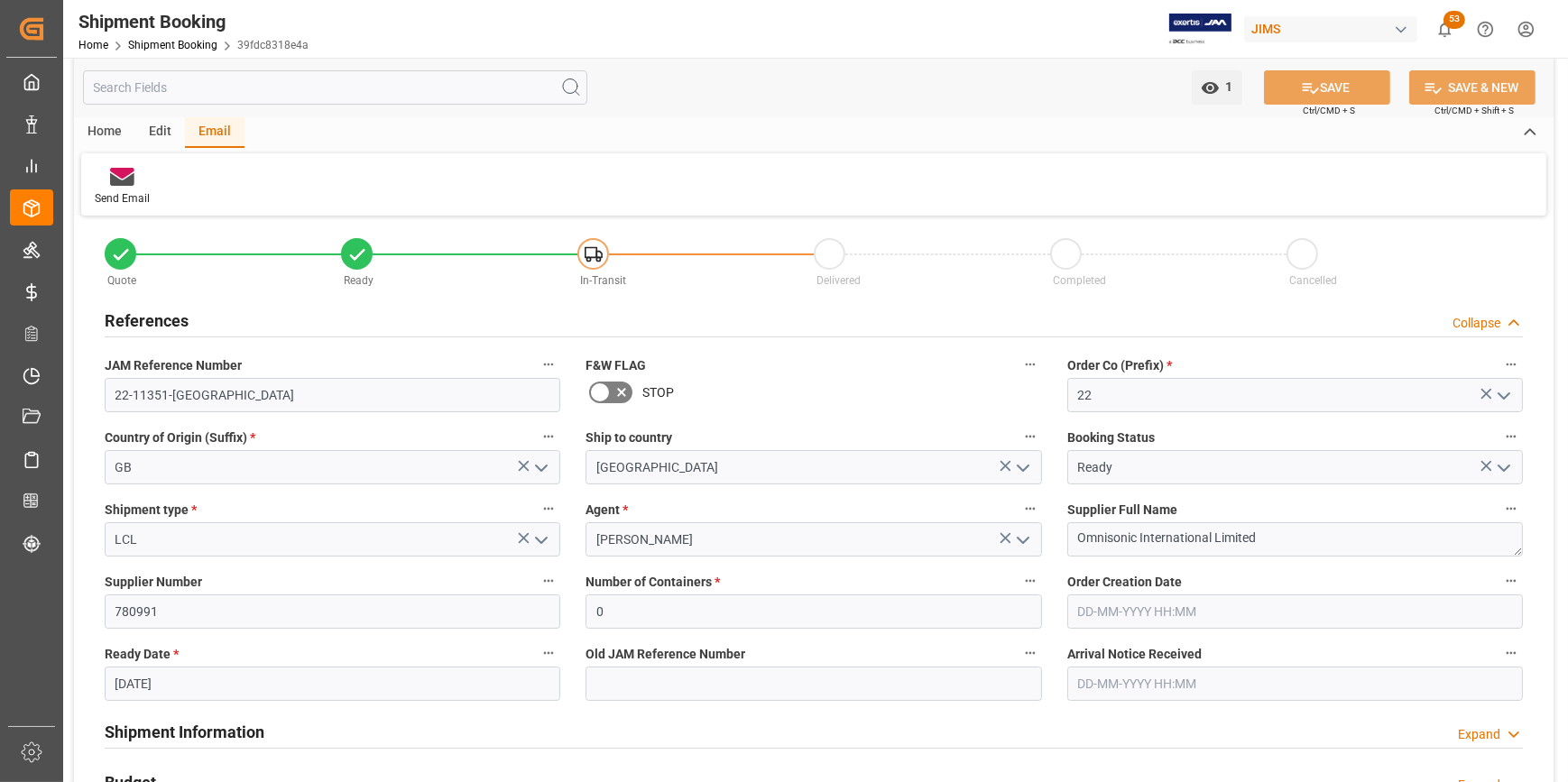
scroll to position [0, 0]
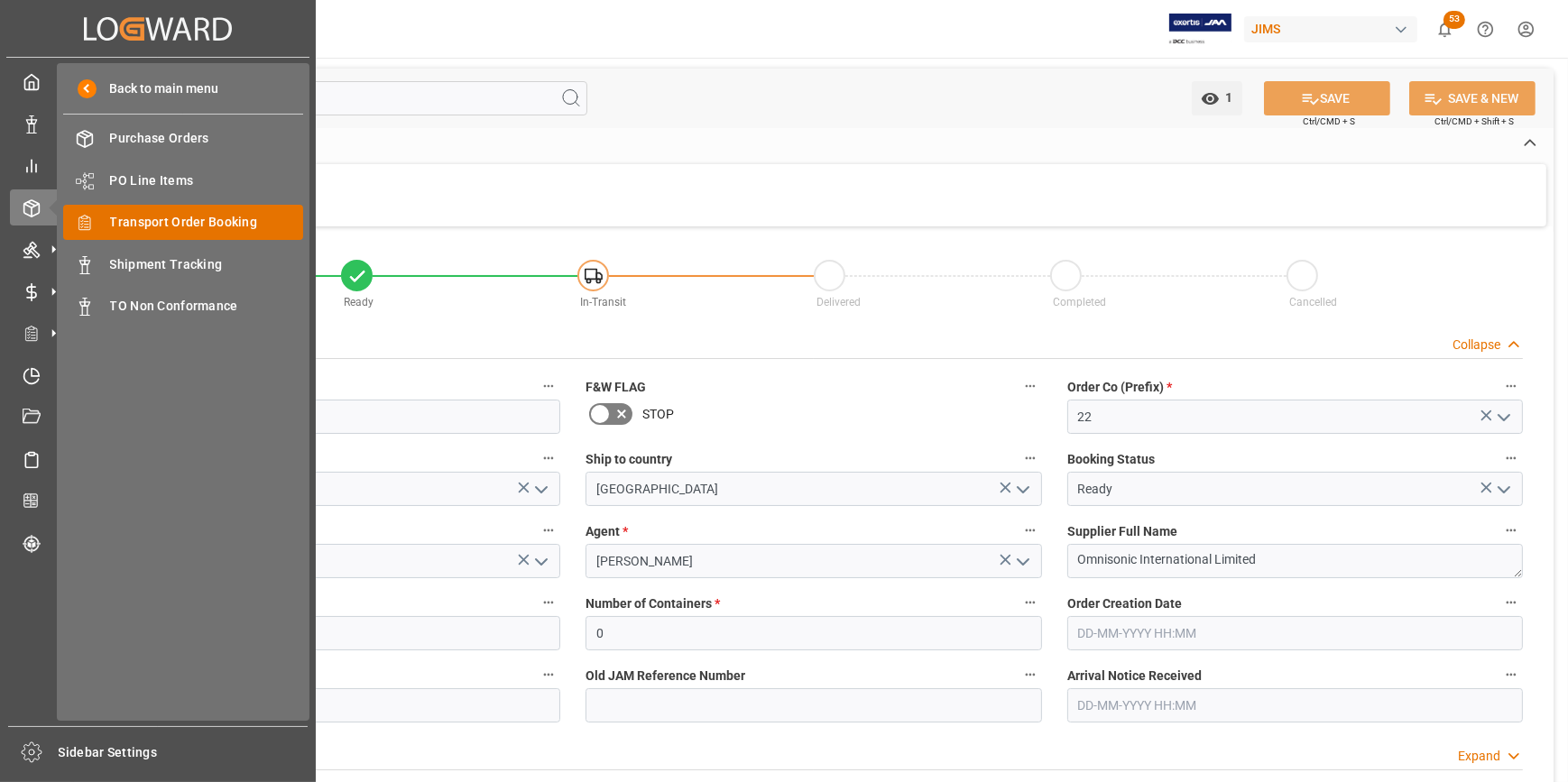
click at [172, 234] on div "Transport Order Booking Transport Order Booking" at bounding box center [183, 222] width 240 height 35
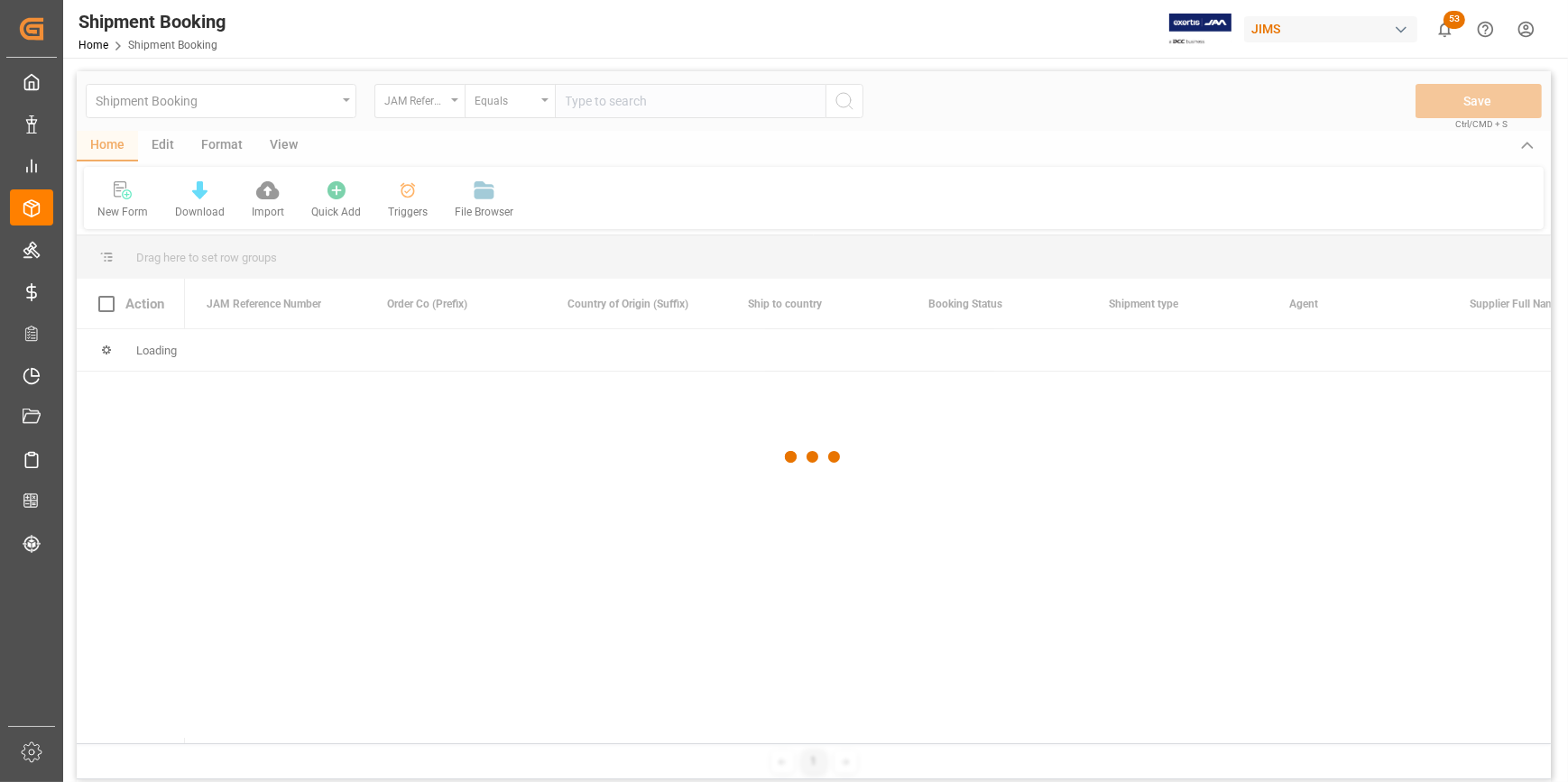
click at [477, 554] on div at bounding box center [814, 457] width 1474 height 771
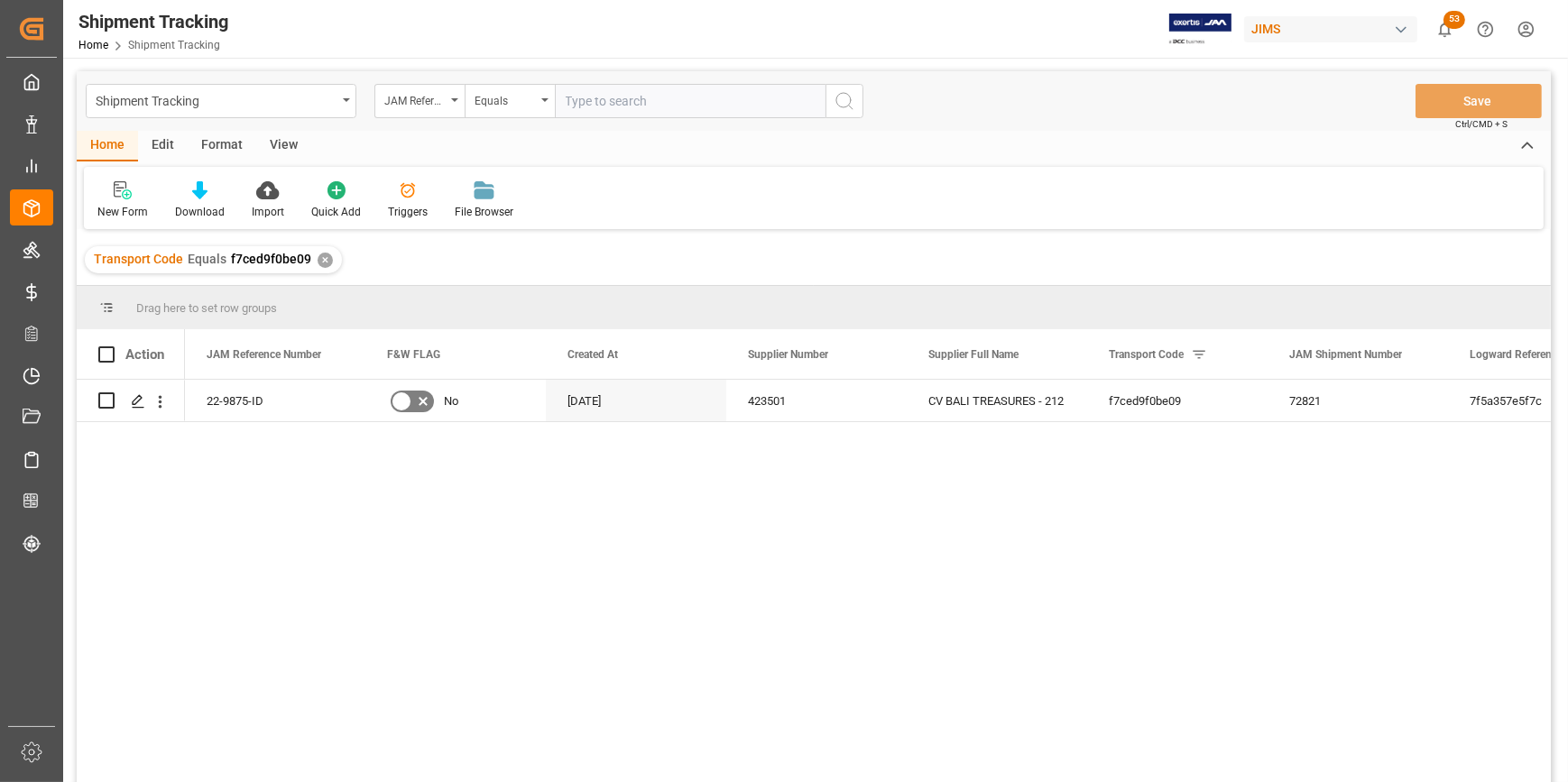
click at [590, 105] on input "text" at bounding box center [690, 101] width 271 height 34
type input "22-9875-ID"
drag, startPoint x: 640, startPoint y: 105, endPoint x: 539, endPoint y: 104, distance: 101.0
click at [539, 104] on div "JAM Reference Number Equals 22-9875-ID" at bounding box center [619, 101] width 489 height 34
click at [135, 405] on icon "Press SPACE to select this row." at bounding box center [138, 401] width 15 height 15
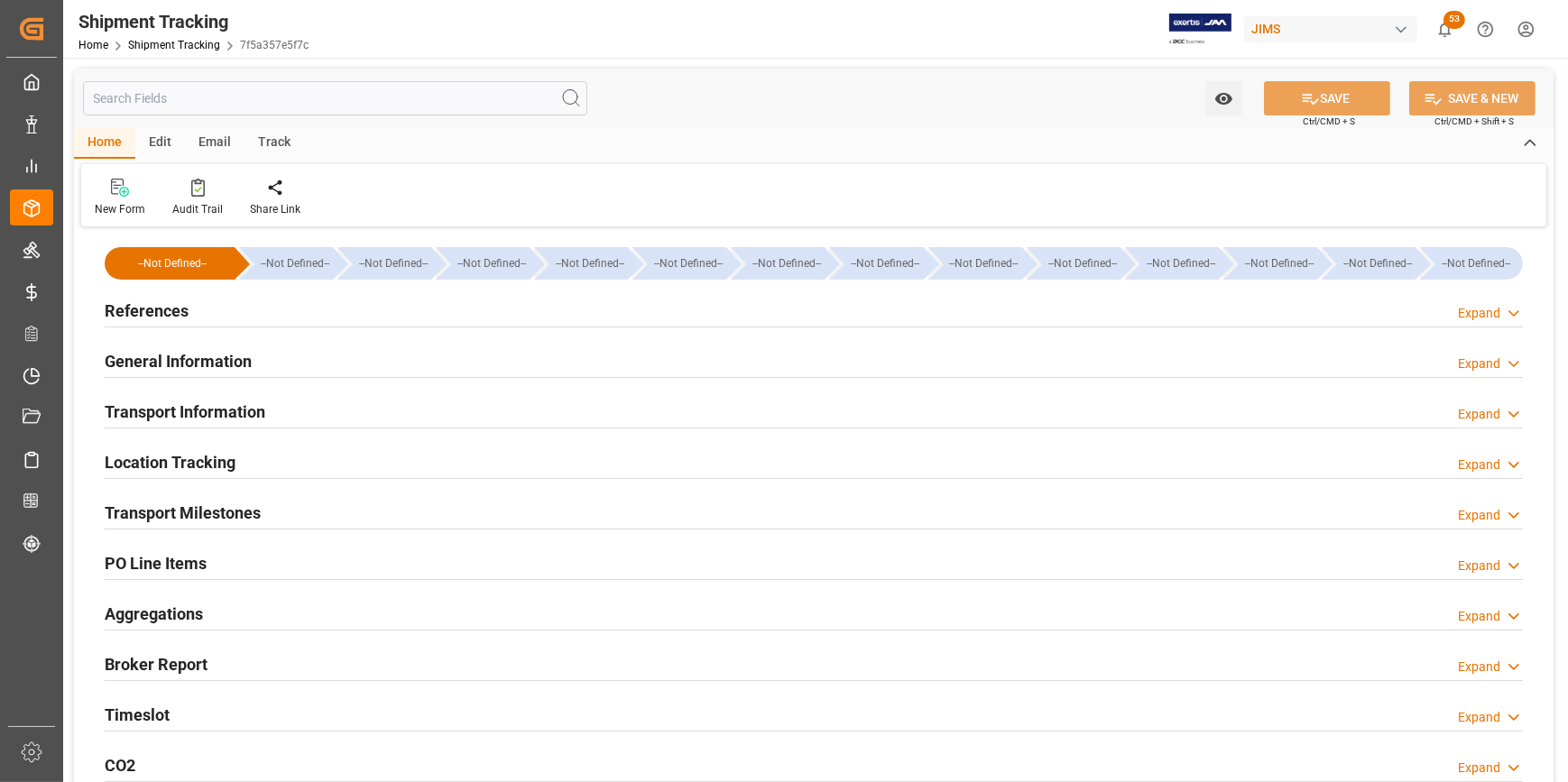
type input "29-07-2025 11:59"
type input "04-08-2025 00:00"
type input "02-08-2025 00:00"
type input "08-08-2025 00:00"
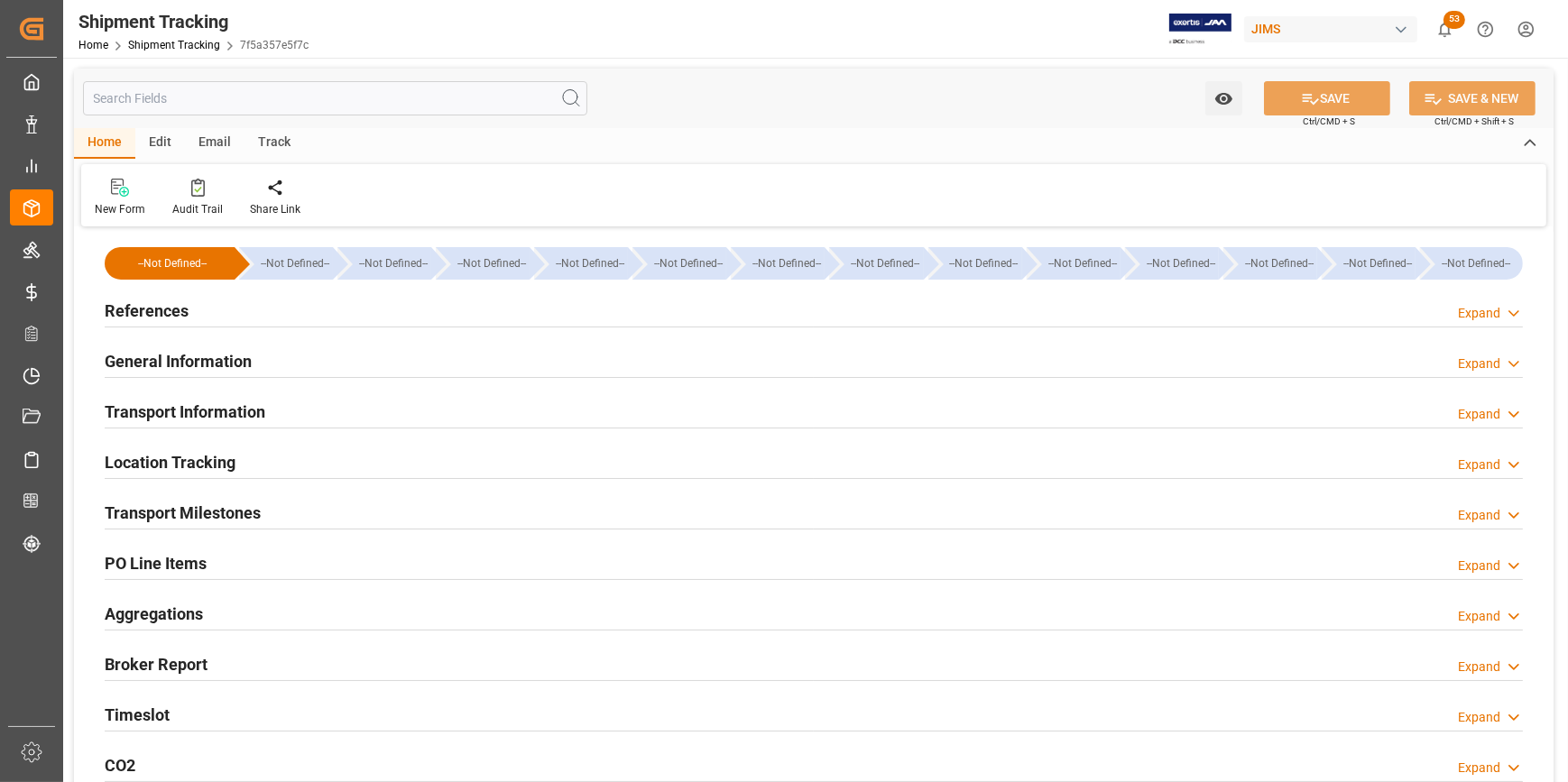
type input "23-09-2025"
type input "21-10-2025 00:00"
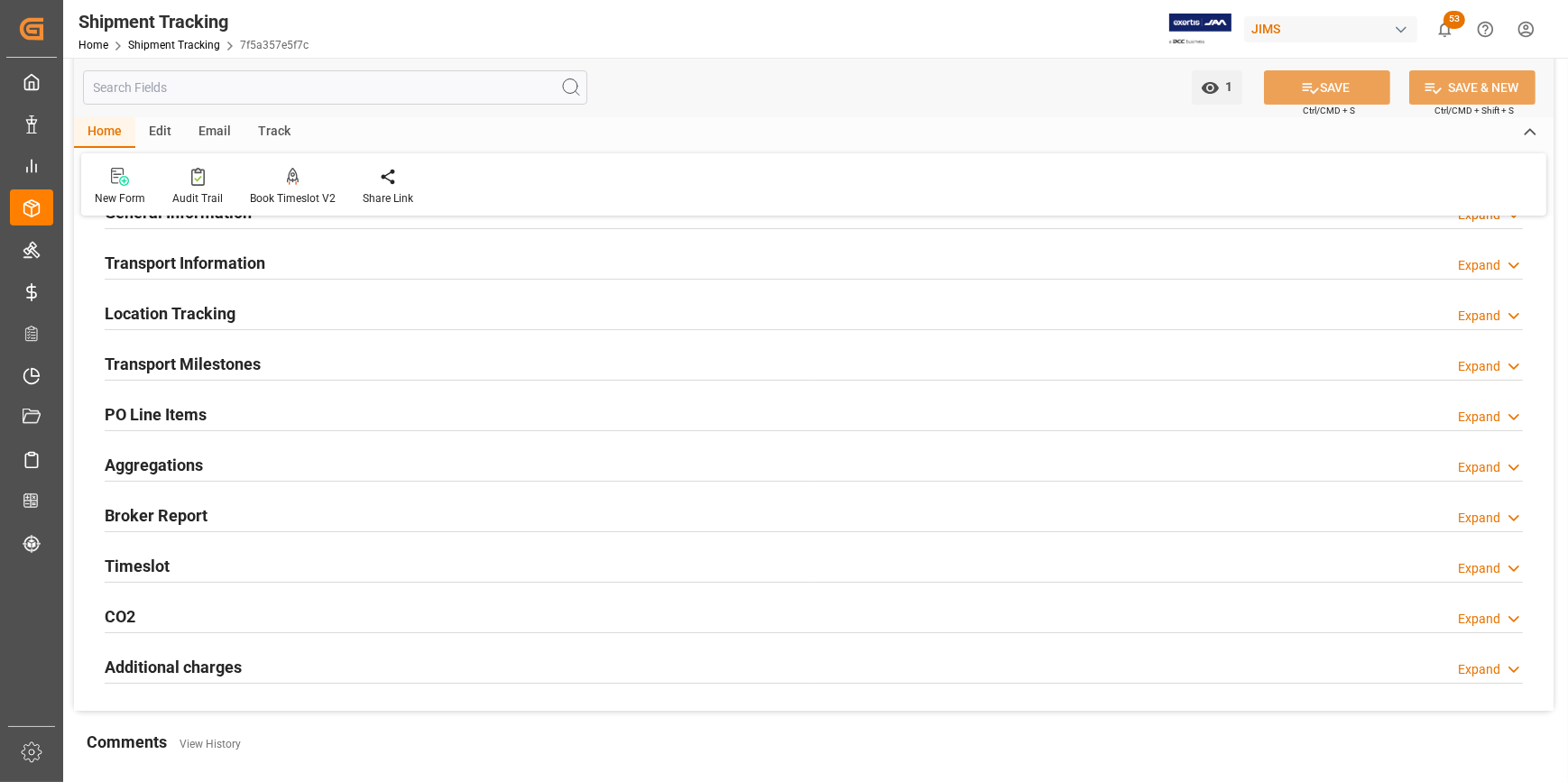
scroll to position [164, 0]
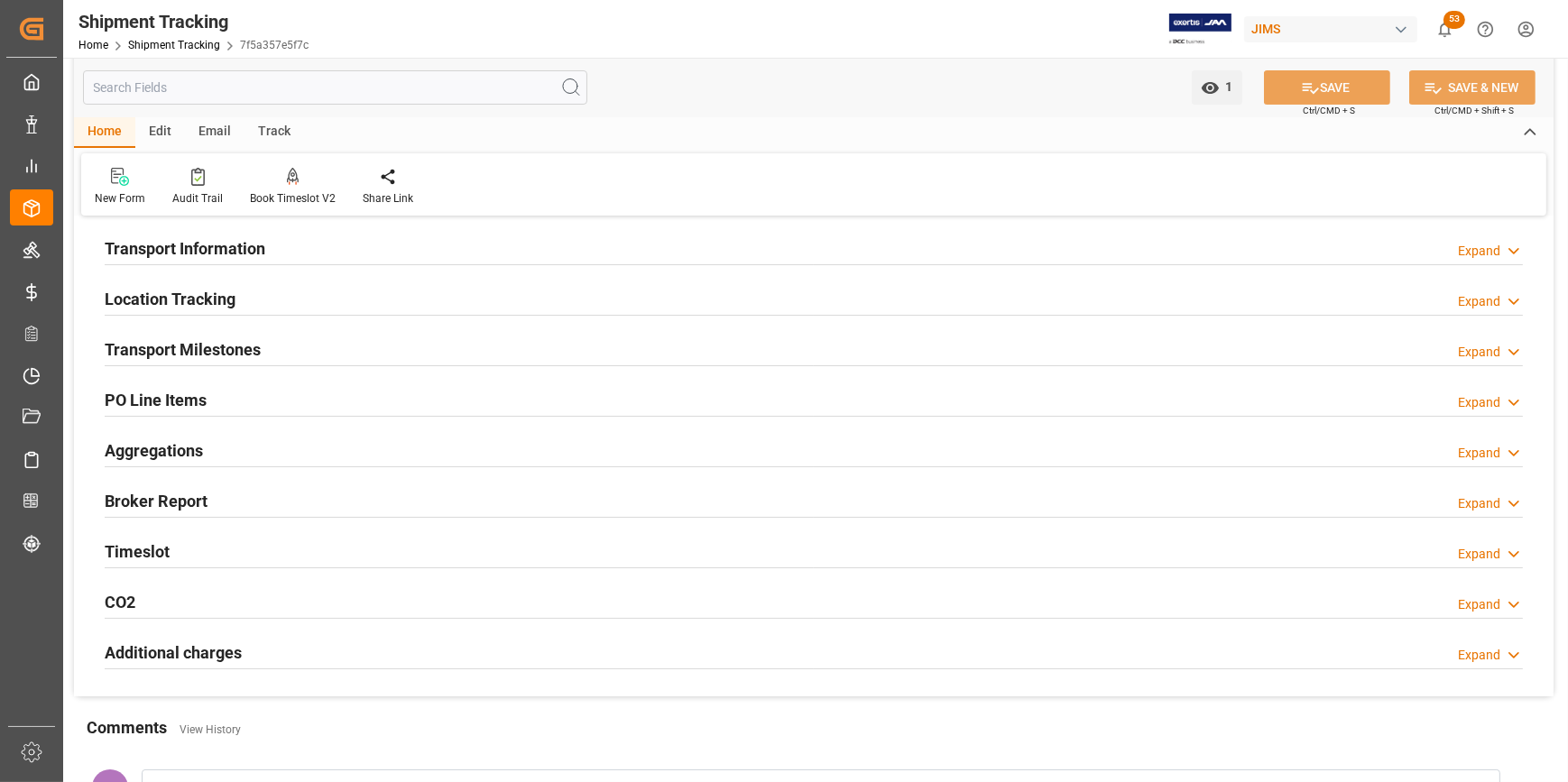
click at [194, 352] on h2 "Transport Milestones" at bounding box center [182, 349] width 156 height 24
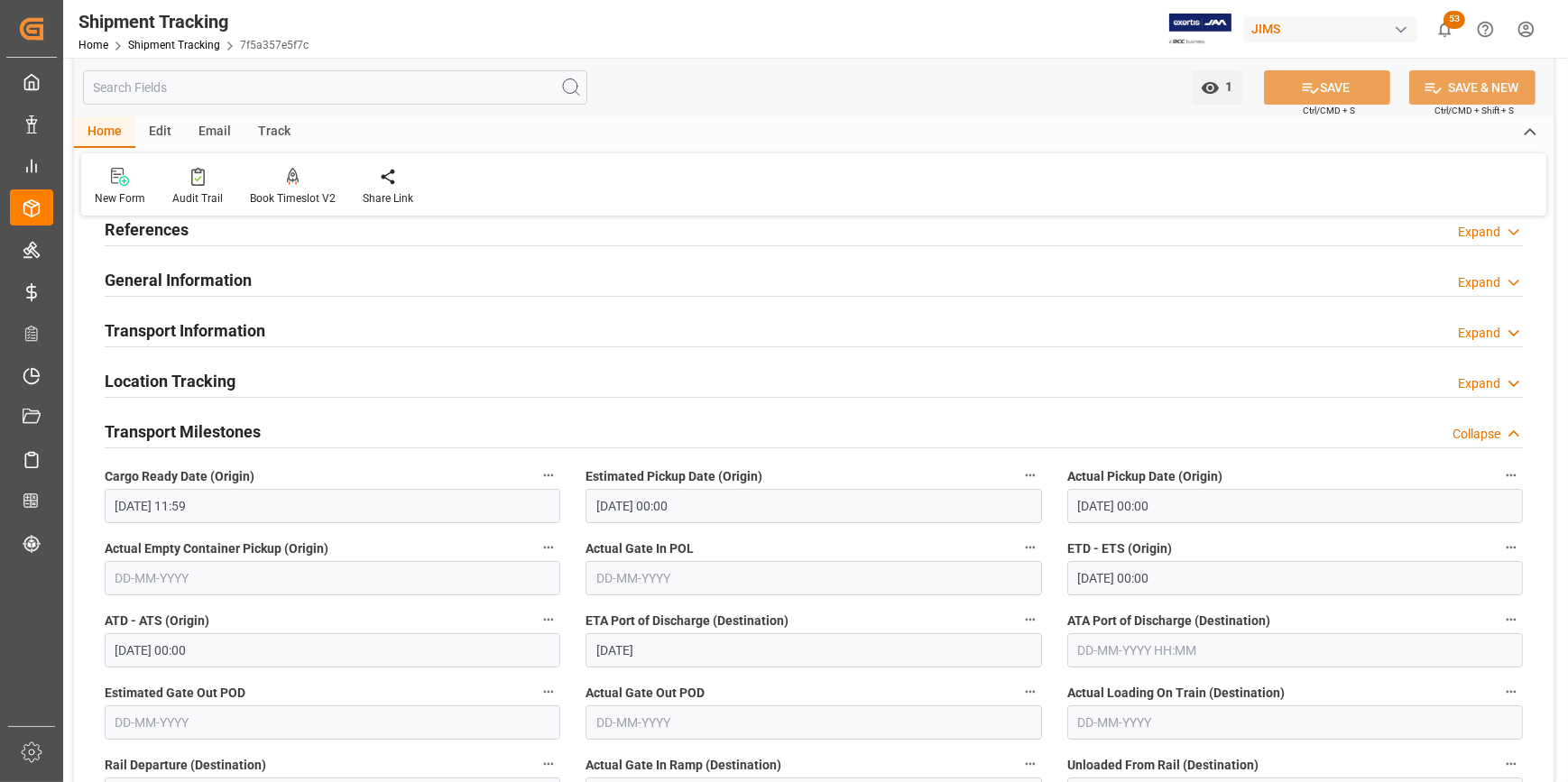
scroll to position [0, 0]
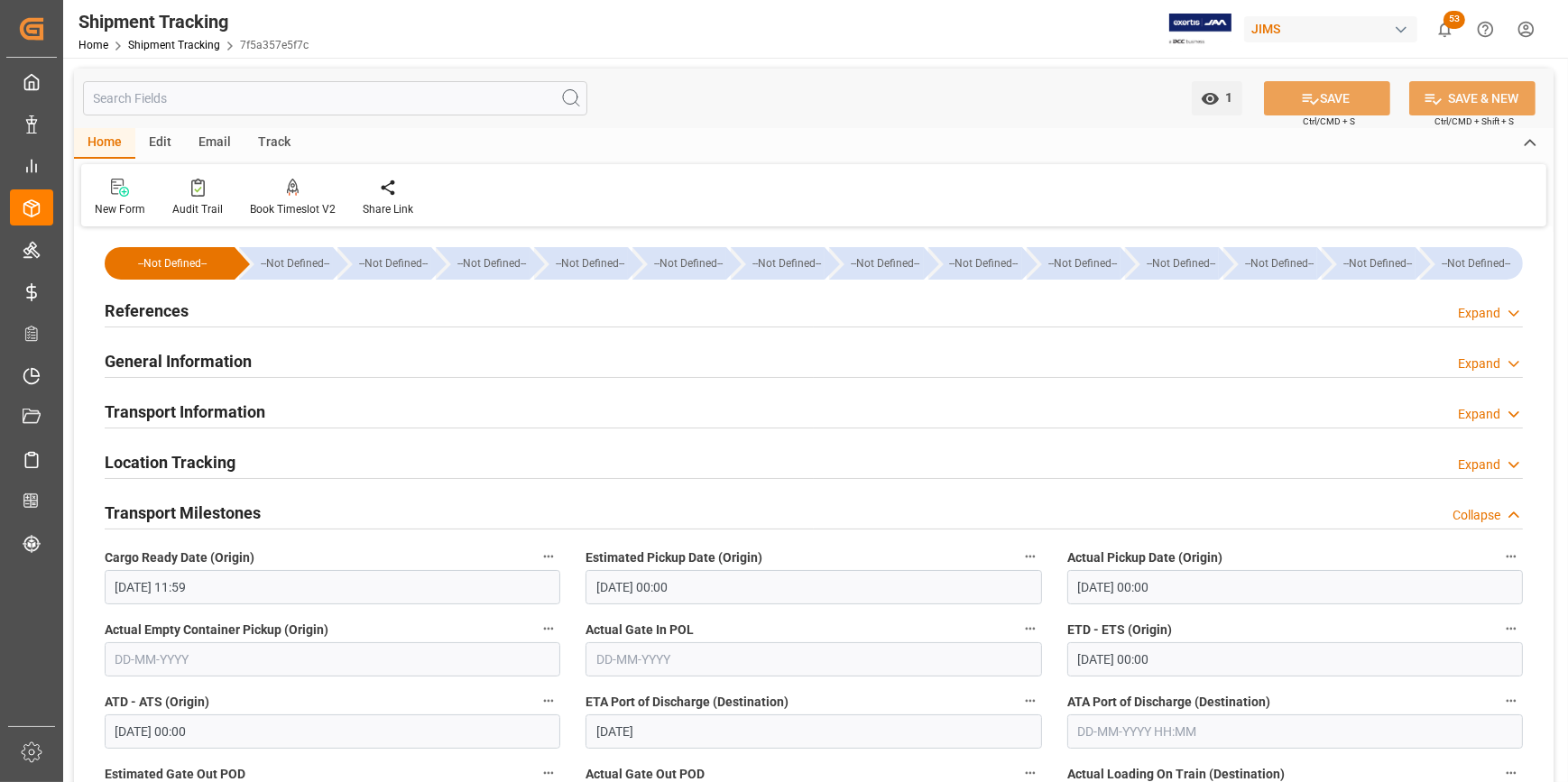
click at [130, 319] on h2 "References" at bounding box center [146, 311] width 84 height 24
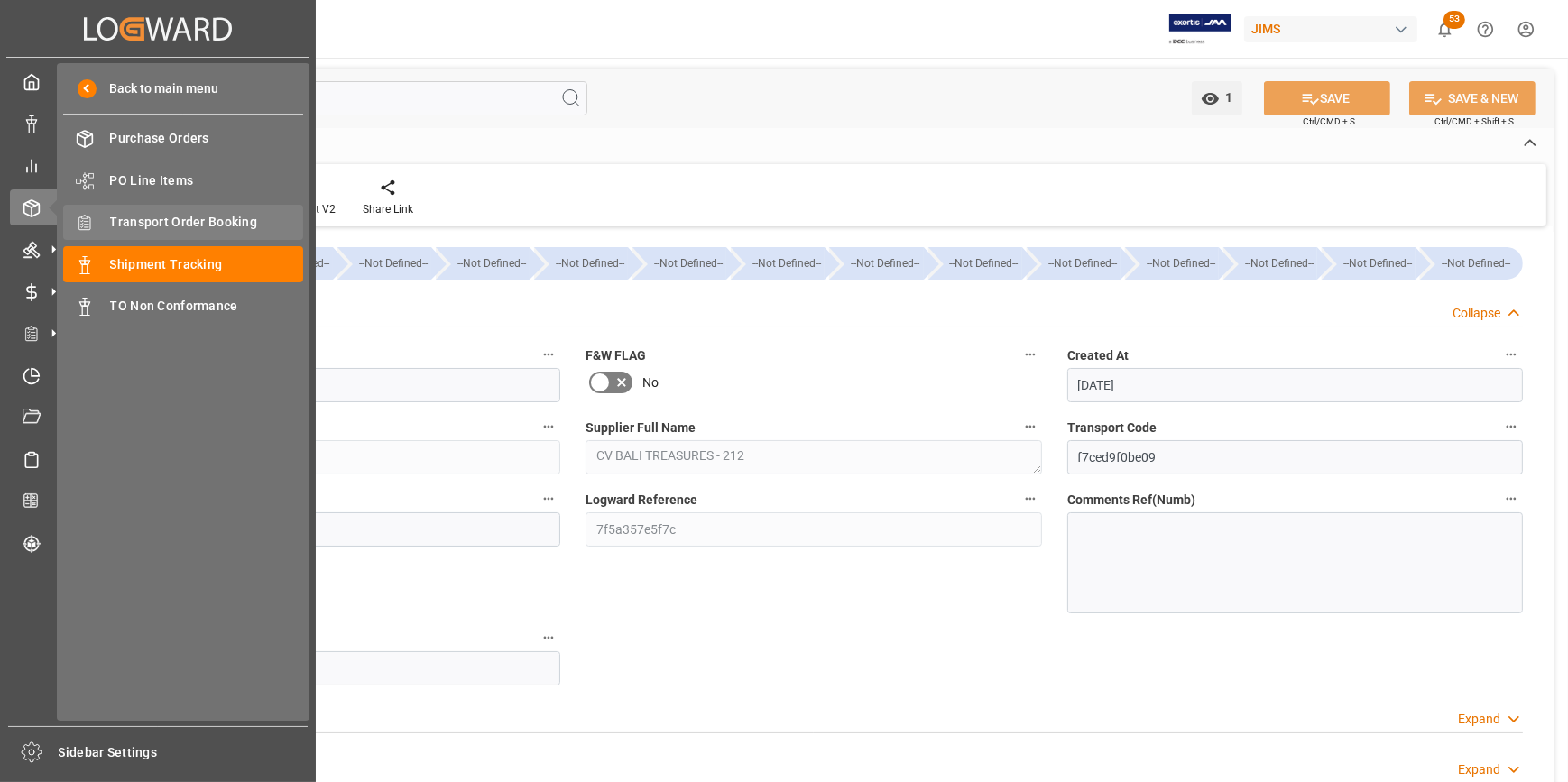
click at [165, 226] on span "Transport Order Booking" at bounding box center [207, 222] width 194 height 18
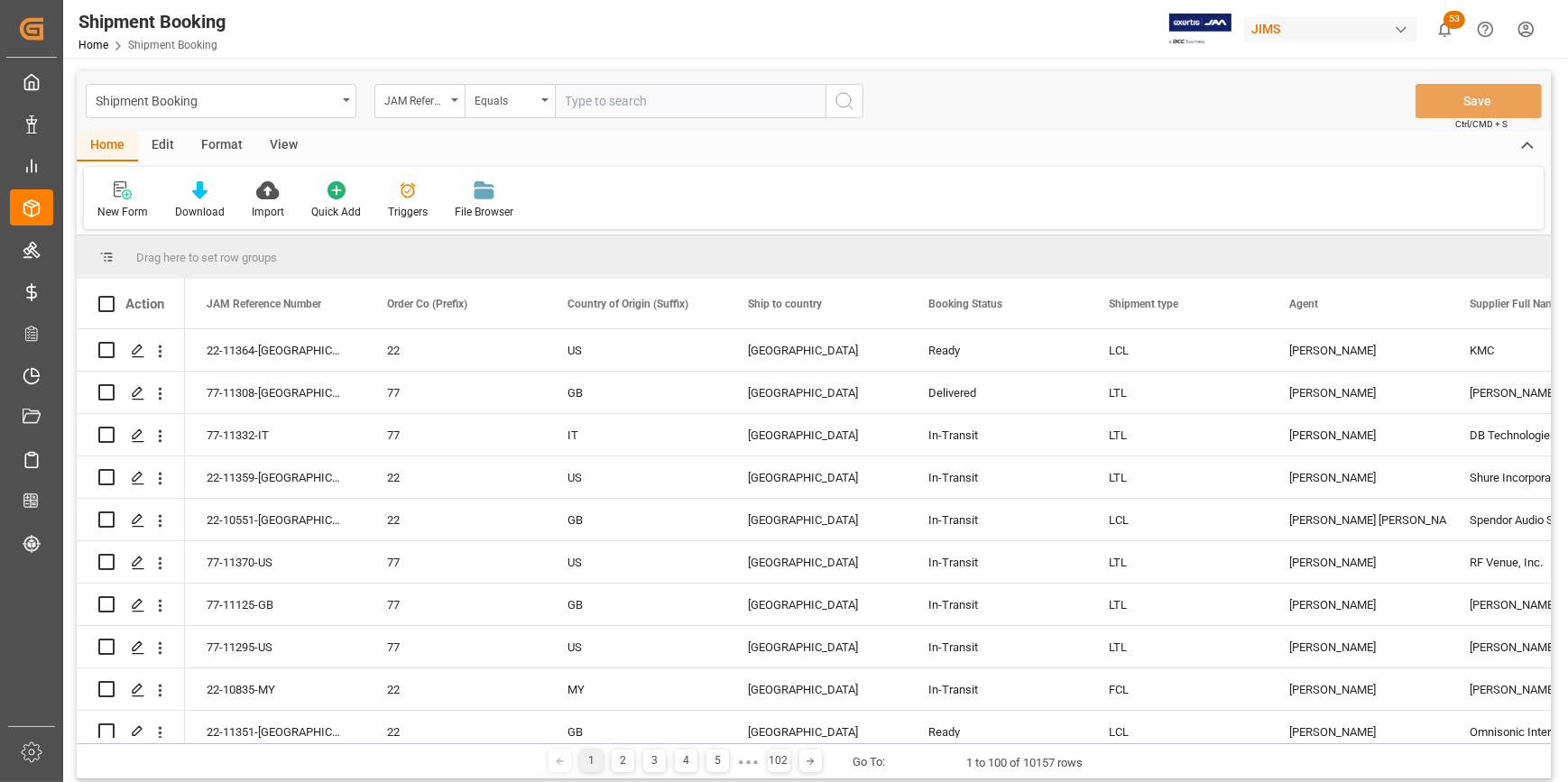
click at [561, 110] on input "text" at bounding box center [690, 101] width 271 height 34
type input "22-11046-TW"
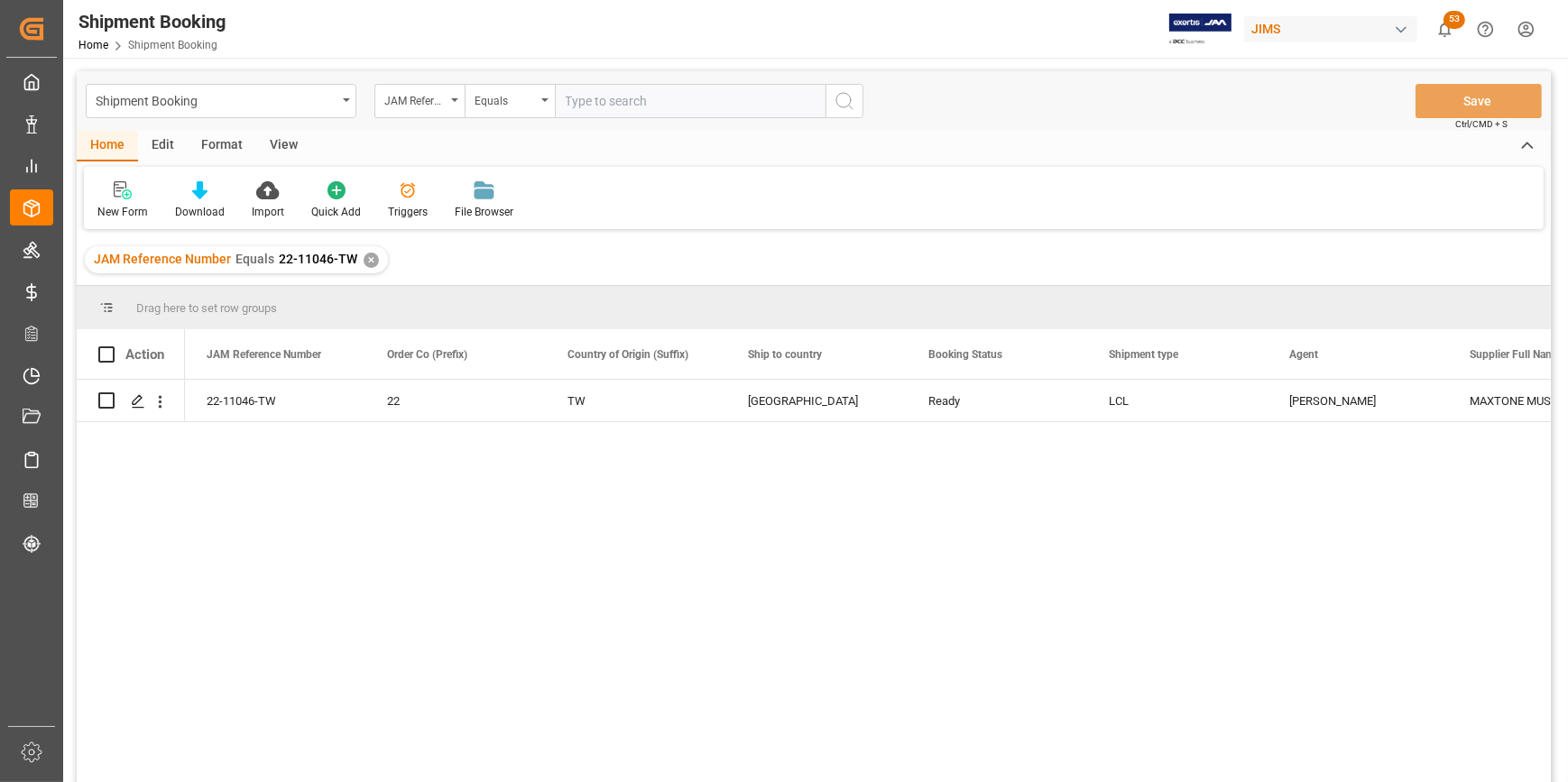
click at [694, 645] on div "22-11046-TW 22 TW United States Ready LCL Catherine Heng MAXTONE MUSICAL INDUST…" at bounding box center [867, 587] width 1366 height 414
